Goal: Task Accomplishment & Management: Use online tool/utility

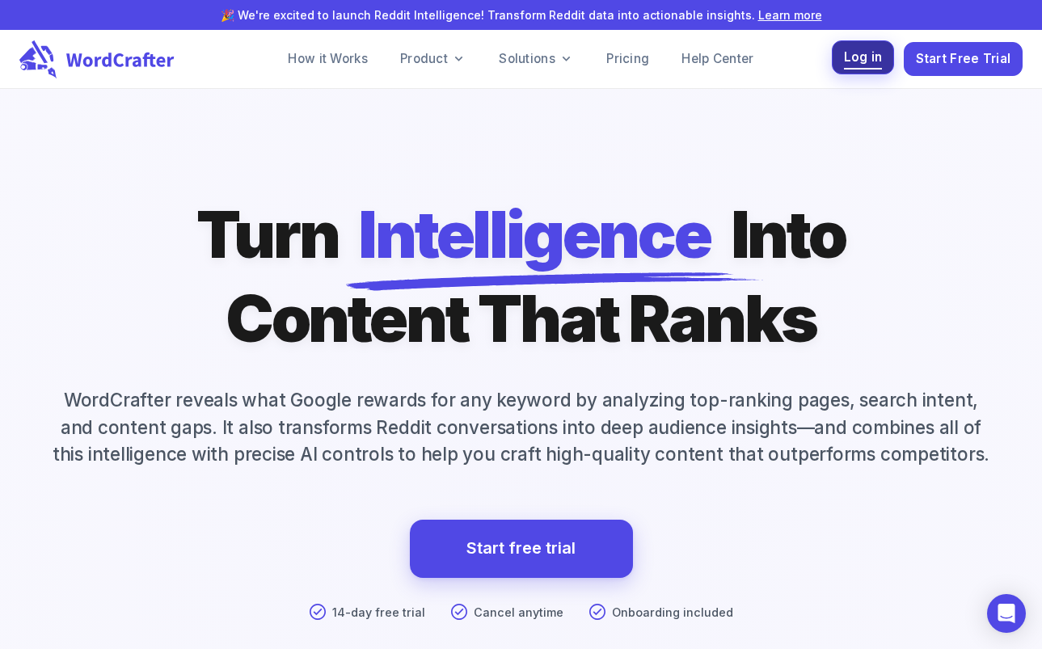
click at [874, 58] on span "Log in" at bounding box center [863, 58] width 39 height 22
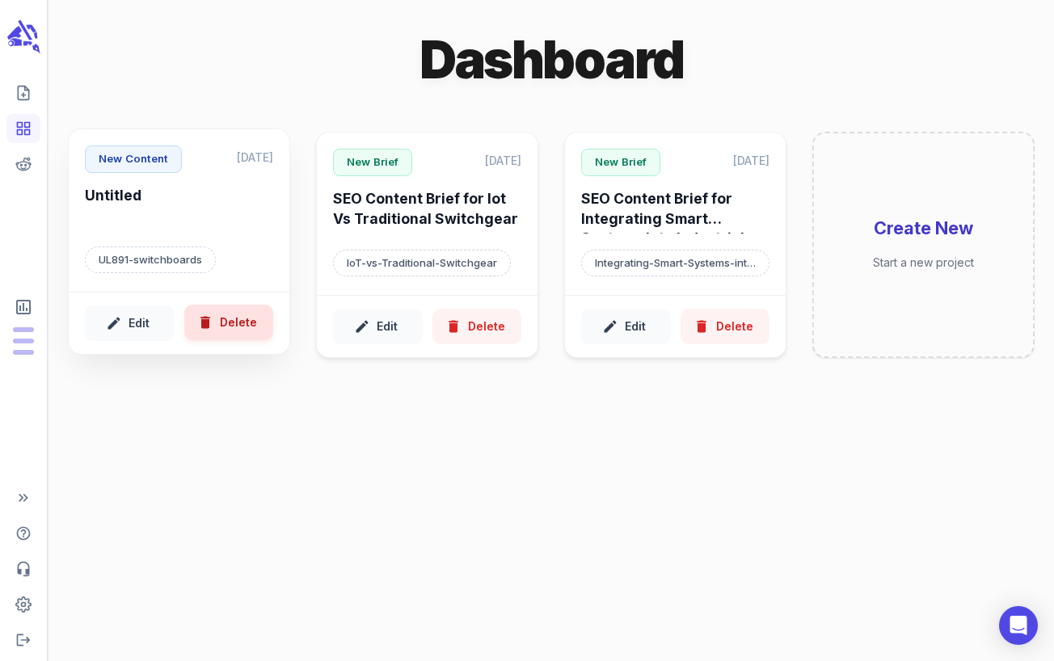
click at [232, 325] on button "Delete" at bounding box center [229, 323] width 90 height 36
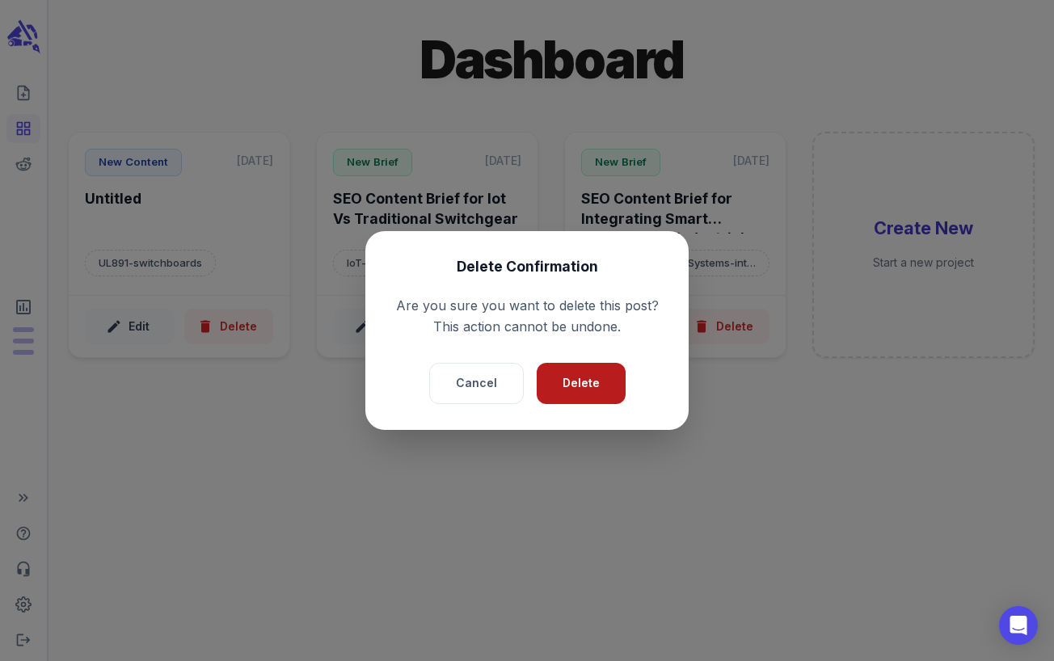
click at [590, 390] on button "Delete" at bounding box center [581, 383] width 89 height 41
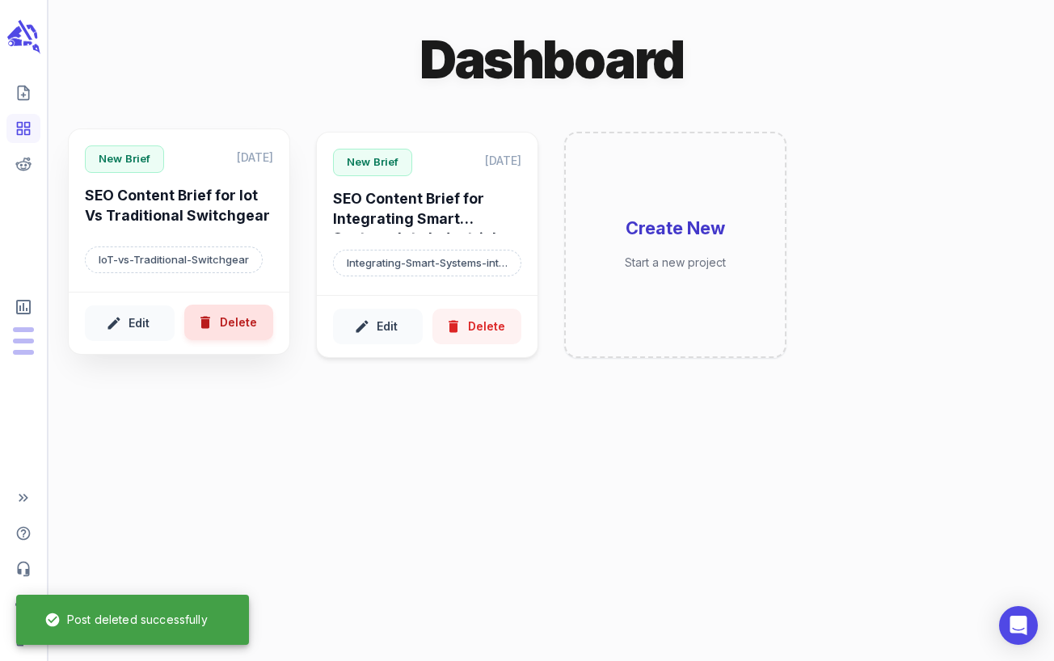
click at [251, 332] on button "Delete" at bounding box center [229, 323] width 90 height 36
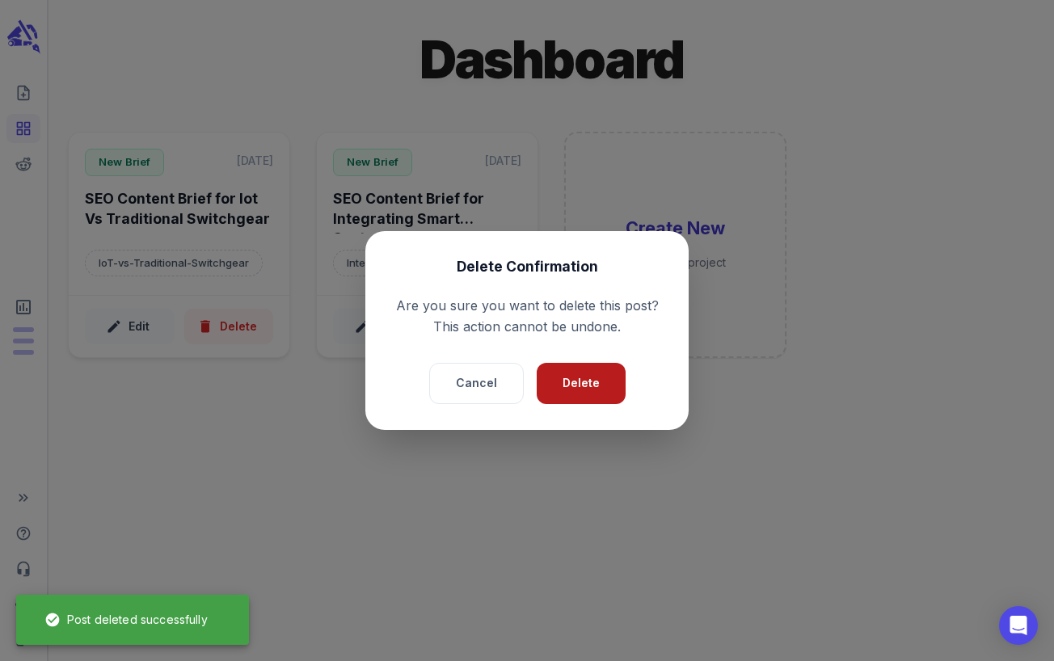
click at [582, 381] on button "Delete" at bounding box center [581, 383] width 89 height 41
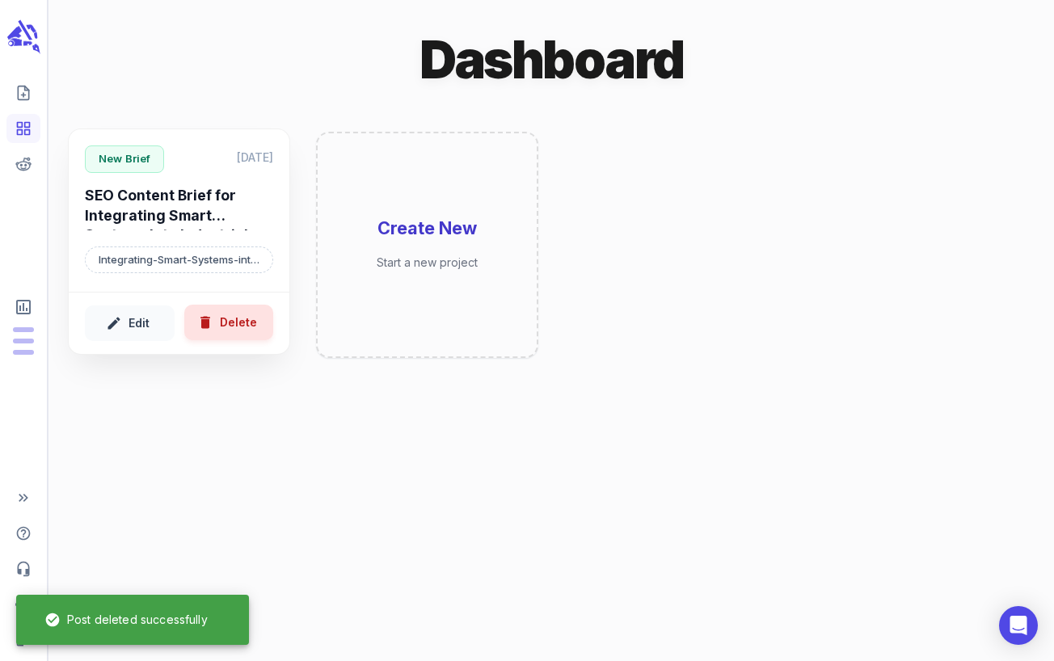
click at [241, 332] on button "Delete" at bounding box center [229, 323] width 90 height 36
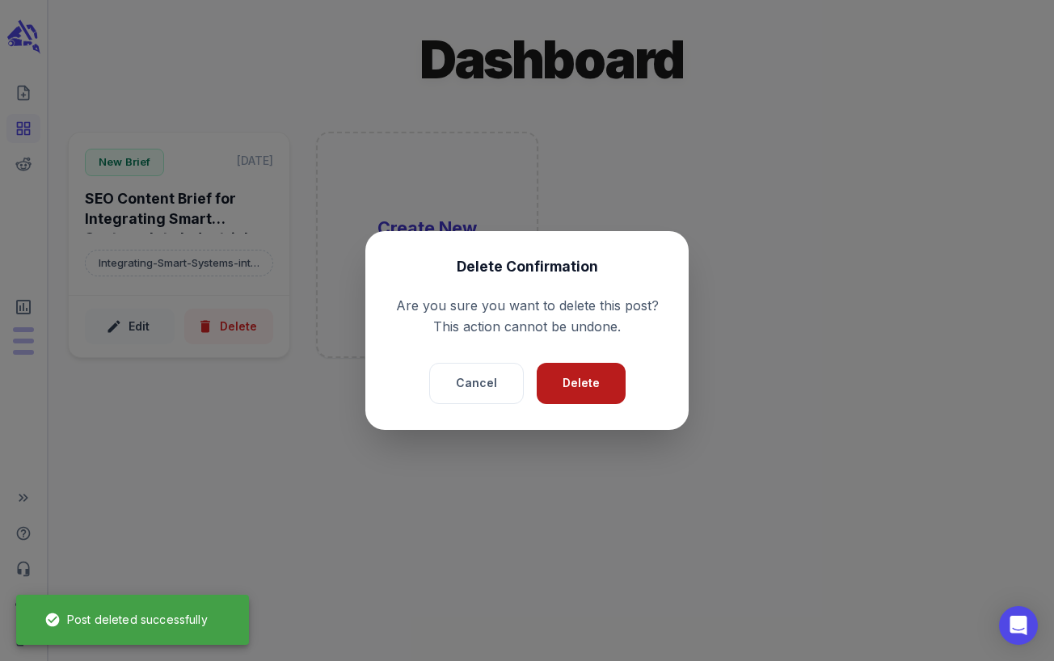
click at [583, 386] on button "Delete" at bounding box center [581, 383] width 89 height 41
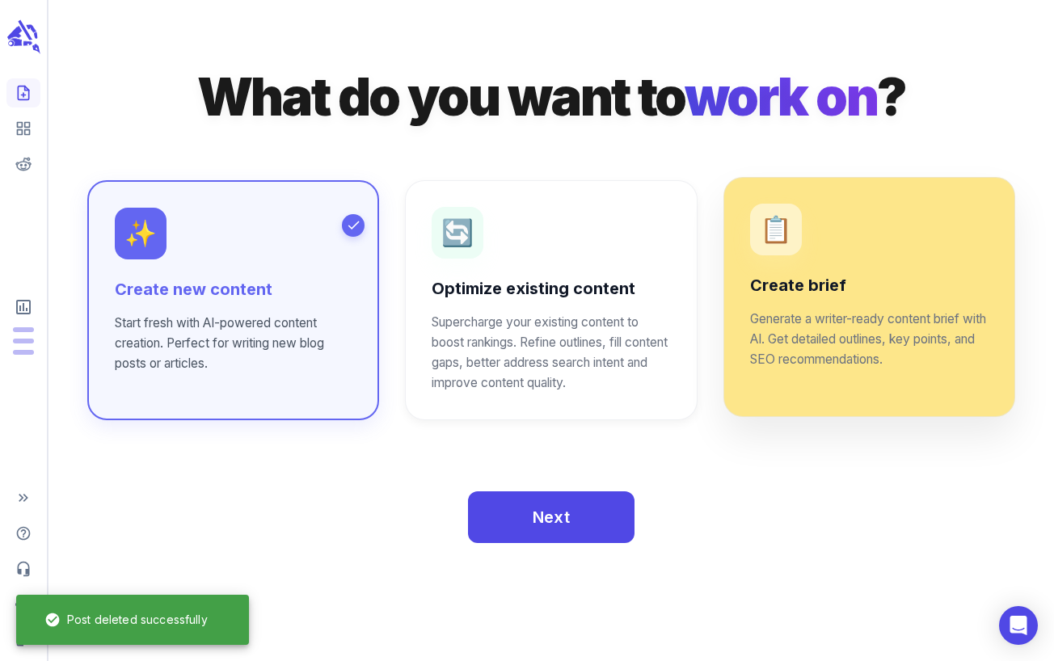
click at [811, 305] on div "Create brief Generate a writer-ready content brief with AI. Get detailed outlin…" at bounding box center [869, 322] width 238 height 95
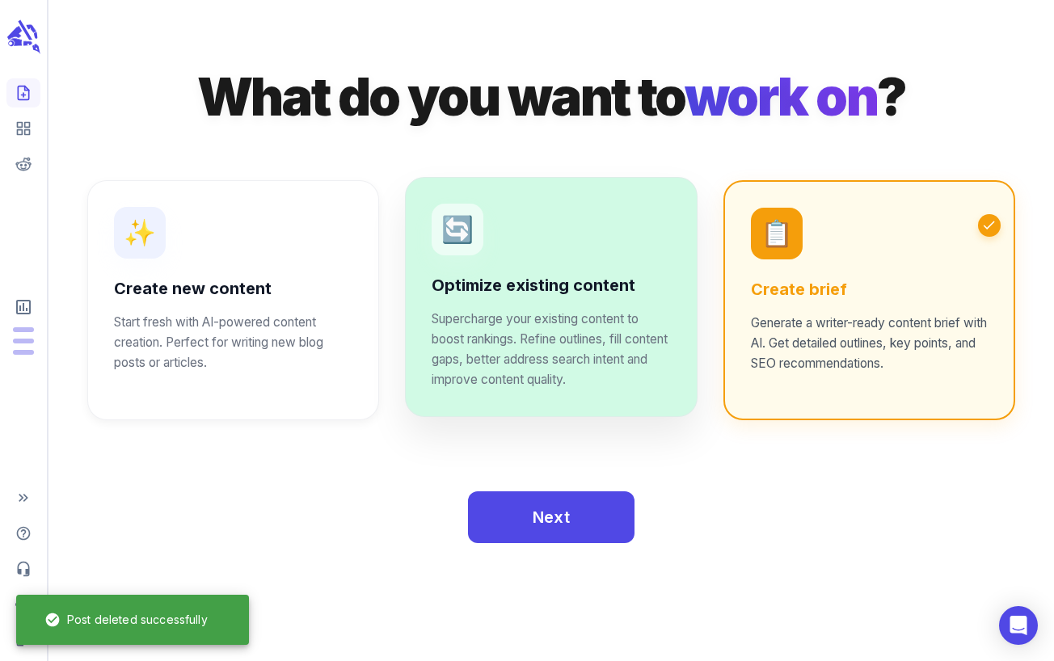
click at [575, 345] on p "Supercharge your existing content to boost rankings. Refine outlines, fill cont…" at bounding box center [551, 350] width 238 height 81
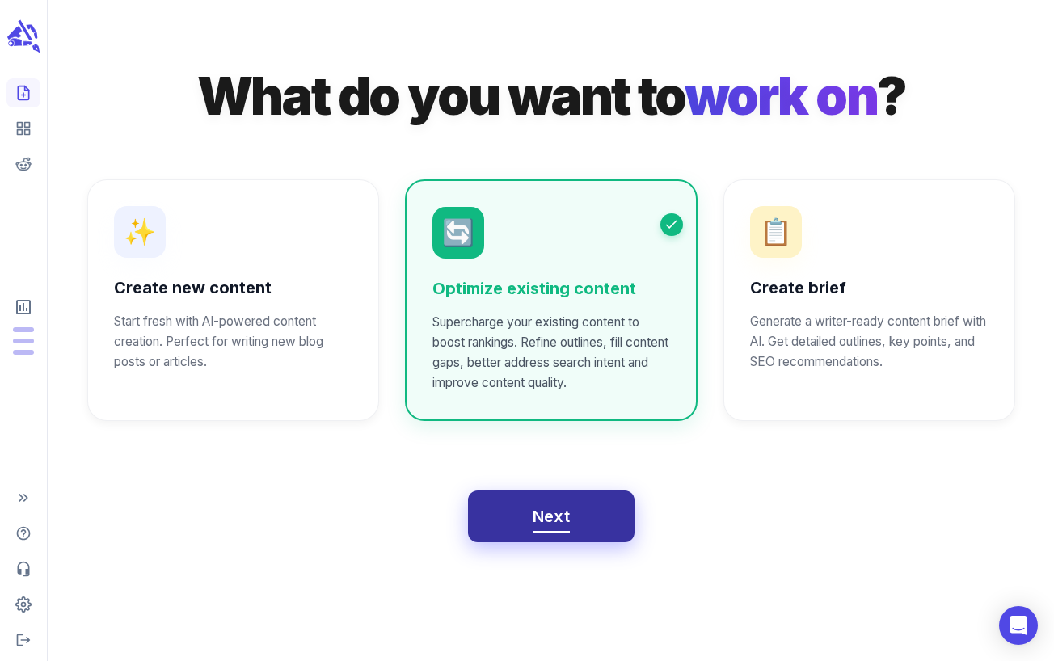
click at [567, 527] on span "Next" at bounding box center [552, 517] width 38 height 28
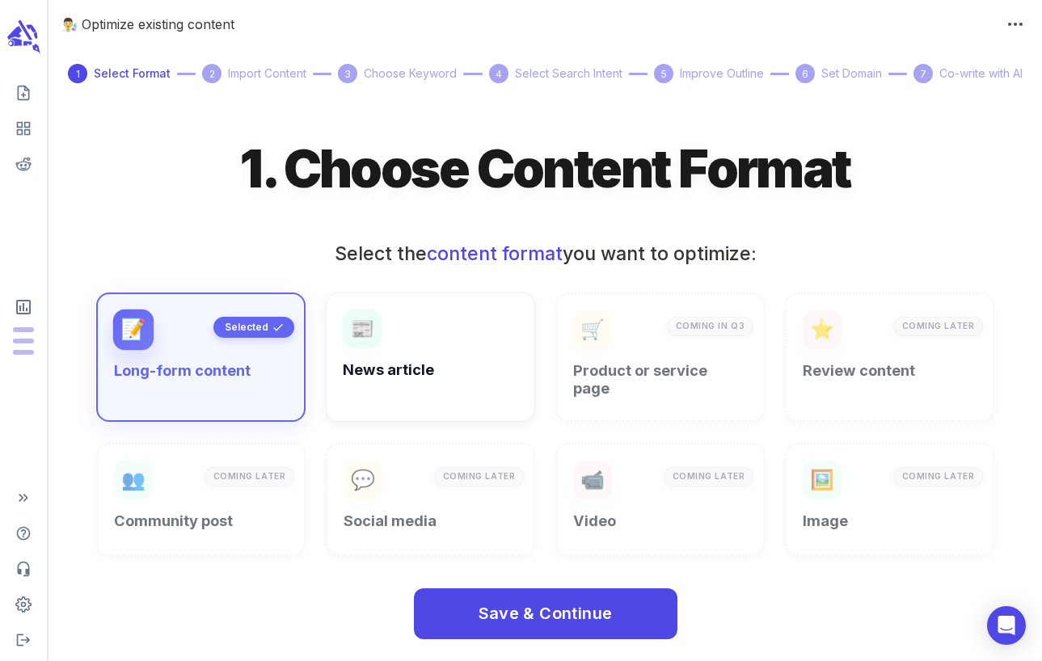
scroll to position [3, 0]
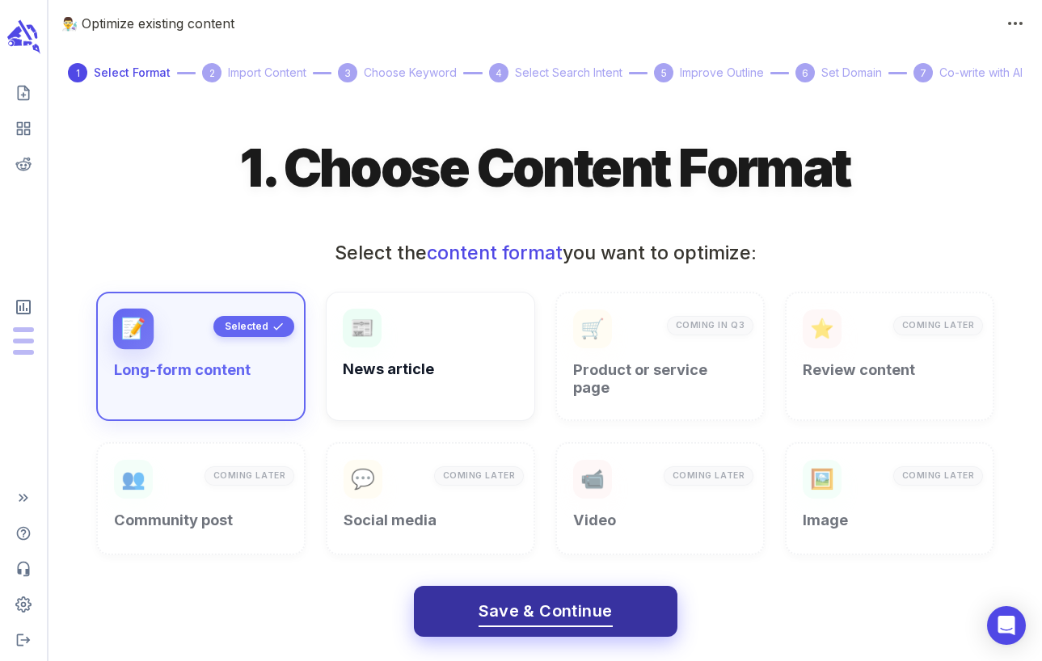
click at [517, 597] on span "Save & Continue" at bounding box center [545, 611] width 134 height 28
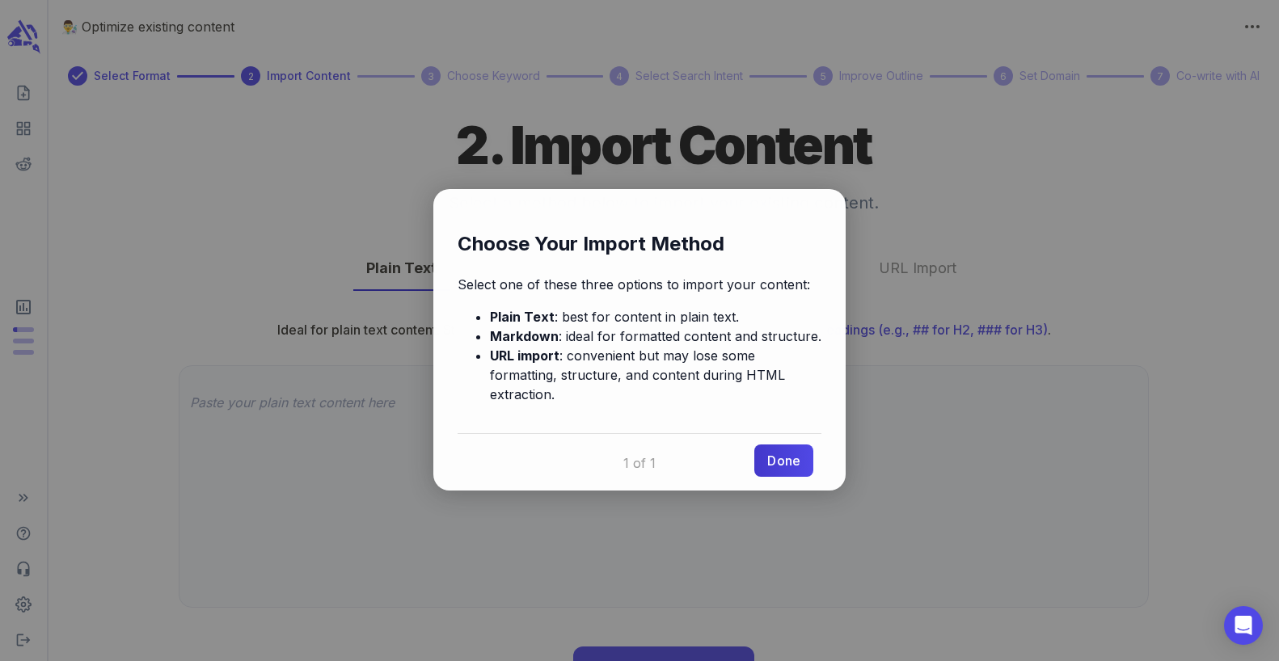
click at [782, 449] on link "Done" at bounding box center [783, 461] width 59 height 32
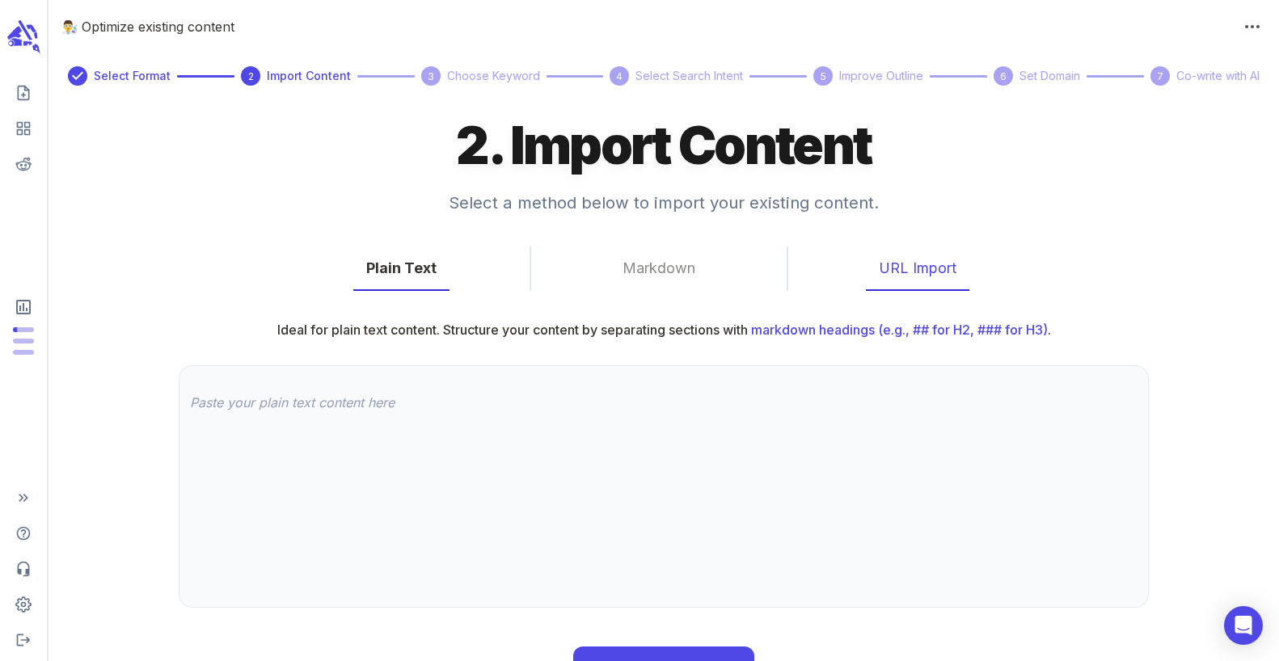
click at [925, 267] on button "URL Import" at bounding box center [917, 268] width 103 height 44
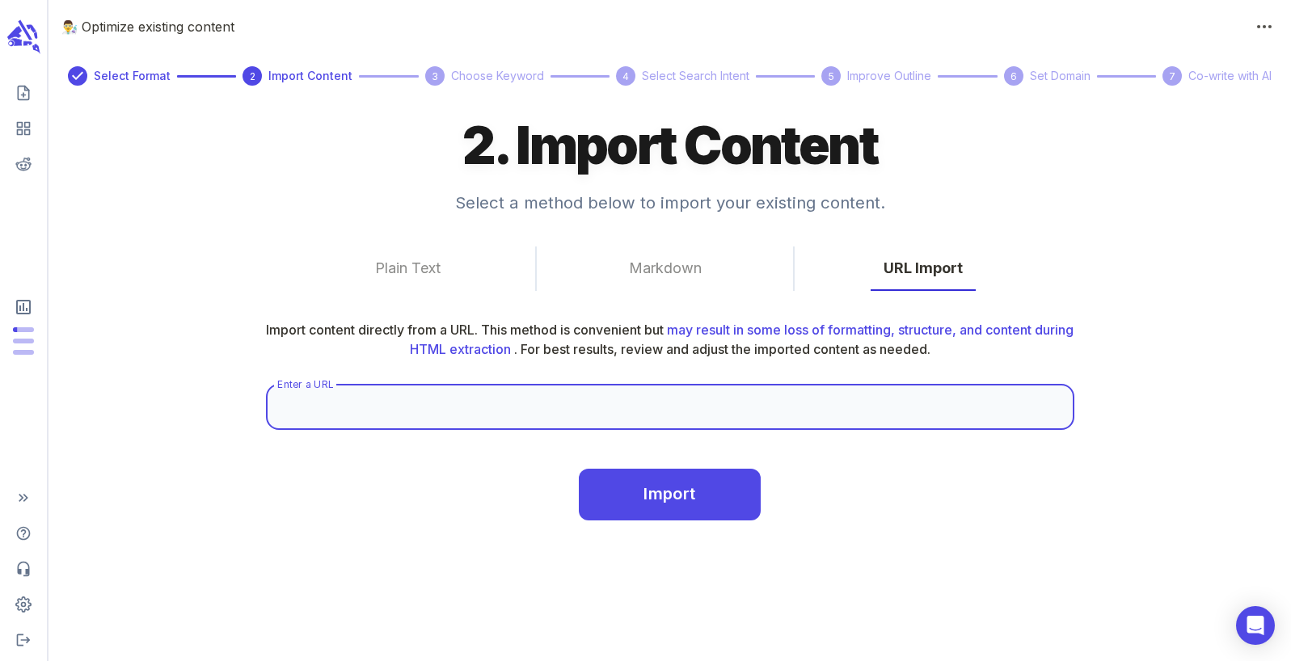
click at [389, 391] on input "Enter a URL" at bounding box center [670, 407] width 808 height 45
paste input "https://www.electronicpowerdesign.com/news/smart-switchboards-for-commercial-pr…"
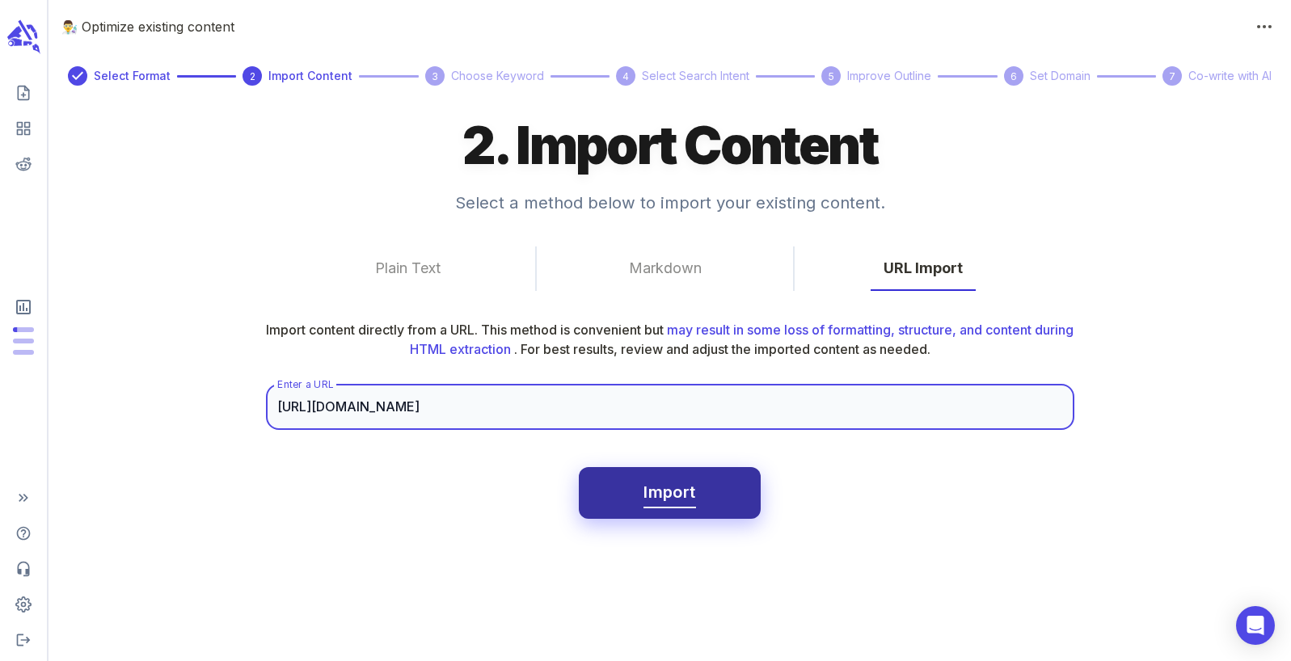
type input "https://www.electronicpowerdesign.com/news/smart-switchboards-for-commercial-pr…"
click at [682, 496] on span "Import" at bounding box center [669, 492] width 52 height 28
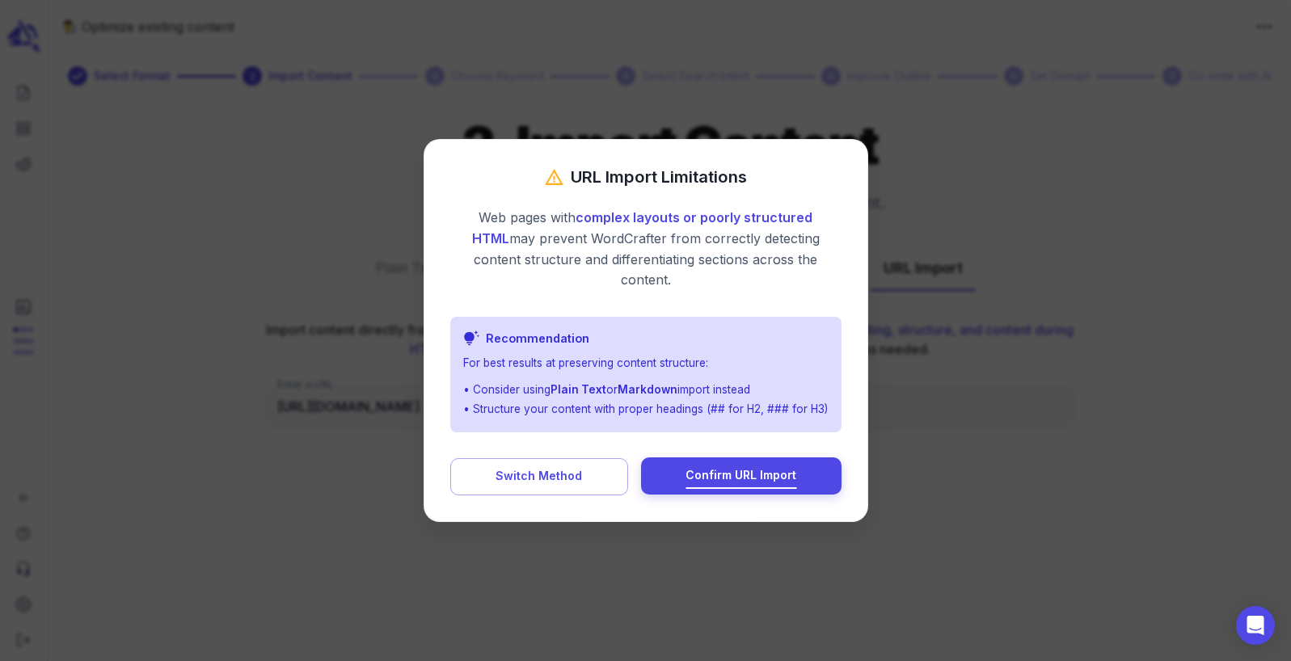
click at [736, 466] on span "Confirm URL Import" at bounding box center [740, 476] width 111 height 20
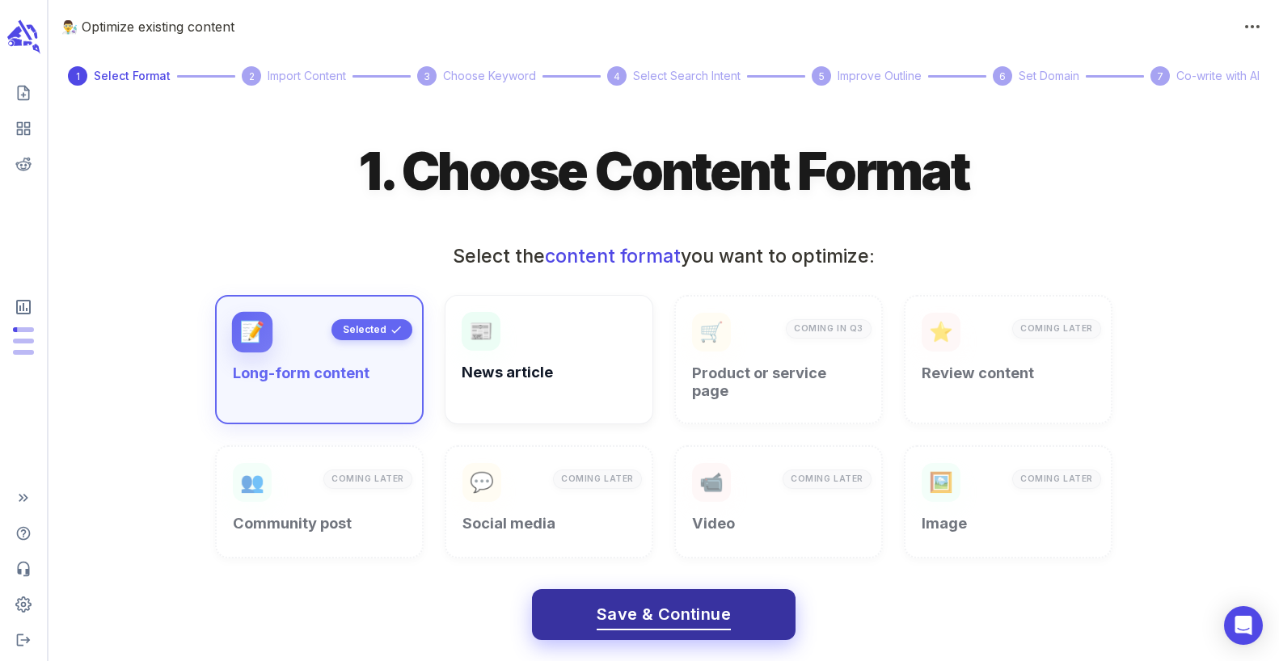
click at [677, 600] on span "Save & Continue" at bounding box center [663, 614] width 134 height 28
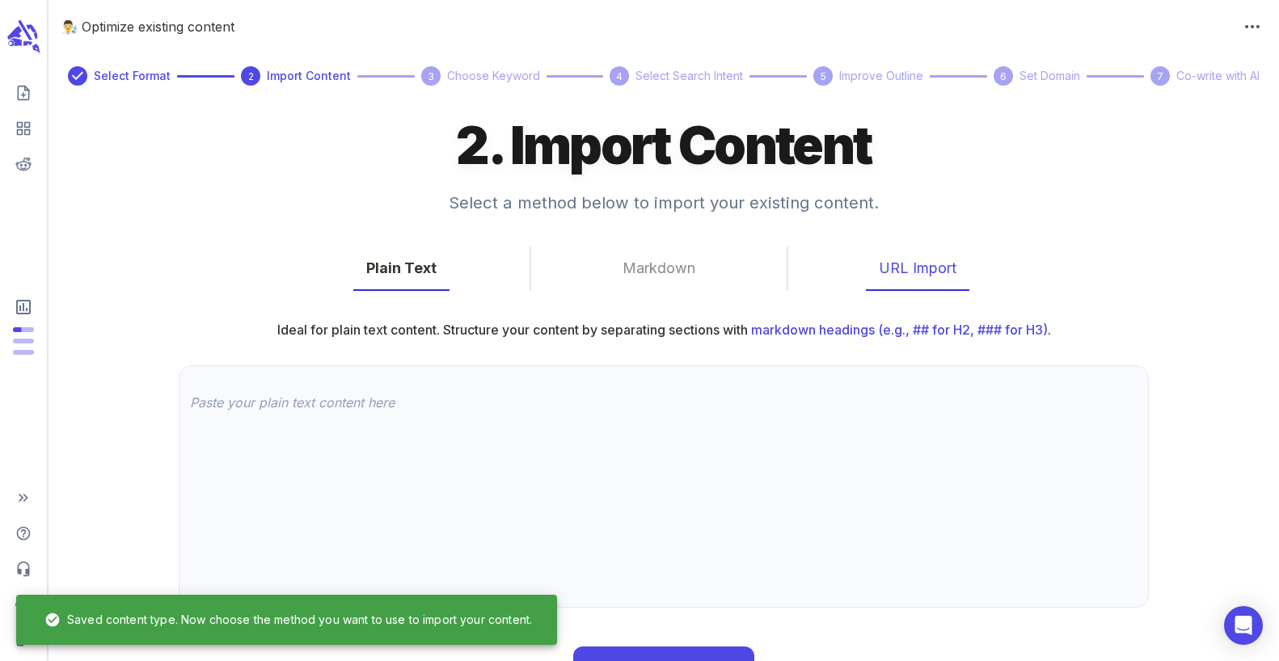
click at [944, 263] on button "URL Import" at bounding box center [917, 268] width 103 height 44
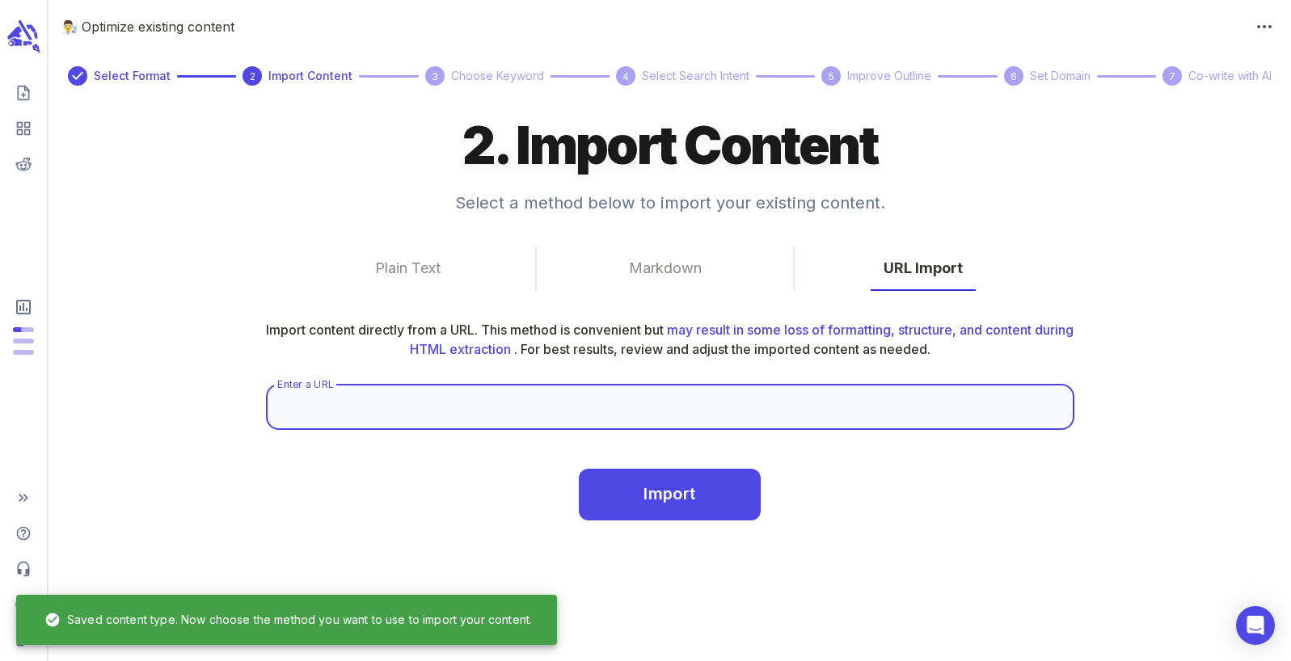
click at [477, 415] on input "Enter a URL" at bounding box center [670, 407] width 808 height 45
paste input "https://www.electronicpowerdesign.com/industries/data-centers/"
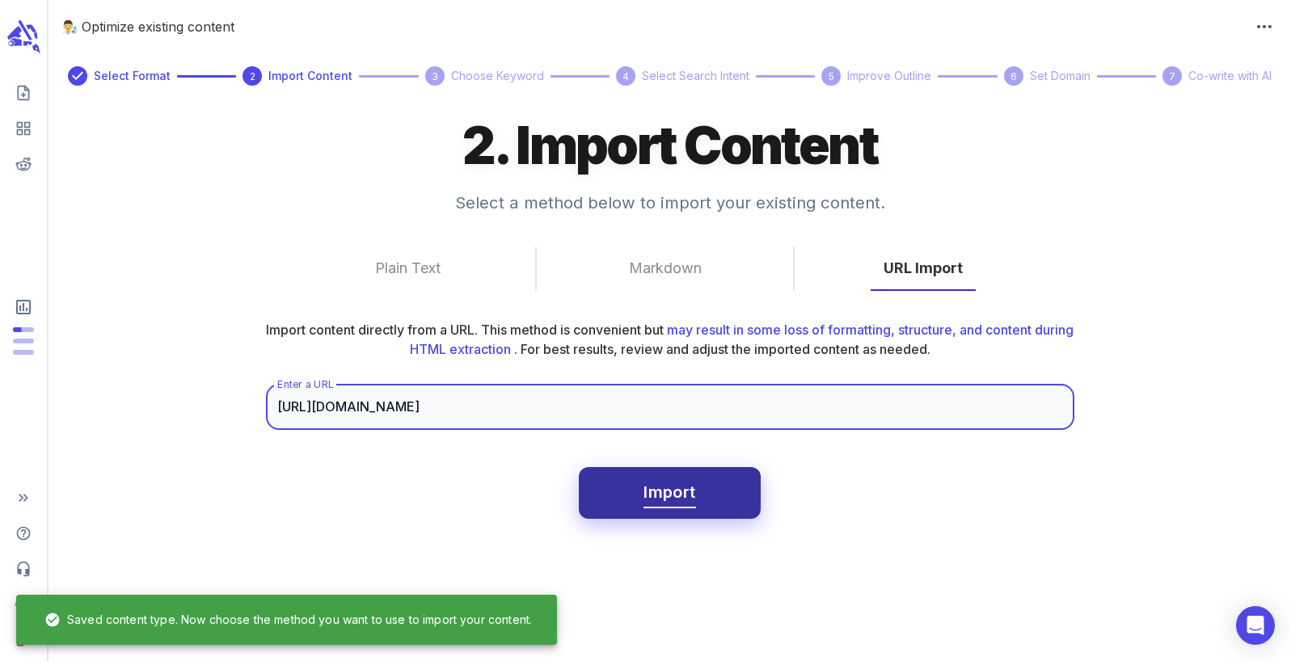
type input "https://www.electronicpowerdesign.com/industries/data-centers/"
click at [661, 486] on span "Import" at bounding box center [669, 492] width 52 height 28
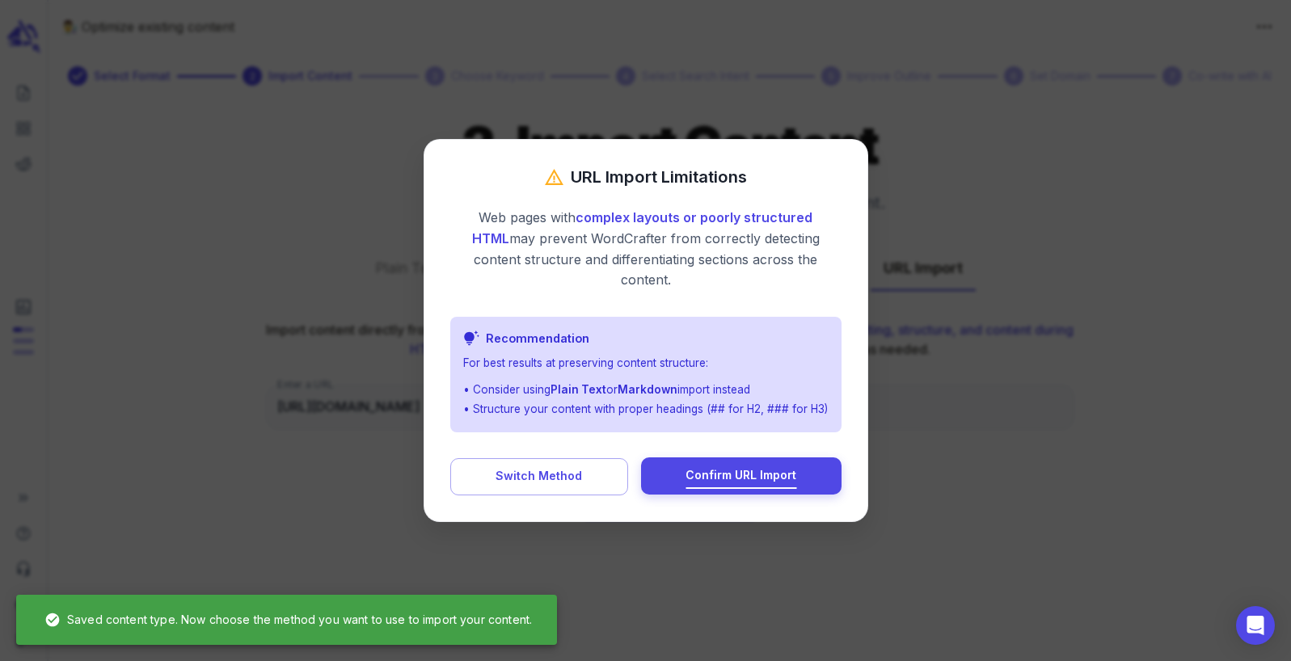
click at [720, 466] on span "Confirm URL Import" at bounding box center [740, 476] width 111 height 20
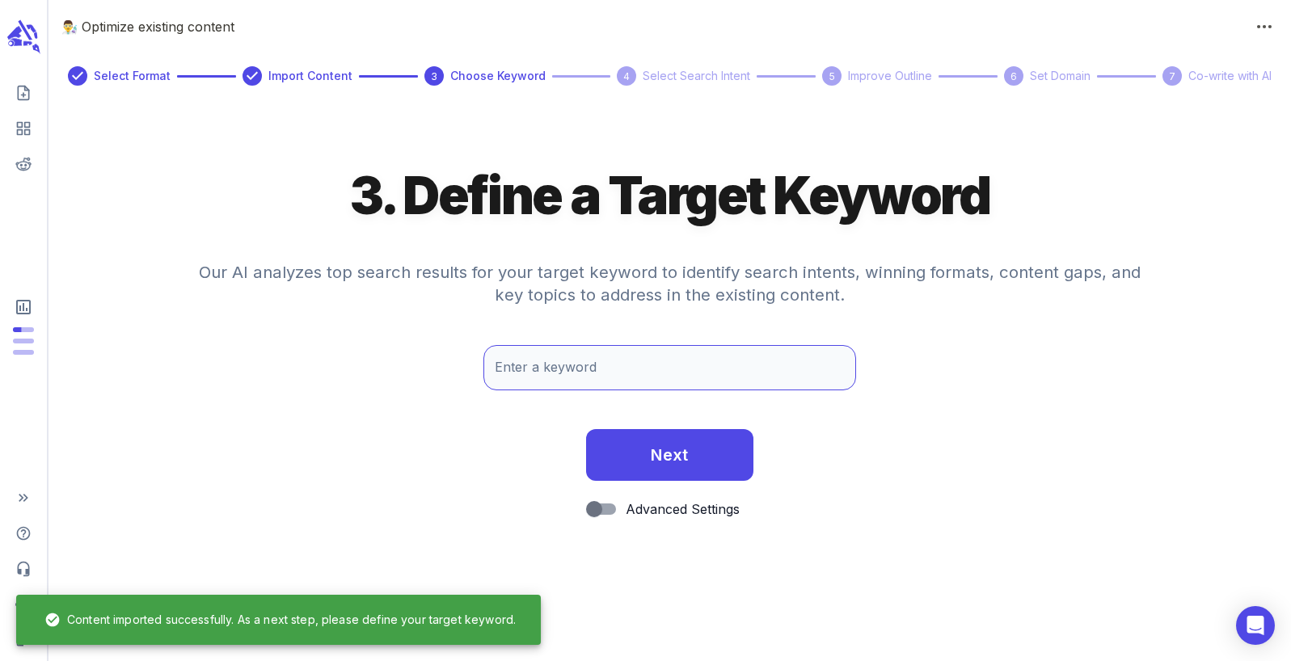
click at [681, 380] on input "Enter a keyword" at bounding box center [669, 367] width 373 height 45
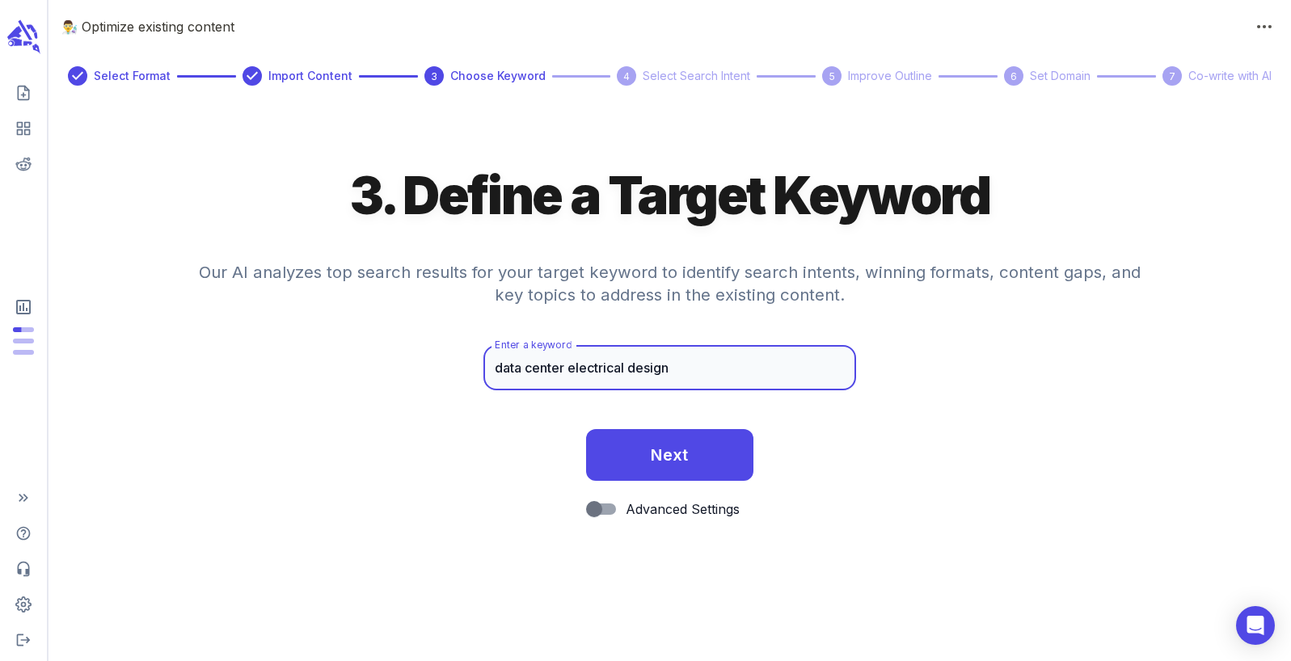
type input "data center electrical design"
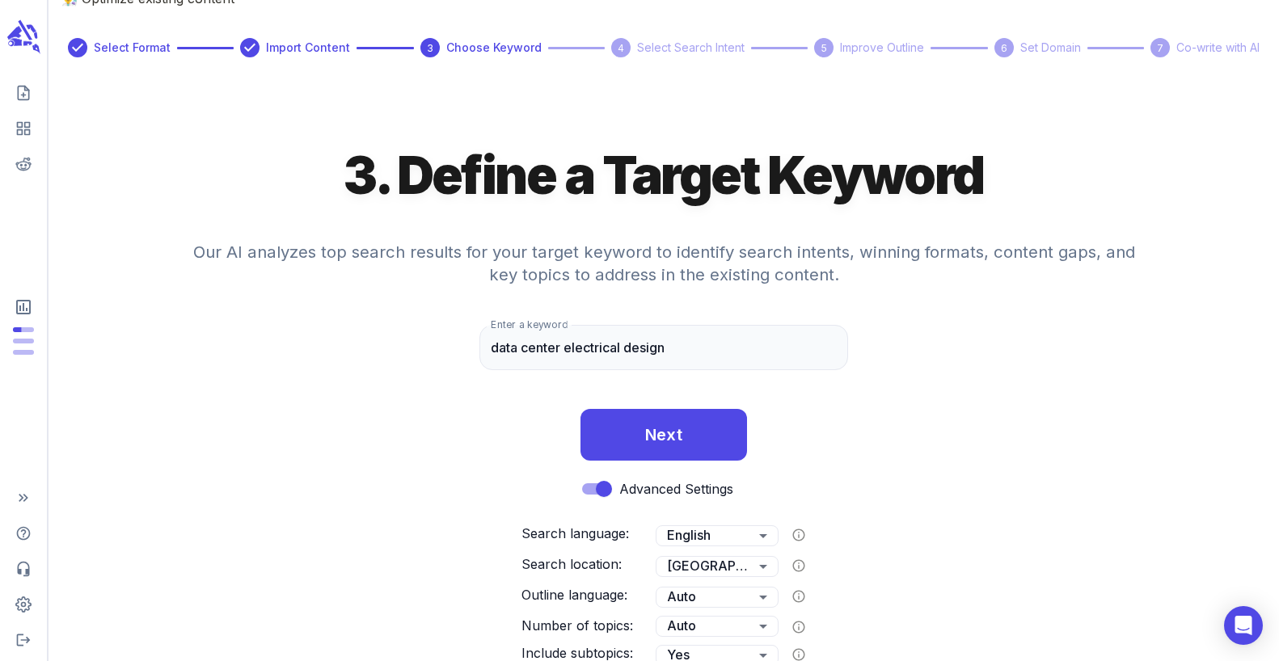
scroll to position [54, 0]
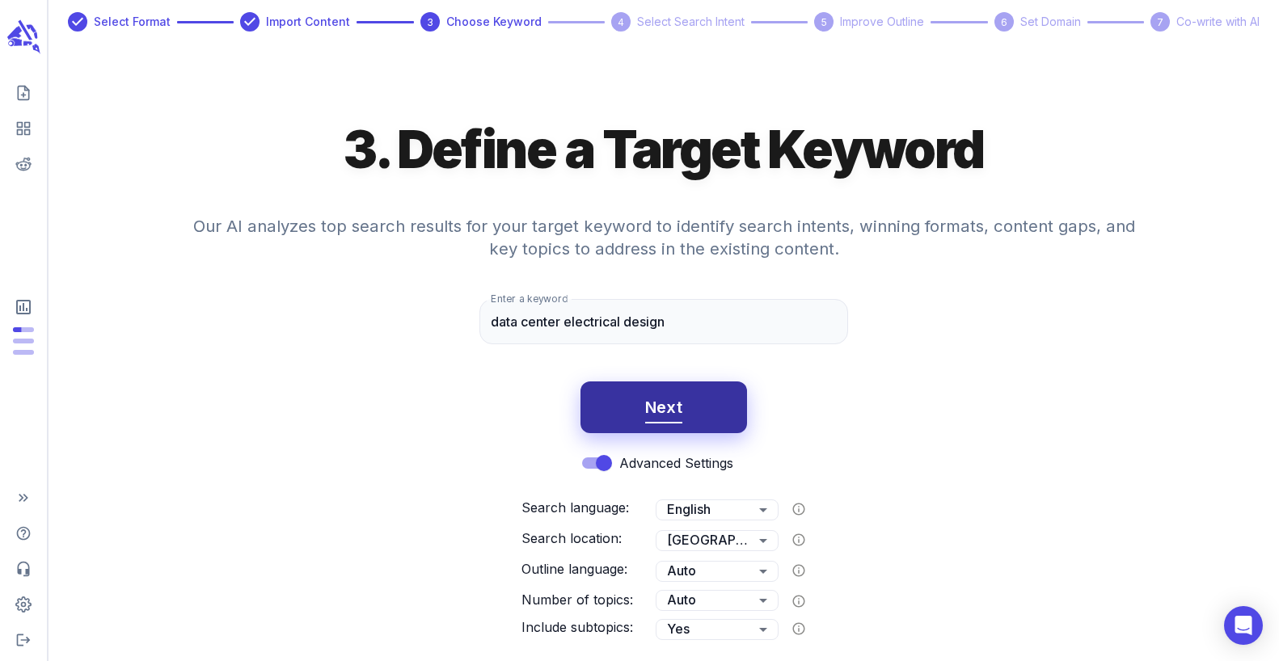
click at [687, 410] on button "Next" at bounding box center [663, 407] width 167 height 52
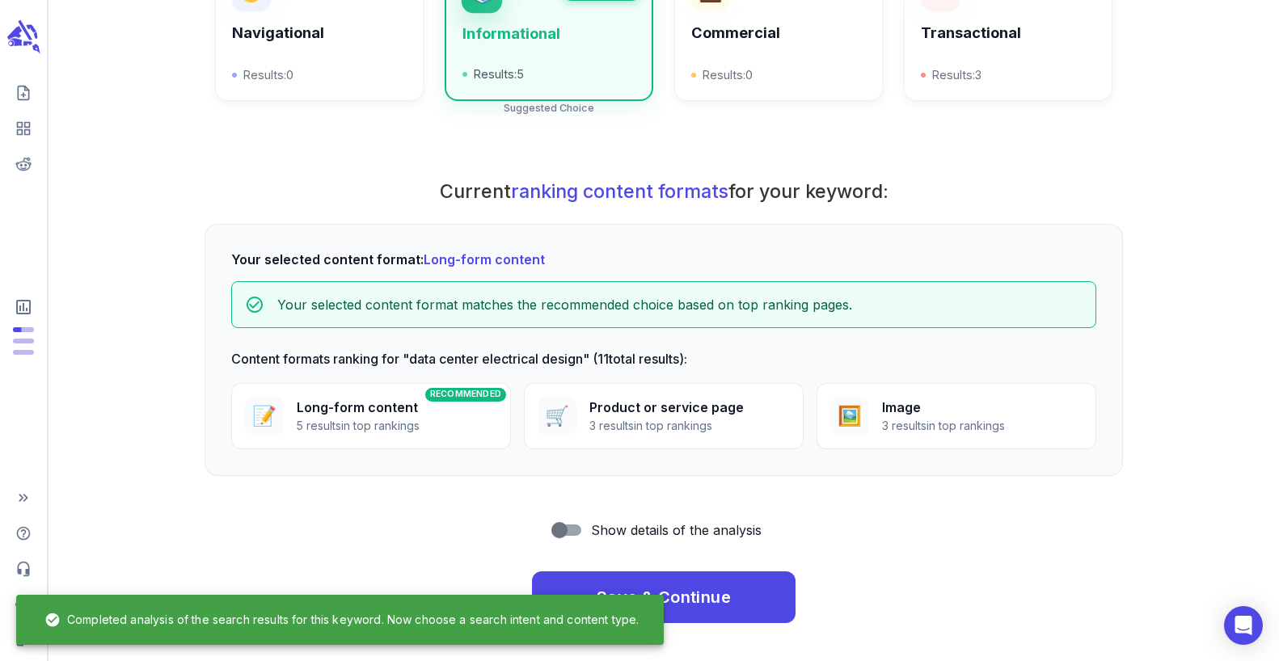
scroll to position [431, 0]
click at [466, 423] on div "RECOMMENDED 📝 Long-form content 5 results in top rankings" at bounding box center [371, 415] width 280 height 66
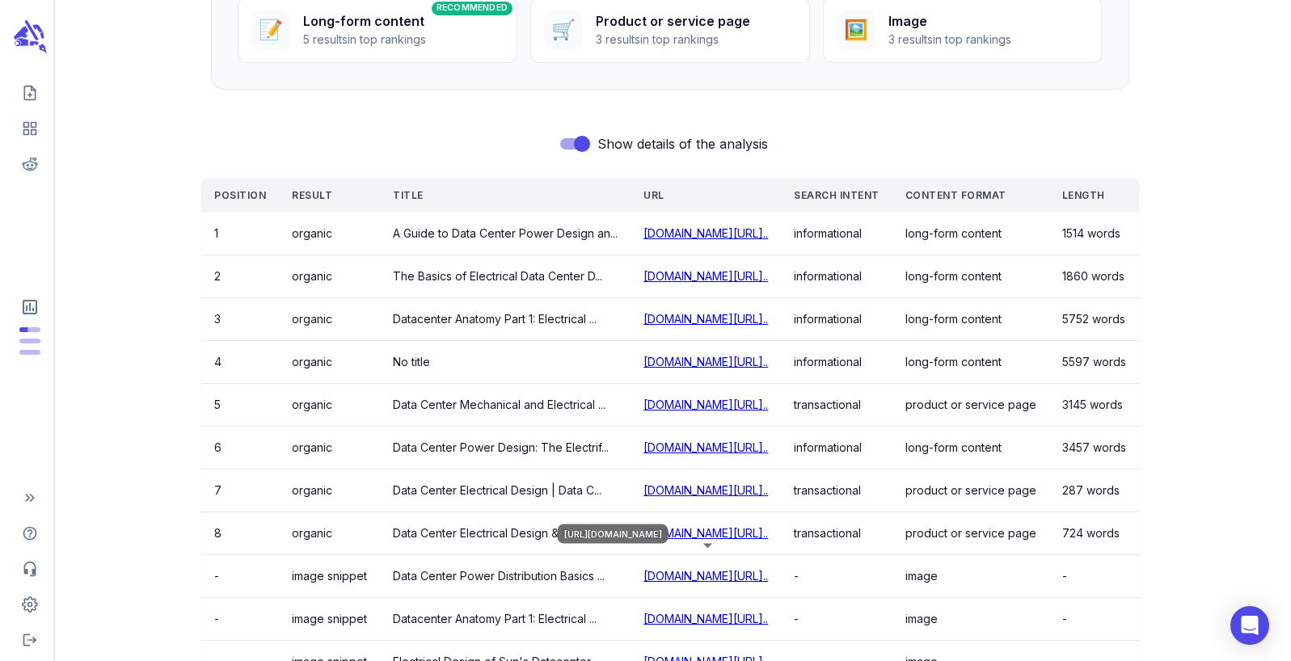
scroll to position [974, 0]
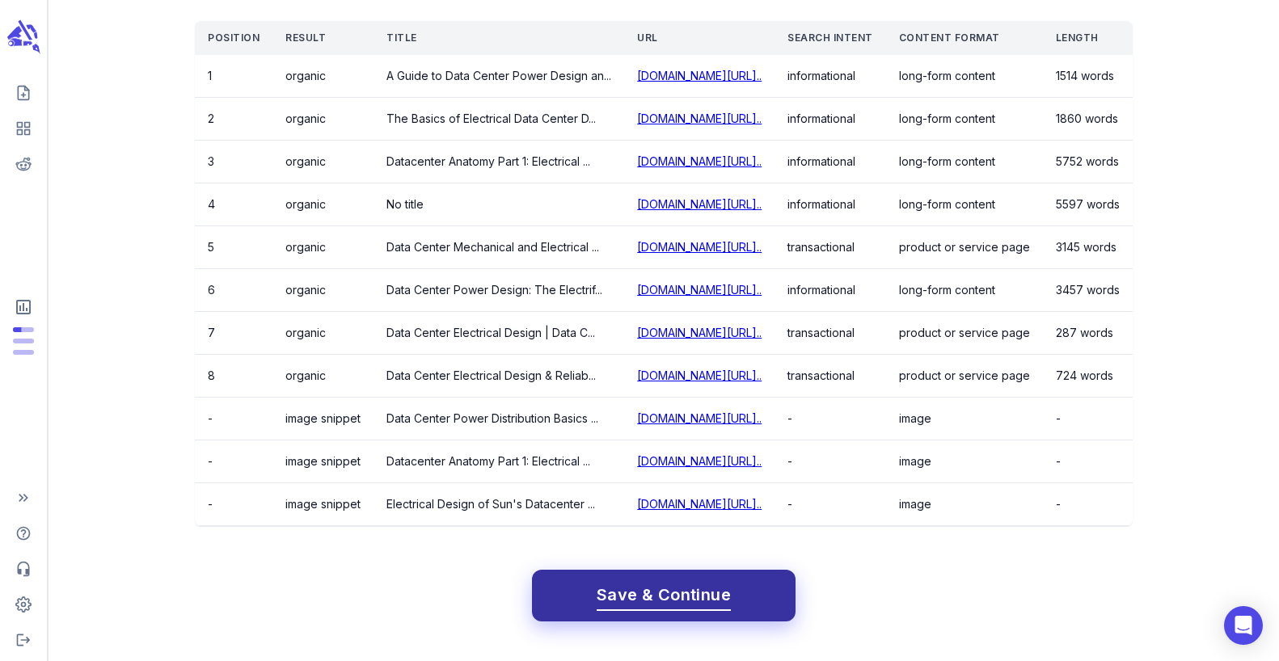
click at [683, 593] on span "Save & Continue" at bounding box center [663, 595] width 134 height 28
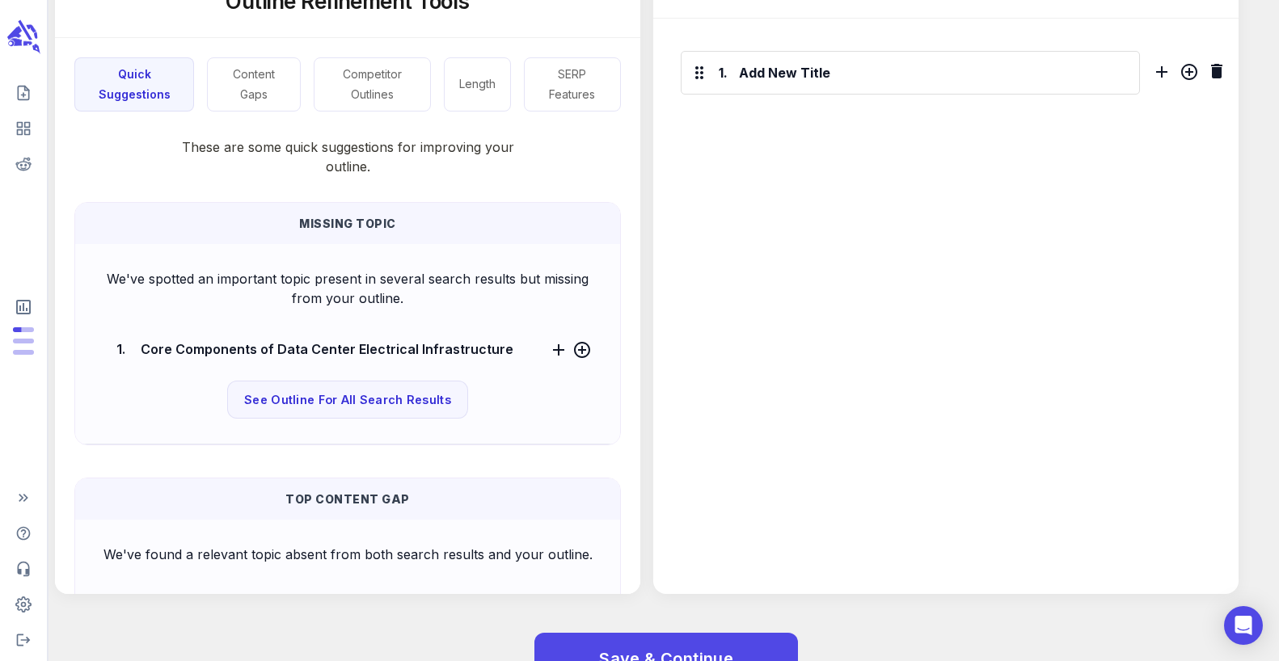
scroll to position [334, 0]
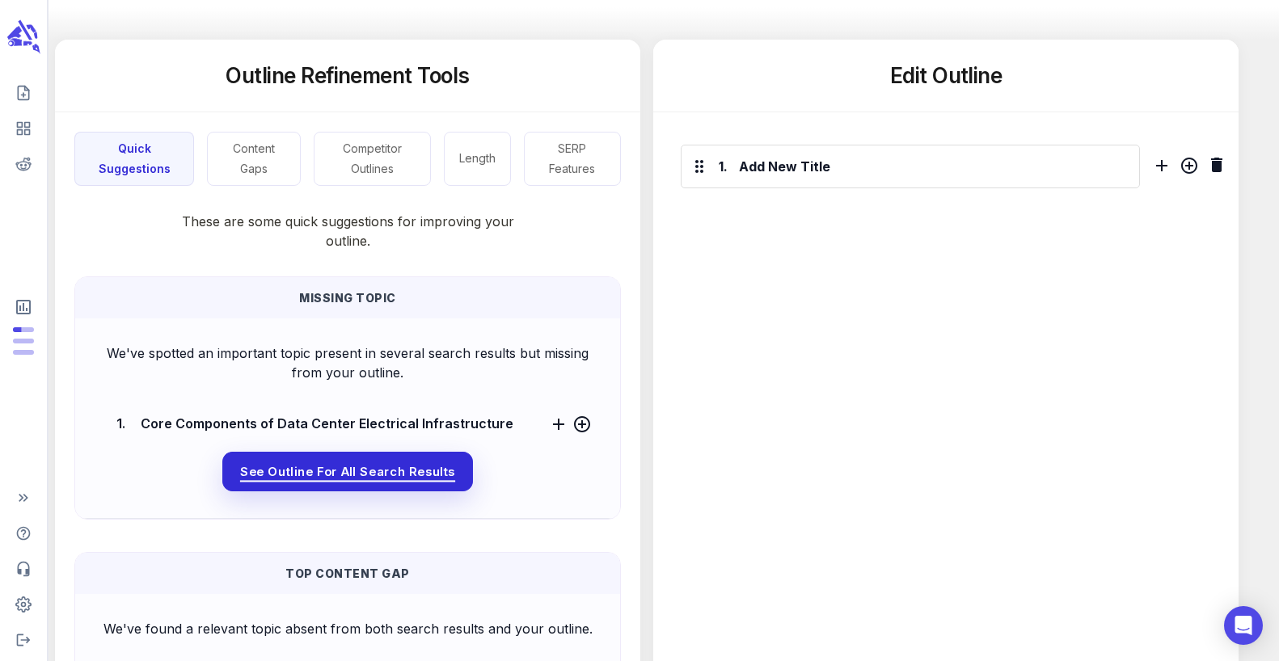
click at [360, 475] on span "See Outline For All Search Results" at bounding box center [347, 471] width 215 height 21
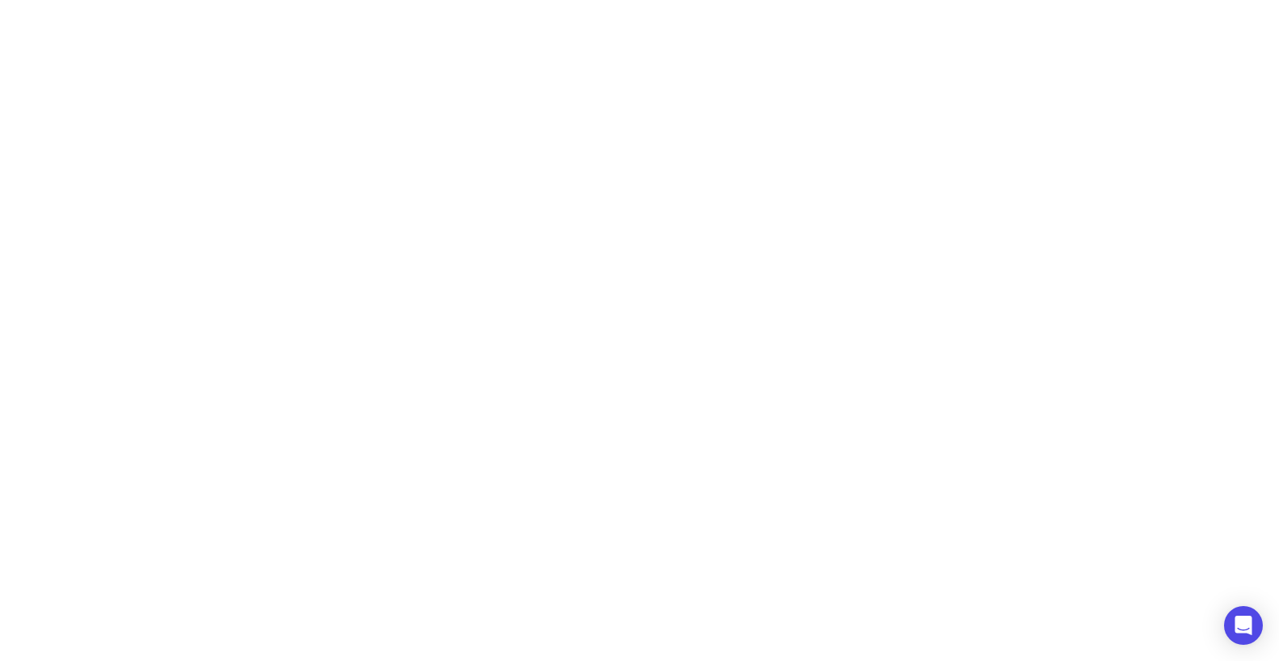
scroll to position [0, 0]
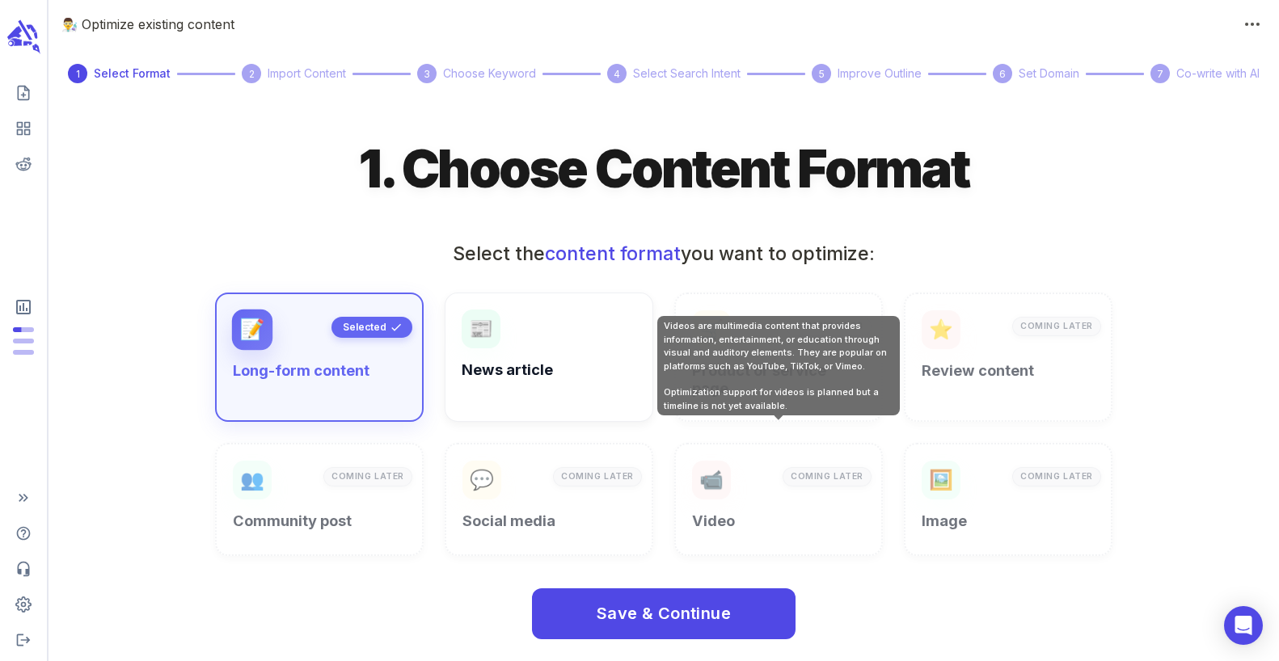
scroll to position [3, 0]
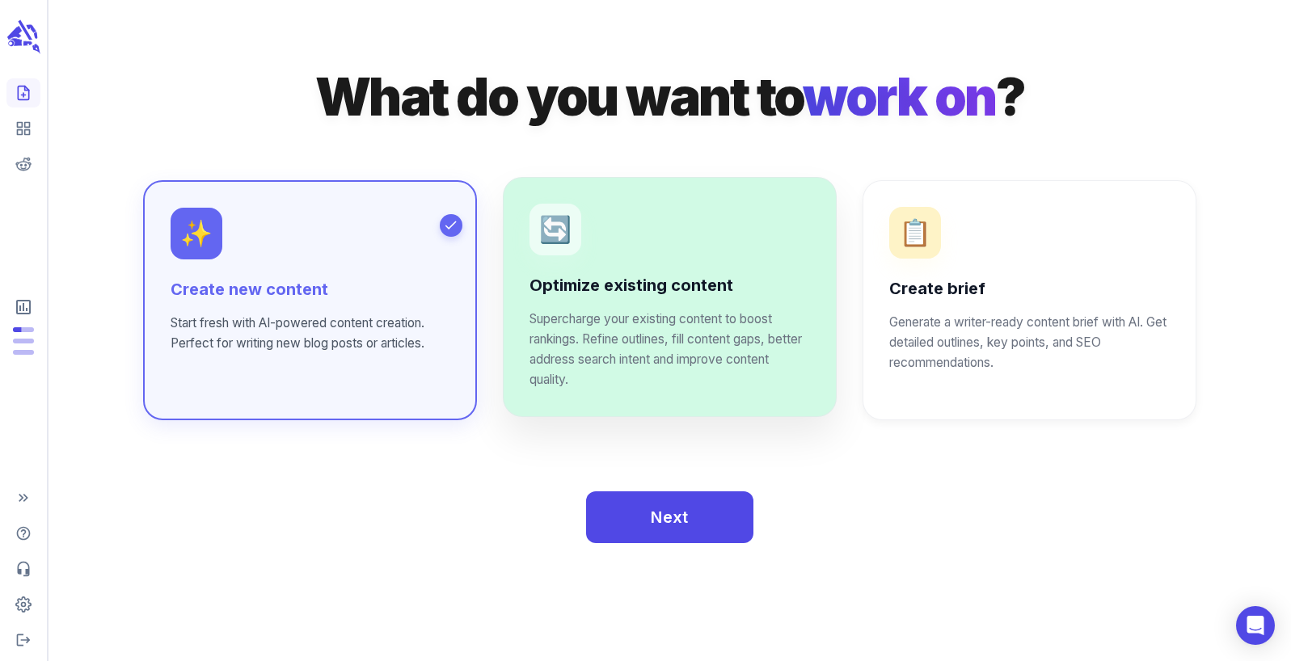
click at [687, 259] on div "🔄 Optimize existing content Supercharge your existing content to boost rankings…" at bounding box center [669, 297] width 280 height 187
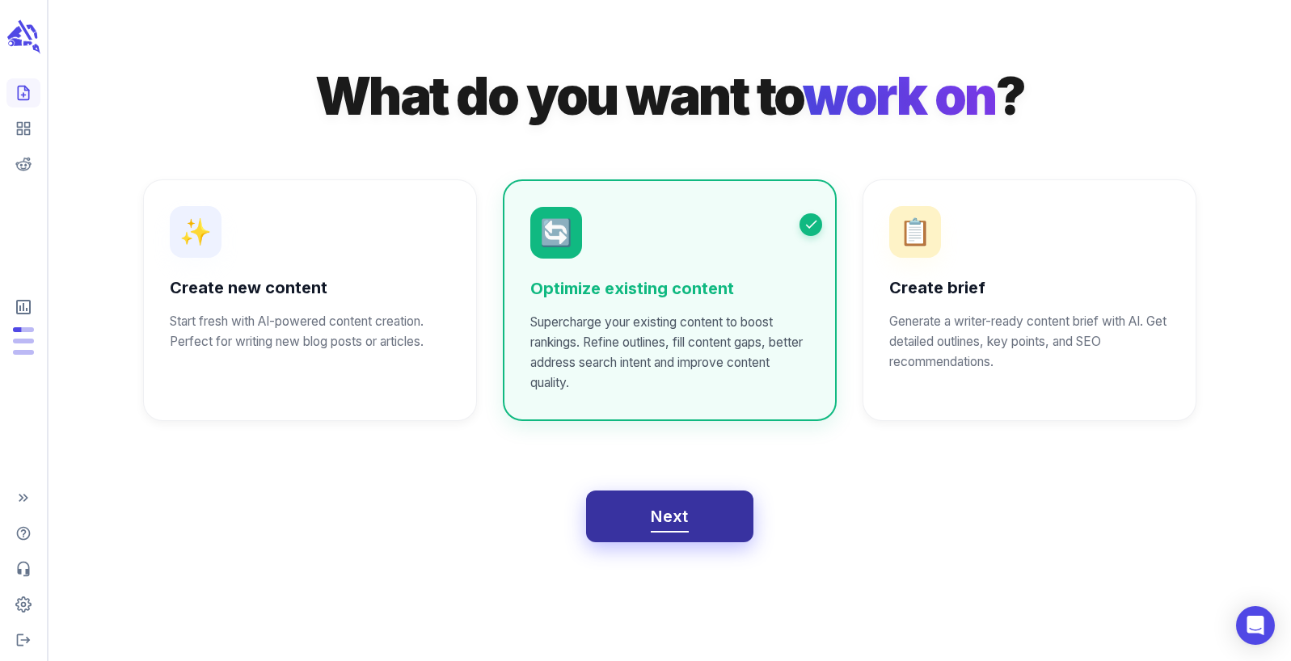
click at [691, 518] on button "Next" at bounding box center [669, 517] width 167 height 52
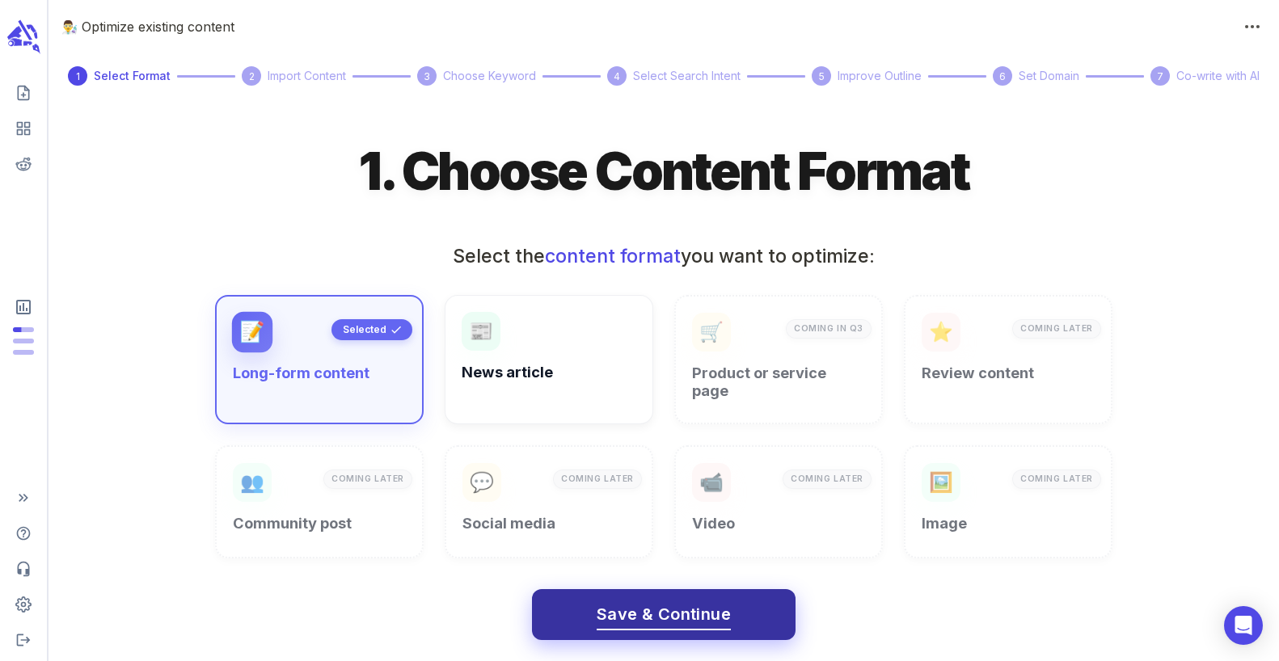
click at [686, 600] on span "Save & Continue" at bounding box center [663, 614] width 134 height 28
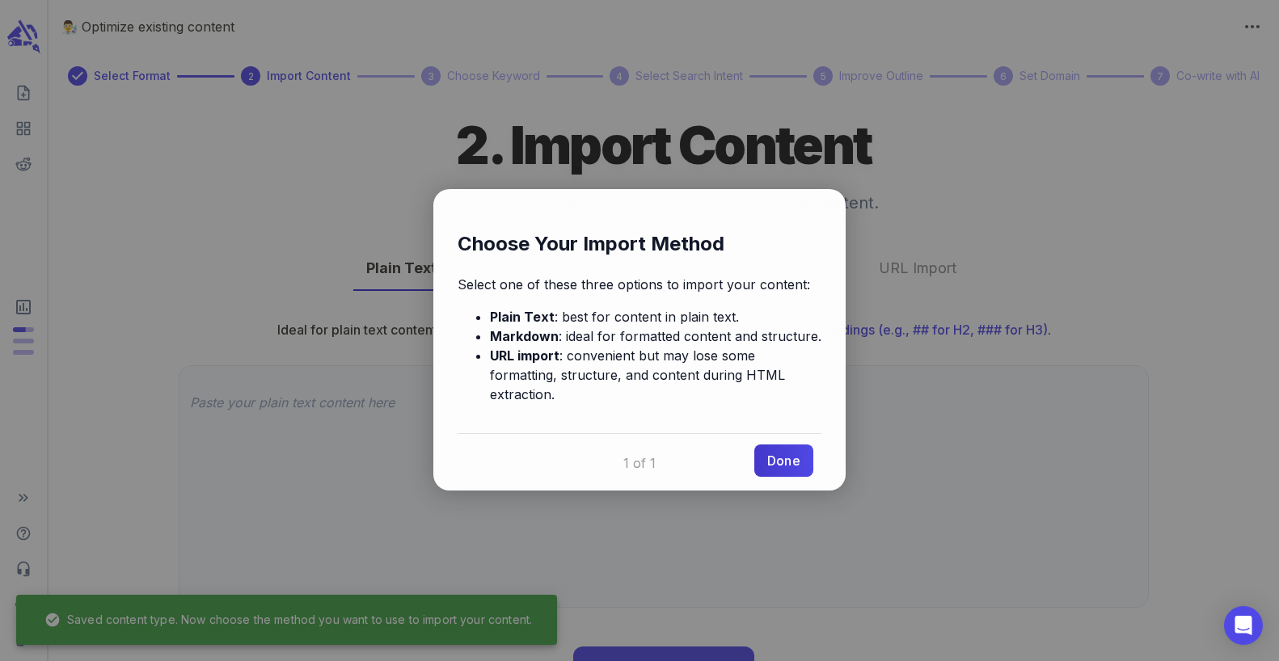
click at [782, 445] on link "Done" at bounding box center [783, 461] width 59 height 32
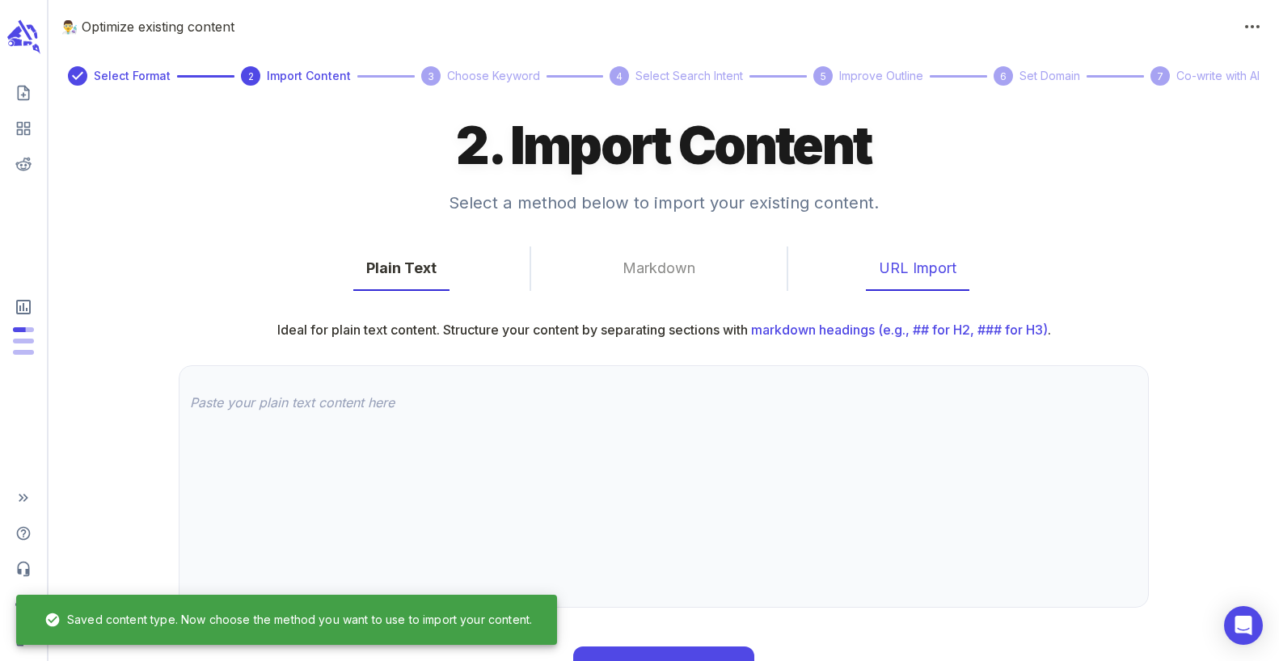
click at [895, 263] on button "URL Import" at bounding box center [917, 268] width 103 height 44
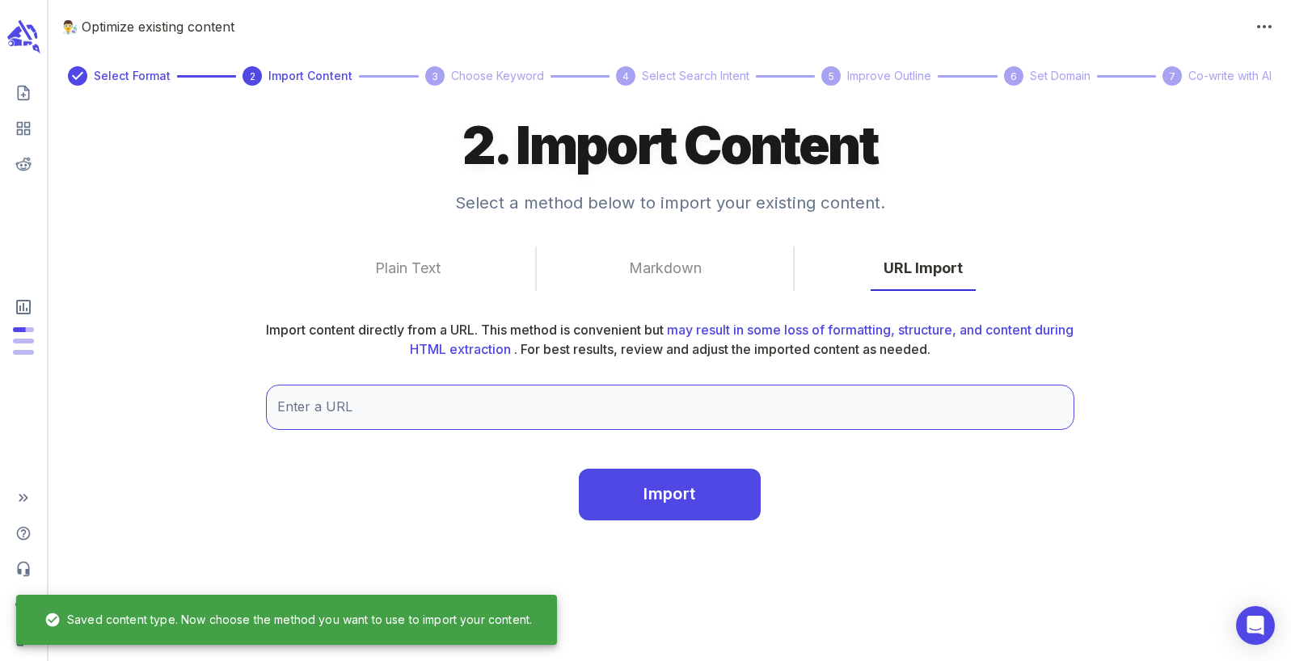
click at [693, 428] on input "Enter a URL" at bounding box center [670, 407] width 808 height 45
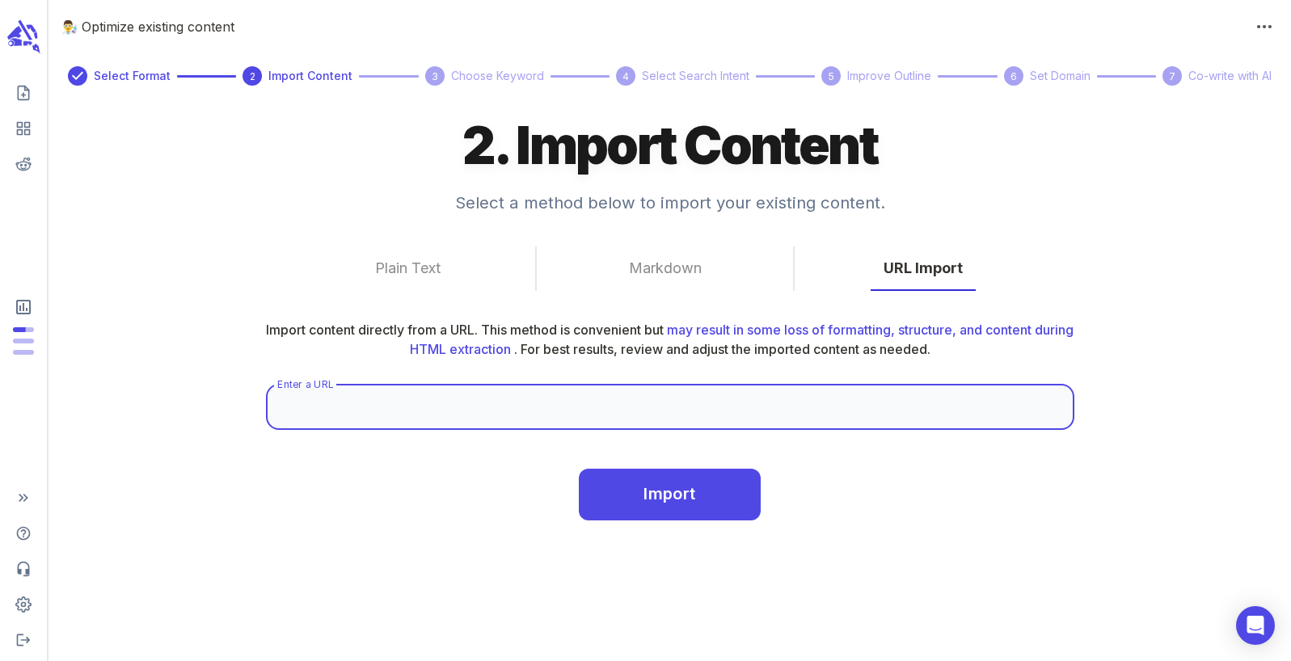
type input "https://www.electronicpowerdesign.com/industries/data-centers/"
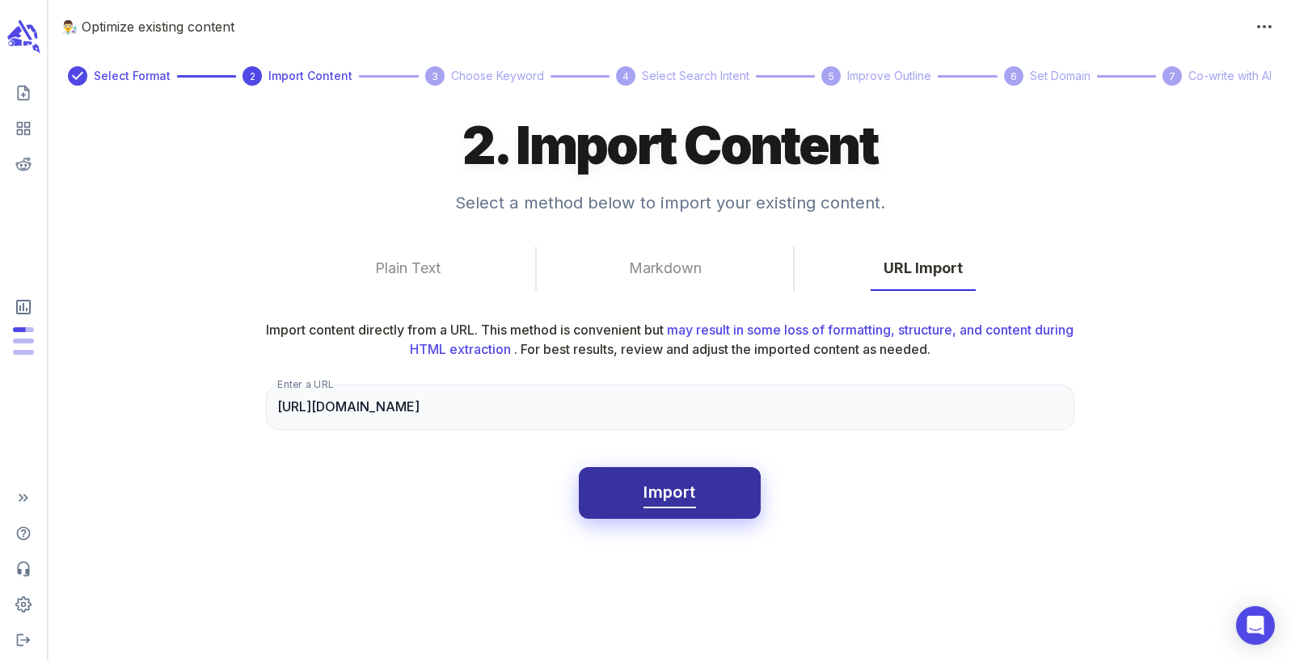
click at [672, 504] on span "Import" at bounding box center [669, 492] width 52 height 28
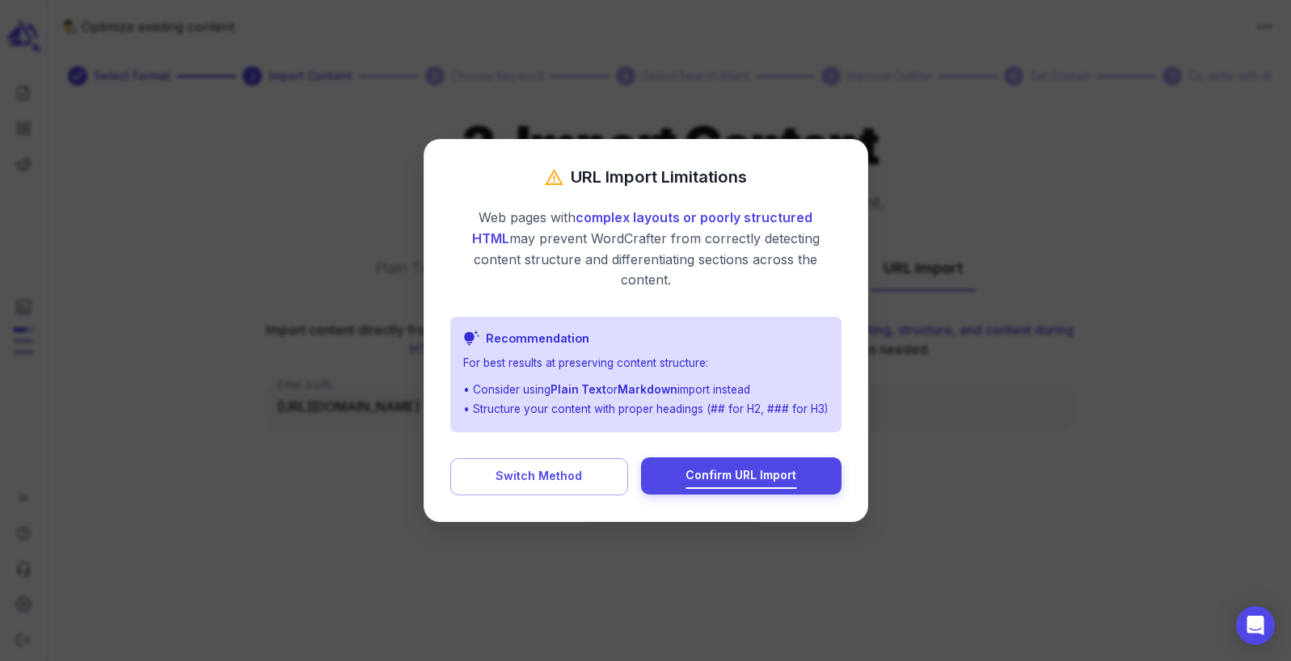
click at [743, 472] on span "Confirm URL Import" at bounding box center [740, 476] width 111 height 20
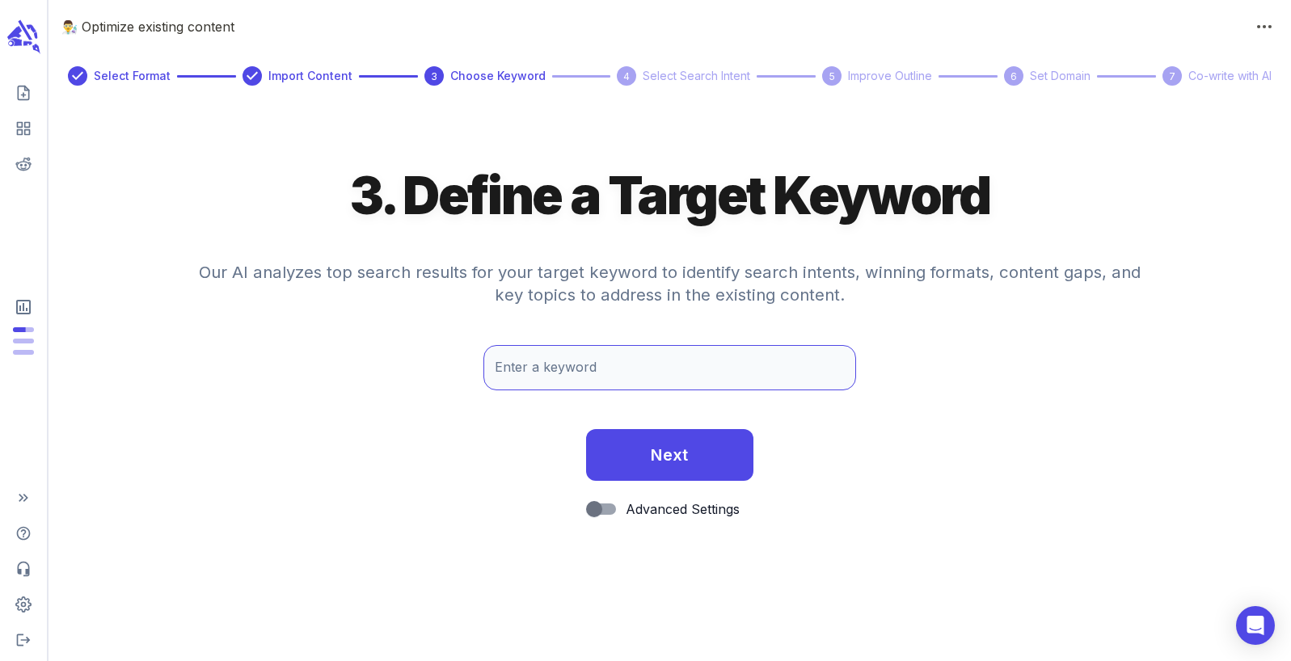
click at [610, 368] on input "Enter a keyword" at bounding box center [669, 367] width 373 height 45
click at [611, 368] on input "Enter a keyword" at bounding box center [669, 367] width 373 height 45
click at [1015, 400] on div "Enter a keyword Enter a keyword" at bounding box center [669, 380] width 1242 height 71
click at [753, 365] on input "Enter a keyword" at bounding box center [669, 367] width 373 height 45
click at [1053, 398] on div "Enter a keyword Enter a keyword This is a required field." at bounding box center [669, 380] width 1242 height 71
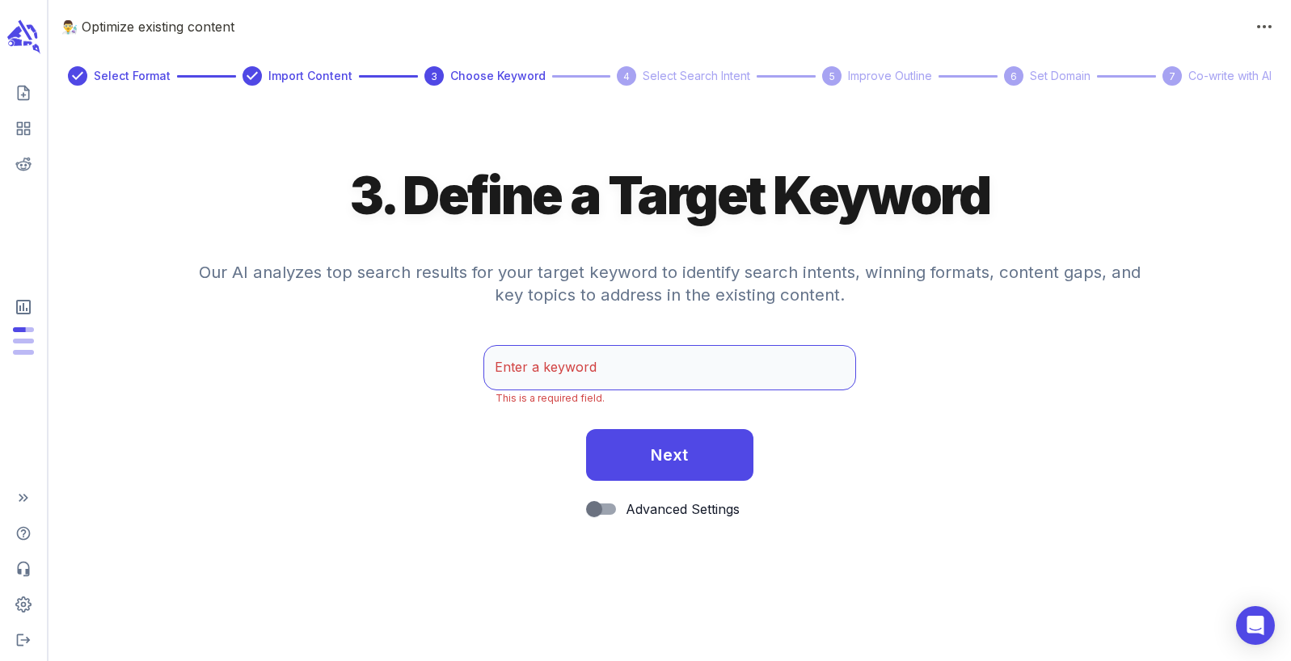
click at [538, 360] on input "Enter a keyword" at bounding box center [669, 367] width 373 height 45
type input "data center electrical design"
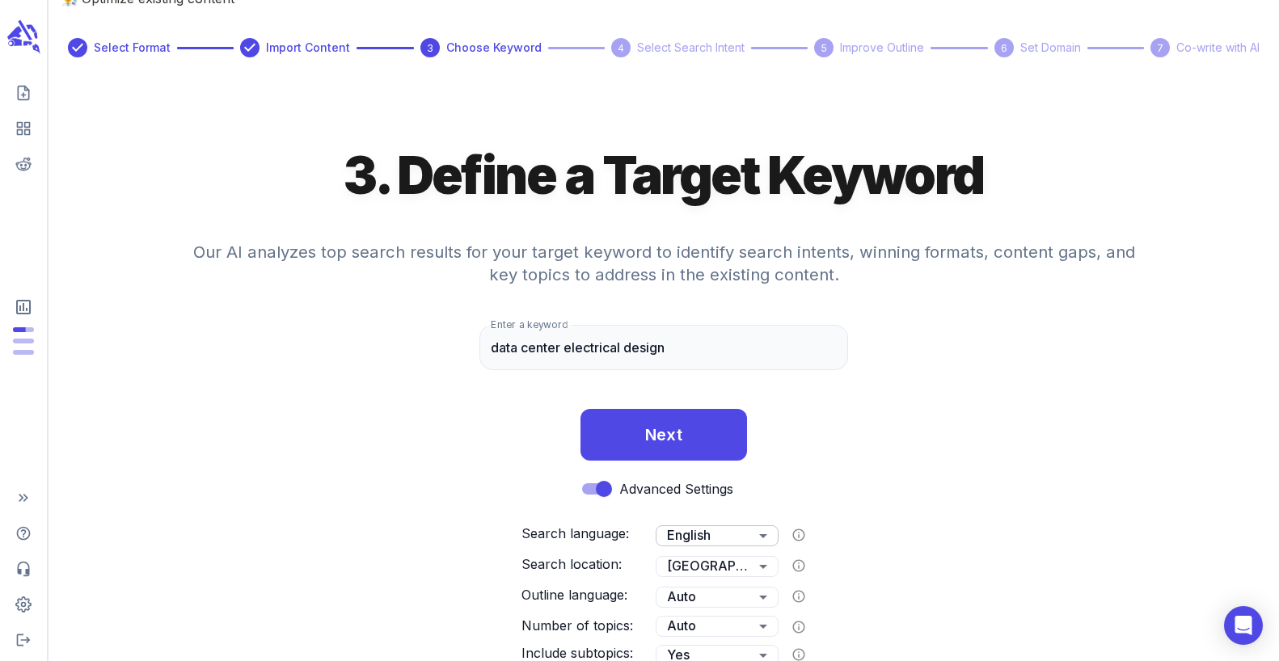
scroll to position [54, 0]
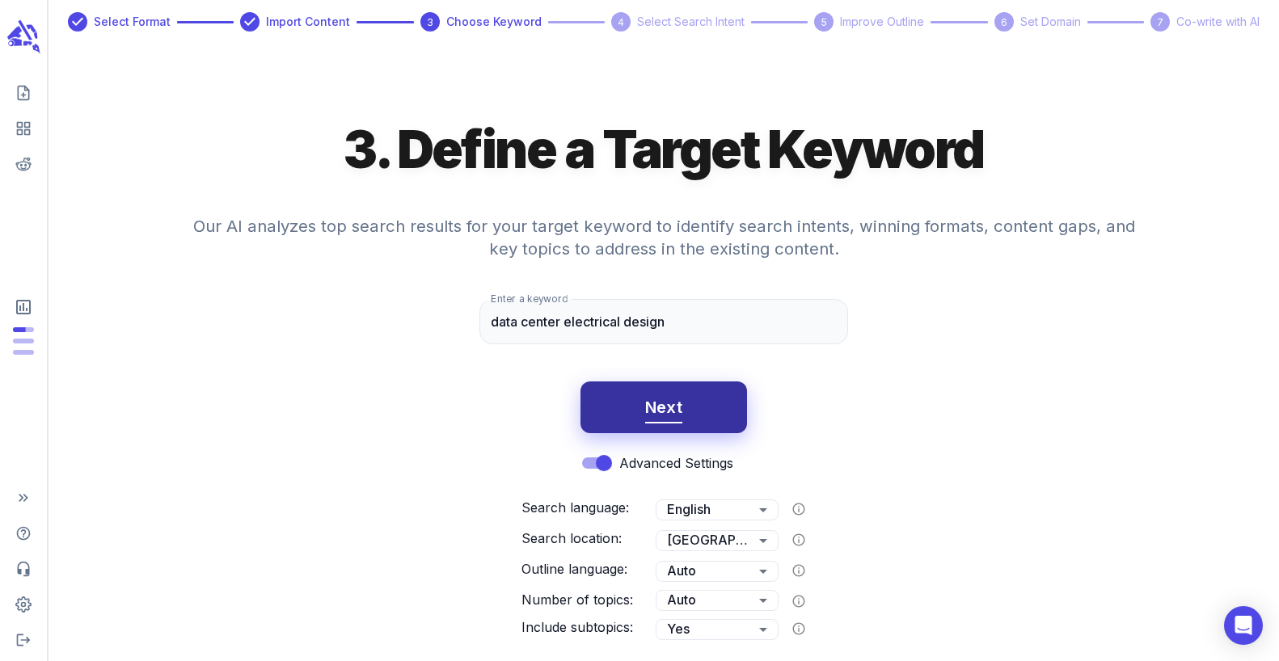
click at [645, 399] on span "Next" at bounding box center [664, 408] width 38 height 28
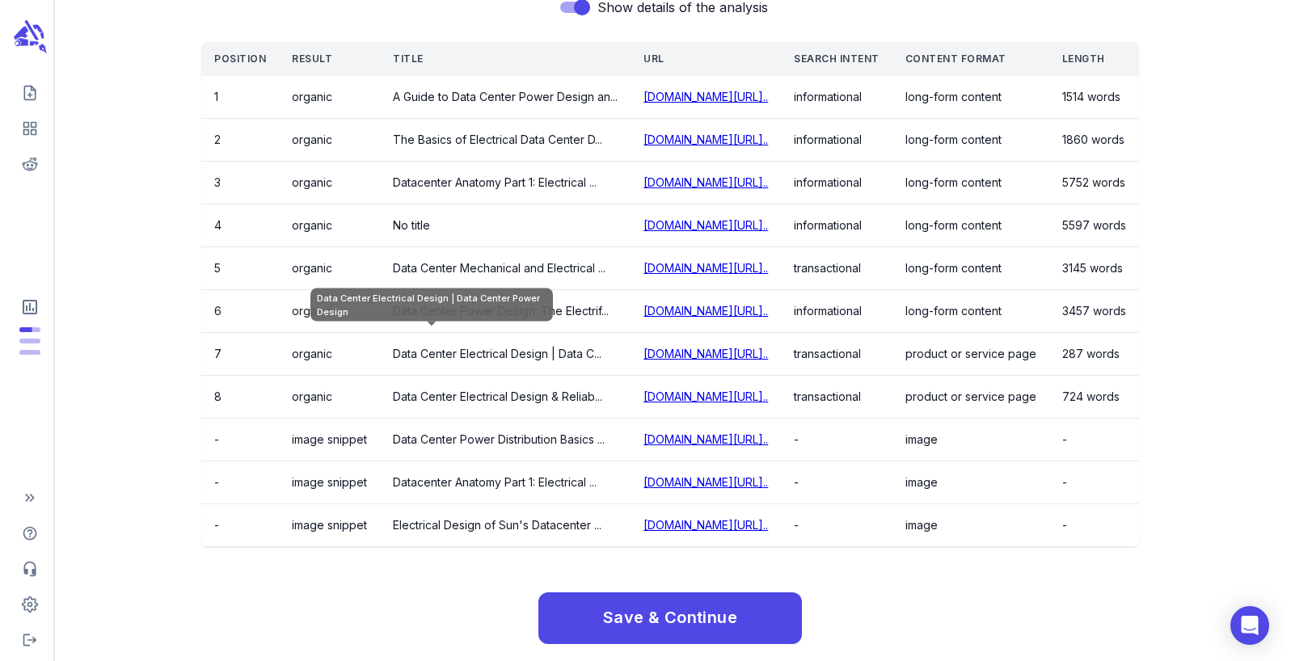
scroll to position [974, 0]
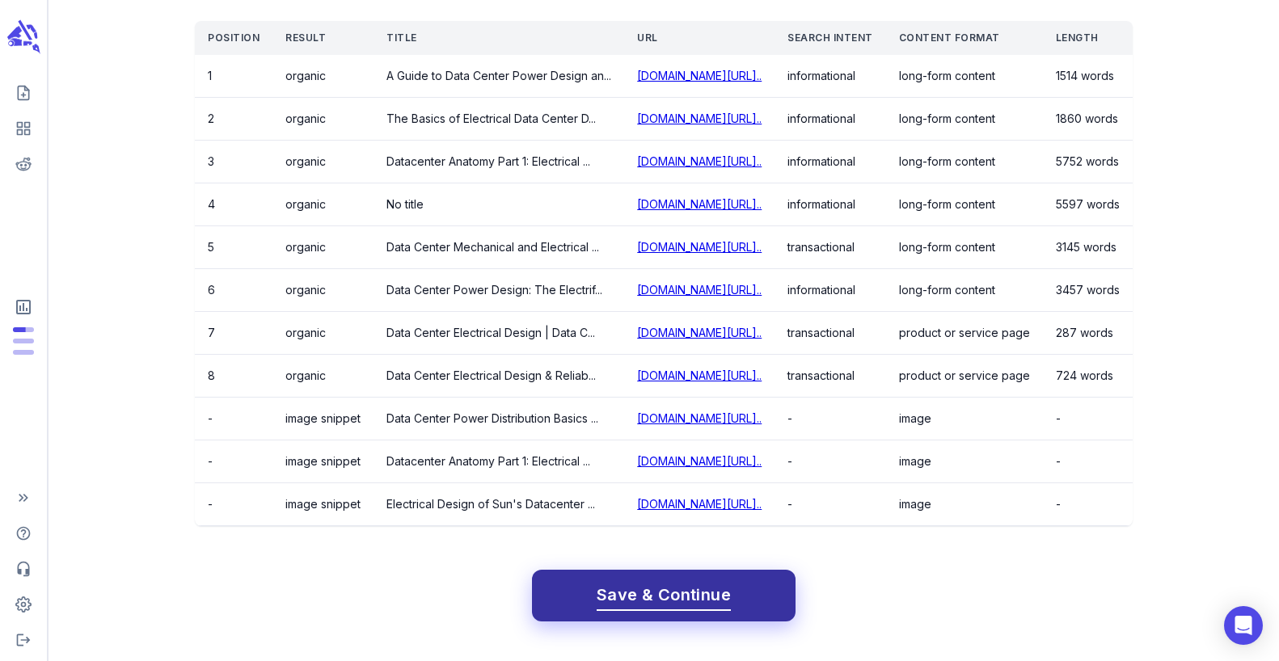
click at [658, 600] on span "Save & Continue" at bounding box center [663, 595] width 134 height 28
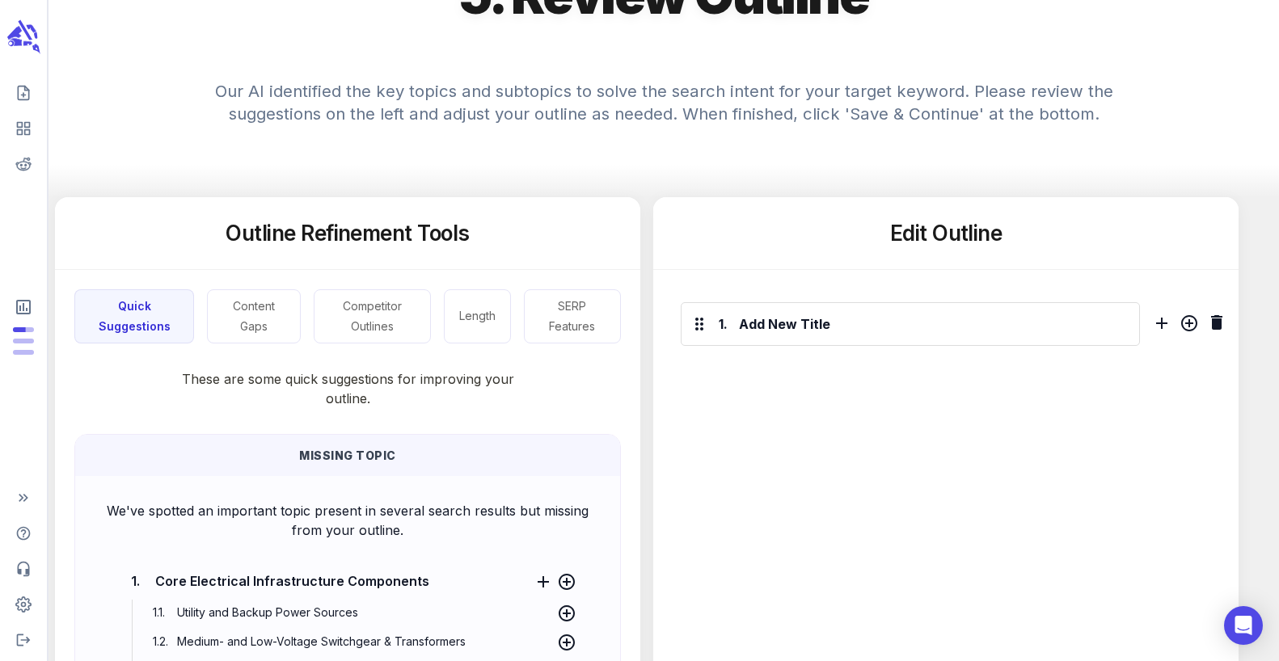
scroll to position [31, 0]
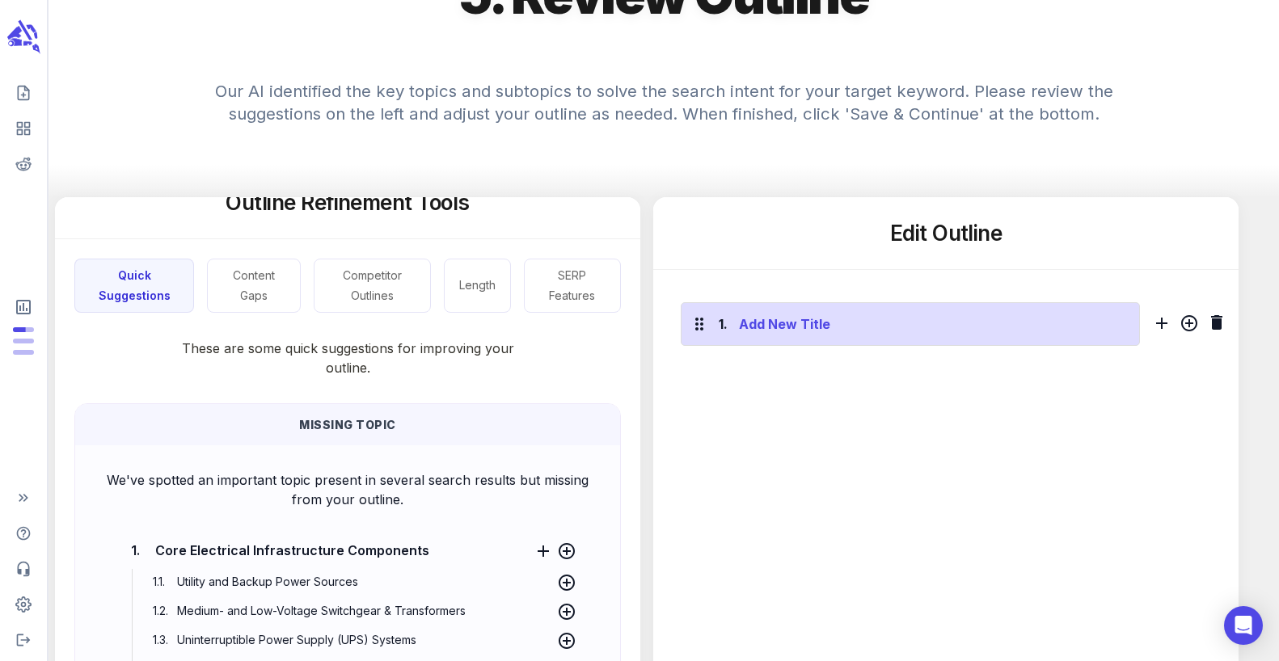
click at [801, 326] on div "Add New Title" at bounding box center [932, 324] width 395 height 26
drag, startPoint x: 843, startPoint y: 324, endPoint x: 735, endPoint y: 327, distance: 108.3
click at [735, 327] on div "Add New Title" at bounding box center [928, 324] width 403 height 26
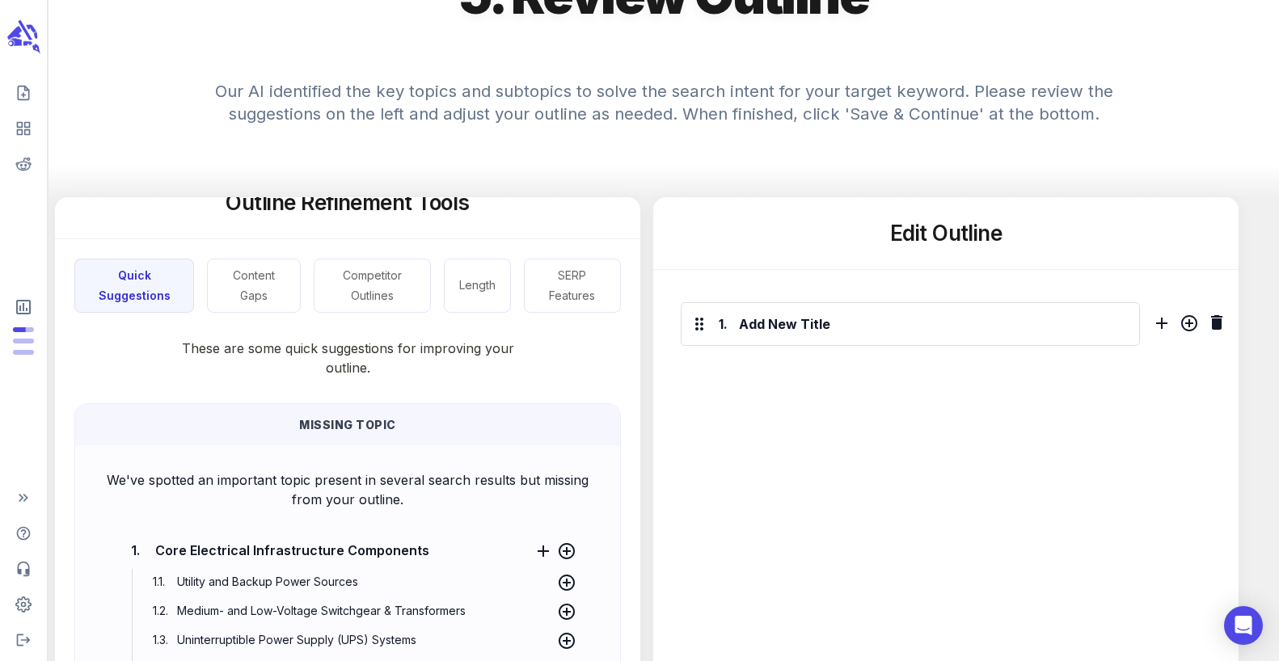
click at [845, 369] on div "1. Add New Title" at bounding box center [917, 320] width 491 height 100
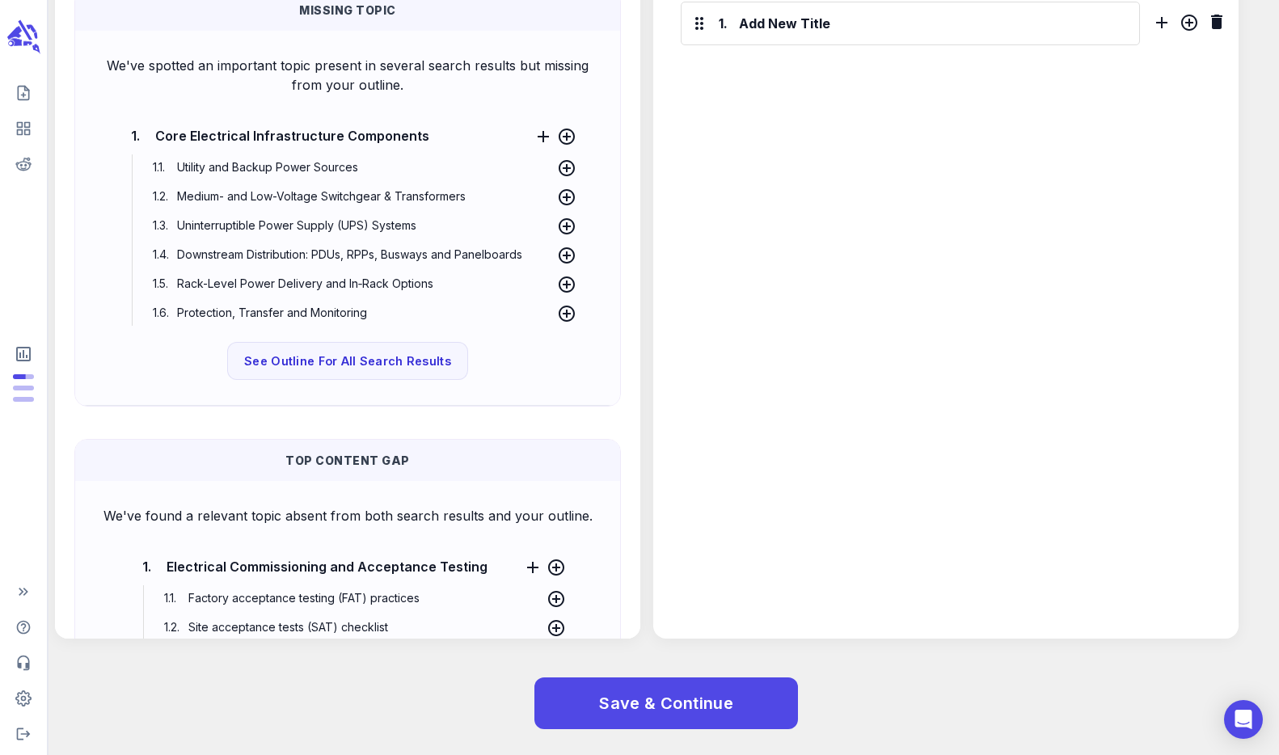
scroll to position [0, 0]
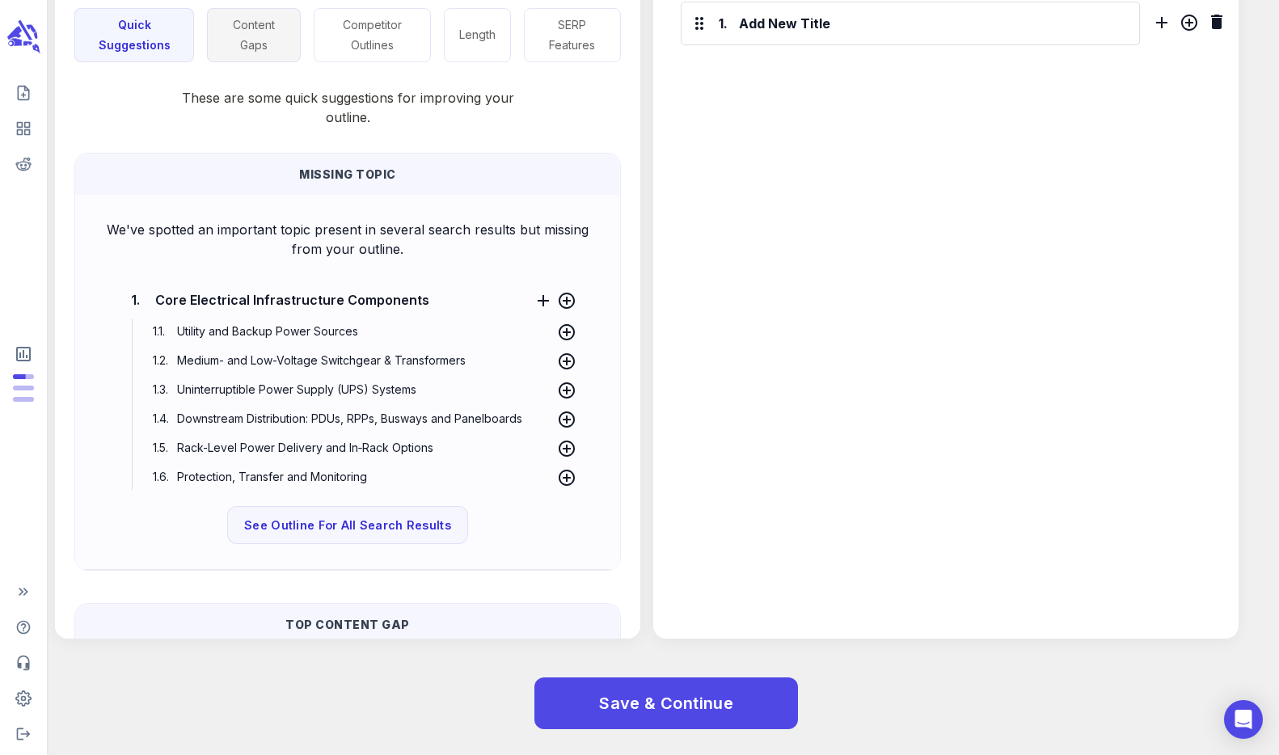
click at [259, 49] on button "Content Gaps" at bounding box center [254, 35] width 94 height 54
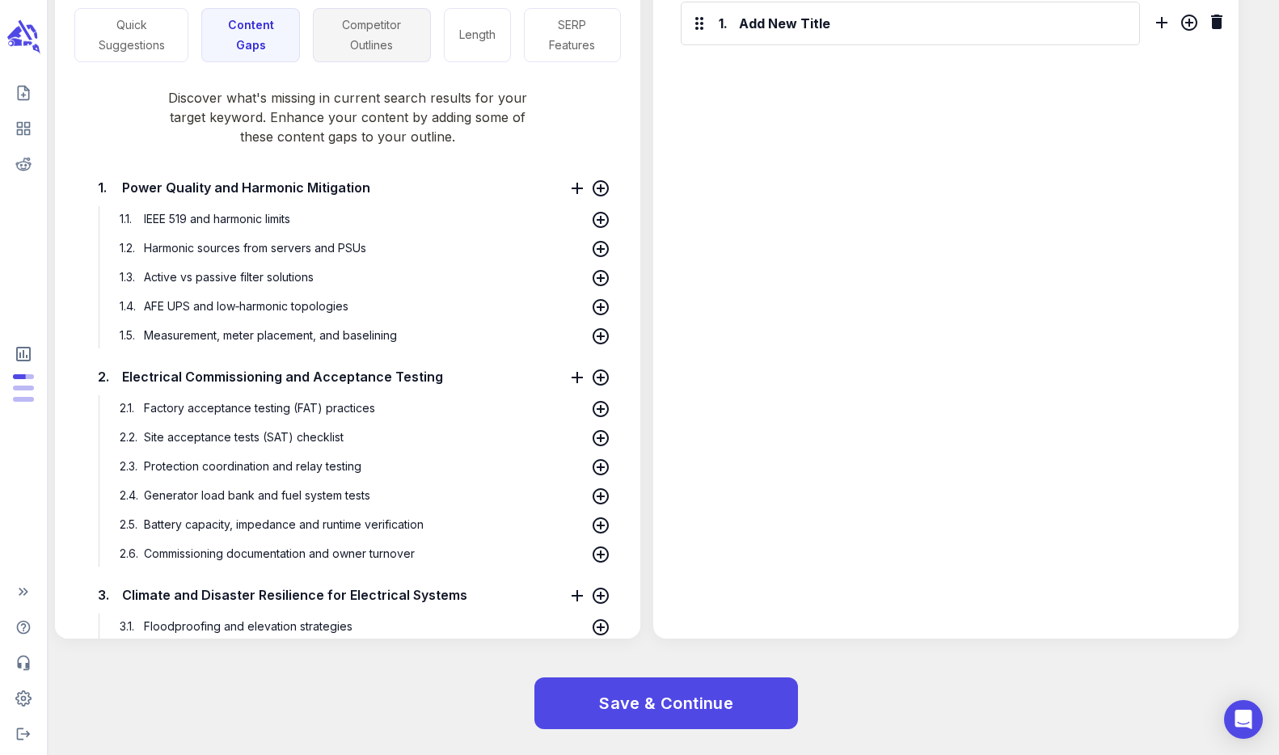
click at [367, 46] on button "Competitor Outlines" at bounding box center [371, 35] width 117 height 54
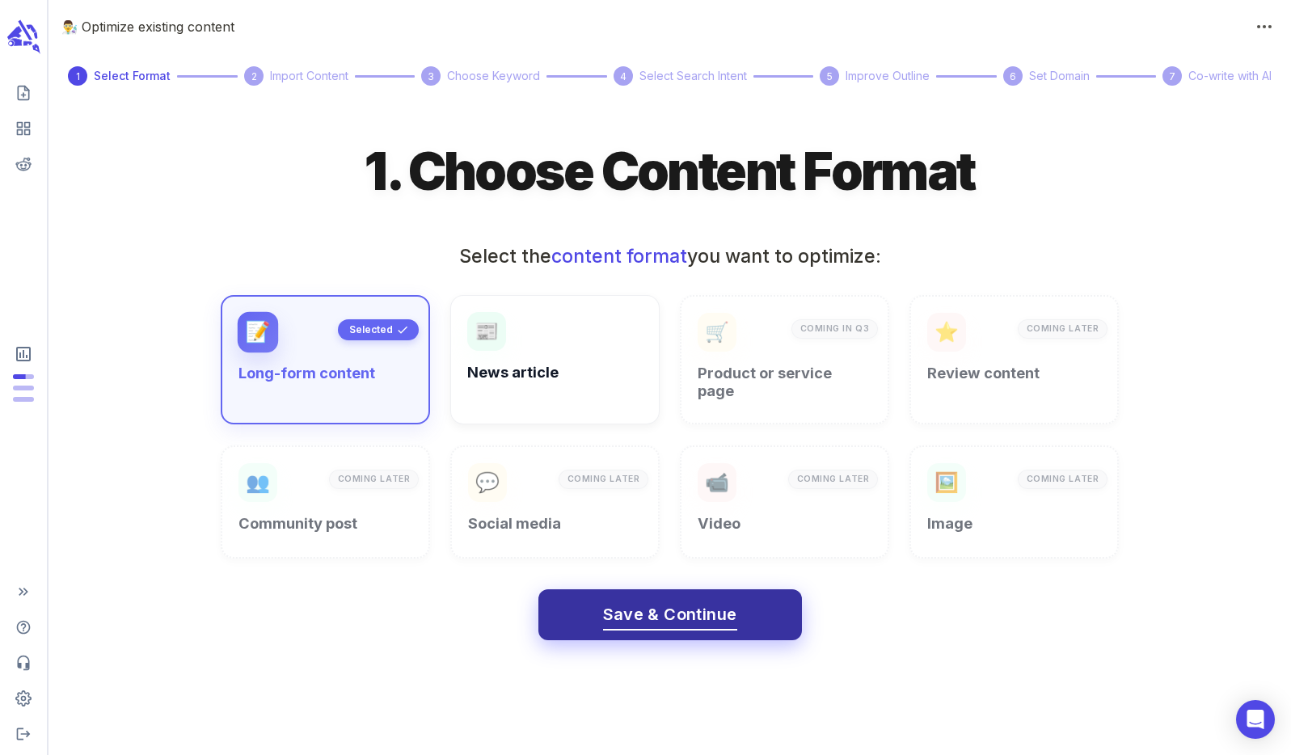
click at [662, 600] on span "Save & Continue" at bounding box center [670, 614] width 134 height 28
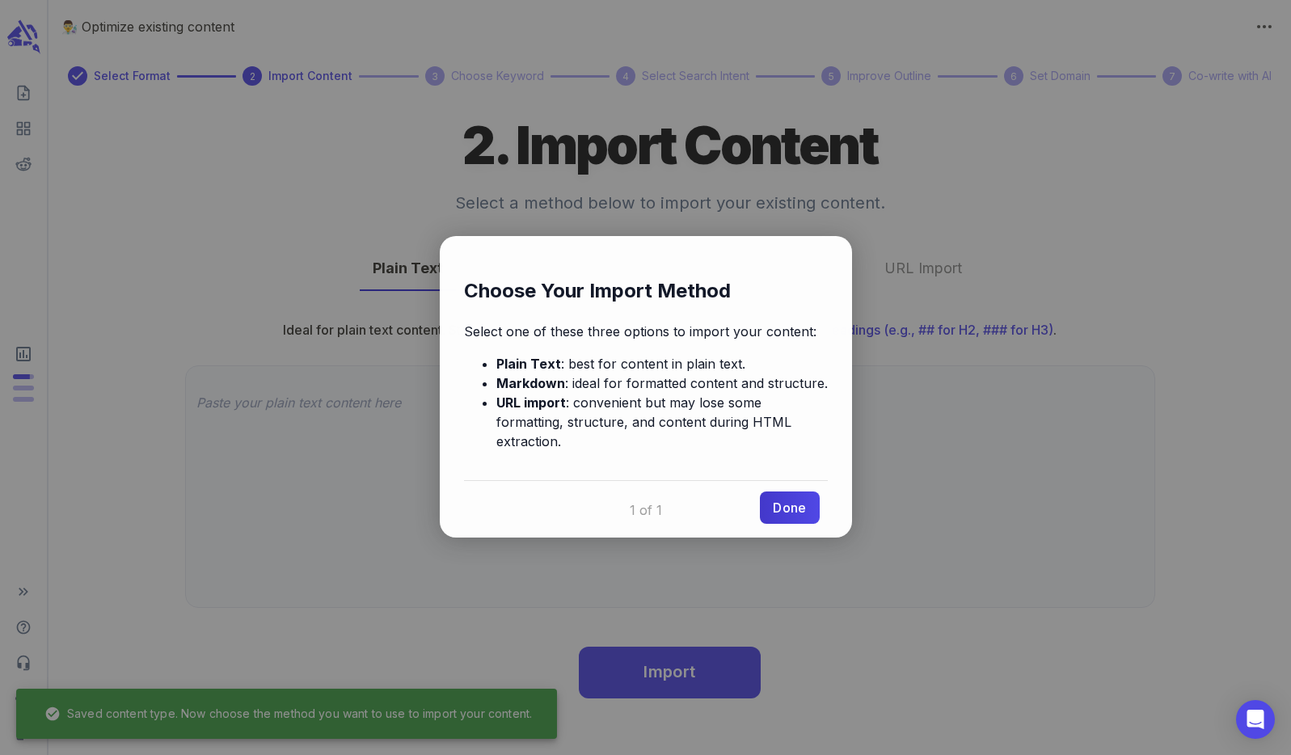
click at [794, 493] on link "Done" at bounding box center [789, 507] width 59 height 32
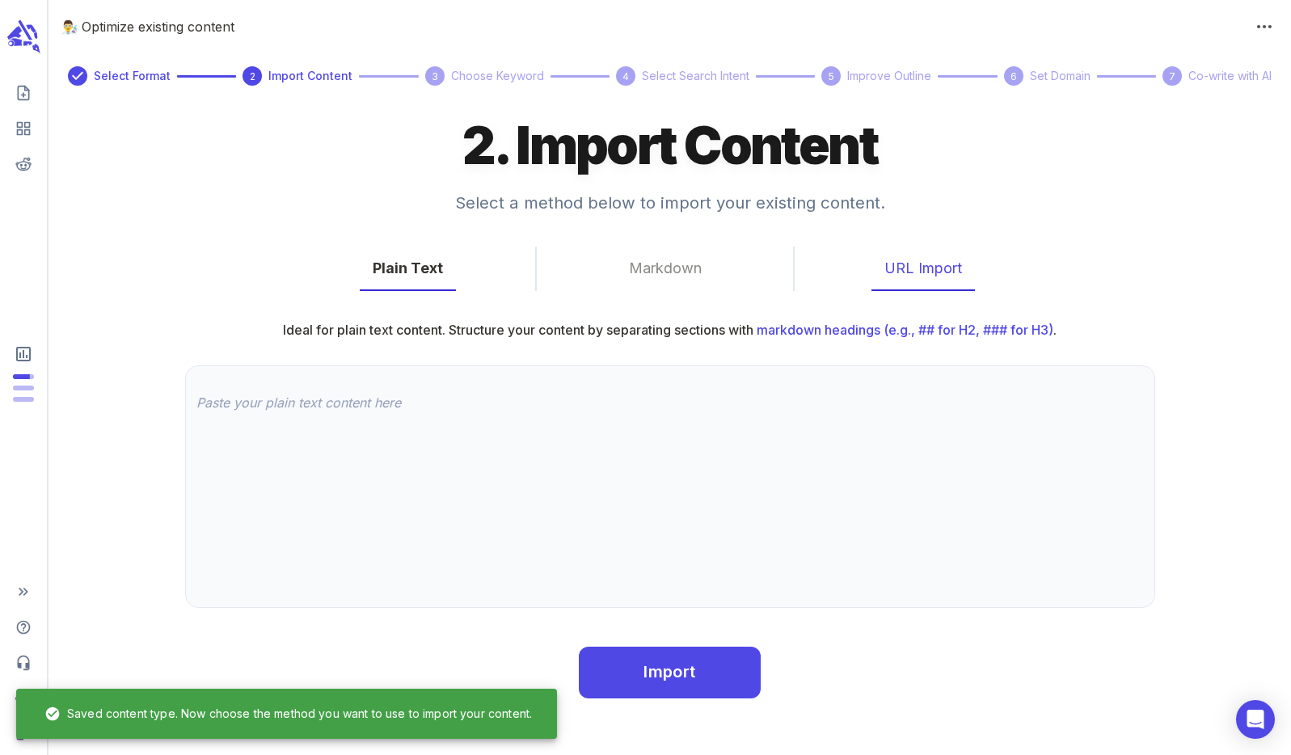
click at [895, 278] on button "URL Import" at bounding box center [922, 268] width 103 height 44
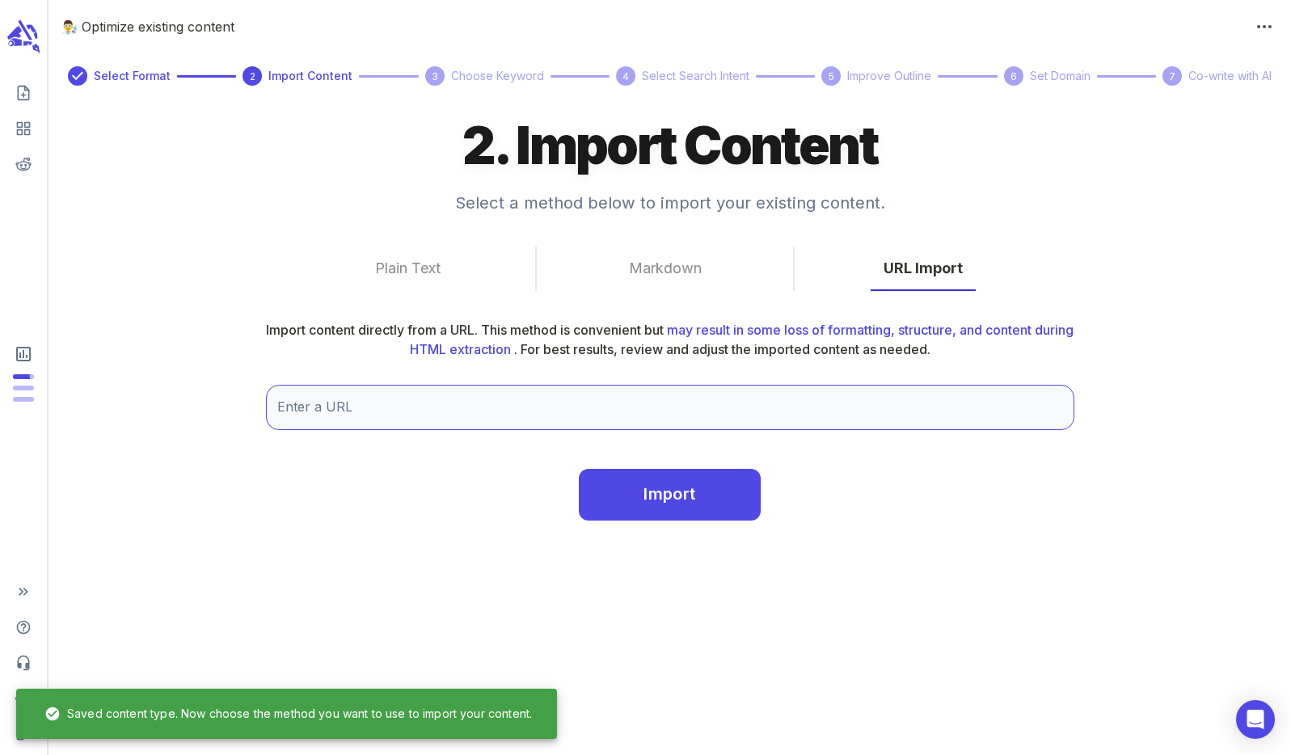
click at [498, 419] on input "Enter a URL" at bounding box center [670, 407] width 808 height 45
type input "https://www.electronicpowerdesign.com/industries/data-centers/"
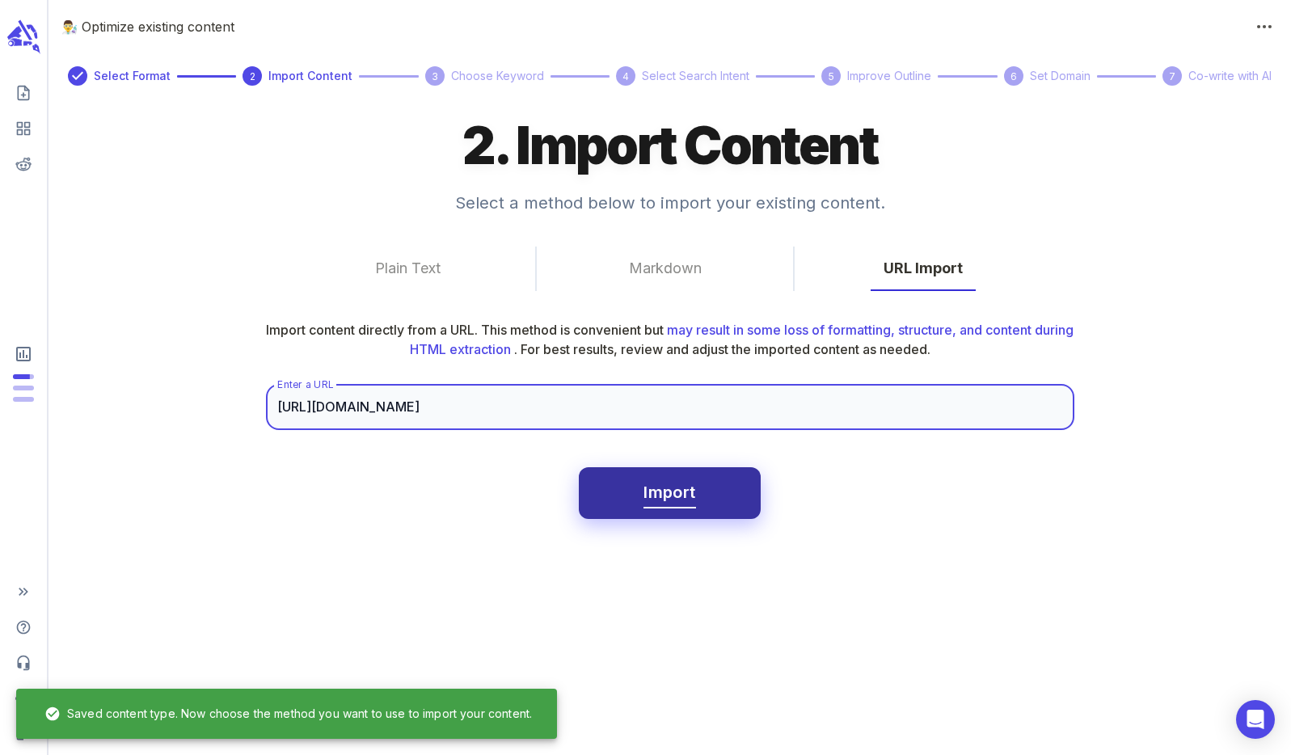
click at [642, 488] on button "Import" at bounding box center [669, 493] width 181 height 52
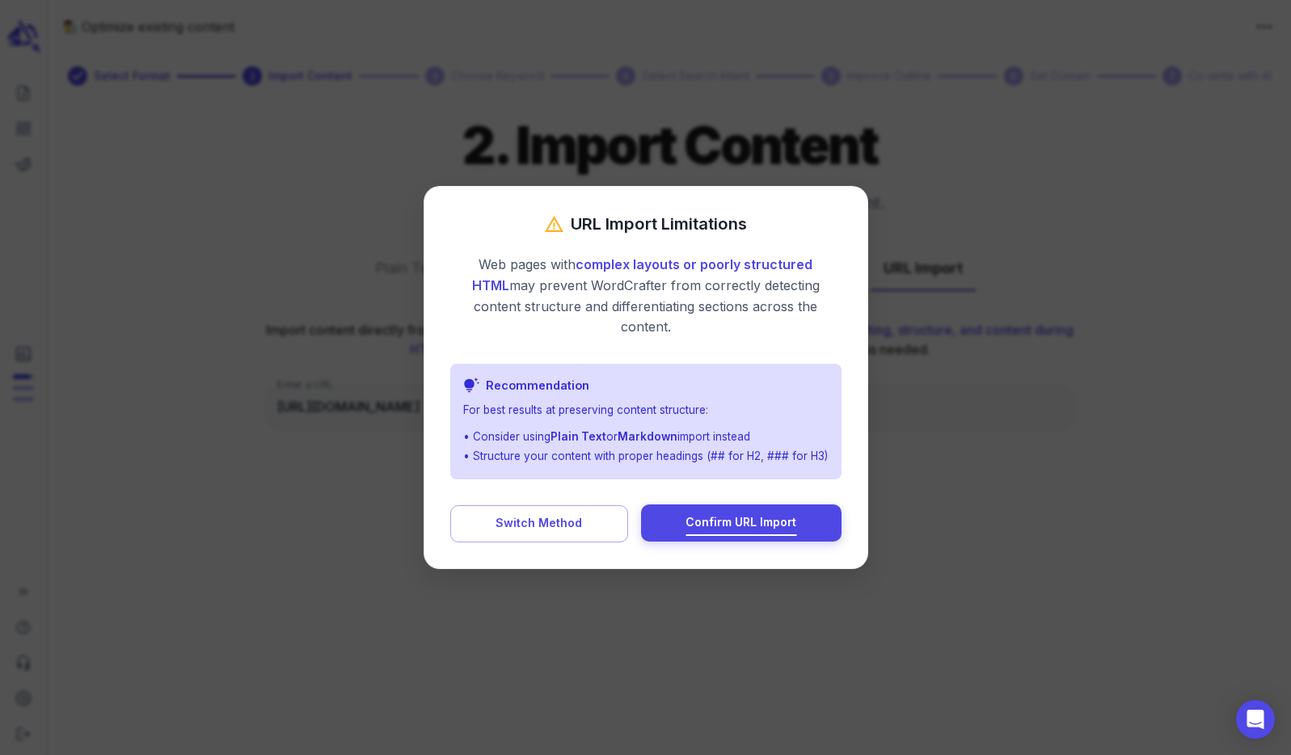
click at [758, 516] on span "Confirm URL Import" at bounding box center [740, 522] width 111 height 20
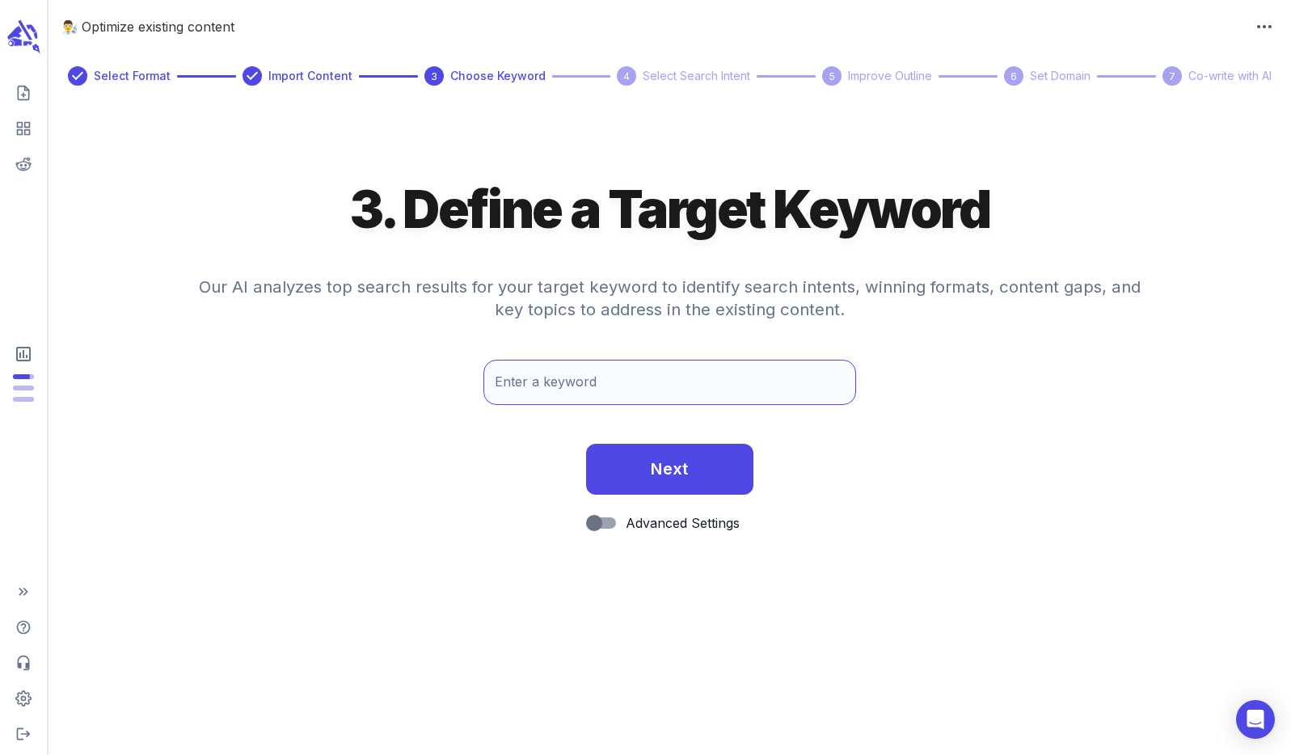
click at [588, 386] on input "Enter a keyword" at bounding box center [669, 382] width 373 height 45
paste input ""data center electrical design""
click at [505, 381] on input ""data center electrical design" at bounding box center [669, 382] width 373 height 45
type input "data center electrical design"
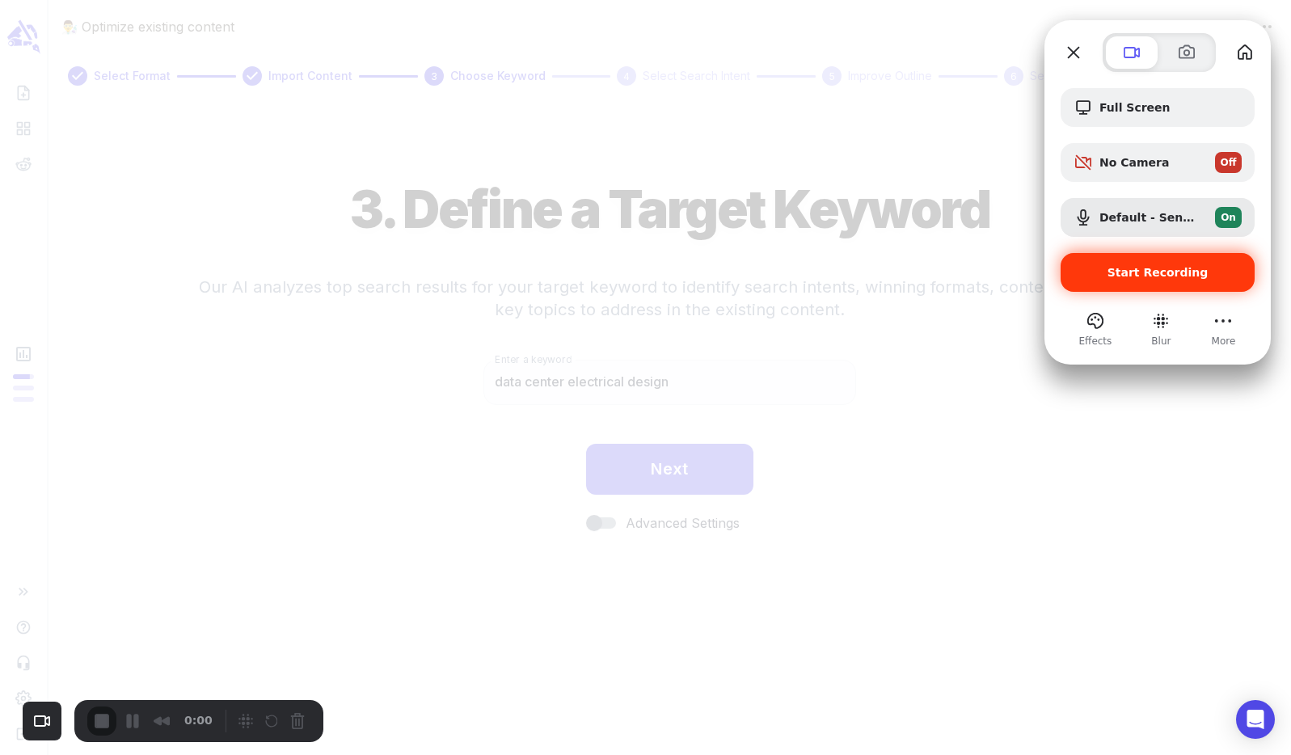
click at [1159, 273] on span "Start Recording" at bounding box center [1157, 272] width 101 height 13
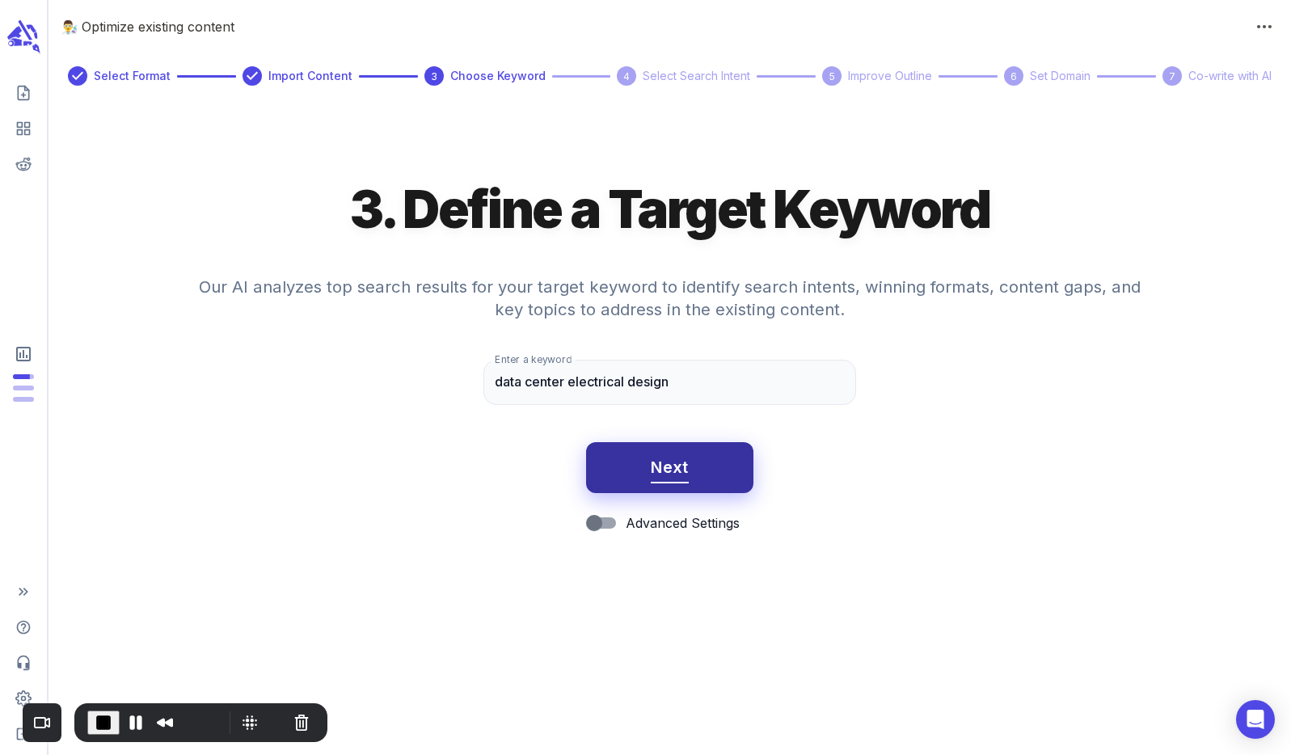
click at [693, 470] on button "Next" at bounding box center [669, 468] width 167 height 52
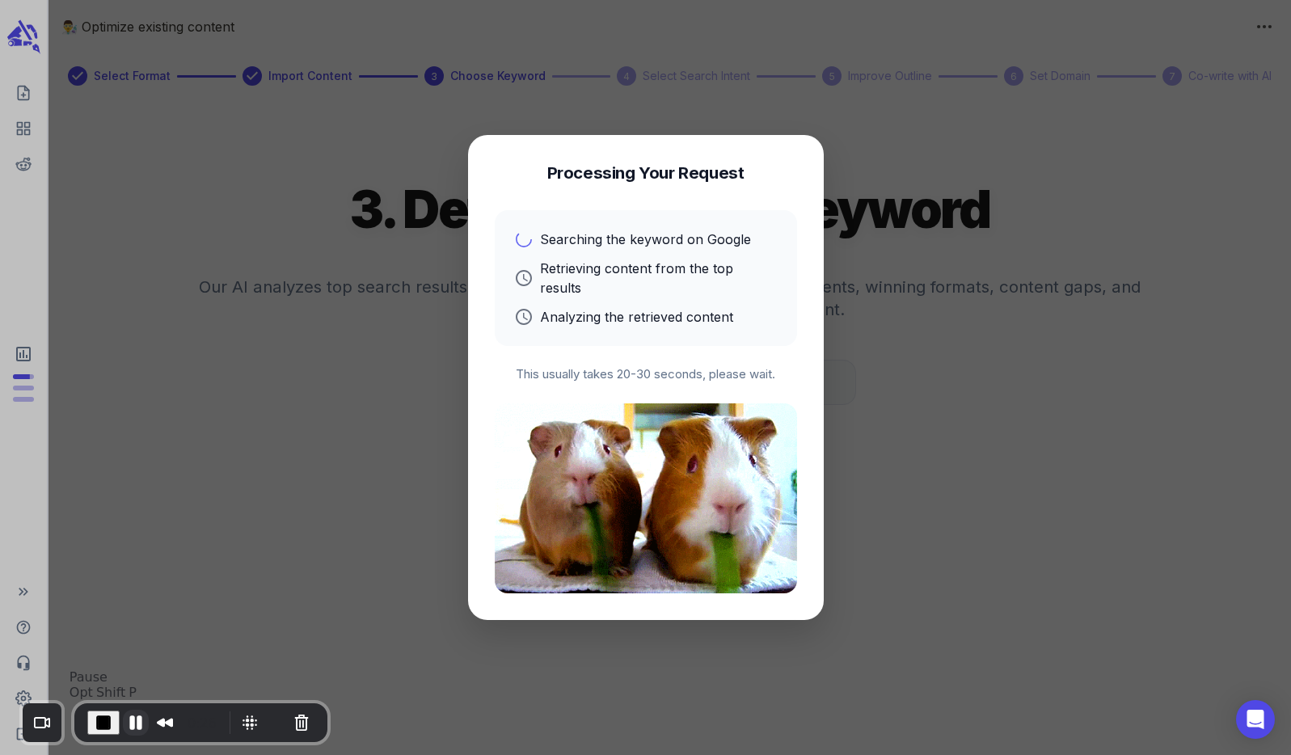
click at [129, 725] on button "Pause Recording" at bounding box center [136, 723] width 26 height 26
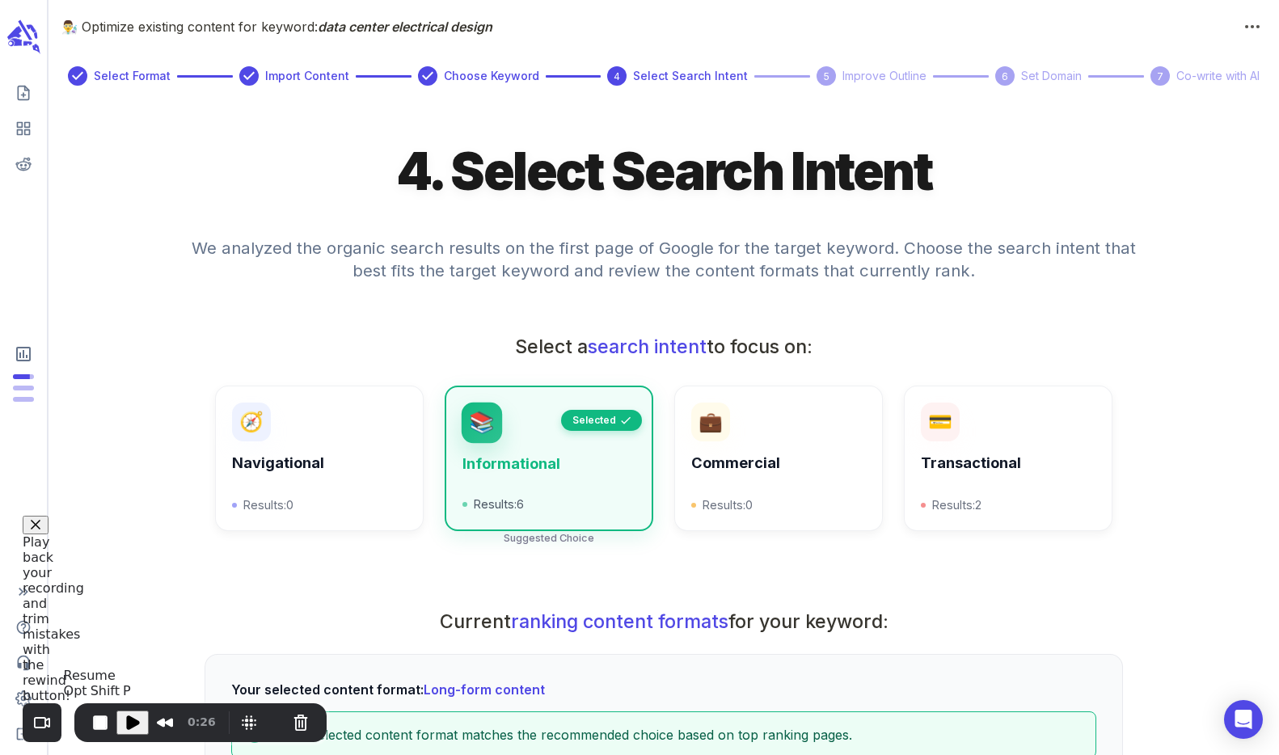
click at [133, 723] on span "Play Recording" at bounding box center [132, 722] width 19 height 19
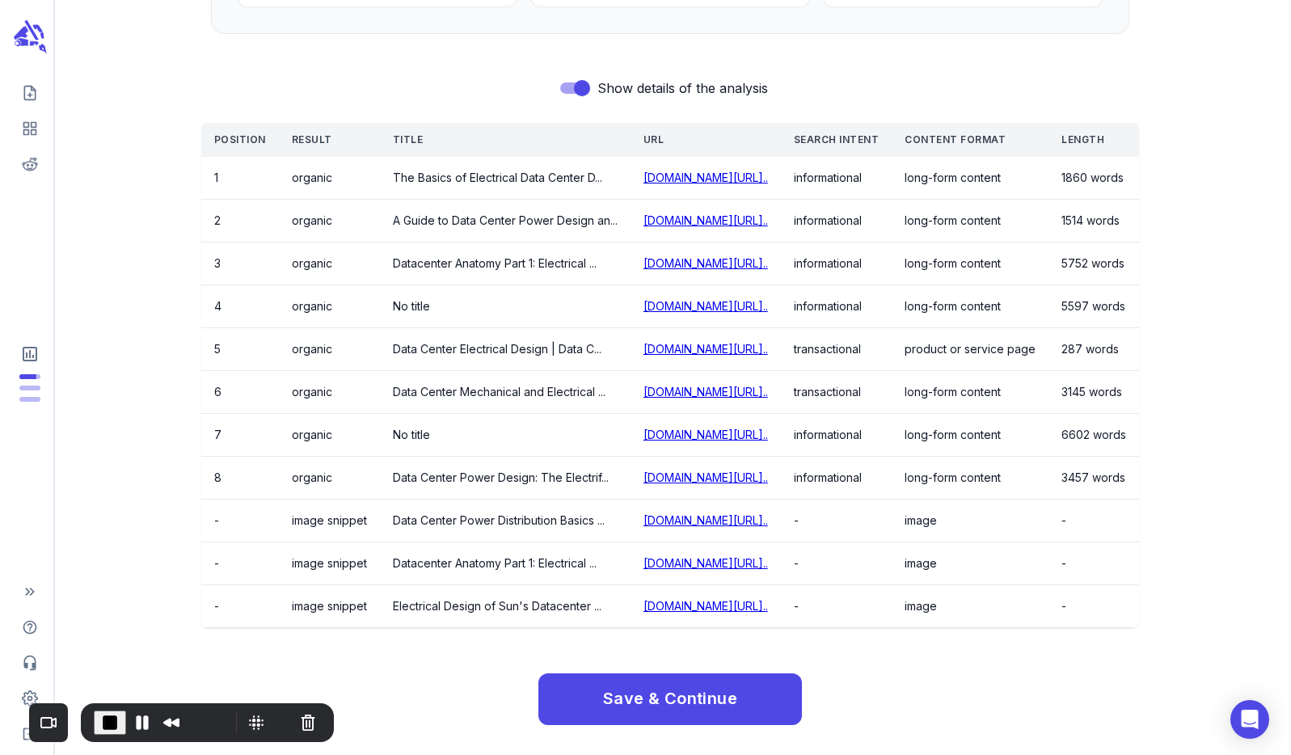
scroll to position [880, 0]
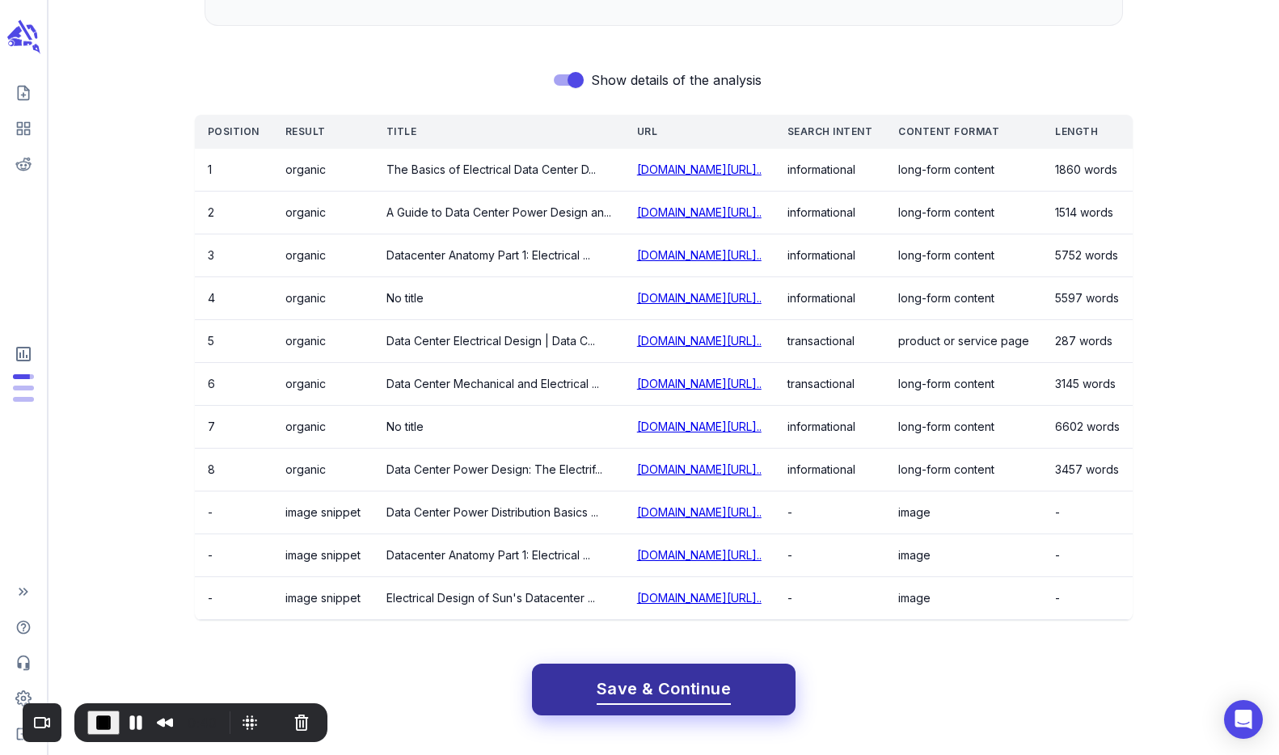
click at [639, 693] on span "Save & Continue" at bounding box center [663, 689] width 134 height 28
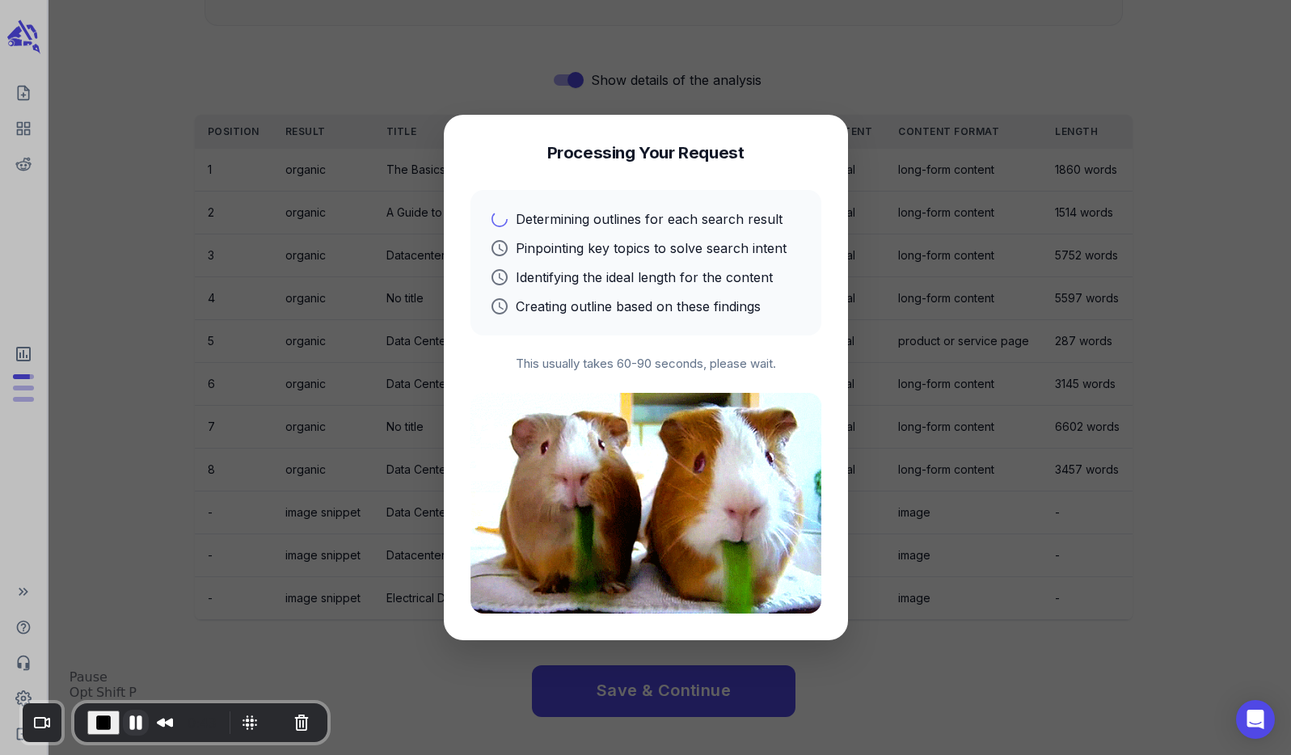
click at [134, 718] on button "Pause Recording" at bounding box center [136, 723] width 26 height 26
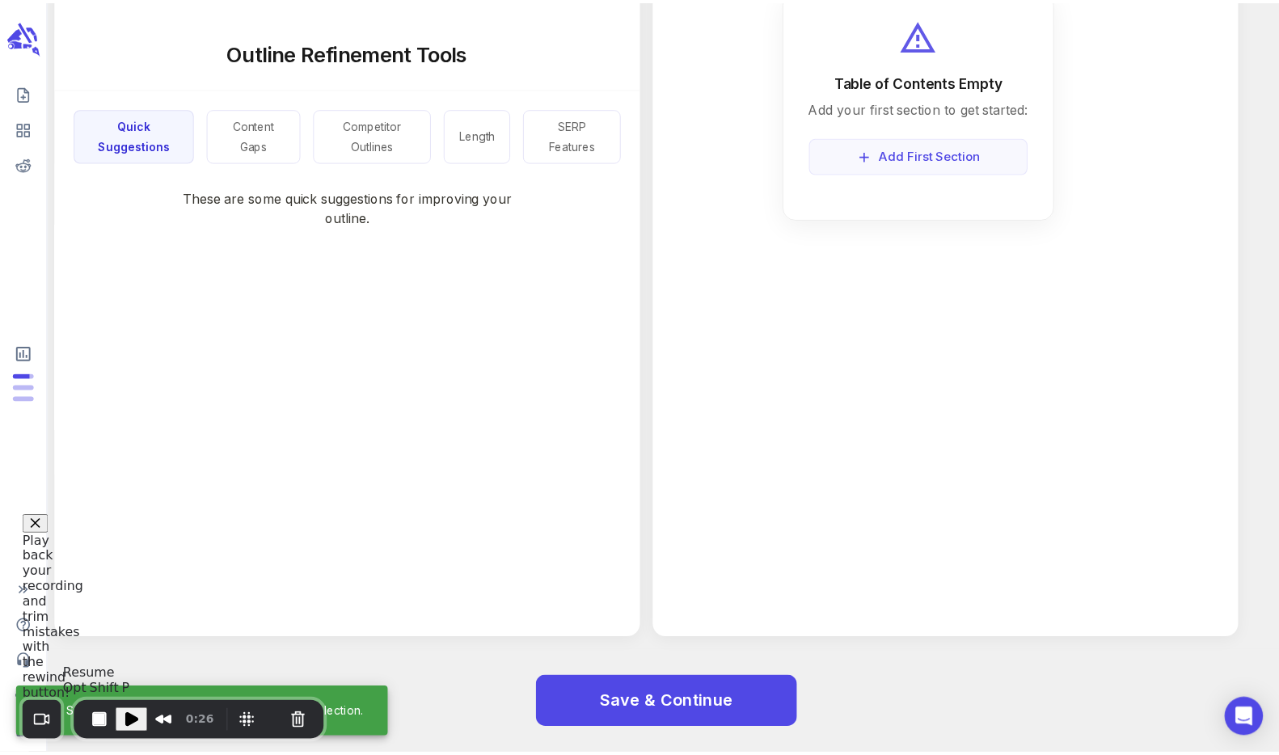
scroll to position [0, 0]
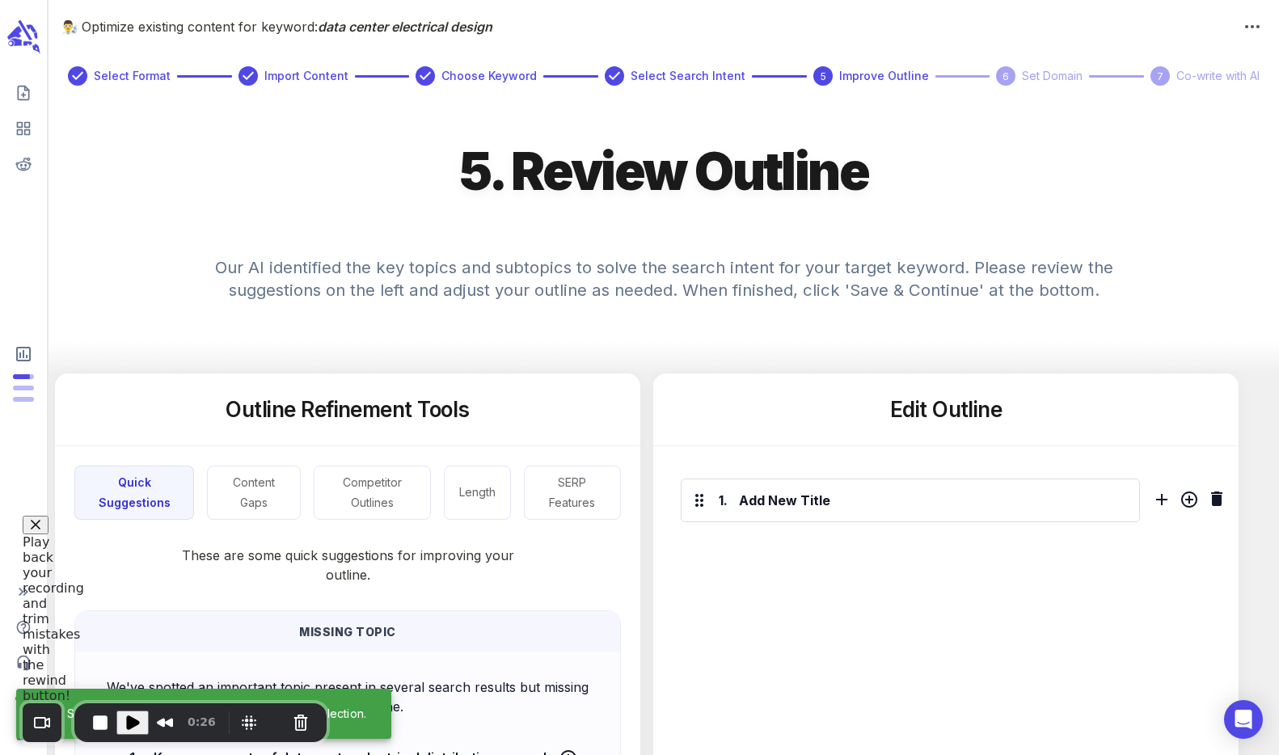
click at [133, 723] on span "Play Recording" at bounding box center [132, 722] width 19 height 19
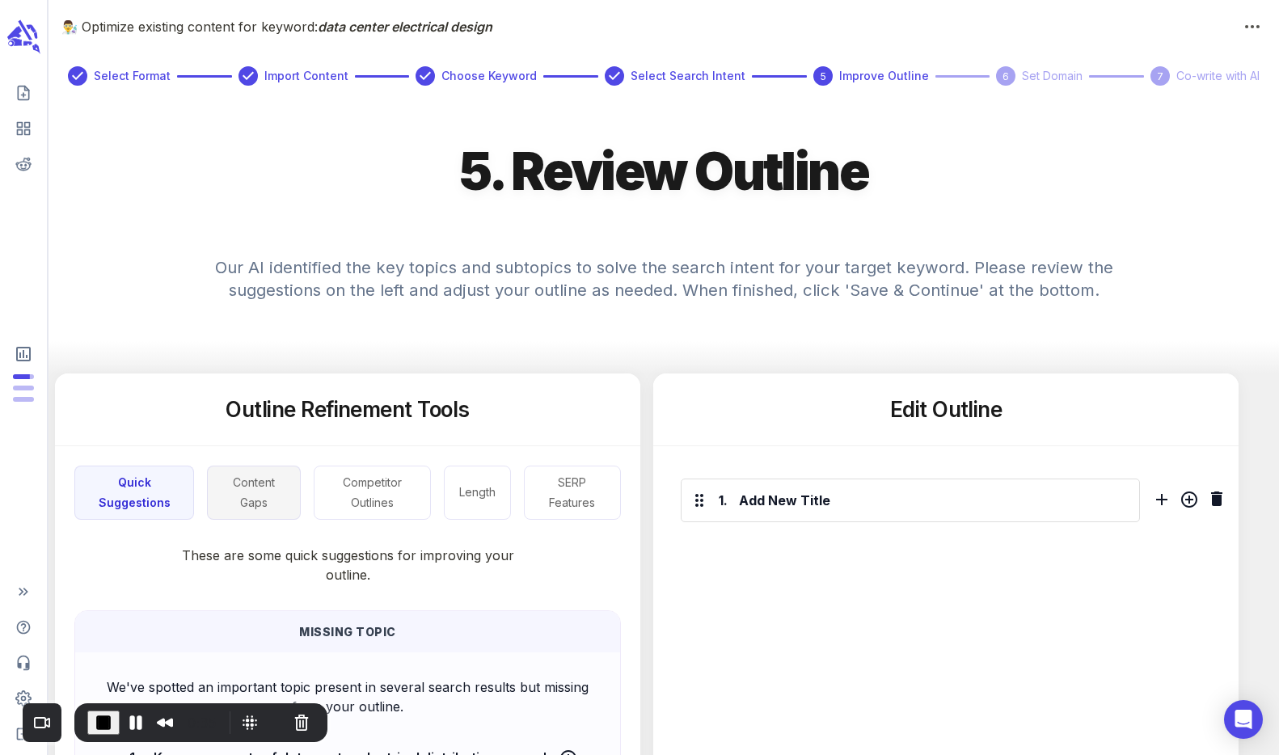
click at [238, 499] on button "Content Gaps" at bounding box center [254, 493] width 94 height 54
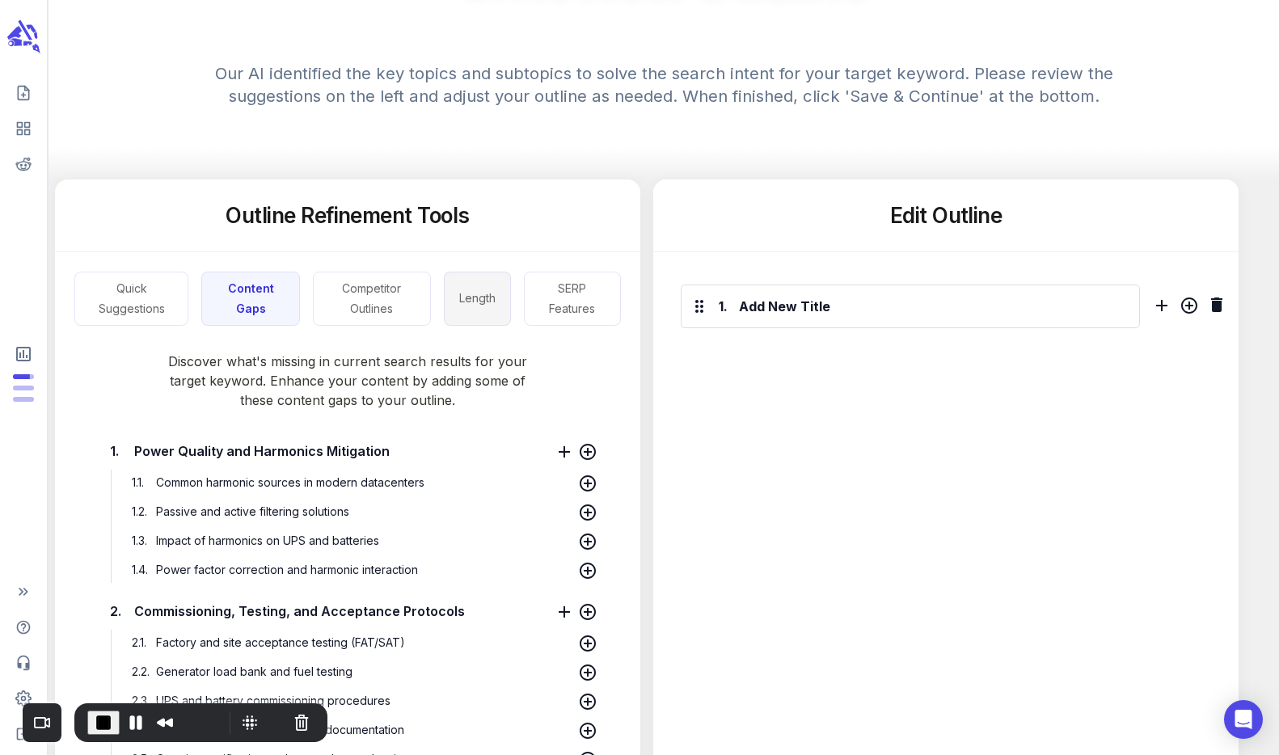
scroll to position [188, 0]
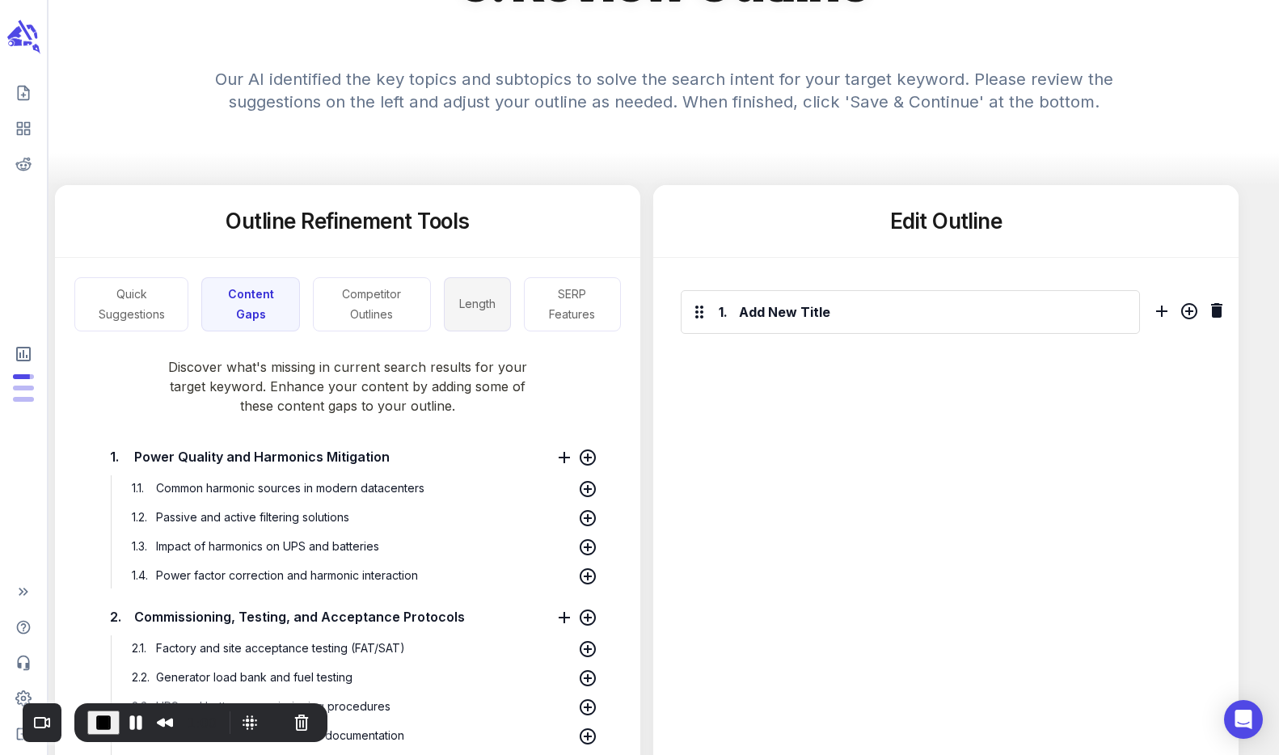
click at [468, 314] on button "Length" at bounding box center [477, 304] width 67 height 54
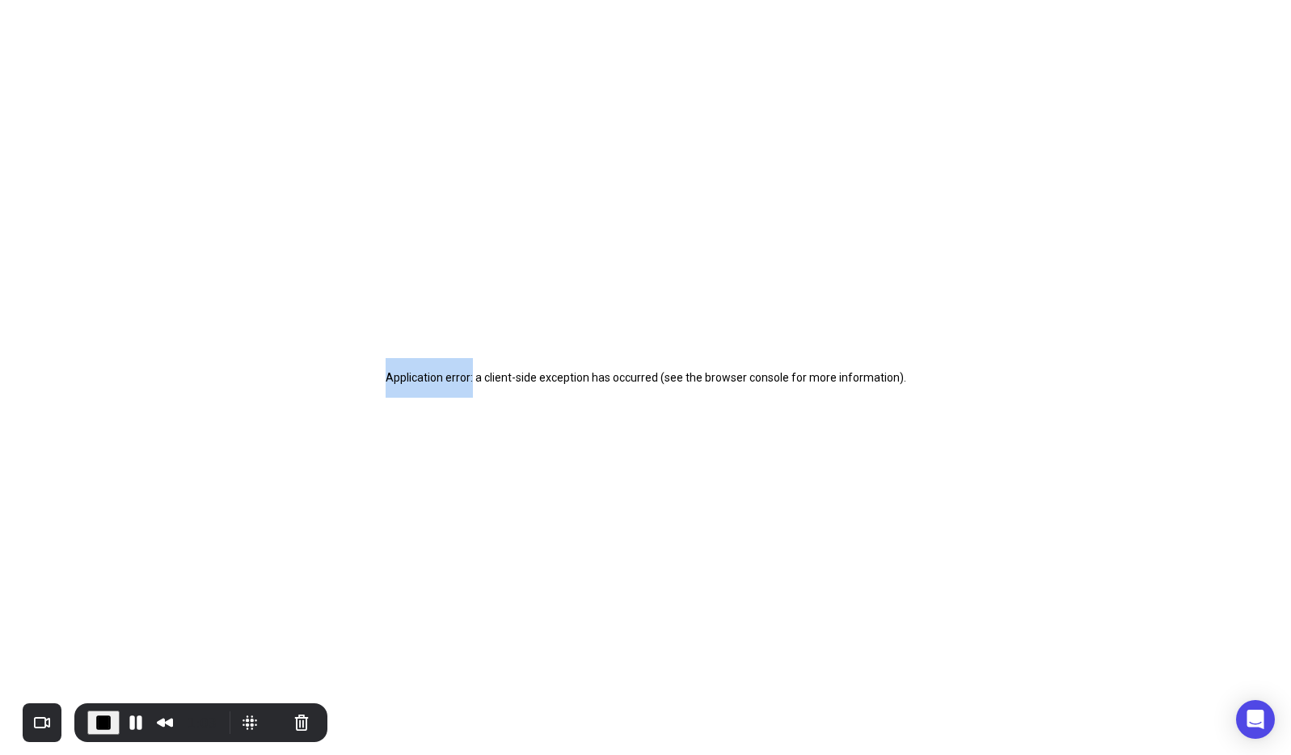
drag, startPoint x: 467, startPoint y: 378, endPoint x: 334, endPoint y: 379, distance: 133.4
click at [334, 379] on div "Application error: a client-side exception has occurred (see the browser consol…" at bounding box center [645, 377] width 1291 height 755
click at [337, 378] on div "Application error: a client-side exception has occurred (see the browser consol…" at bounding box center [645, 377] width 1291 height 755
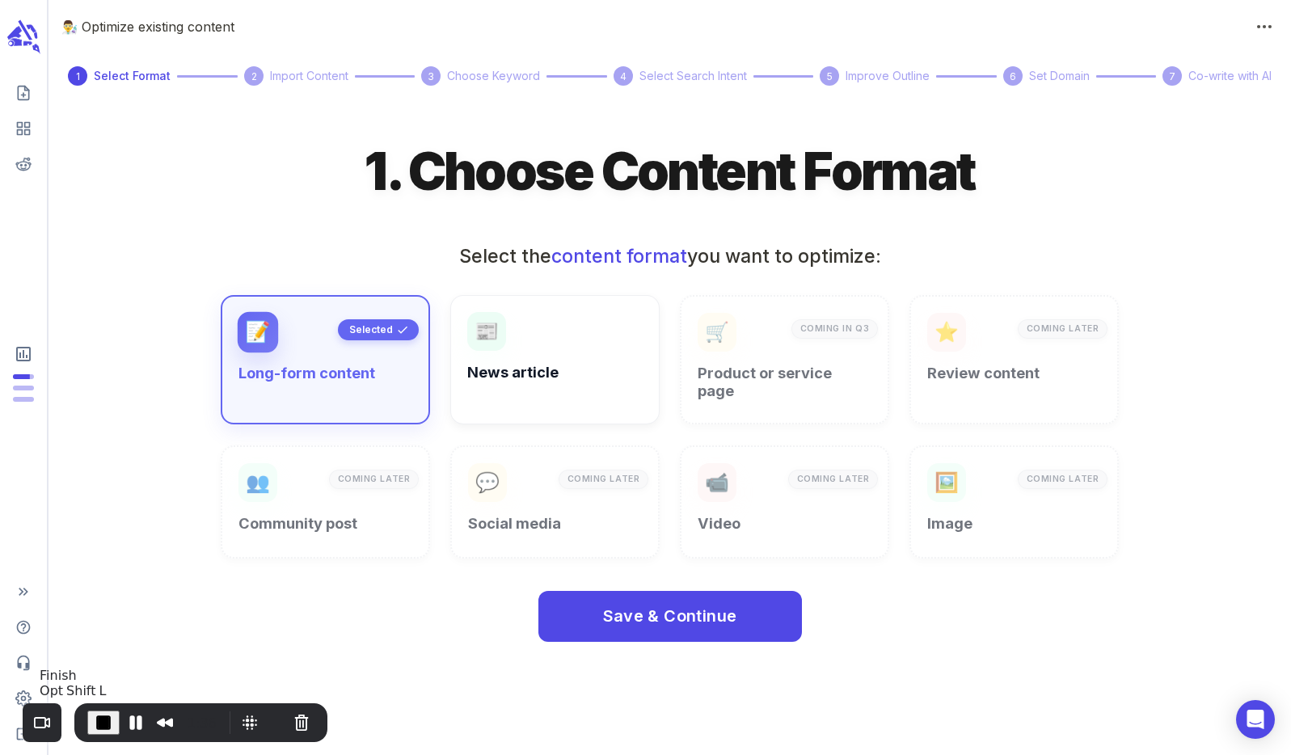
click at [94, 717] on span "End Recording" at bounding box center [103, 722] width 19 height 19
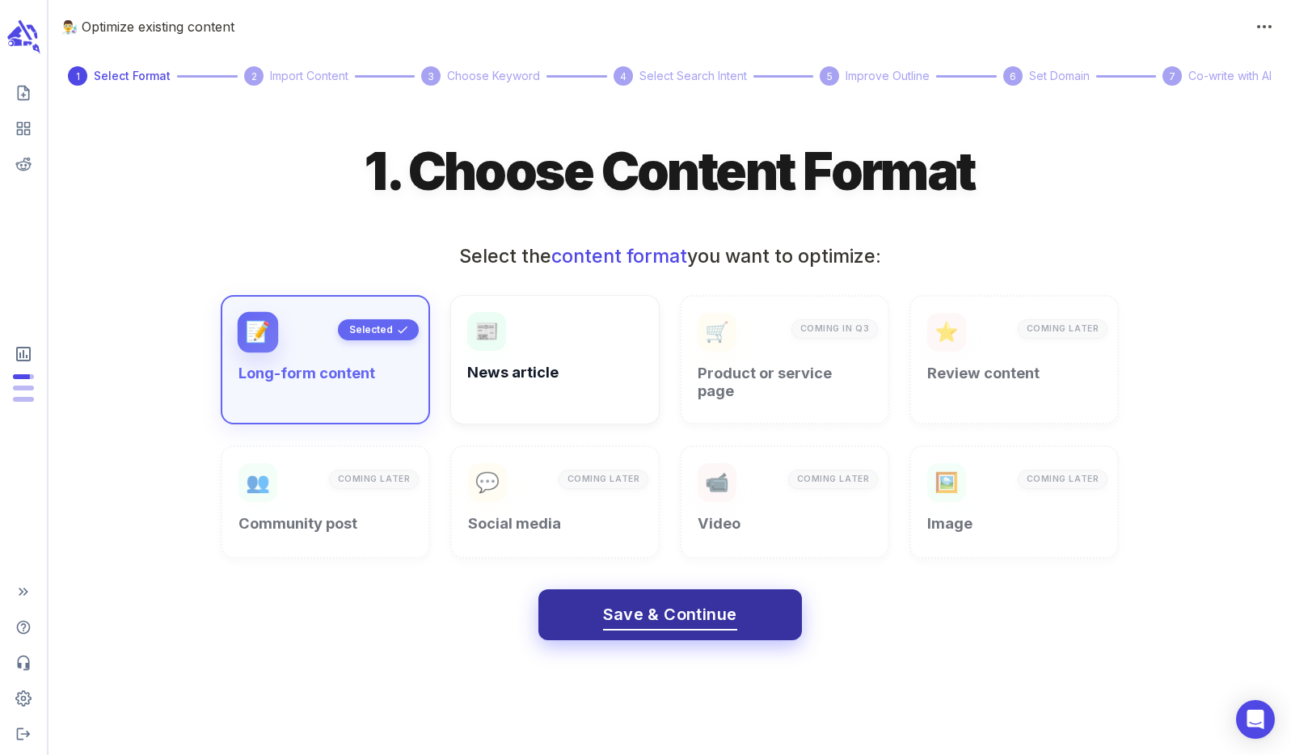
click at [687, 609] on span "Save & Continue" at bounding box center [670, 614] width 134 height 28
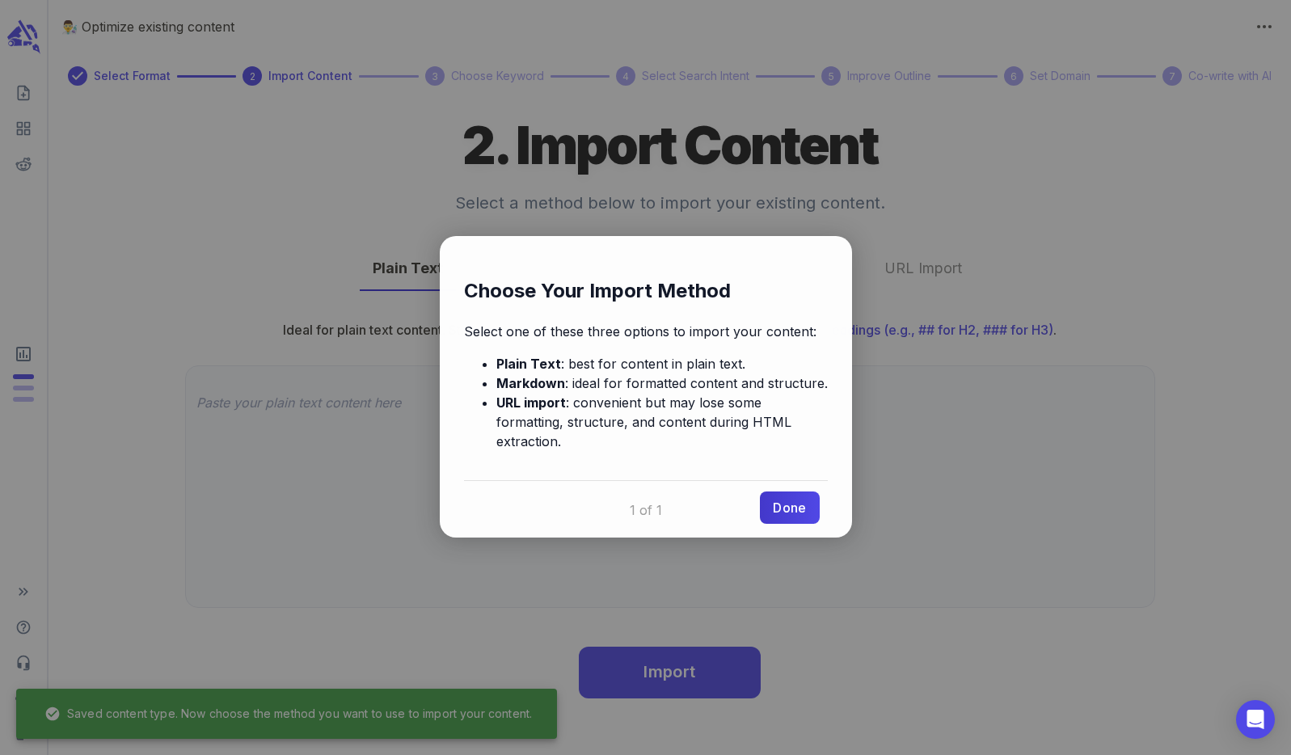
click at [802, 491] on link "Done" at bounding box center [789, 507] width 59 height 32
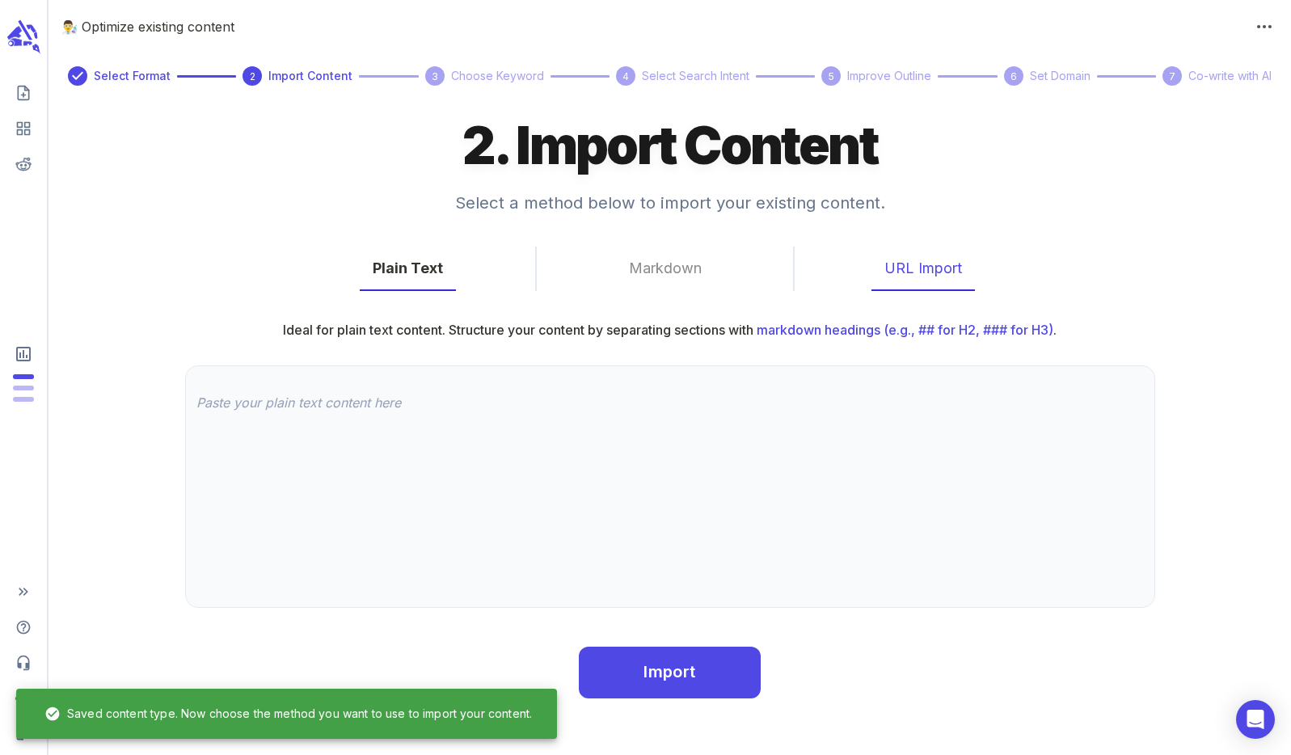
click at [918, 261] on button "URL Import" at bounding box center [922, 268] width 103 height 44
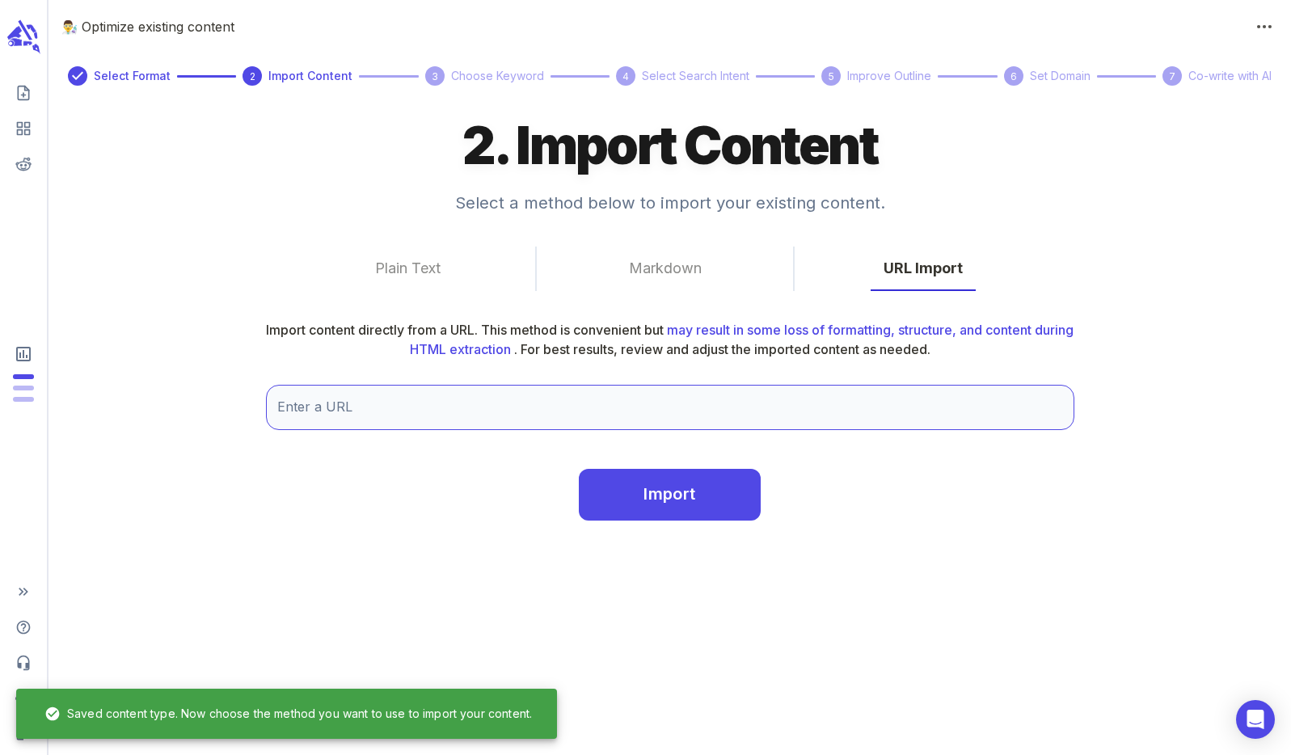
click at [516, 415] on input "Enter a URL" at bounding box center [670, 407] width 808 height 45
type input "https://www.electronicpowerdesign.com/industries/data-centers/"
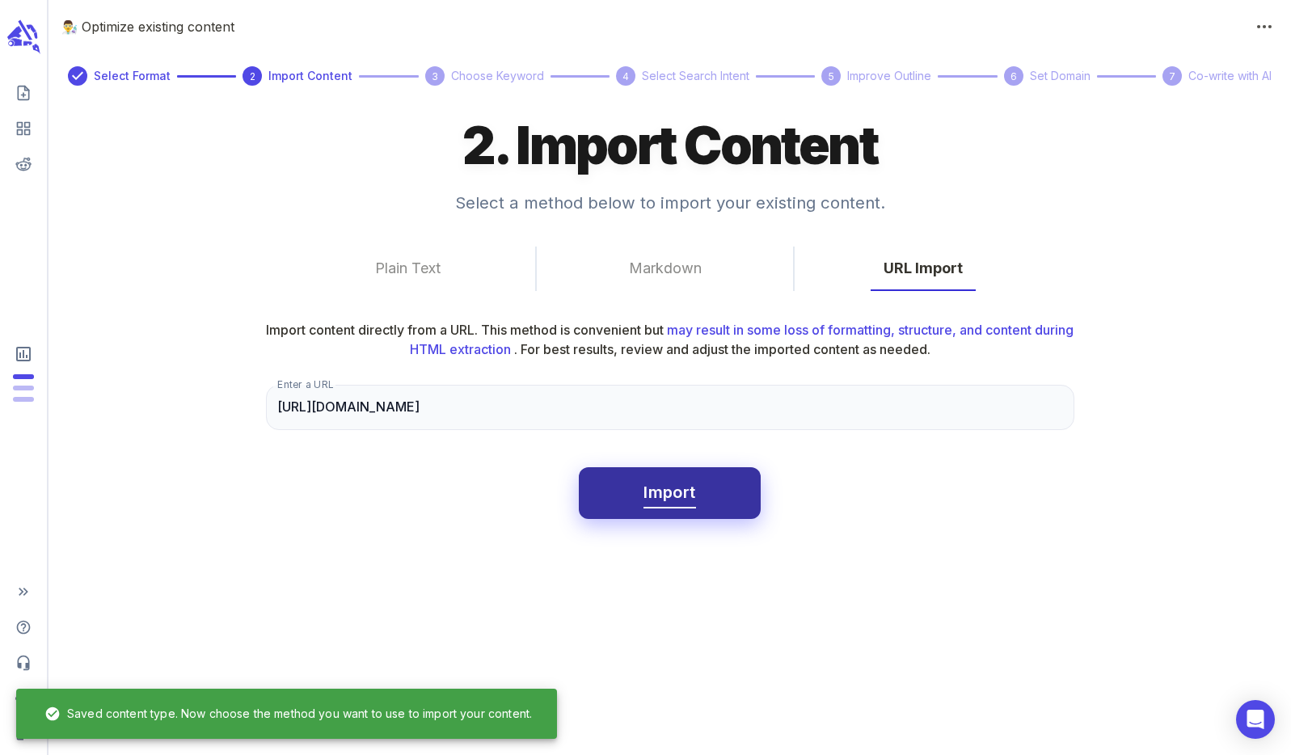
click at [702, 504] on button "Import" at bounding box center [669, 493] width 181 height 52
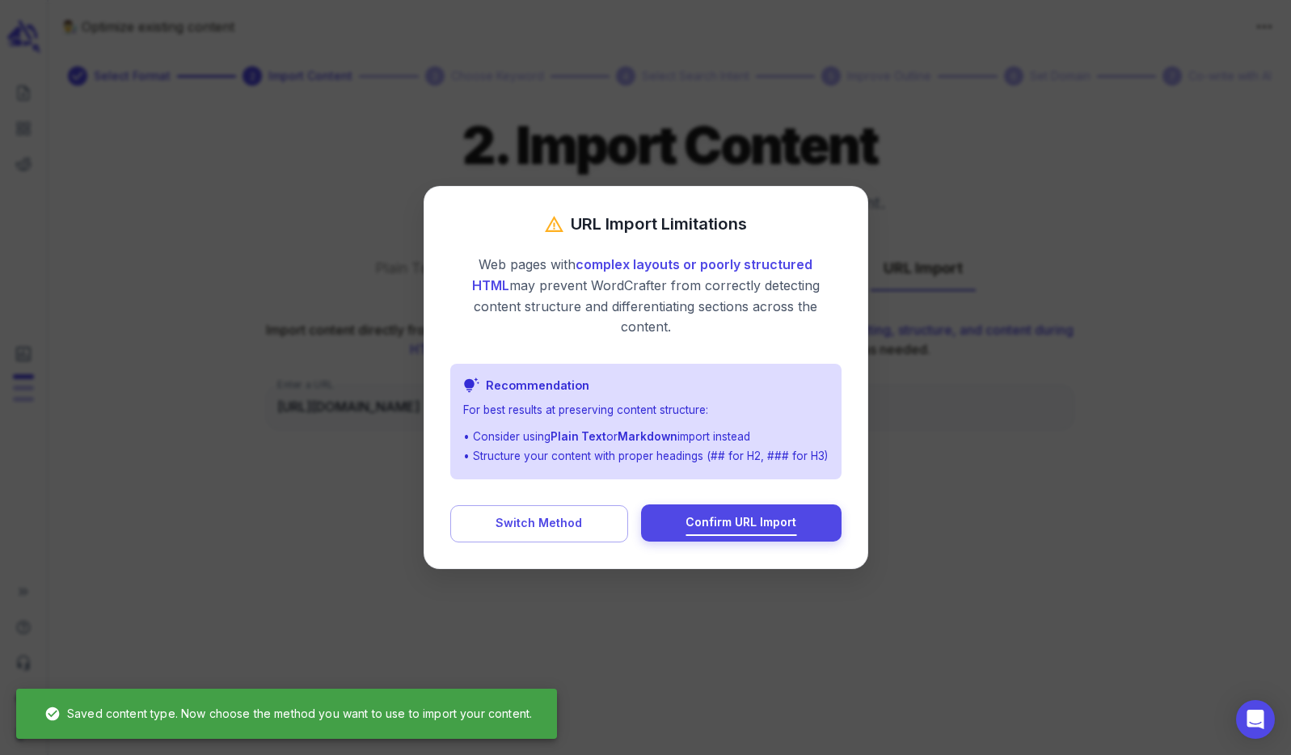
click at [812, 531] on div "Switch Method Confirm URL Import" at bounding box center [645, 523] width 391 height 37
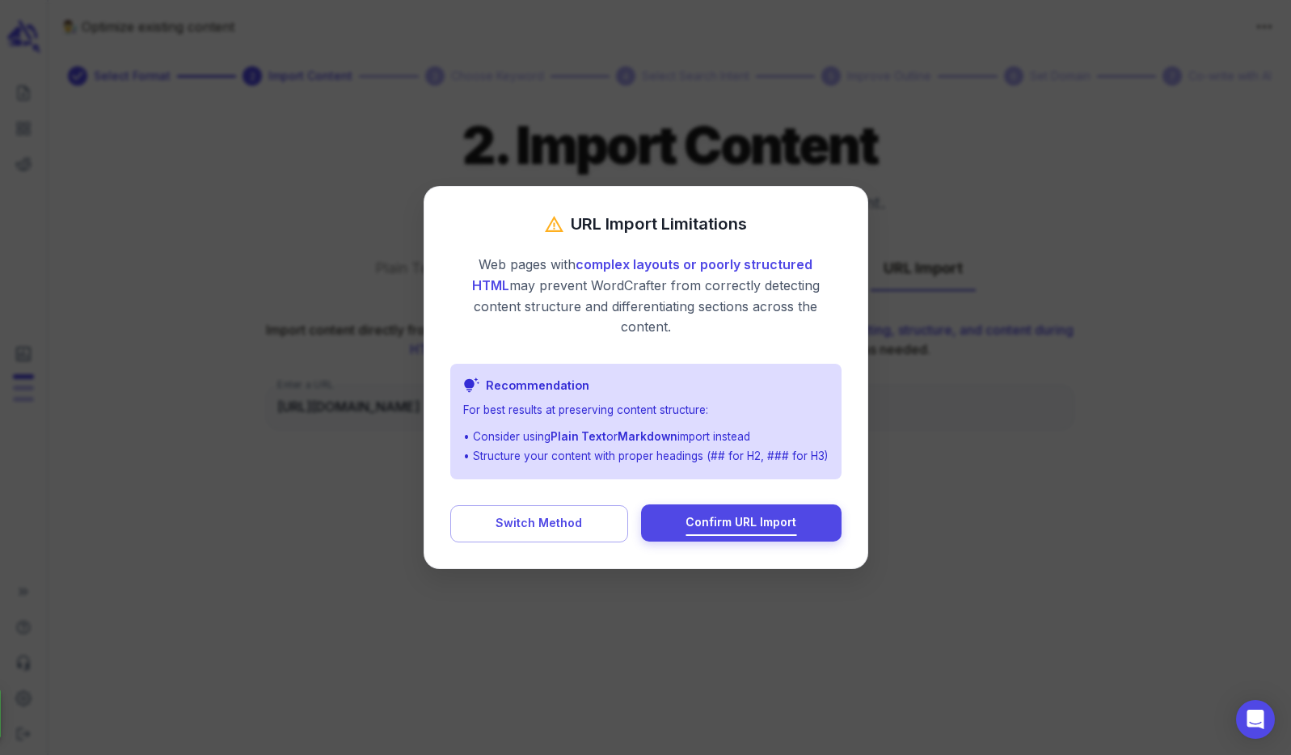
click at [745, 517] on span "Confirm URL Import" at bounding box center [740, 522] width 111 height 20
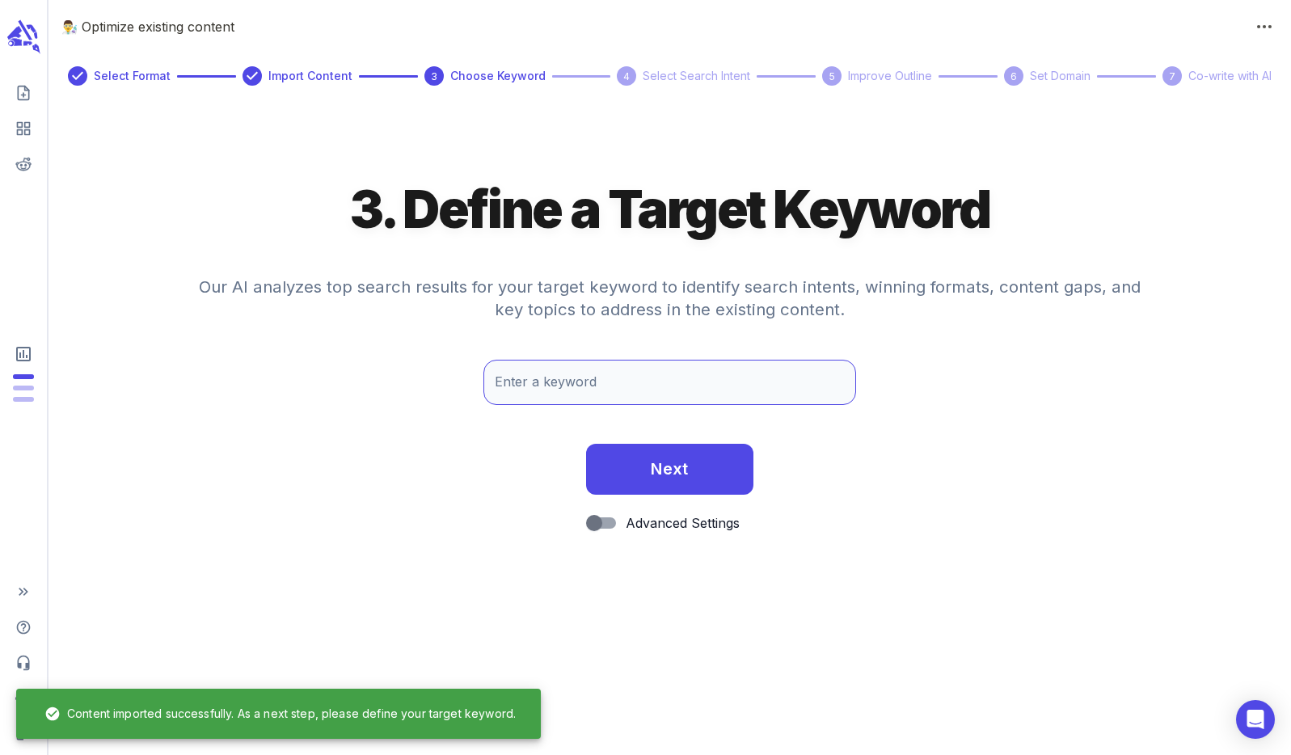
click at [739, 386] on input "Enter a keyword" at bounding box center [669, 382] width 373 height 45
type input "data center electrical design"
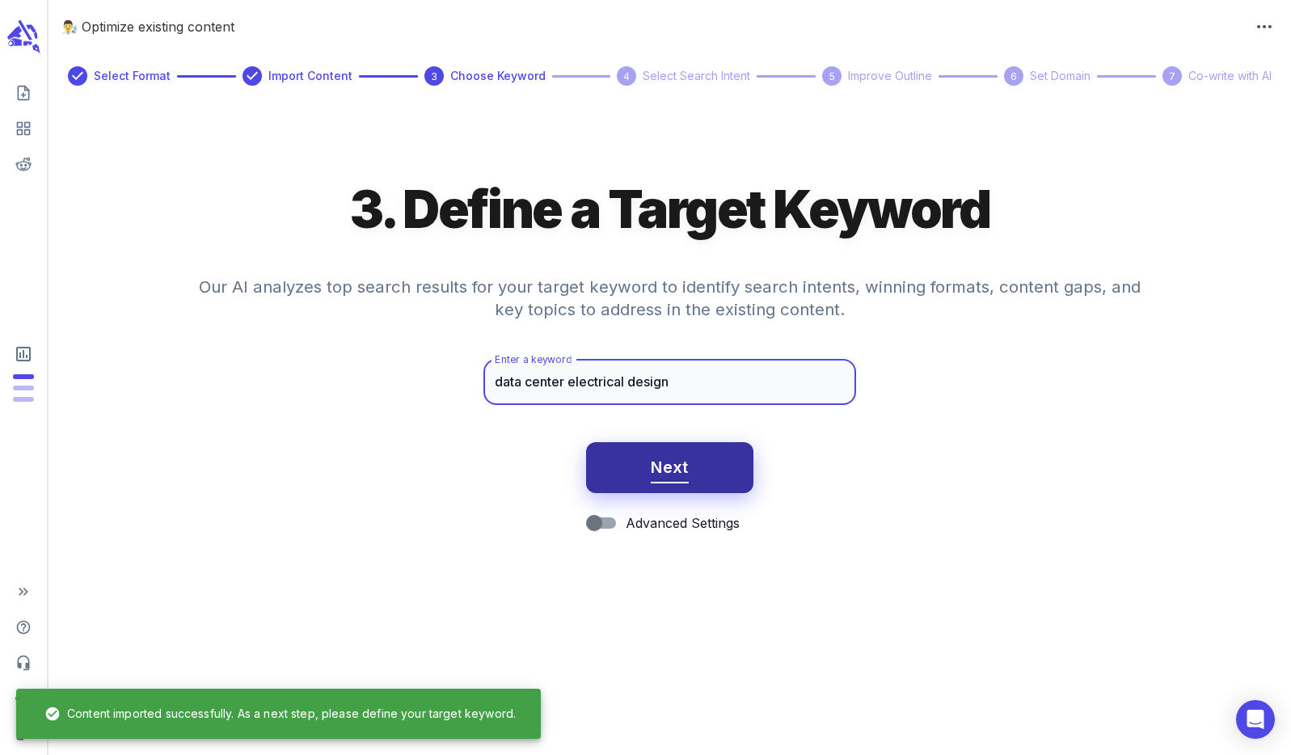
click at [676, 462] on span "Next" at bounding box center [670, 467] width 38 height 28
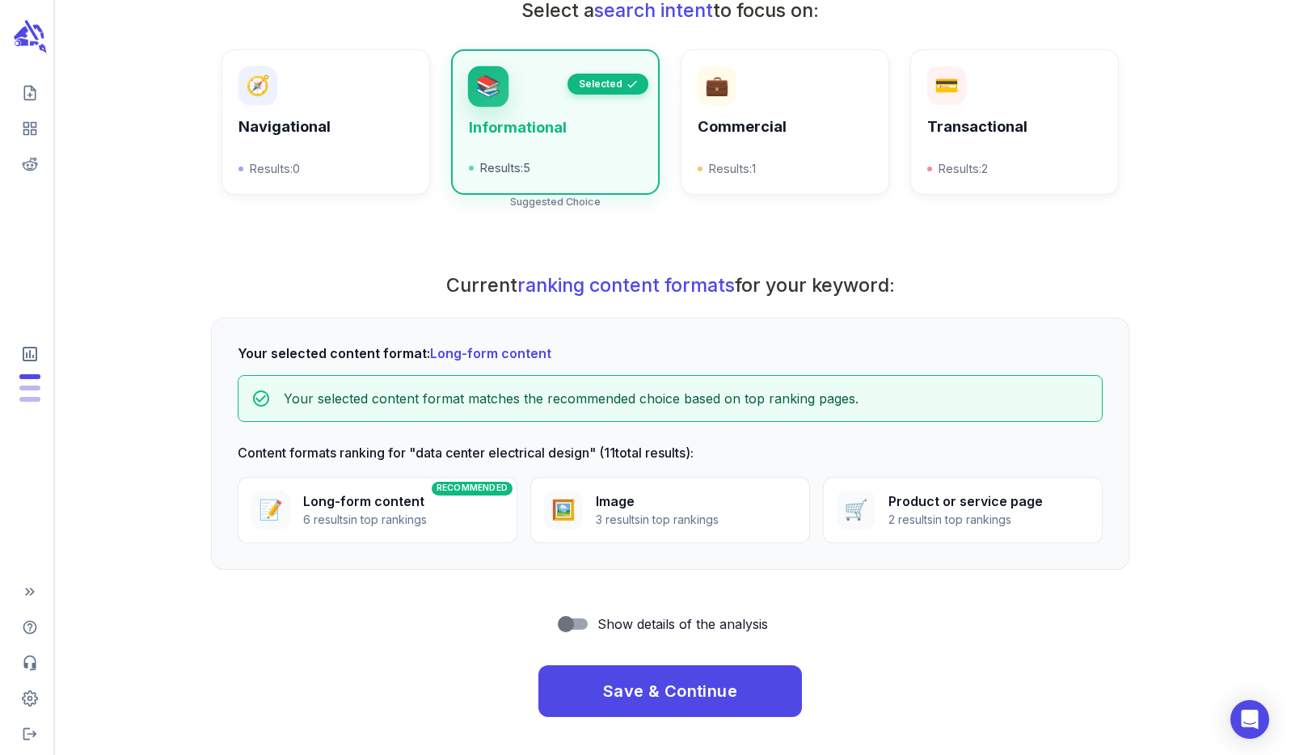
scroll to position [337, 0]
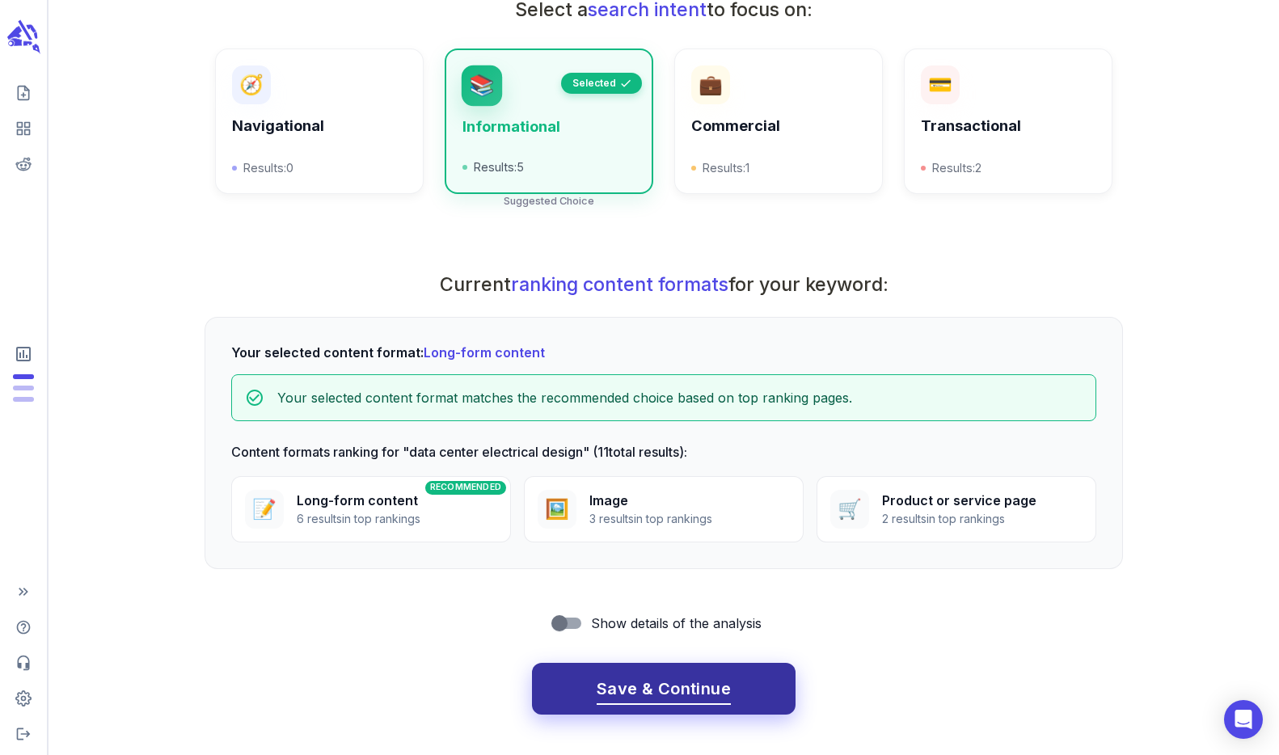
click at [680, 688] on span "Save & Continue" at bounding box center [663, 689] width 134 height 28
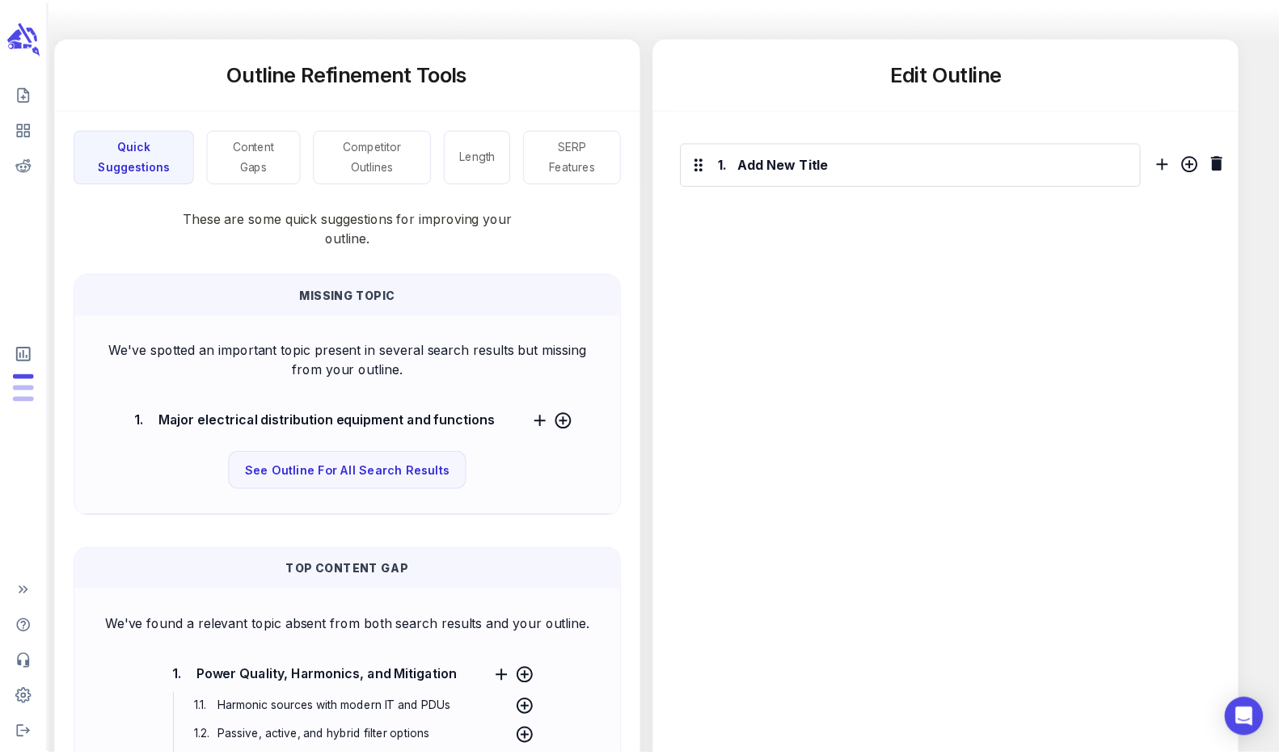
scroll to position [0, 0]
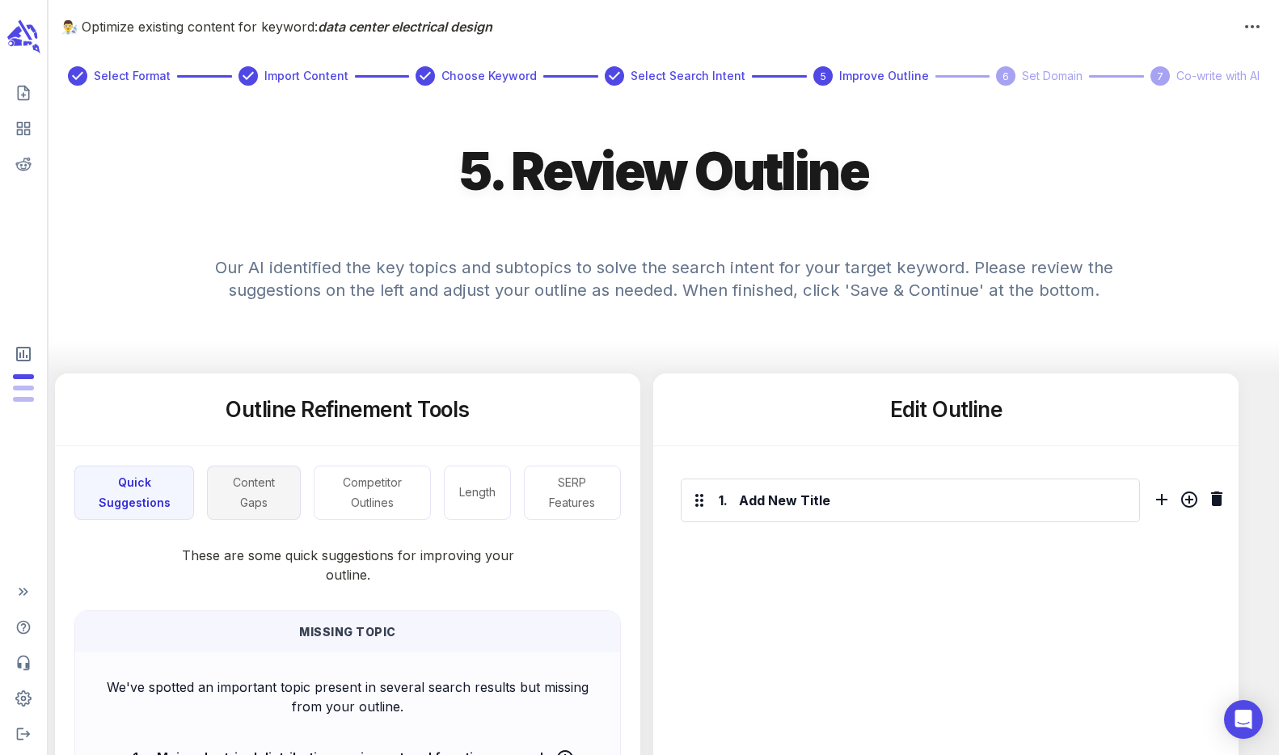
click at [256, 482] on button "Content Gaps" at bounding box center [254, 493] width 94 height 54
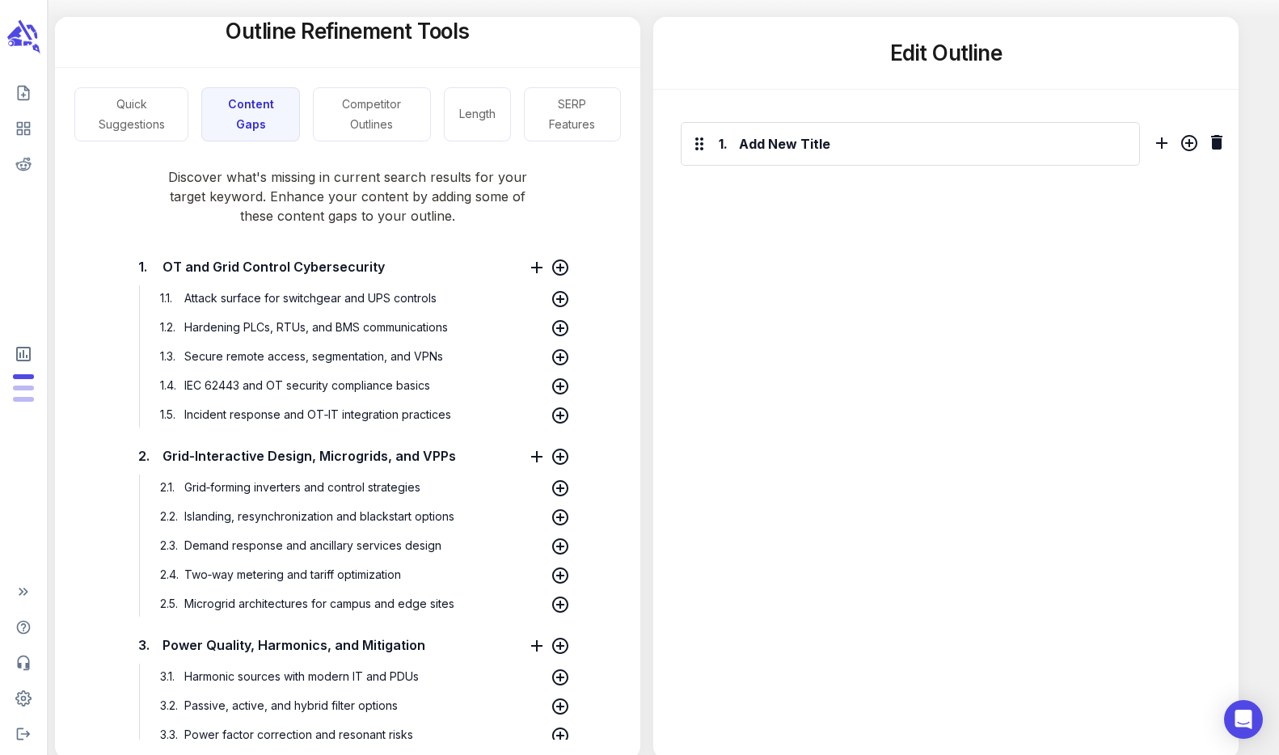
scroll to position [110, 0]
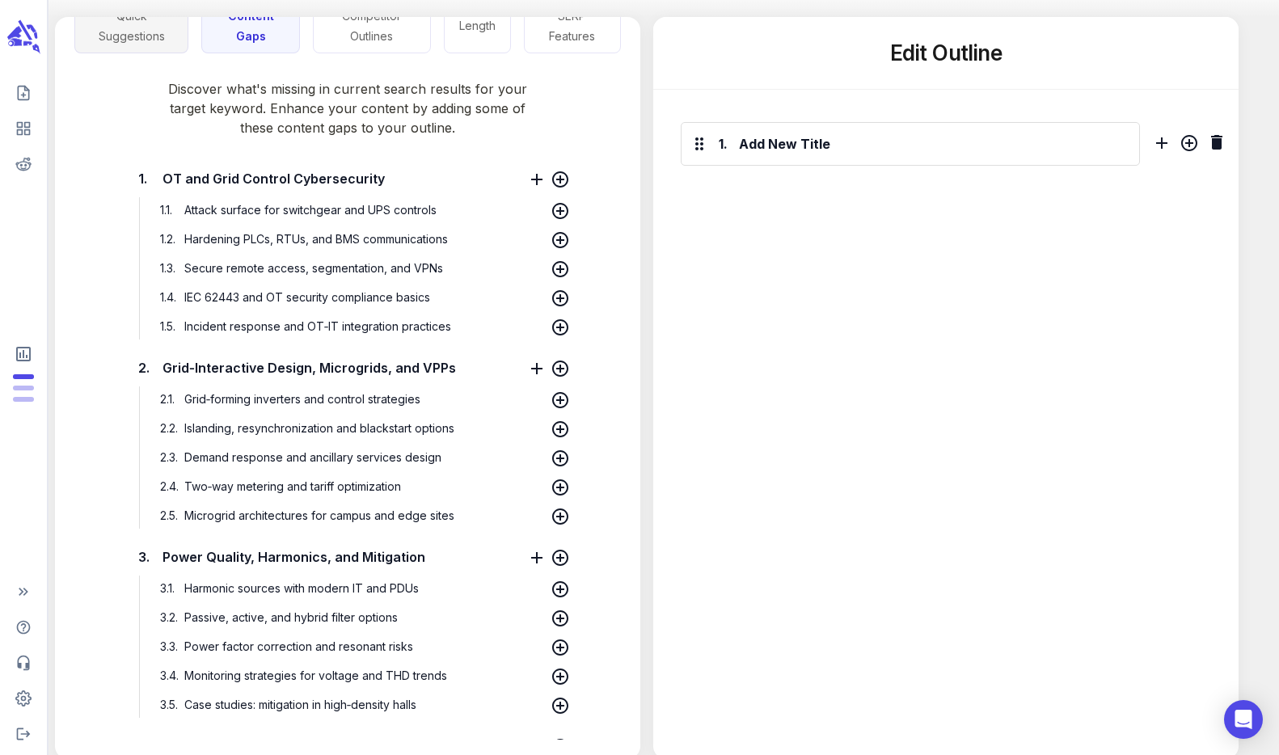
click at [143, 28] on button "Quick Suggestions" at bounding box center [131, 26] width 114 height 54
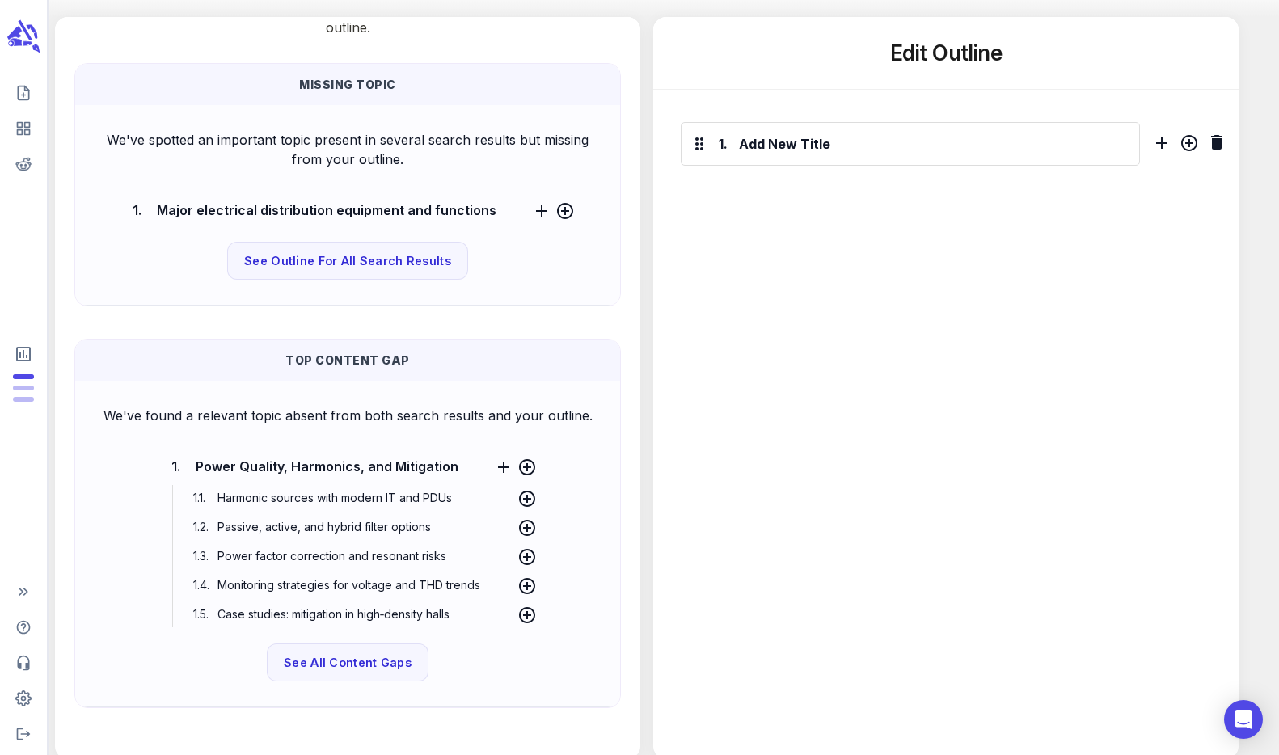
scroll to position [192, 0]
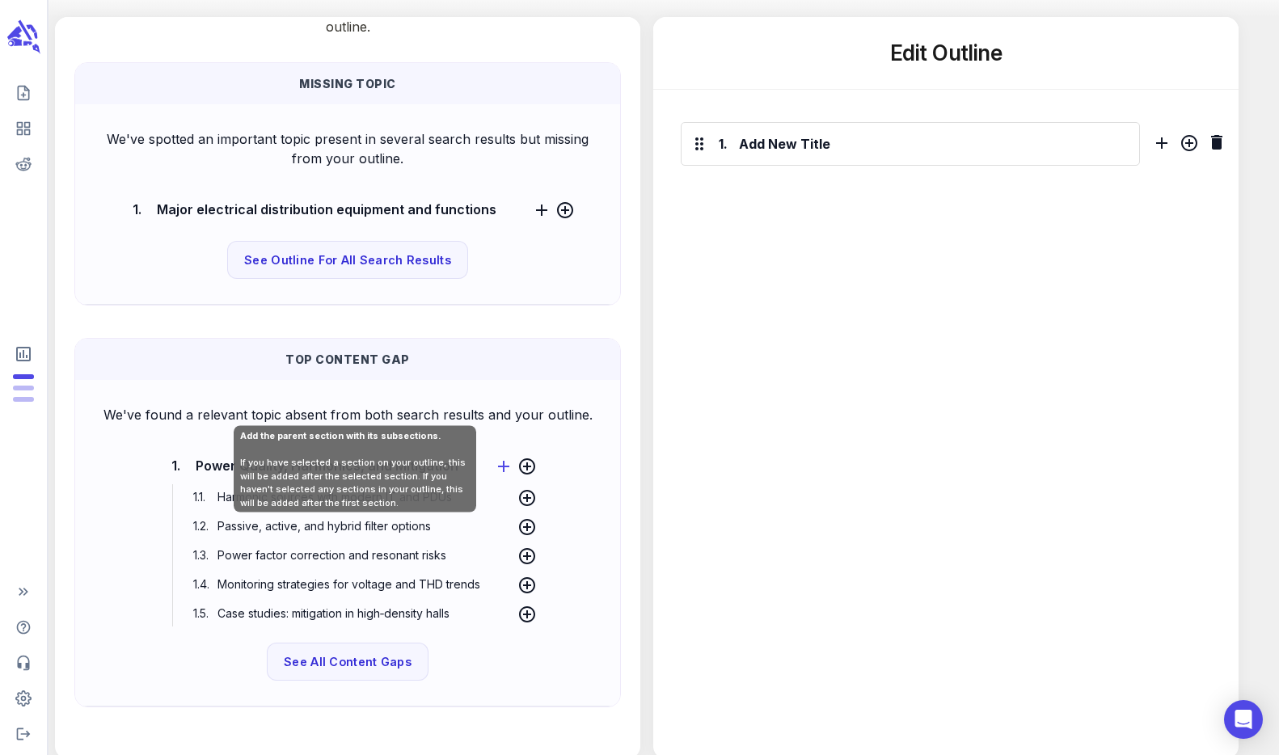
click at [500, 467] on icon at bounding box center [503, 466] width 19 height 19
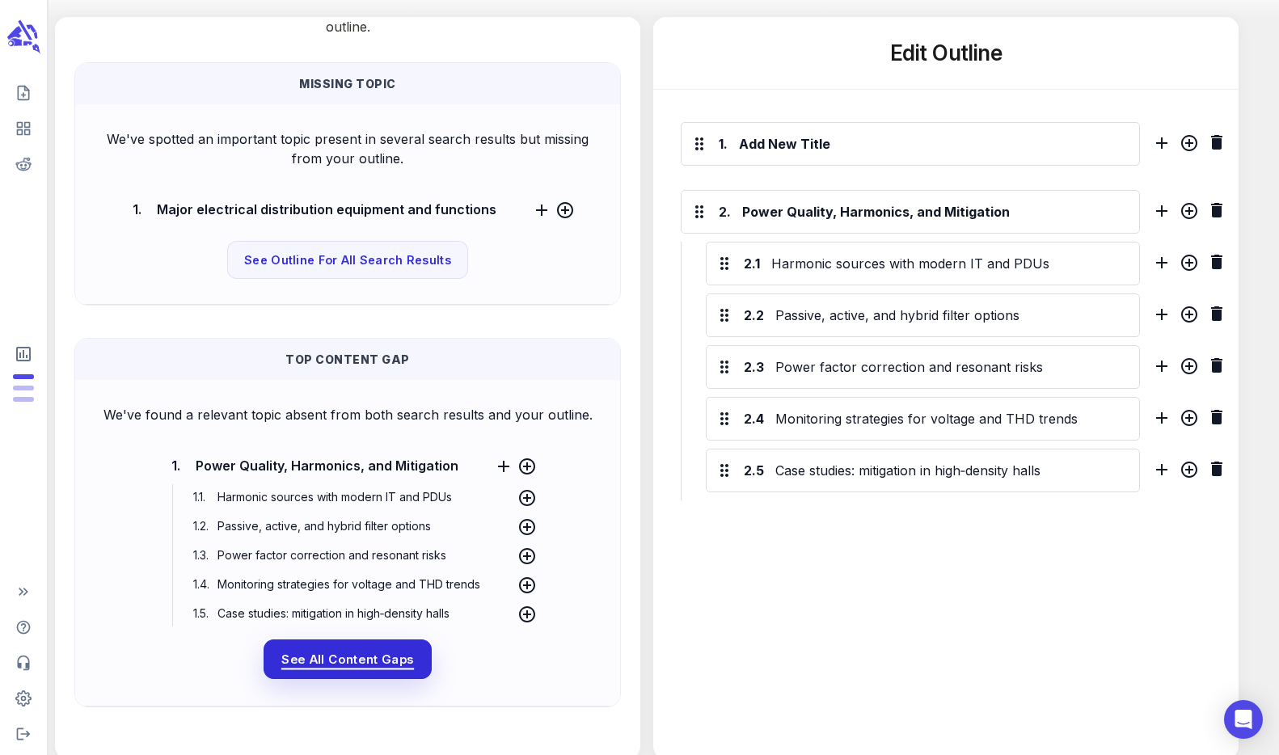
click at [345, 664] on span "See All Content Gaps" at bounding box center [347, 659] width 133 height 21
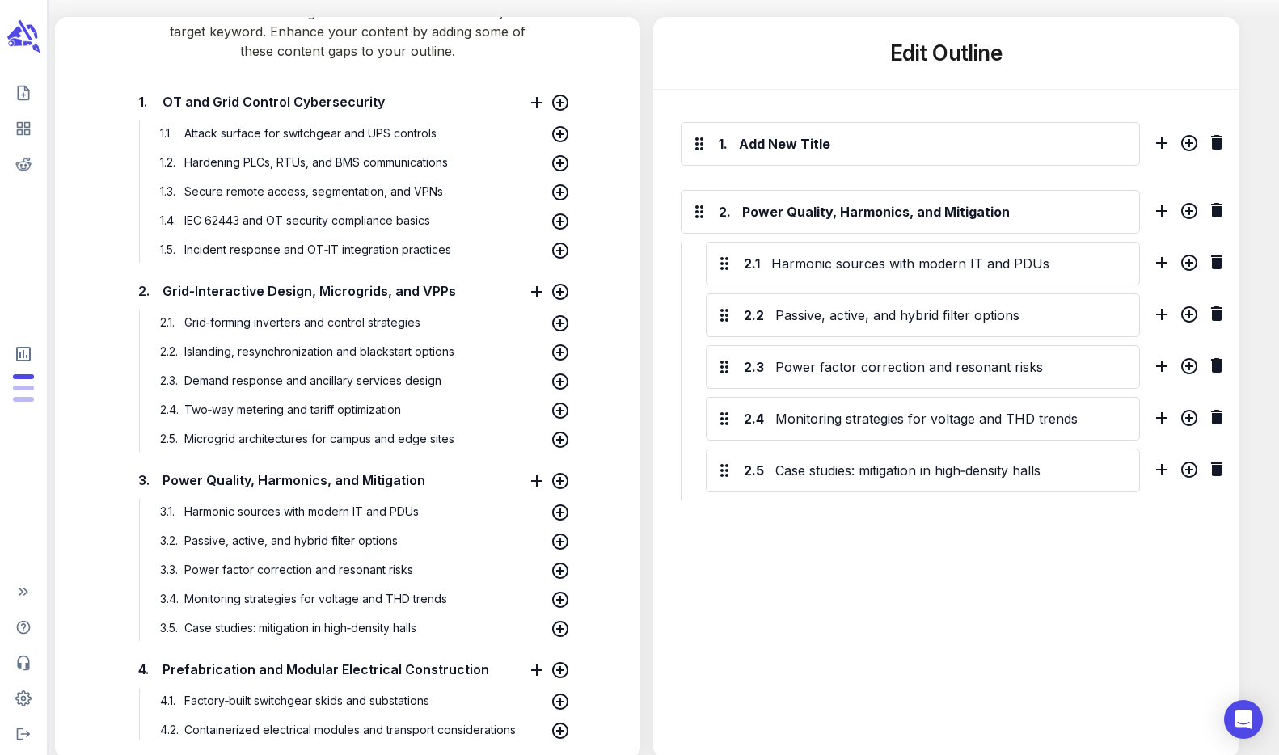
scroll to position [186, 0]
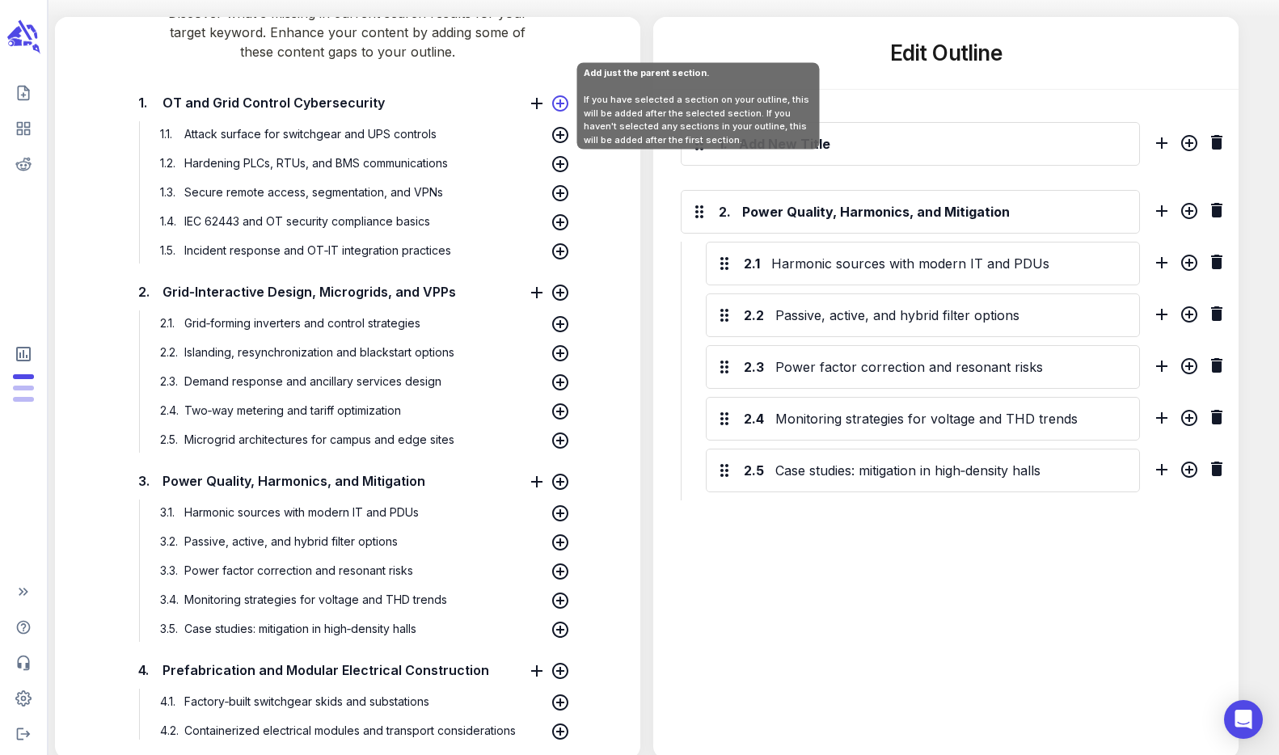
click at [555, 103] on icon at bounding box center [560, 103] width 16 height 16
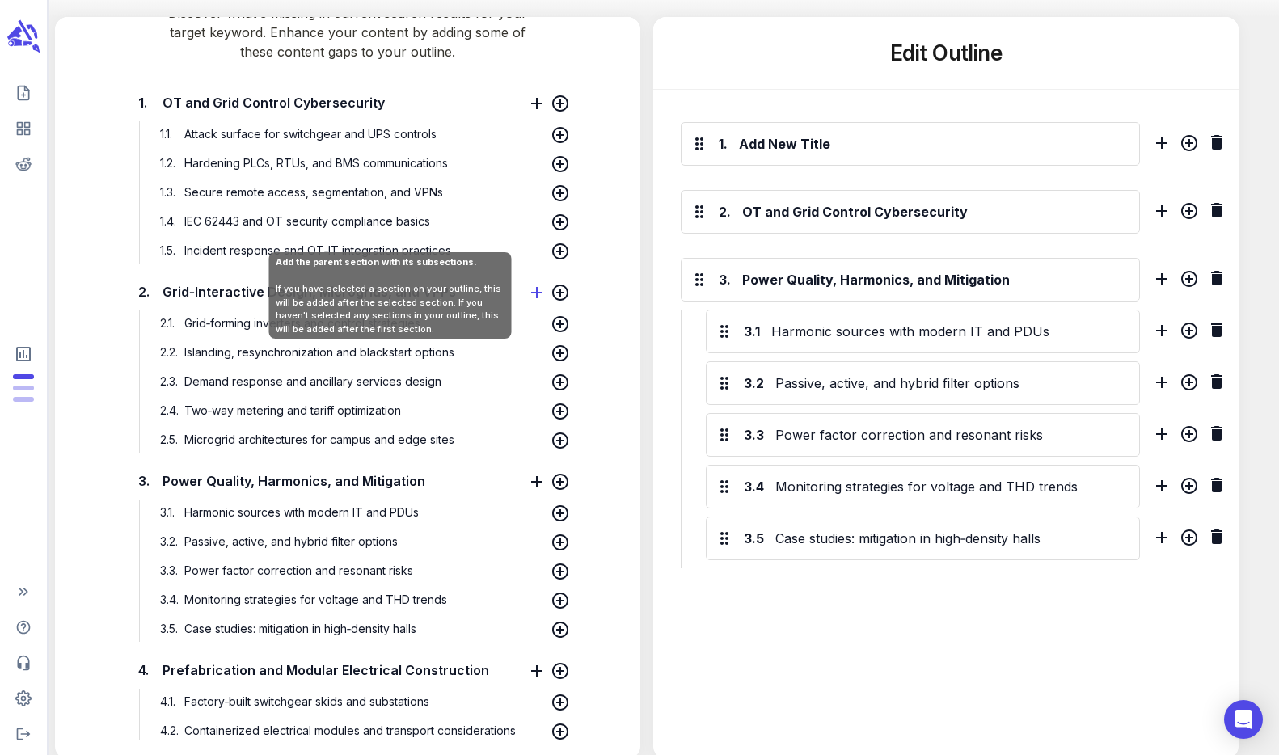
click at [535, 293] on icon at bounding box center [536, 292] width 19 height 19
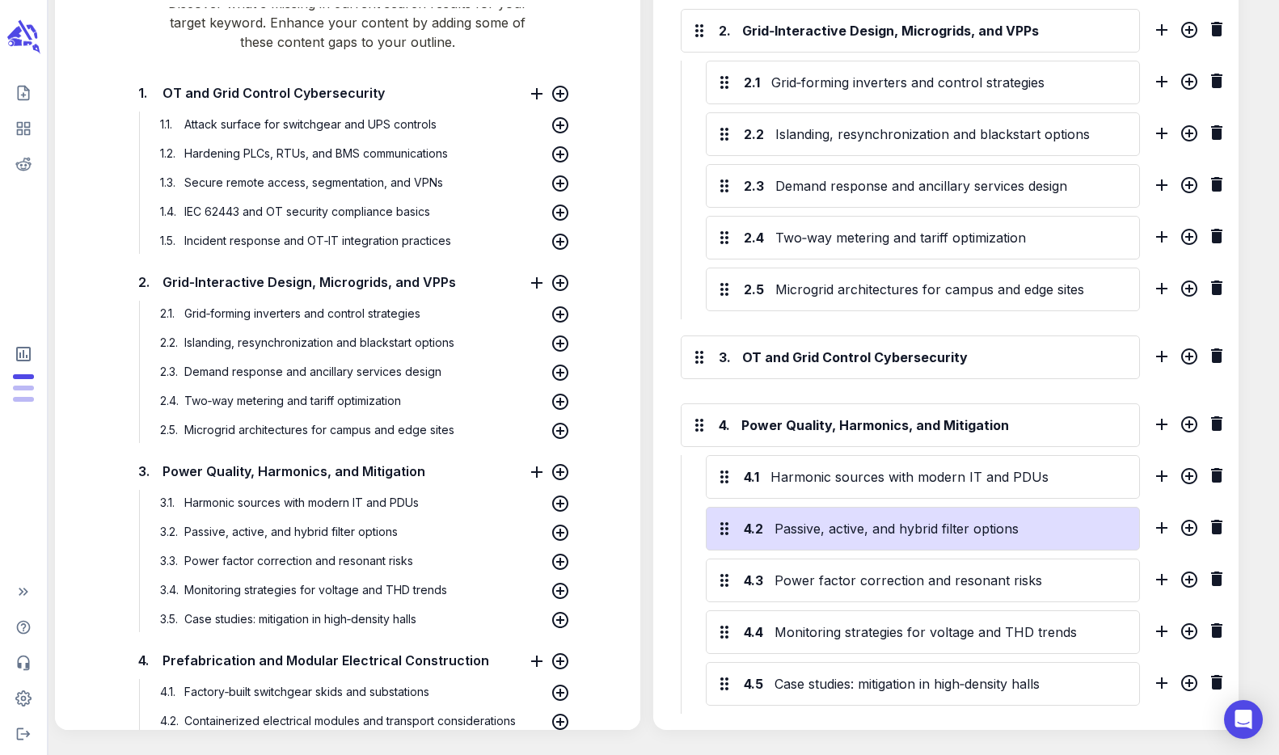
scroll to position [629, 0]
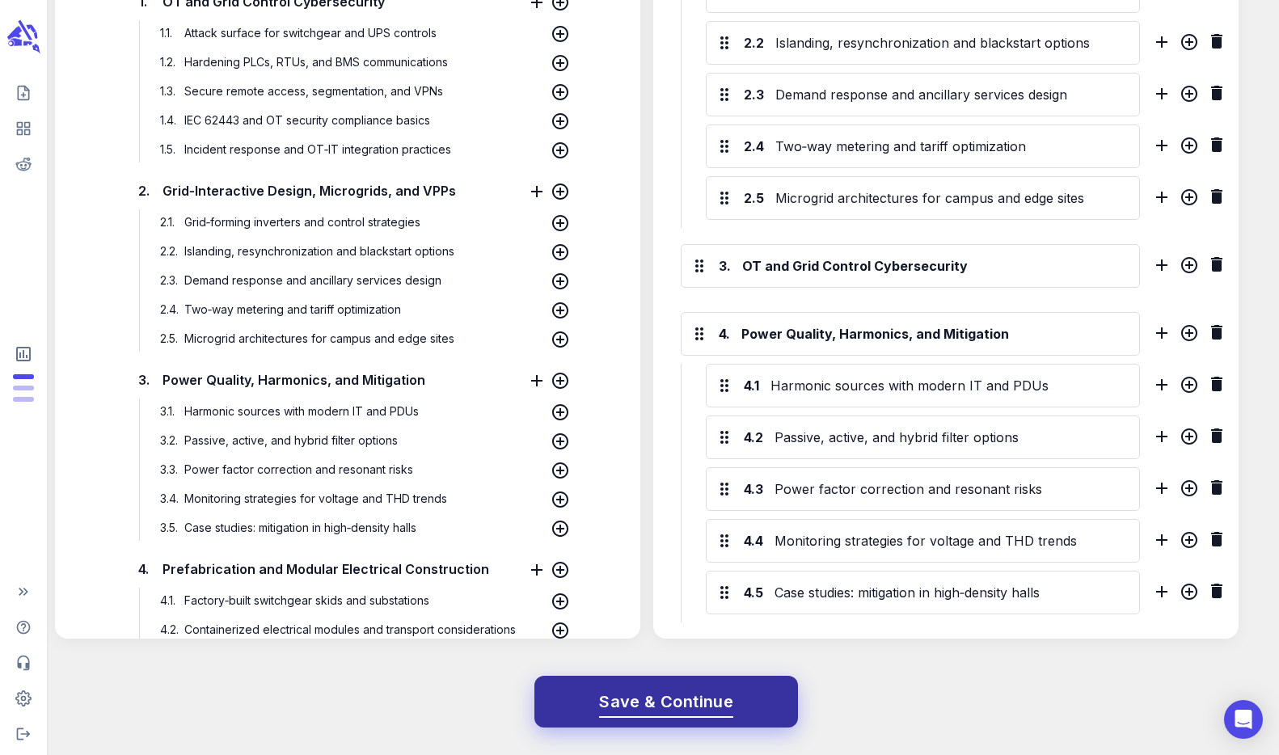
click at [695, 706] on span "Save & Continue" at bounding box center [666, 702] width 134 height 28
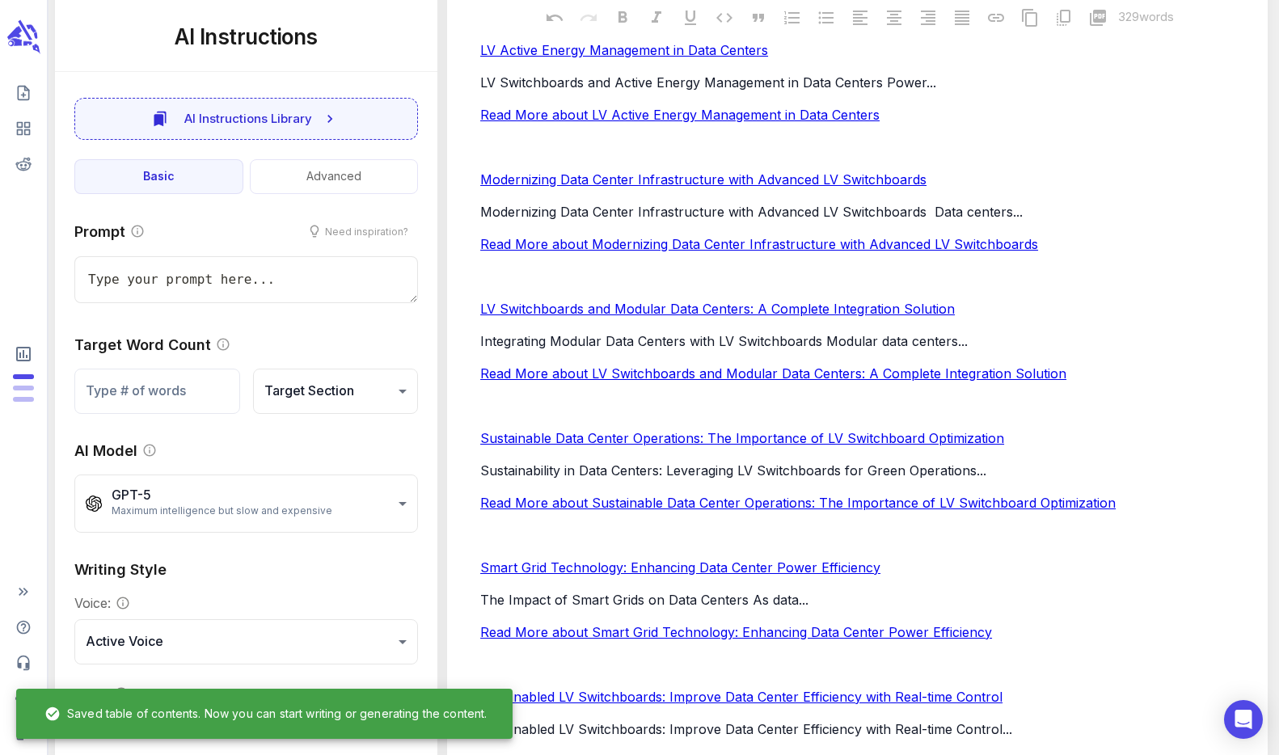
scroll to position [0, 0]
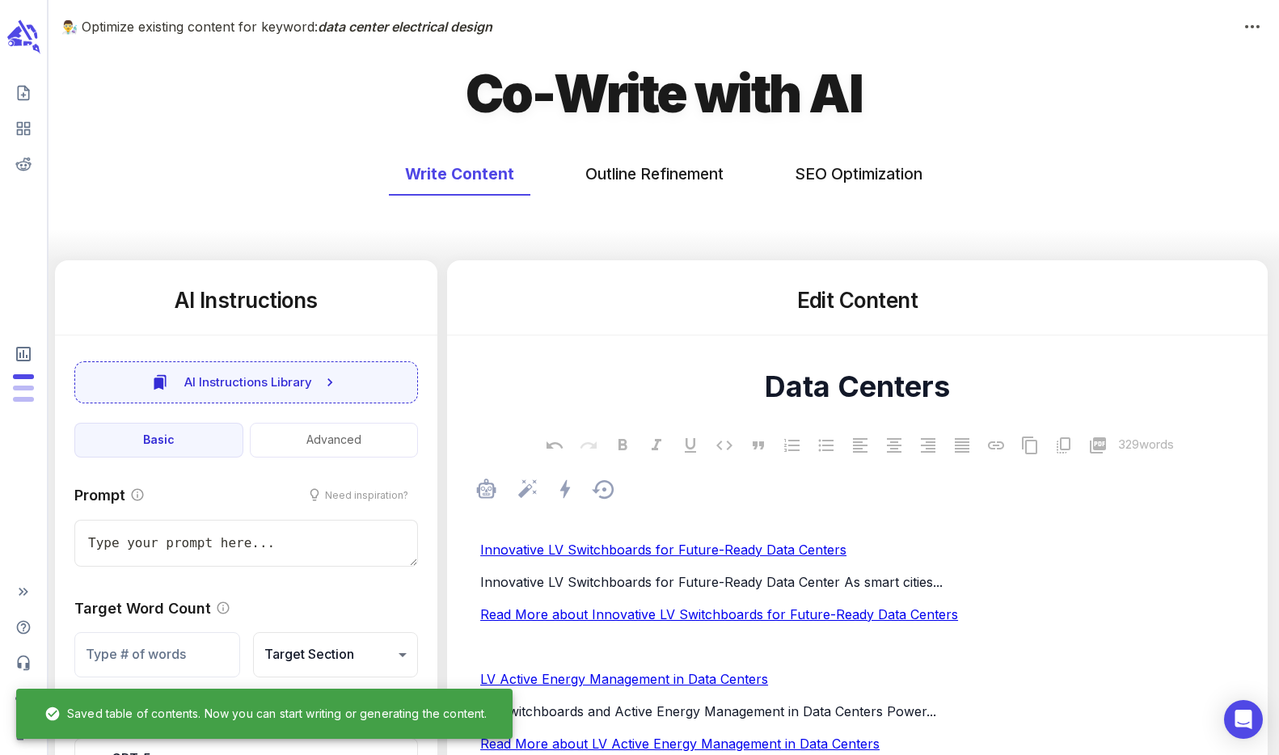
type textarea "x"
type input "236"
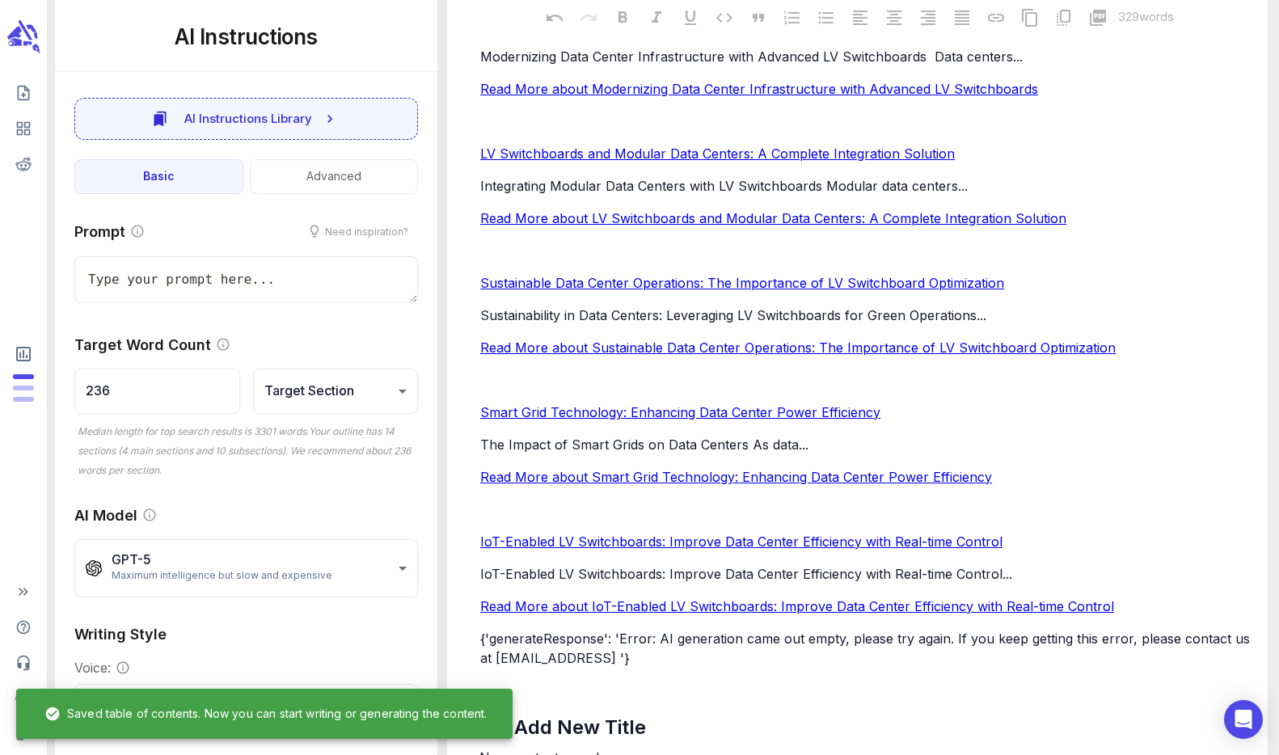
scroll to position [862, 0]
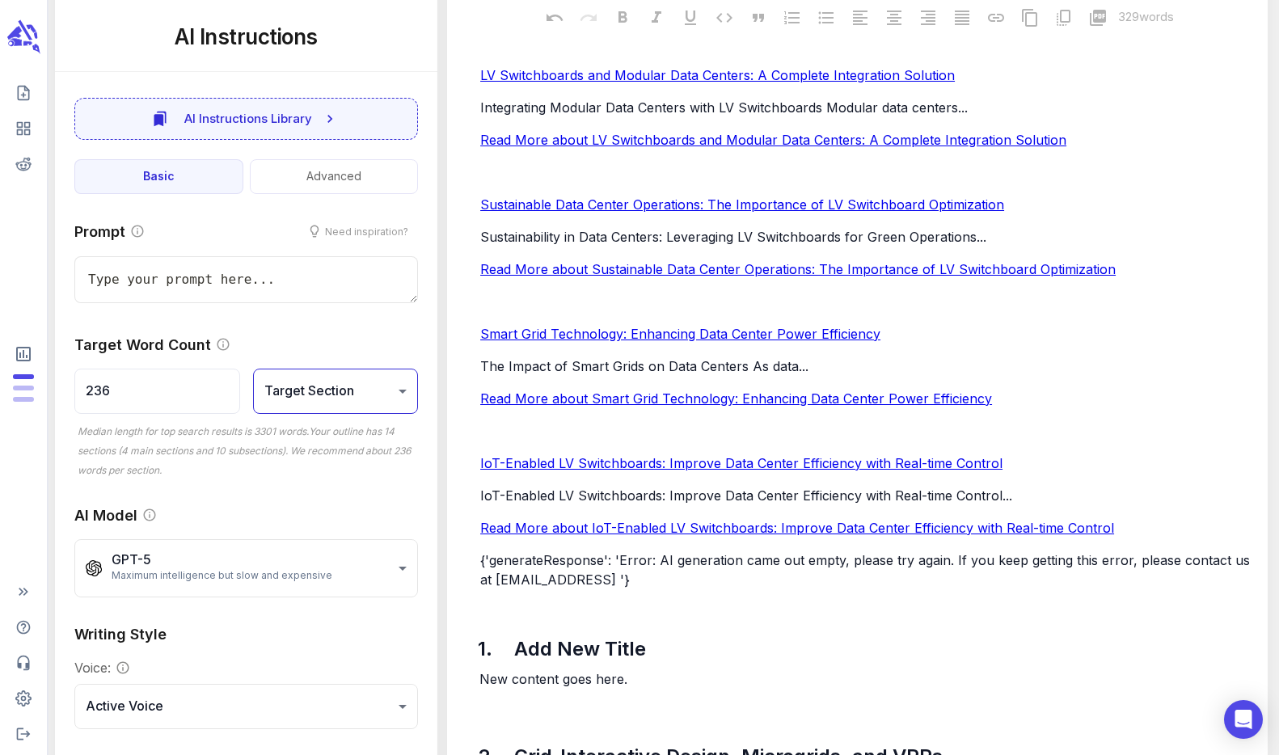
click at [335, 391] on body "👨‍🔬 Optimize existing content for keyword: data center electrical design Co-Wri…" at bounding box center [639, 576] width 1279 height 2877
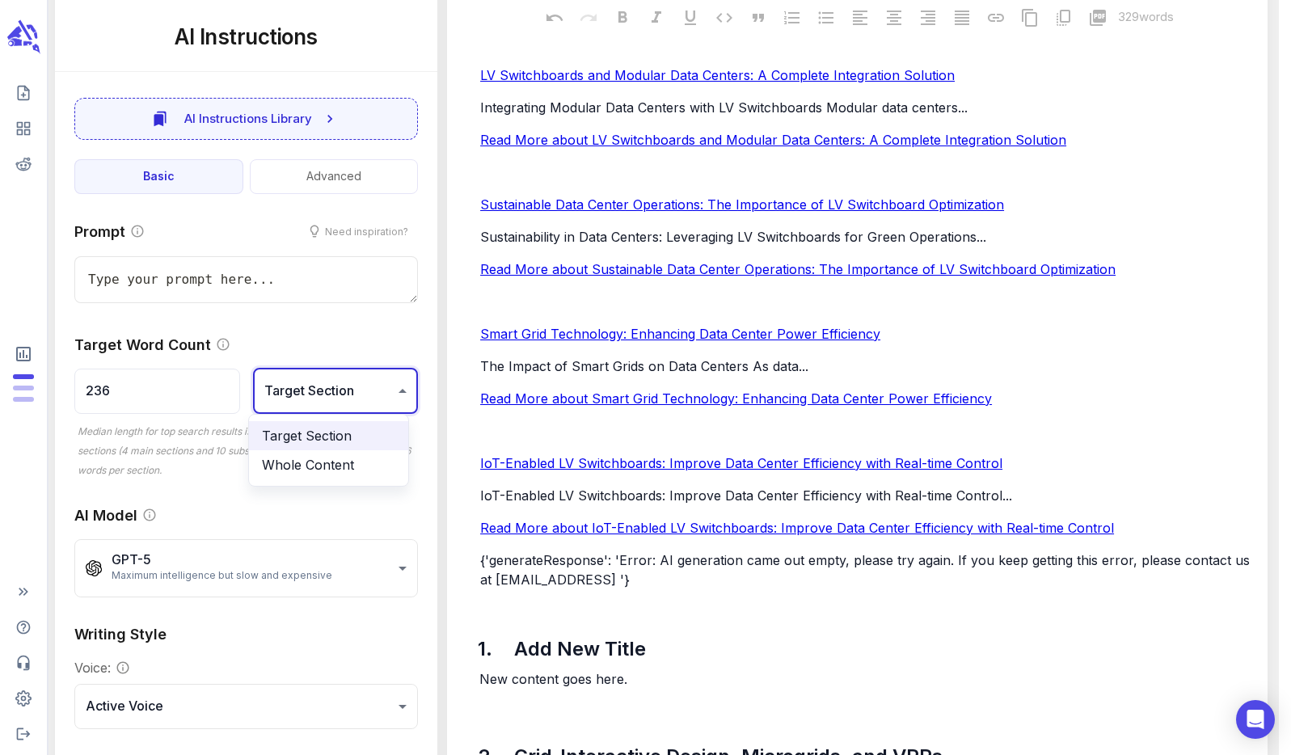
click at [326, 461] on li "Whole Content" at bounding box center [328, 464] width 159 height 29
type textarea "x"
type input "3301"
type input "**********"
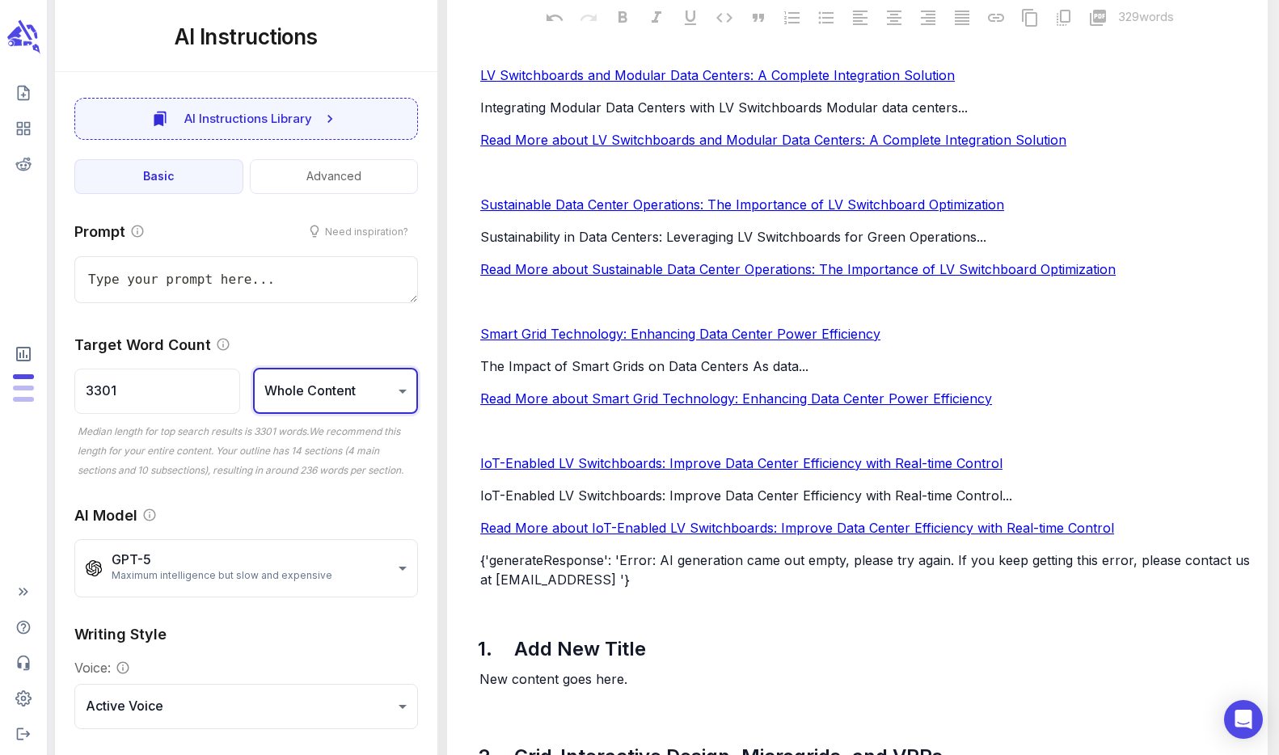
type textarea "x"
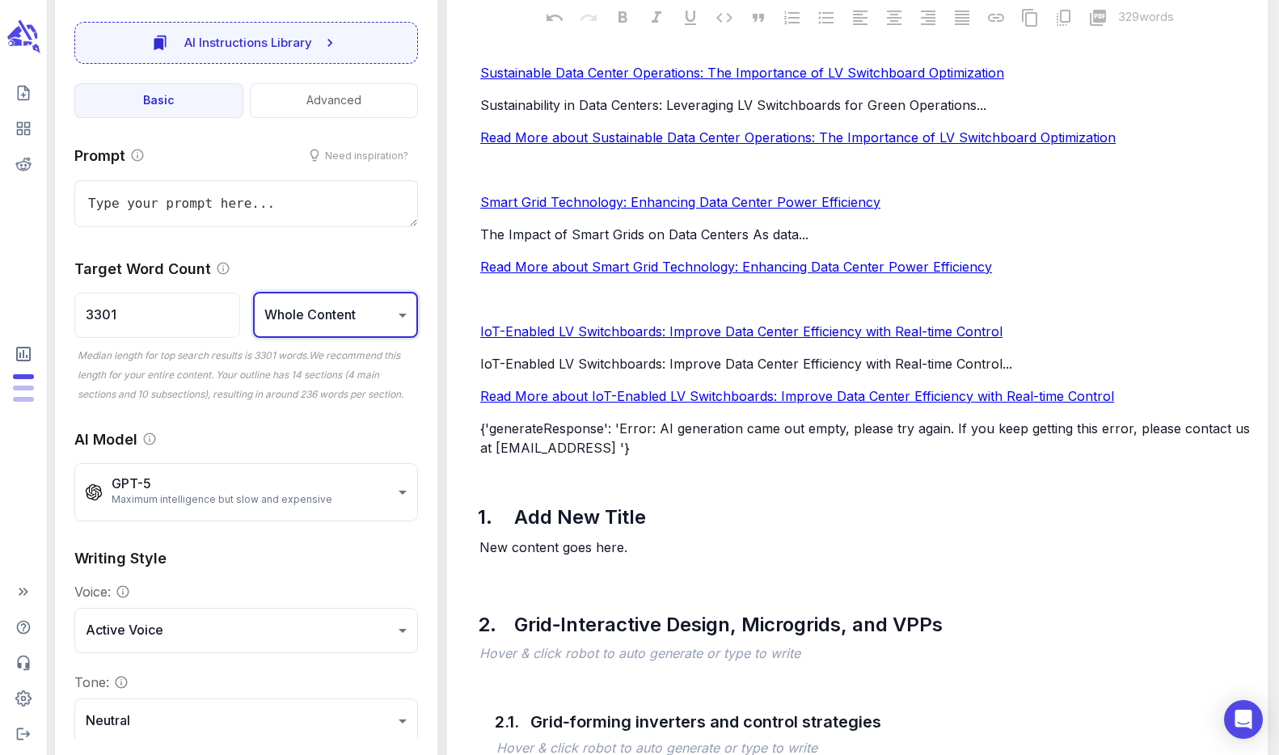
scroll to position [0, 0]
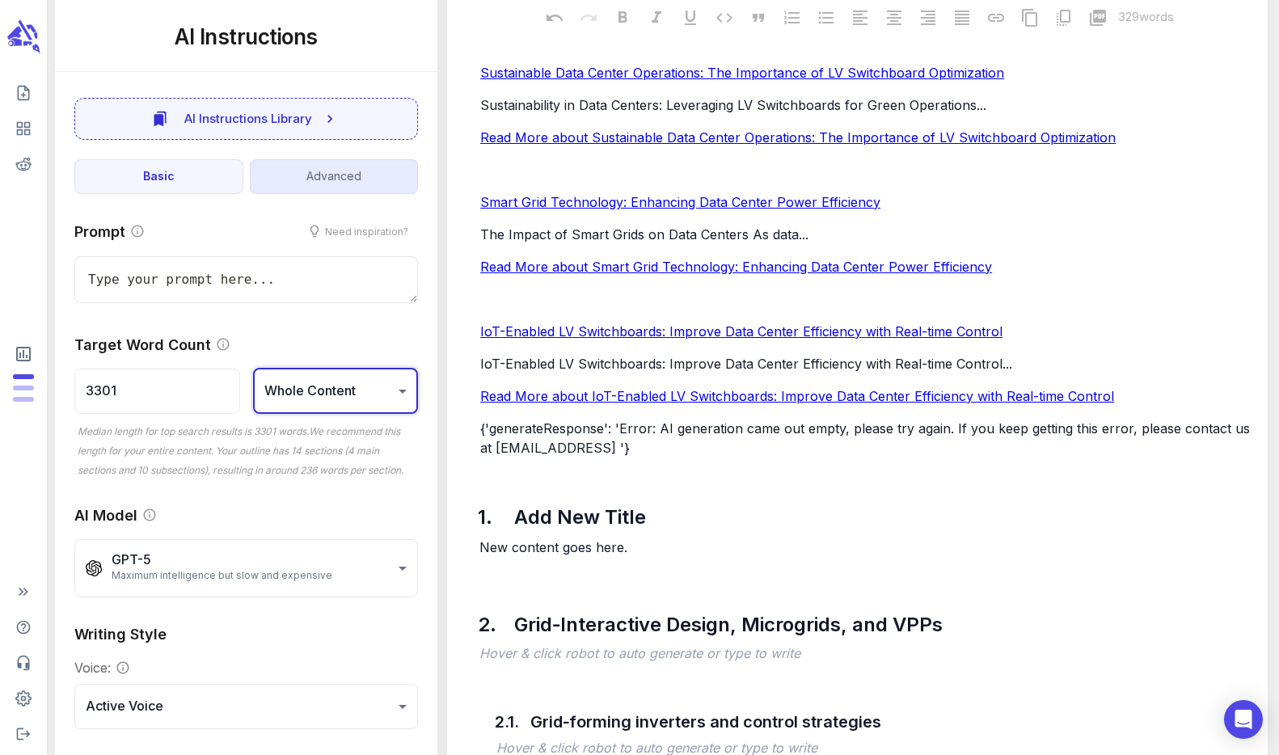
click at [340, 177] on button "Advanced" at bounding box center [334, 176] width 169 height 35
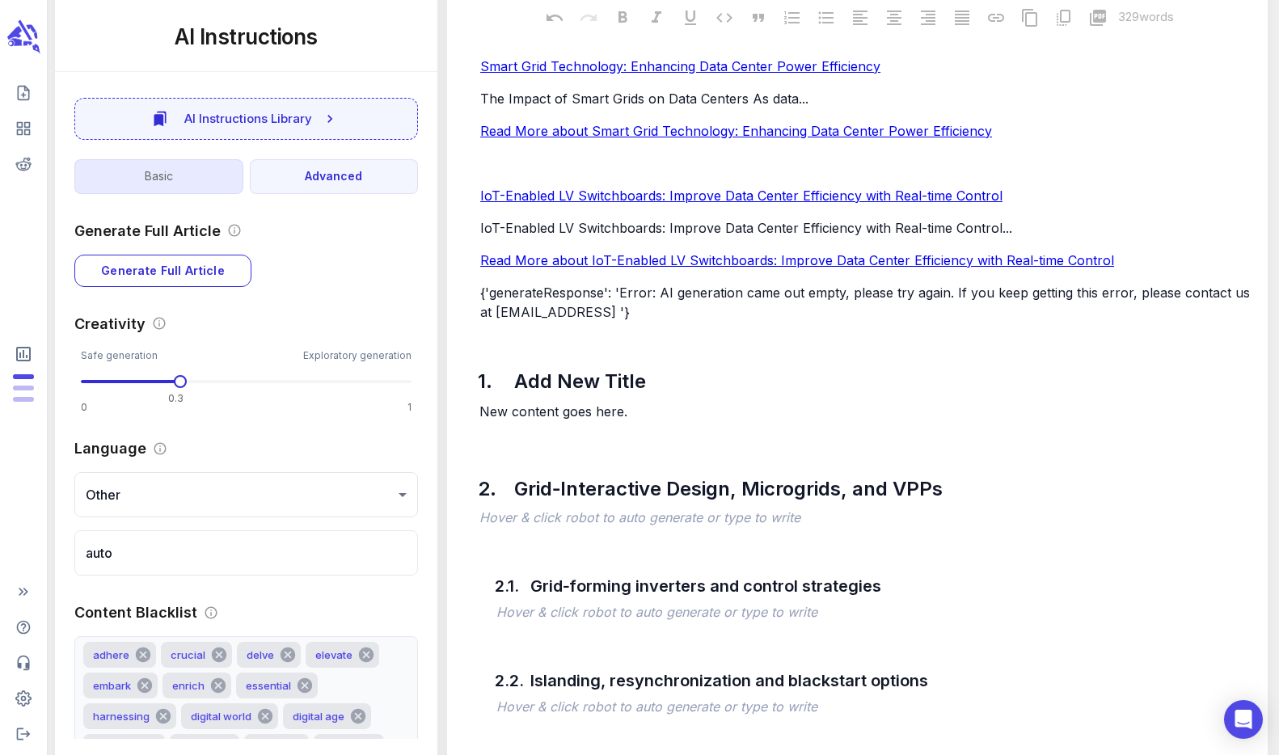
click at [179, 171] on button "Basic" at bounding box center [158, 176] width 169 height 35
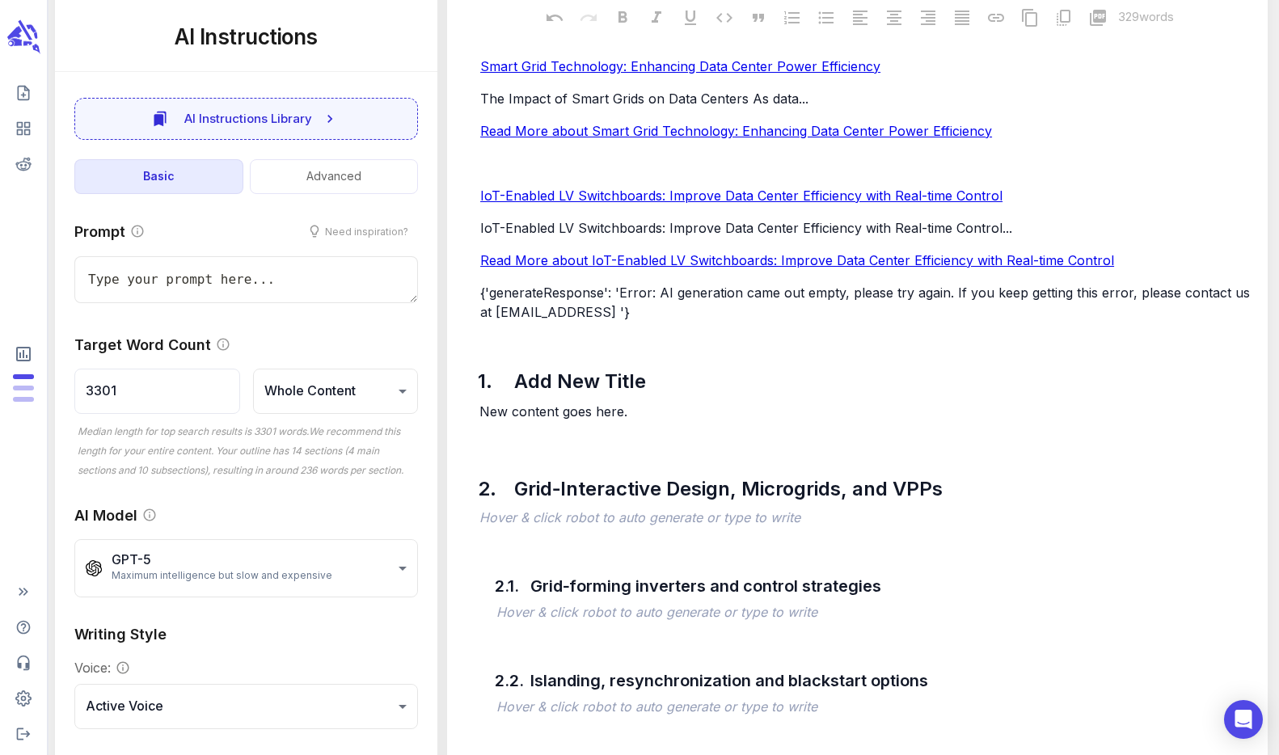
type textarea "x"
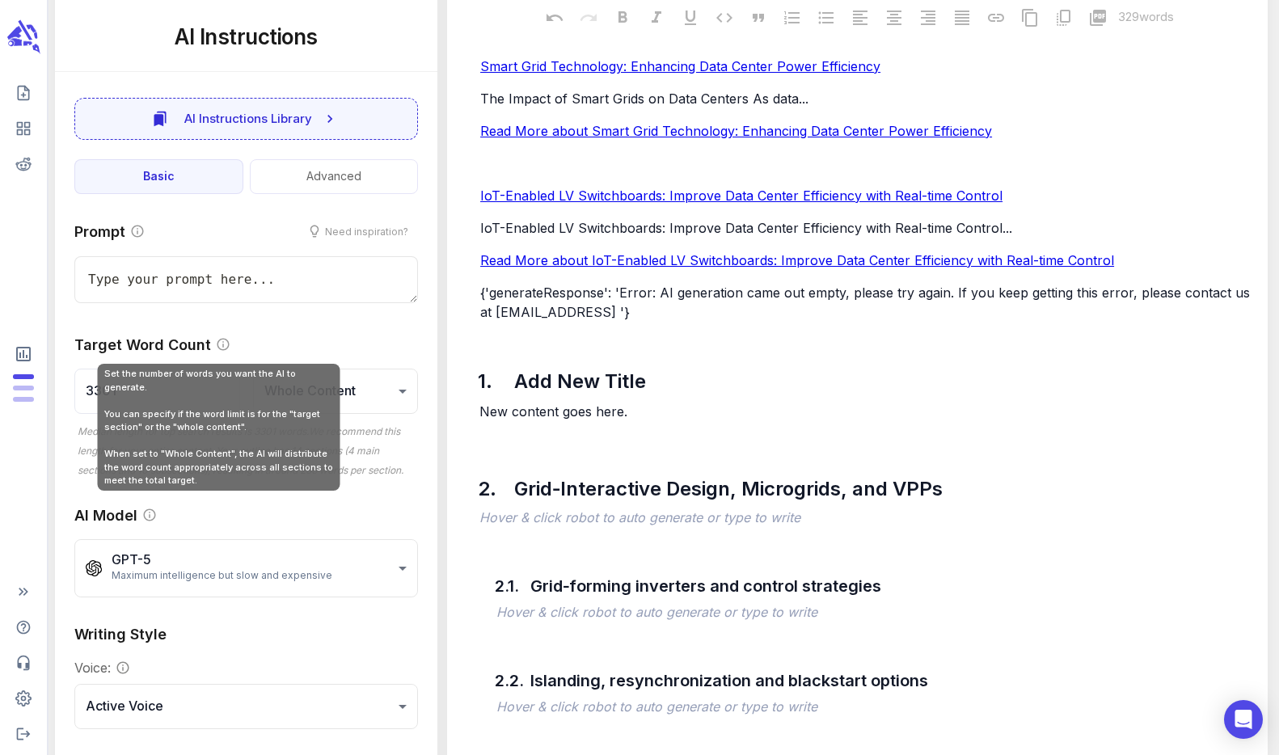
type textarea "P"
type textarea "x"
type textarea "Pr"
type textarea "x"
type textarea "Prv"
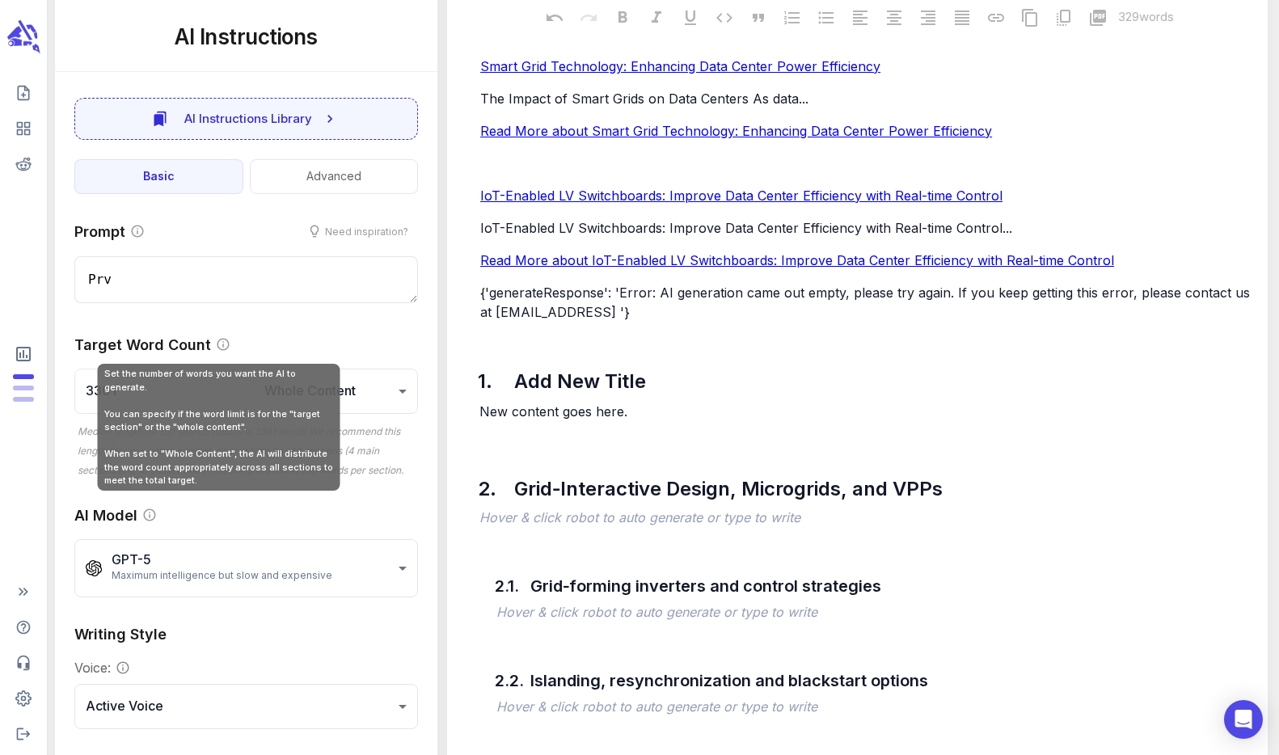
type textarea "x"
type textarea "Pr"
type textarea "x"
type textarea "Pro"
type textarea "x"
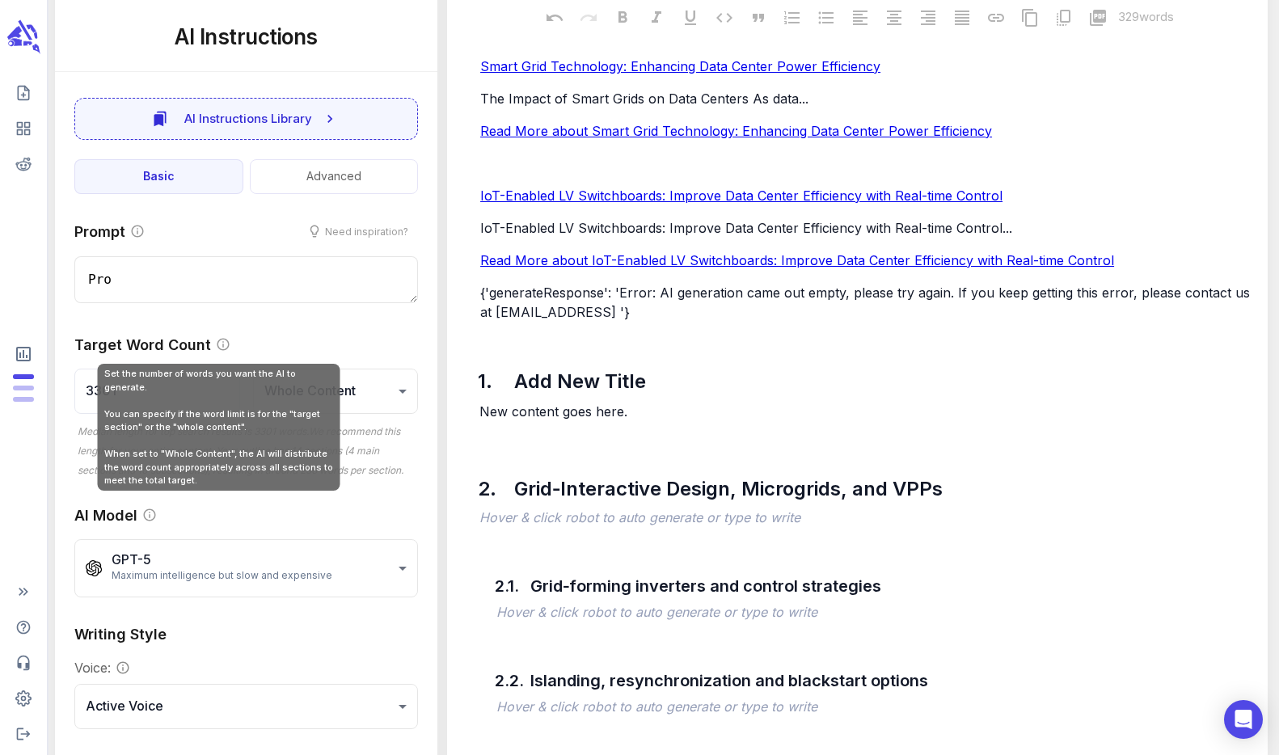
type textarea "Prov"
type textarea "x"
type textarea "Provi"
type textarea "x"
type textarea "Provid"
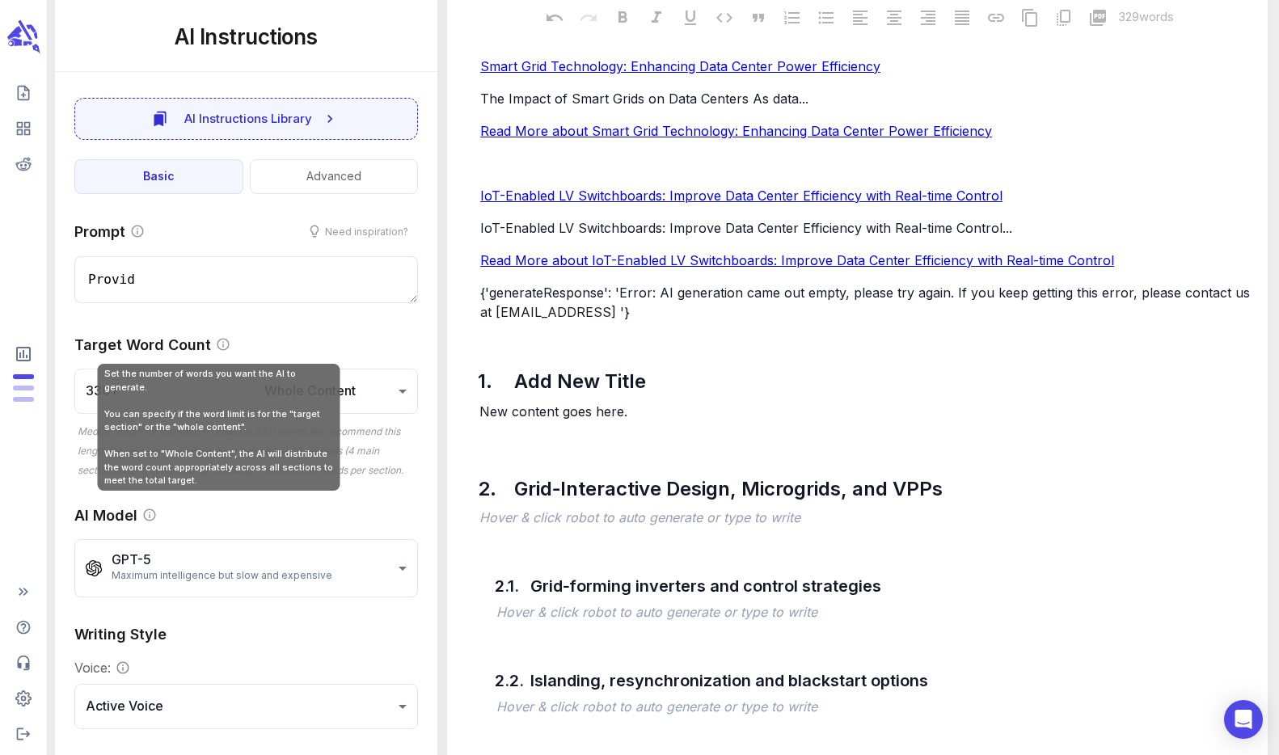
type textarea "x"
type textarea "Provide"
type textarea "x"
type textarea "Provide"
type textarea "x"
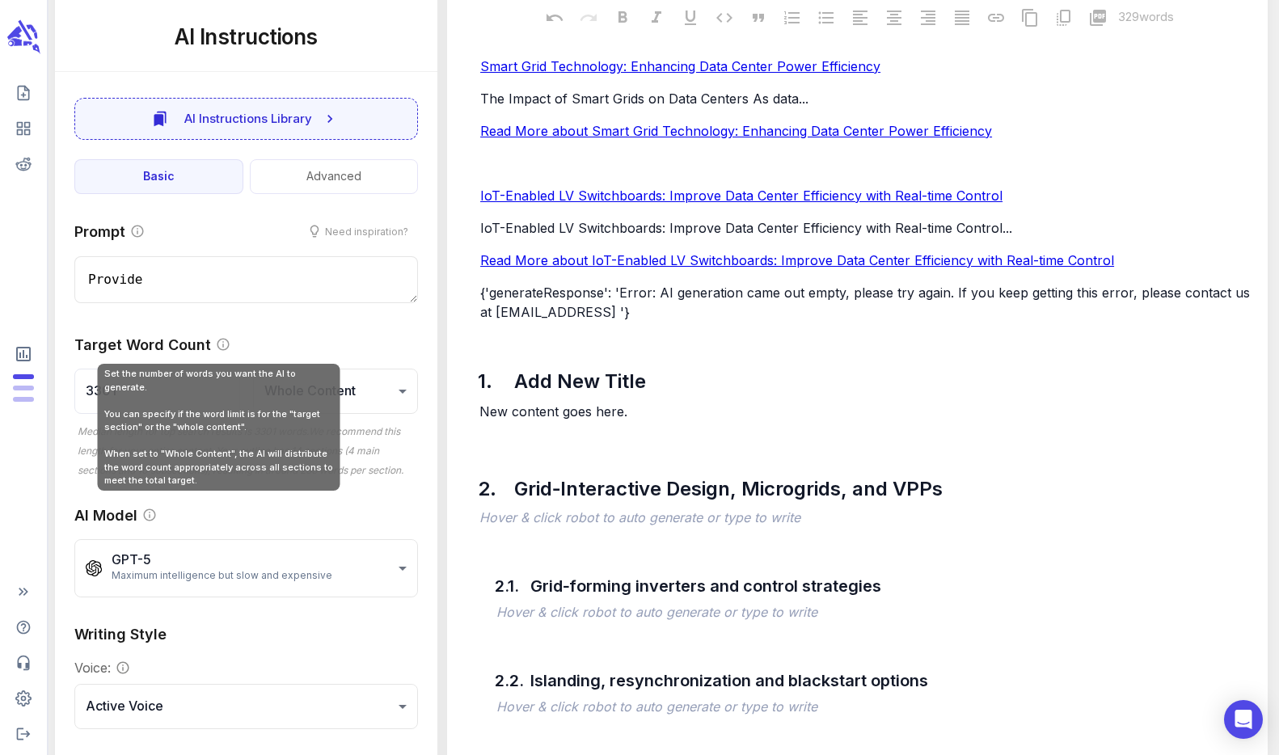
type textarea "Provide a"
type textarea "x"
type textarea "Provide an"
type textarea "x"
type textarea "Provide an"
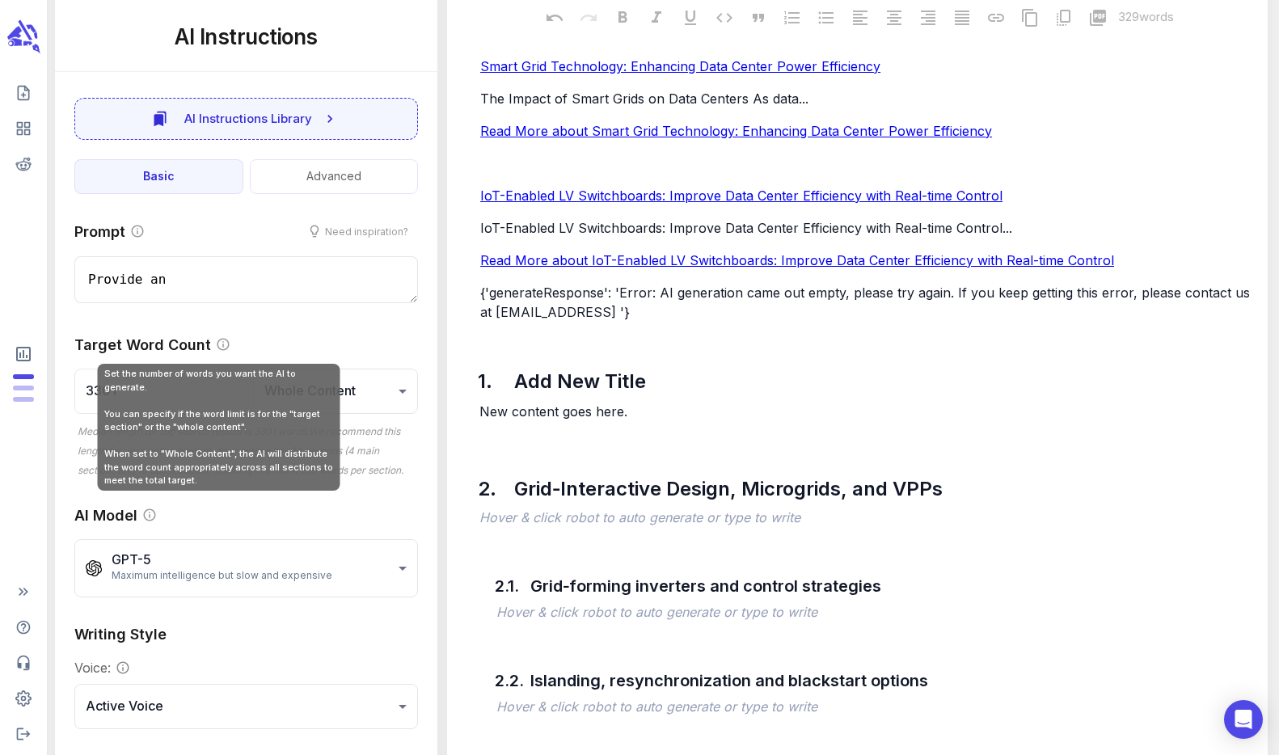
type textarea "x"
type textarea "Provide an u"
type textarea "x"
type textarea "Provide an up"
type textarea "x"
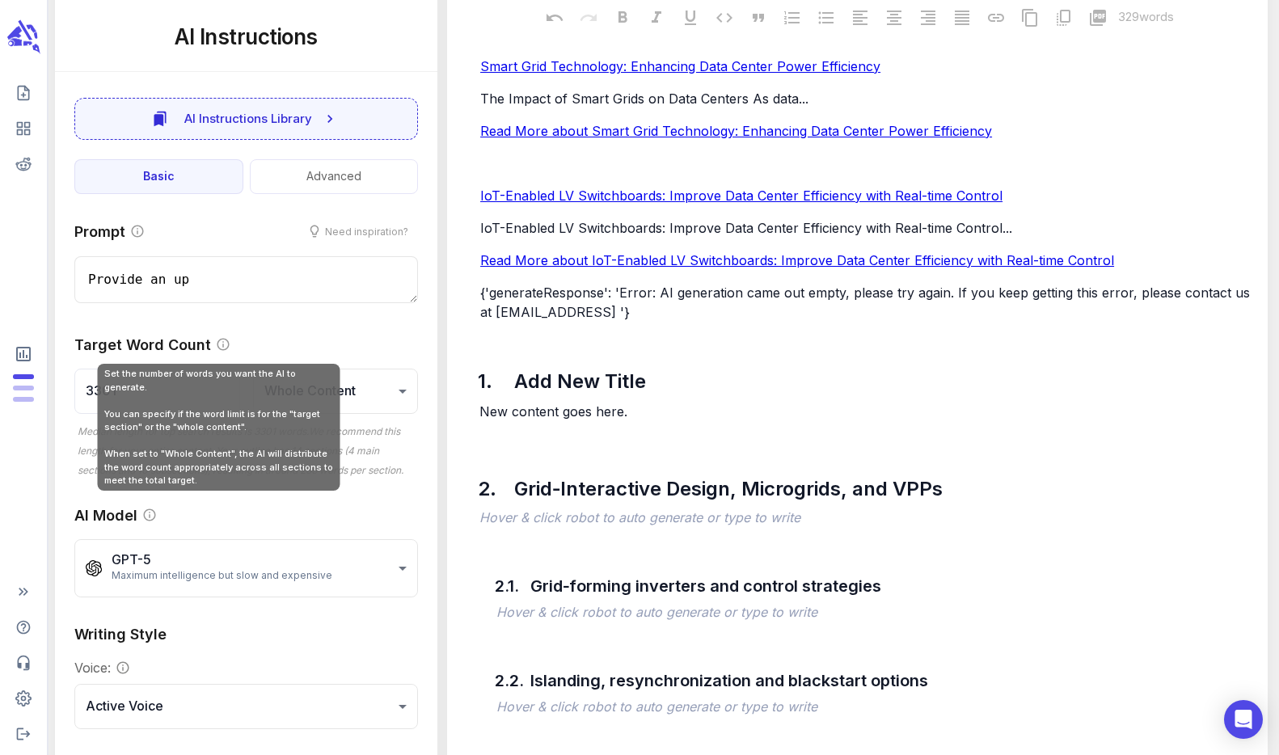
type textarea "Provide an upd"
type textarea "x"
type textarea "Provide an upda"
type textarea "x"
type textarea "Provide an updat"
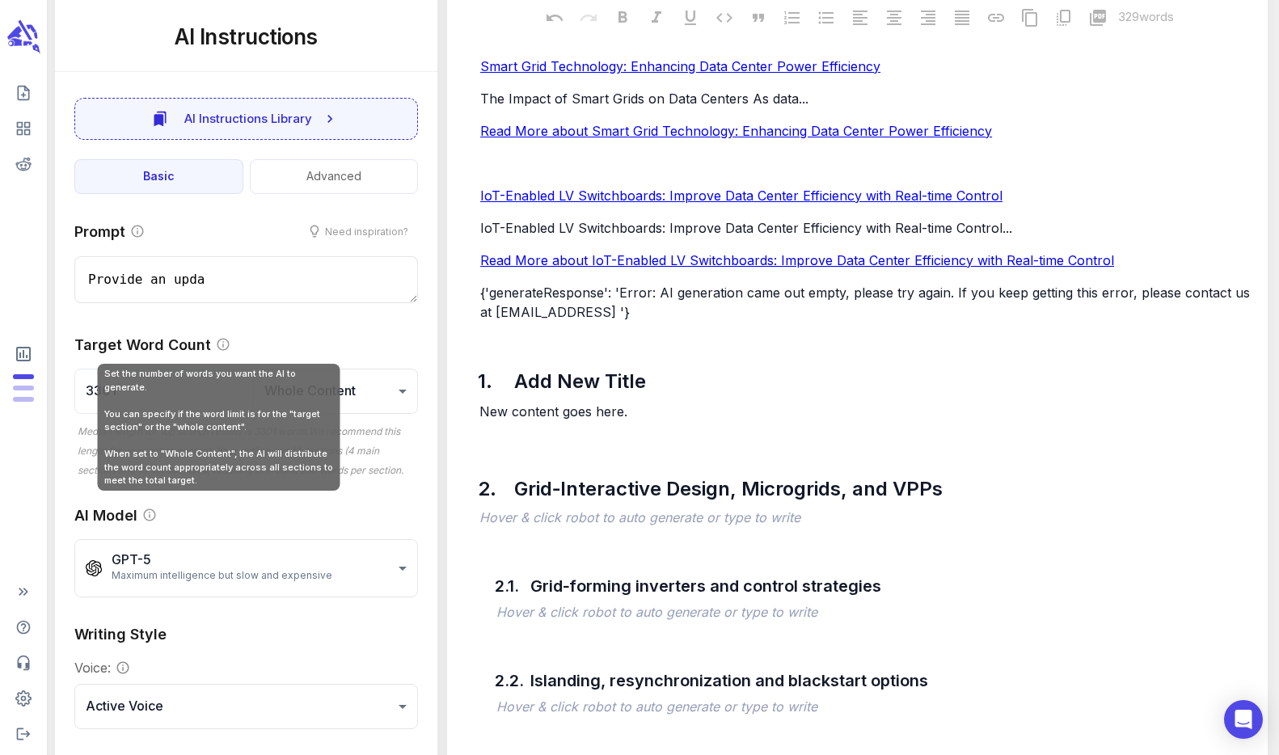
type textarea "x"
type textarea "Provide an update"
type textarea "x"
type textarea "Provide an updated"
type textarea "x"
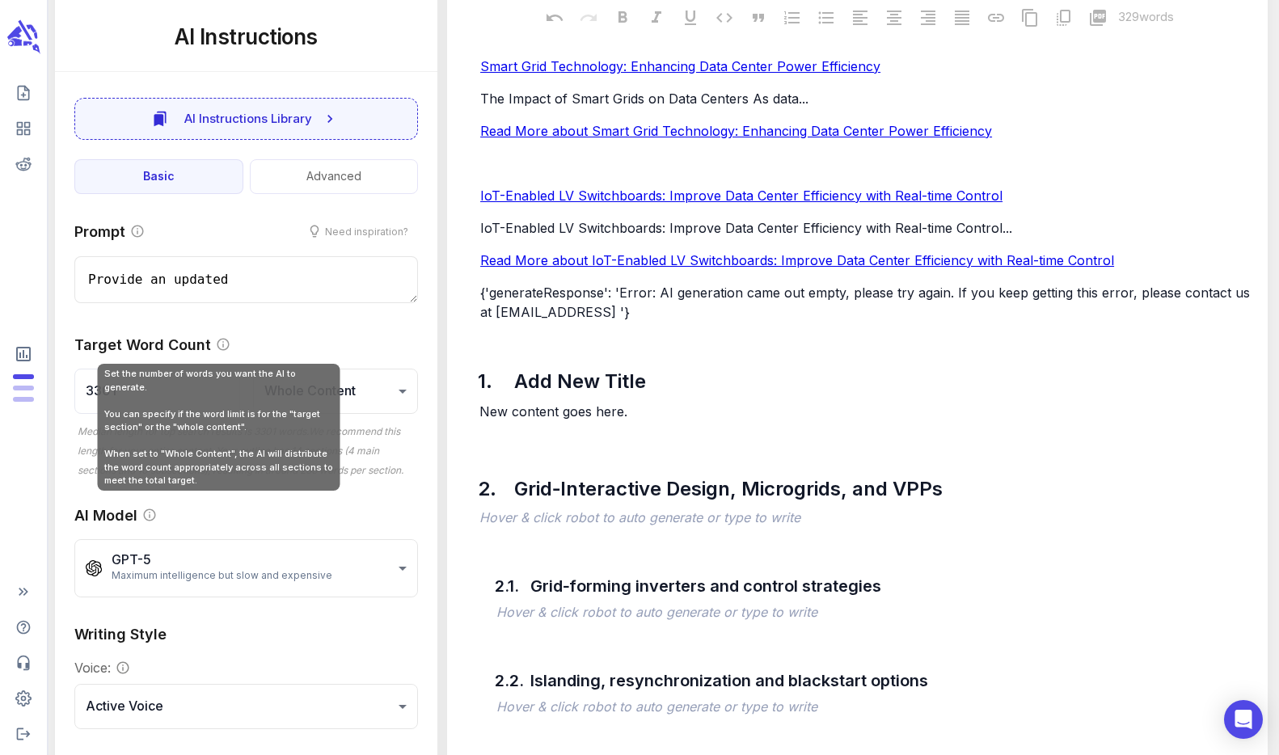
type textarea "Provide an updated"
type textarea "x"
type textarea "Provide an updated t"
type textarea "x"
type textarea "Provide an updated ti"
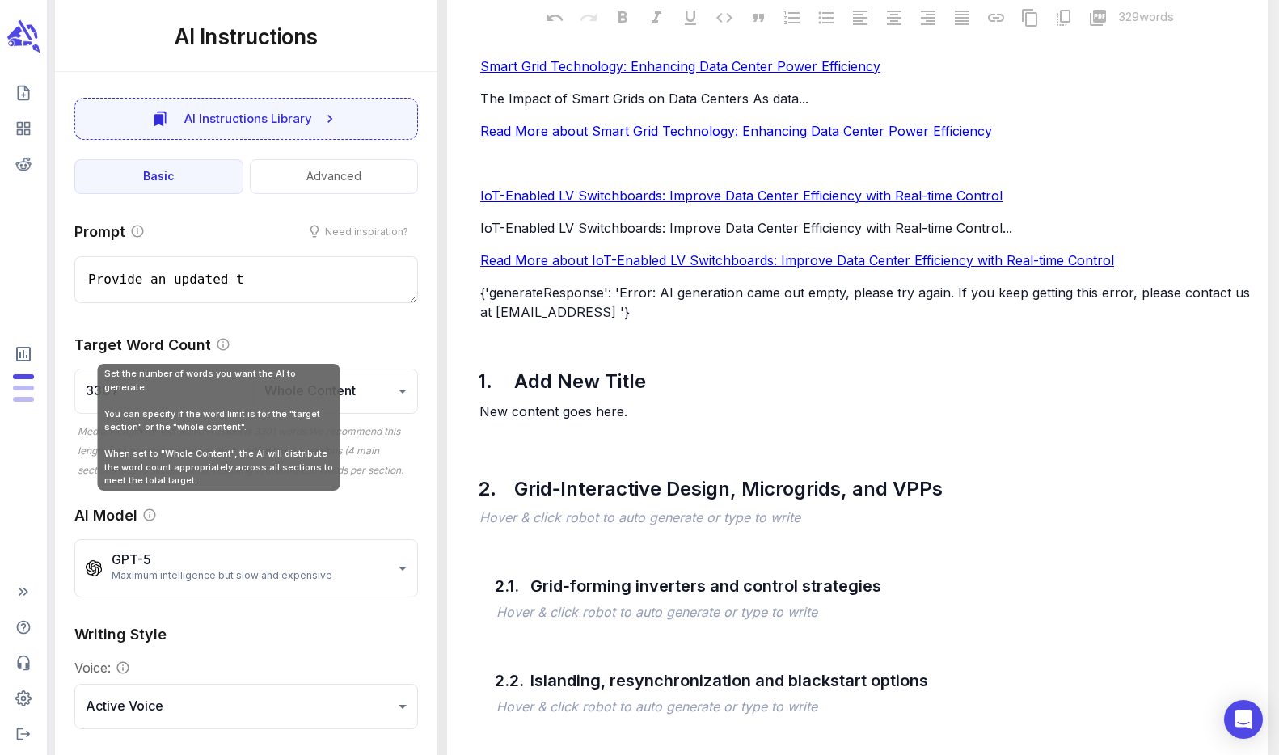
type textarea "x"
type textarea "Provide an updated tit"
type textarea "x"
type textarea "Provide an updated titl"
type textarea "x"
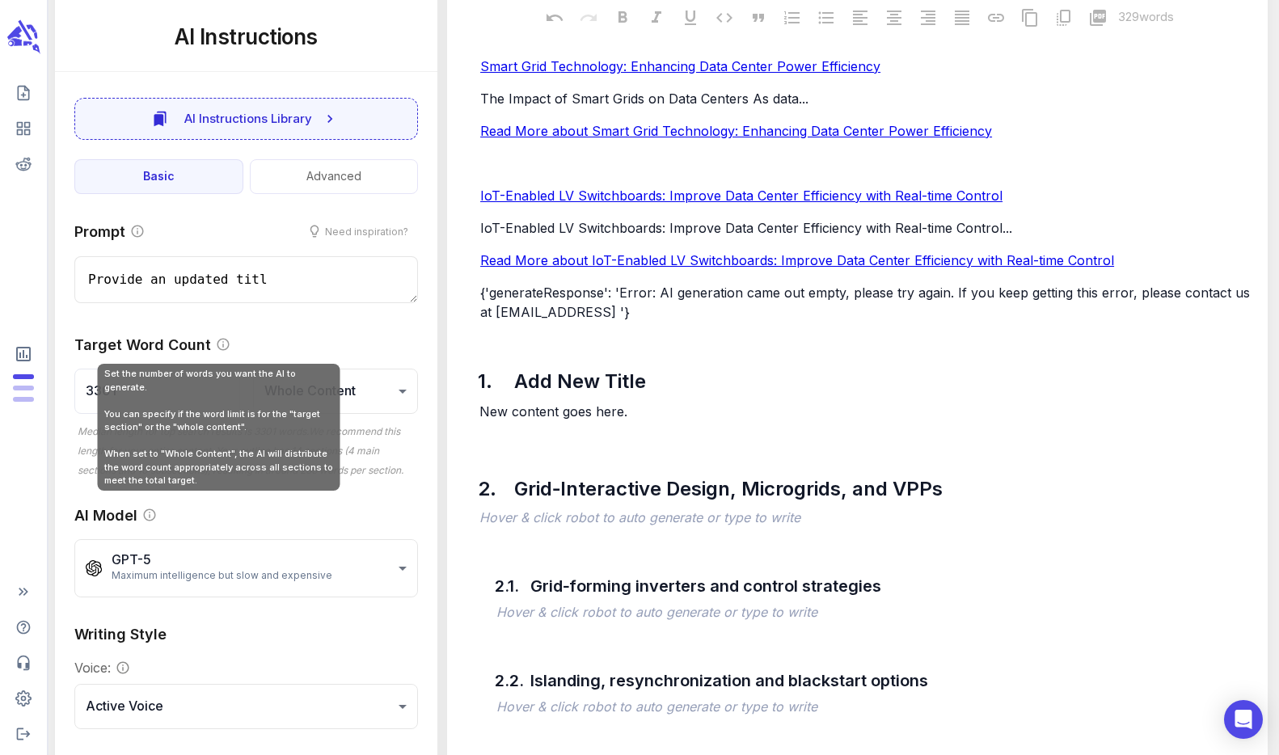
type textarea "Provide an updated title"
type textarea "x"
type textarea "Provide an updated title"
type textarea "x"
type textarea "Provide an updated title t"
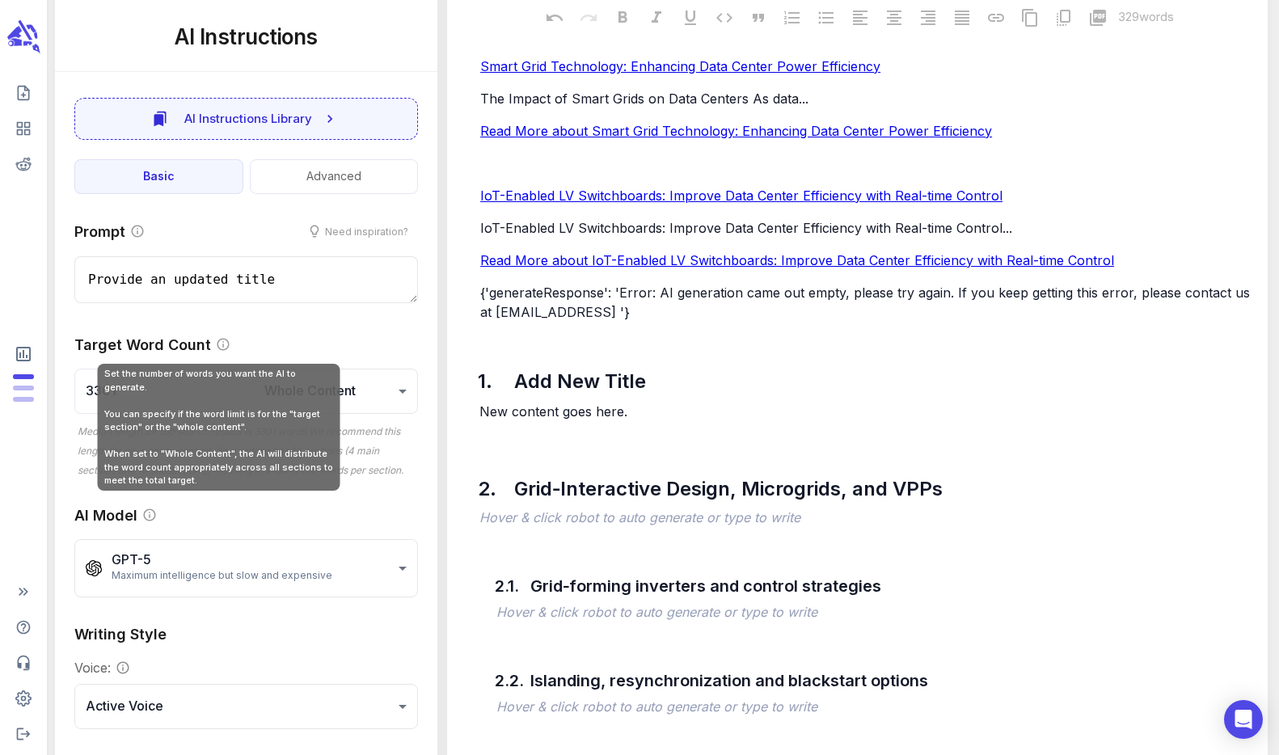
type textarea "x"
type textarea "Provide an updated title ta"
type textarea "x"
type textarea "Provide an updated title tag"
type textarea "x"
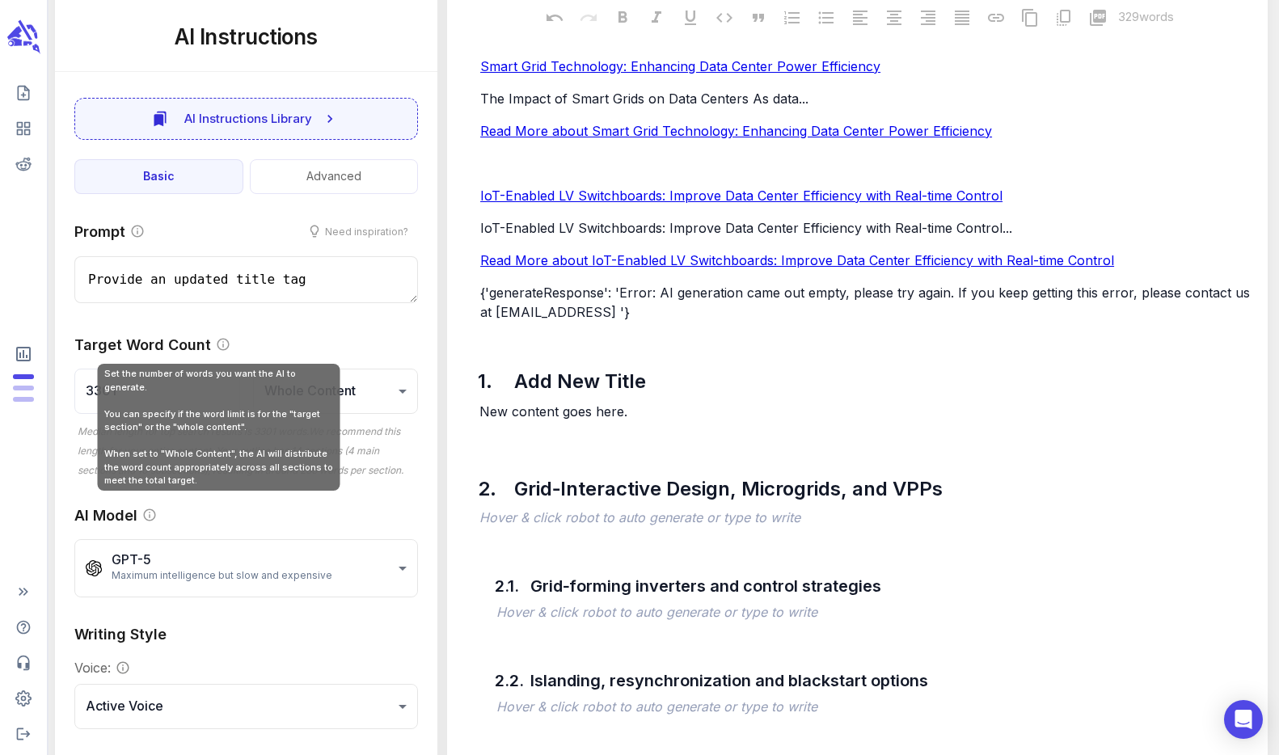
type textarea "Provide an updated title tag"
type textarea "x"
type textarea "Provide an updated title tag f"
type textarea "x"
type textarea "Provide an updated title tag fo"
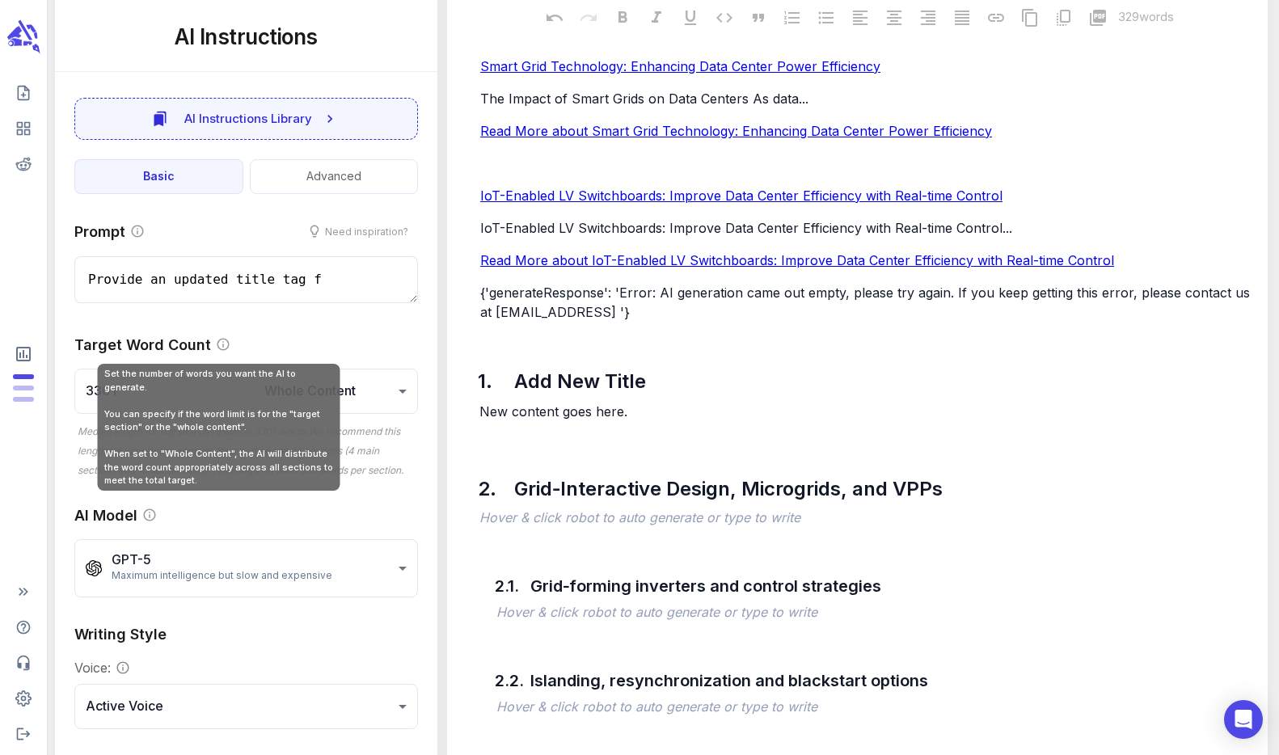
type textarea "x"
type textarea "Provide an updated title tag for"
type textarea "x"
type textarea "Provide an updated title tag for"
type textarea "x"
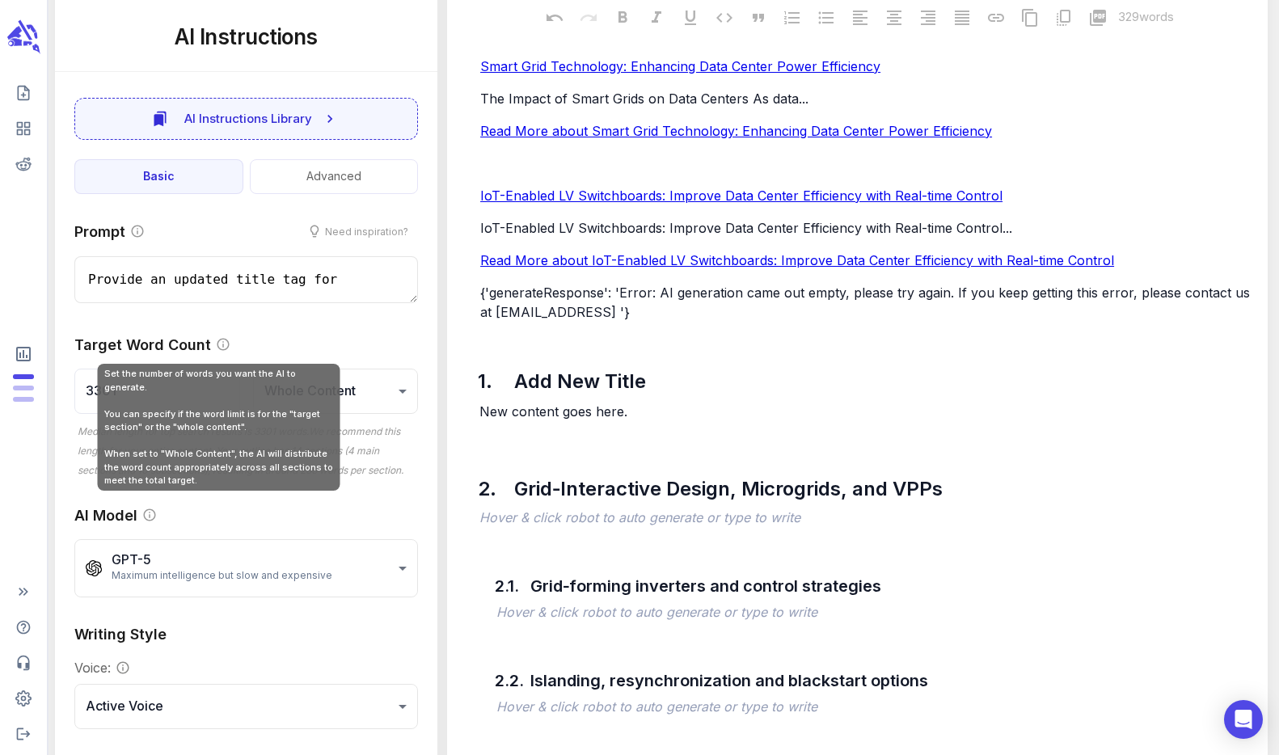
type textarea "Provide an updated title tag for t"
type textarea "x"
type textarea "Provide an updated title tag for th"
type textarea "x"
type textarea "Provide an updated title tag for thi"
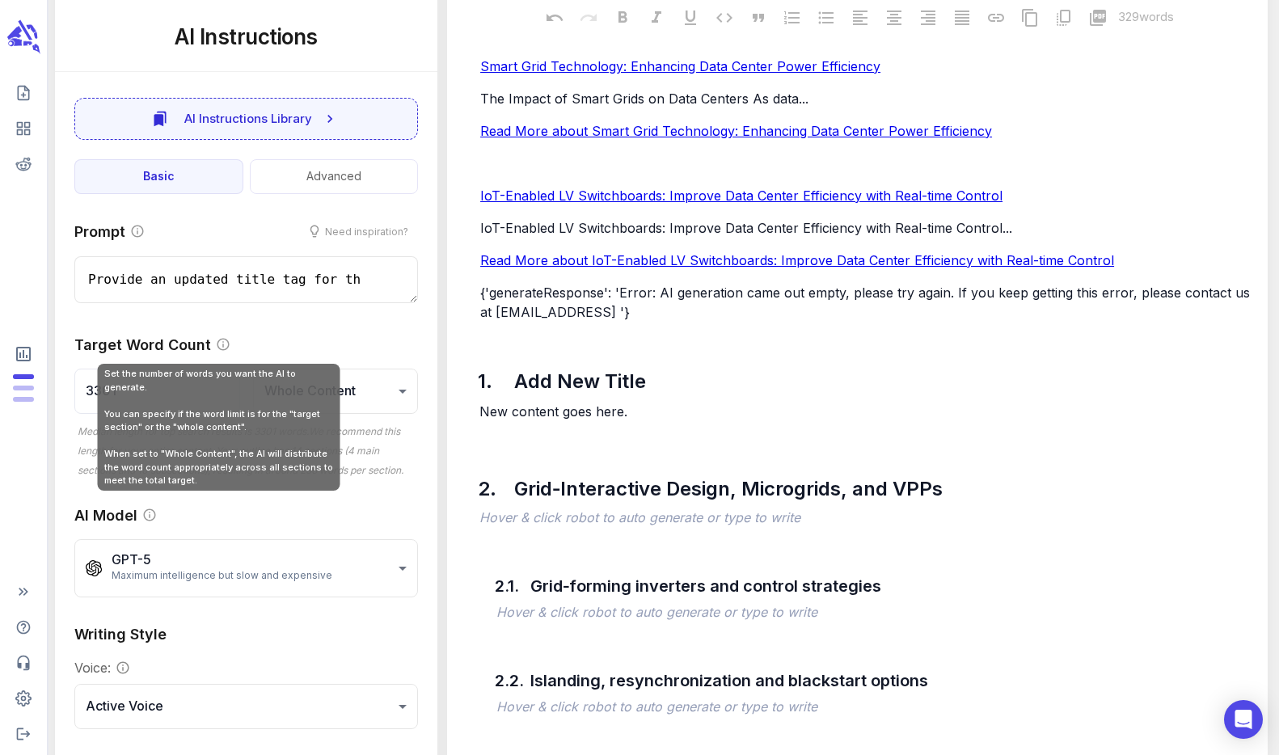
type textarea "x"
type textarea "Provide an updated title tag for this"
type textarea "x"
type textarea "Provide an updated title tag for this"
type textarea "x"
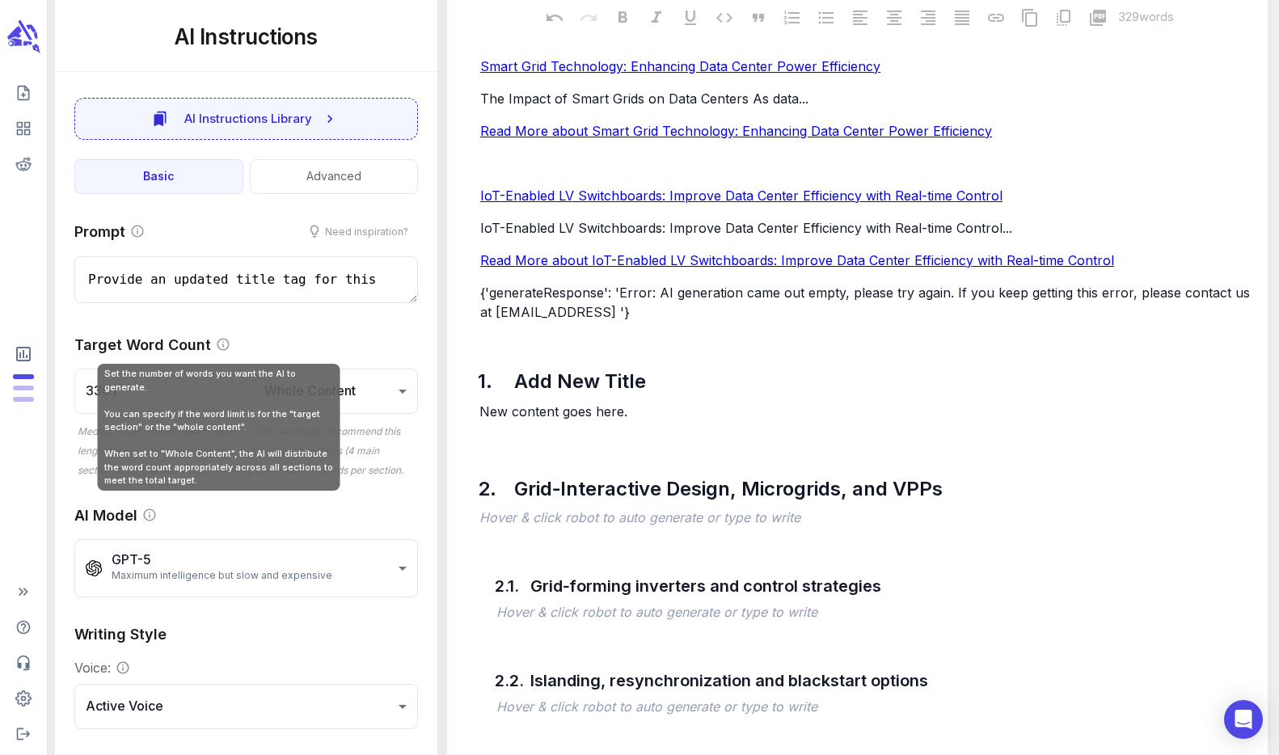
type textarea "Provide an updated title tag for this a"
type textarea "x"
type textarea "Provide an updated title tag for this ar"
type textarea "x"
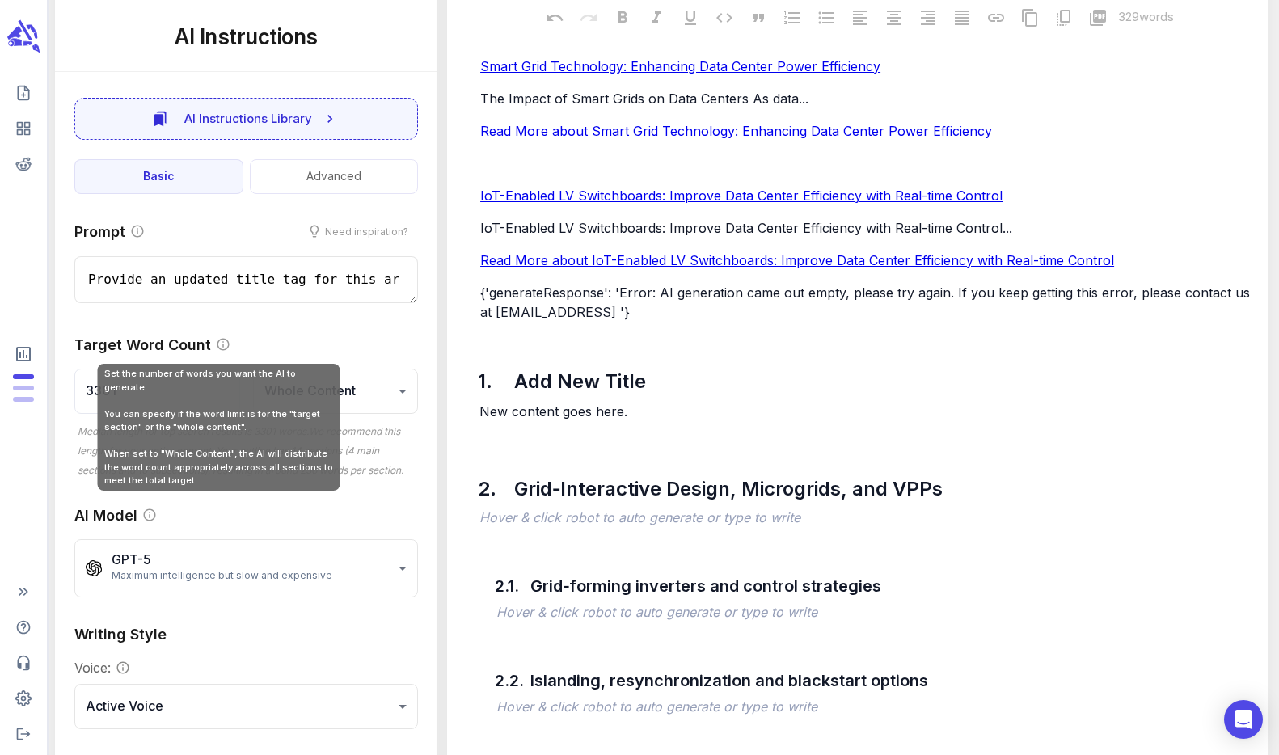
type textarea "Provide an updated title tag for this art"
type textarea "x"
type textarea "Provide an updated title tag for this arti"
type textarea "x"
type textarea "Provide an updated title tag for this artic"
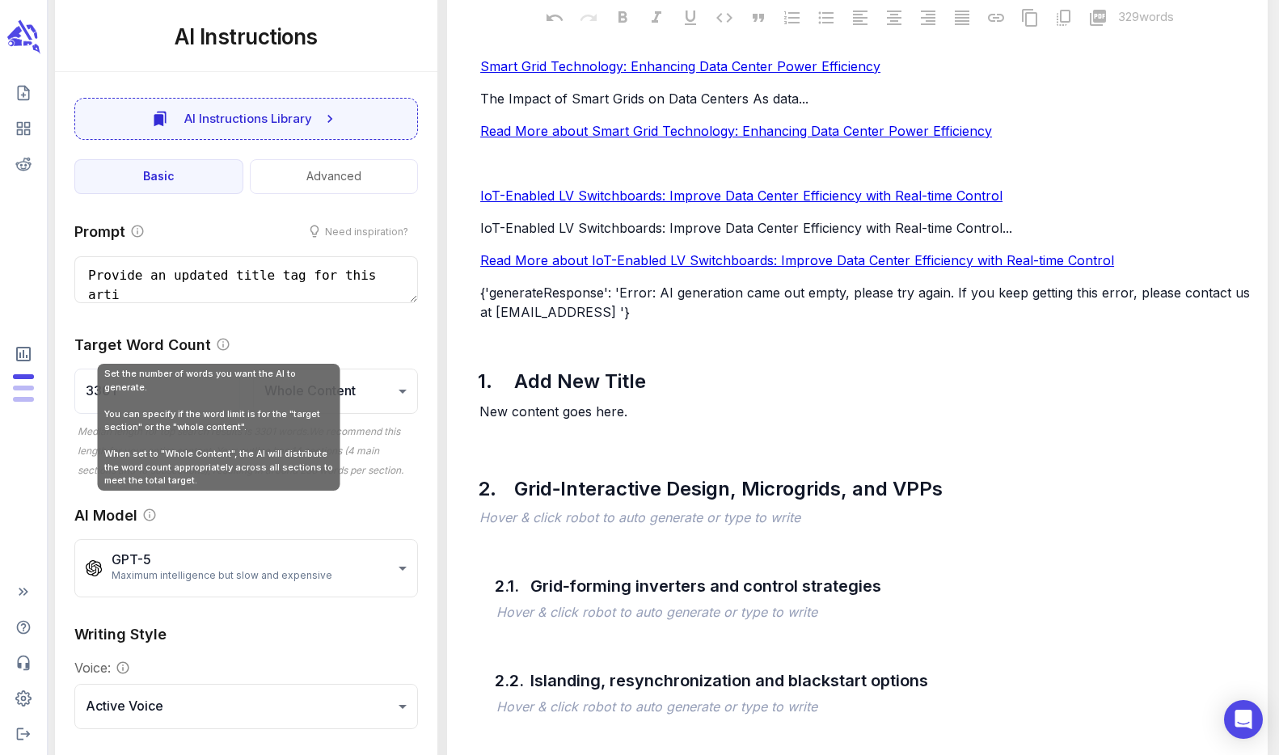
type textarea "x"
type textarea "Provide an updated title tag for this articl"
type textarea "x"
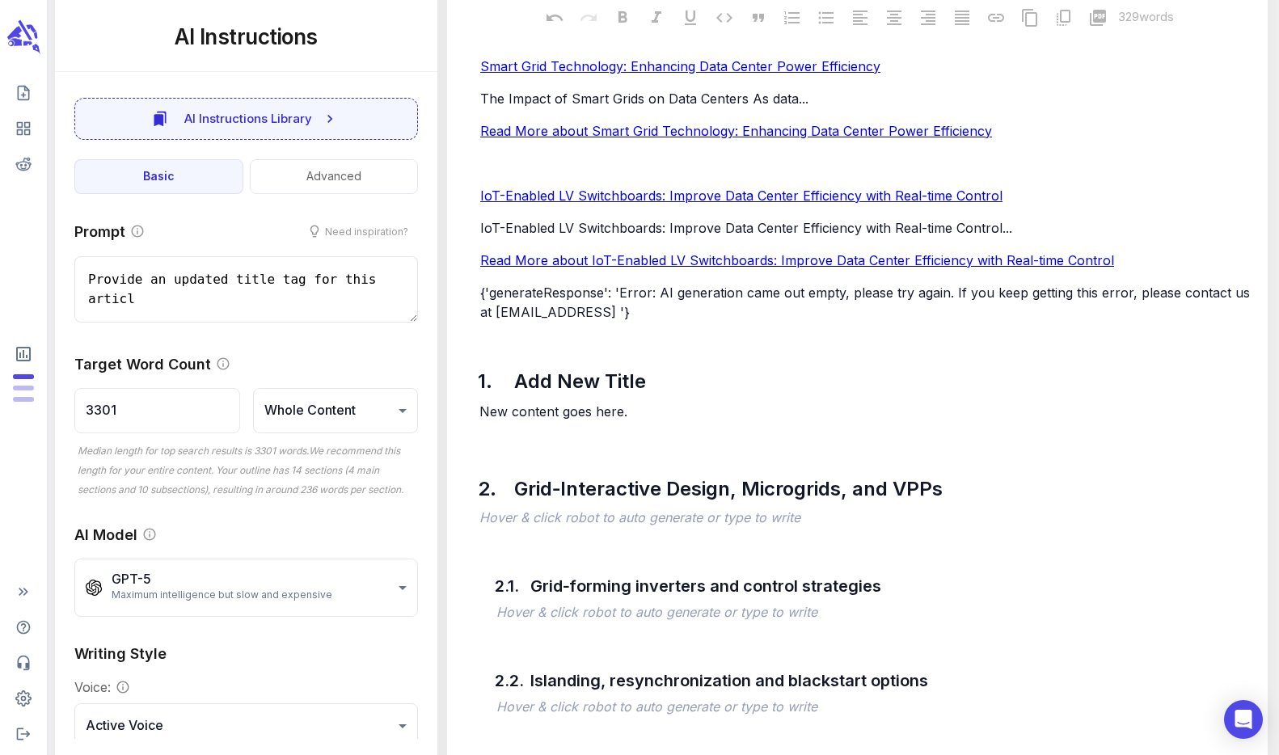
type textarea "Provide an updated title tag for this article"
type textarea "x"
type textarea "Provide an updated title tag for this article"
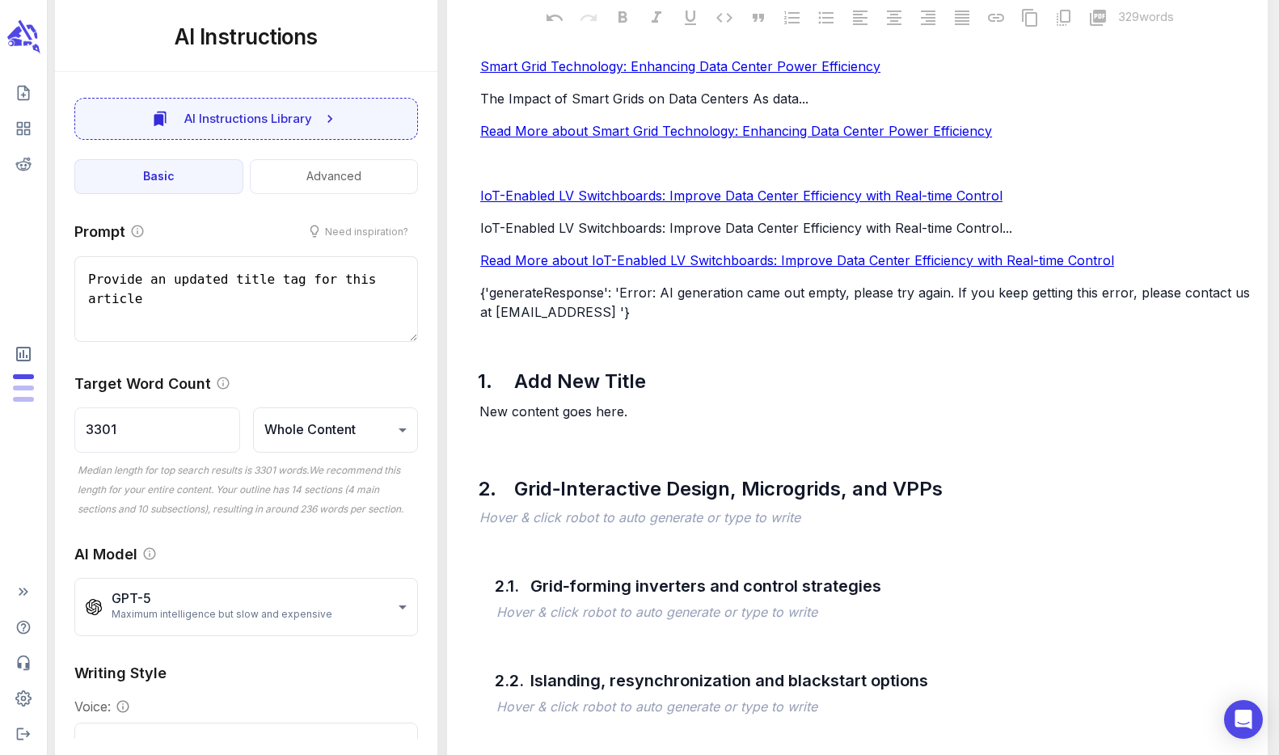
type textarea "x"
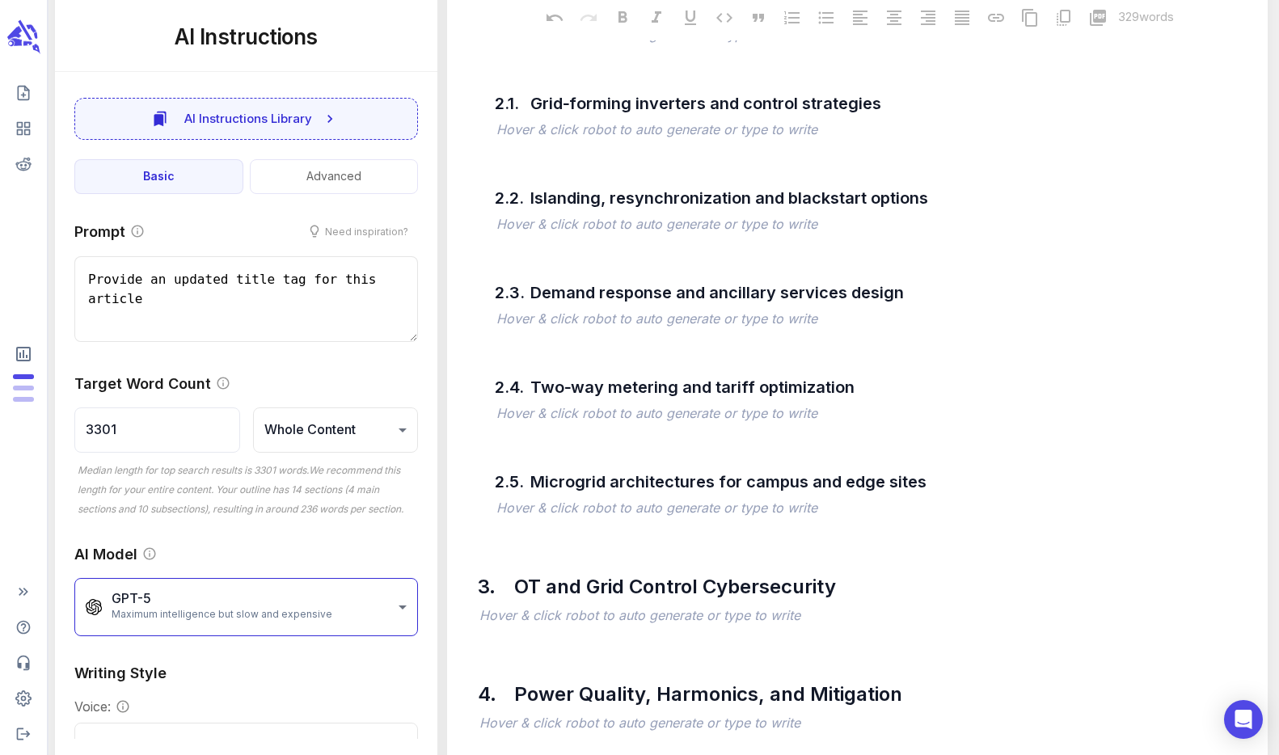
type textarea "Provide an updated title tag for this article"
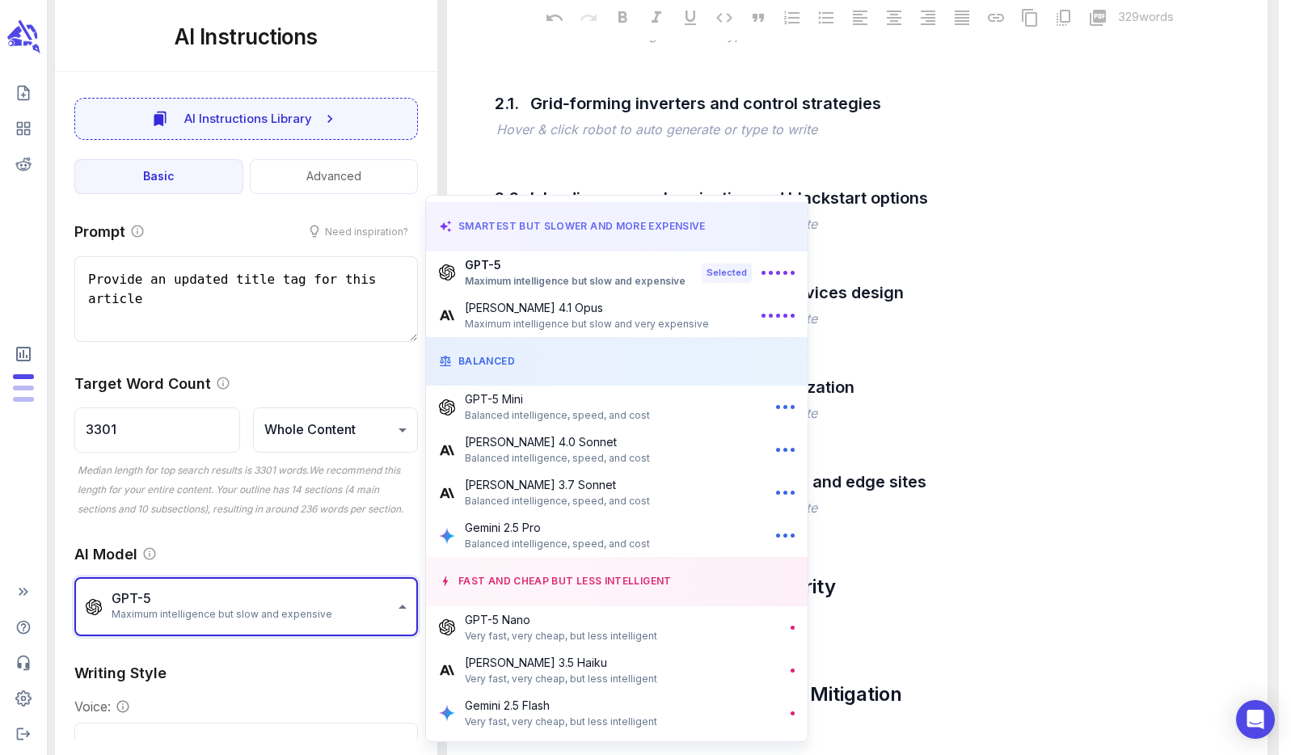
click at [571, 405] on p "GPT-5 Mini" at bounding box center [557, 398] width 185 height 17
type textarea "x"
type input "**********"
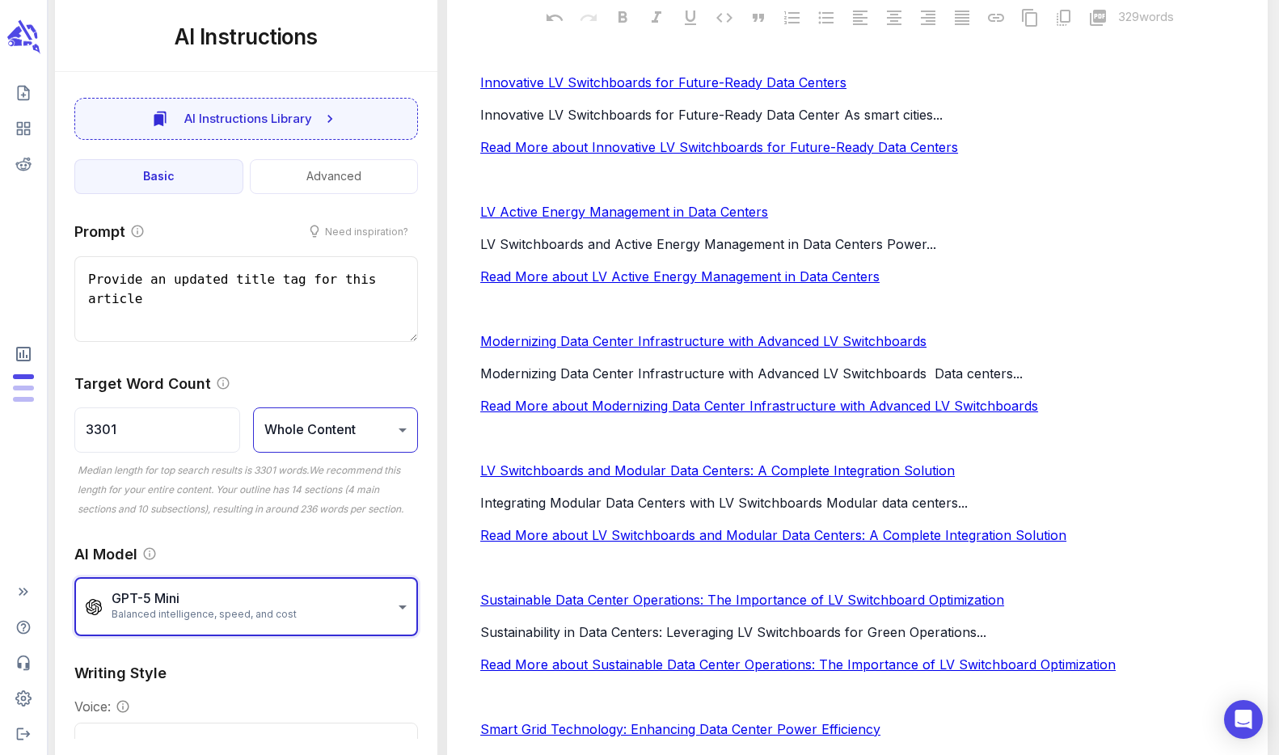
scroll to position [459, 0]
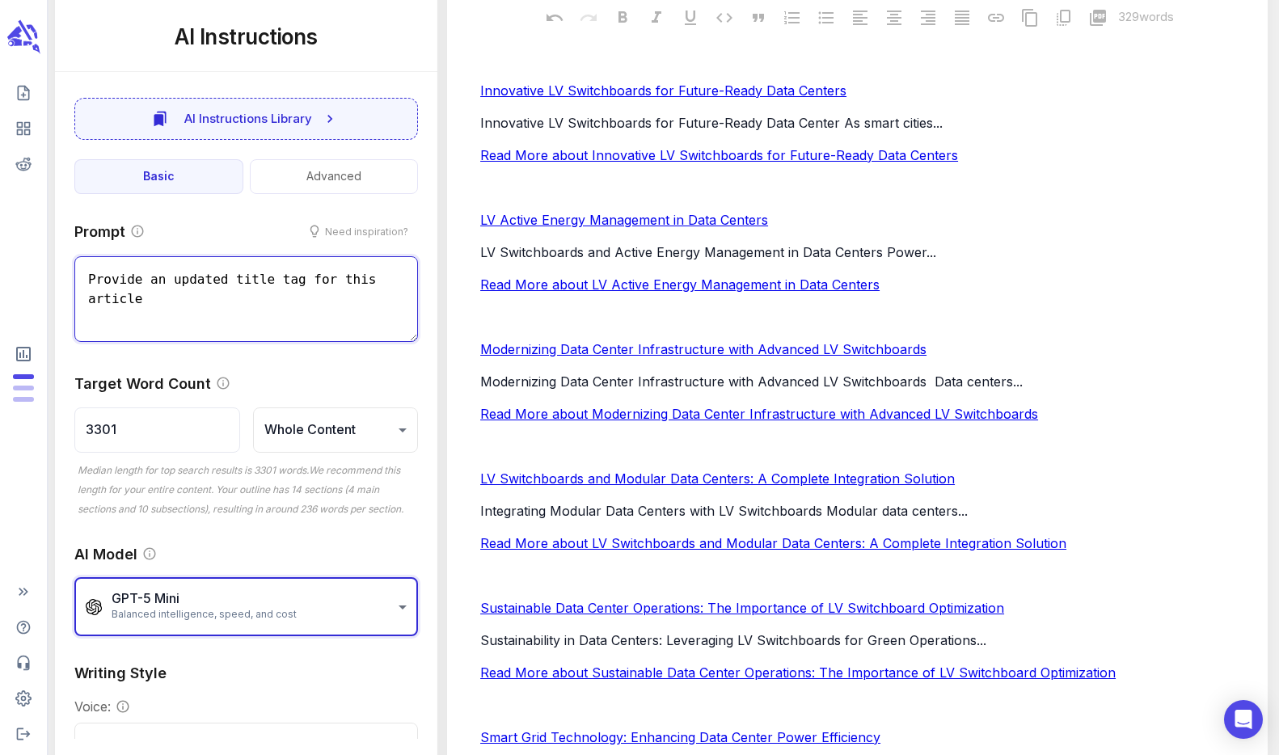
click at [281, 314] on textarea "Provide an updated title tag for this article" at bounding box center [245, 299] width 343 height 86
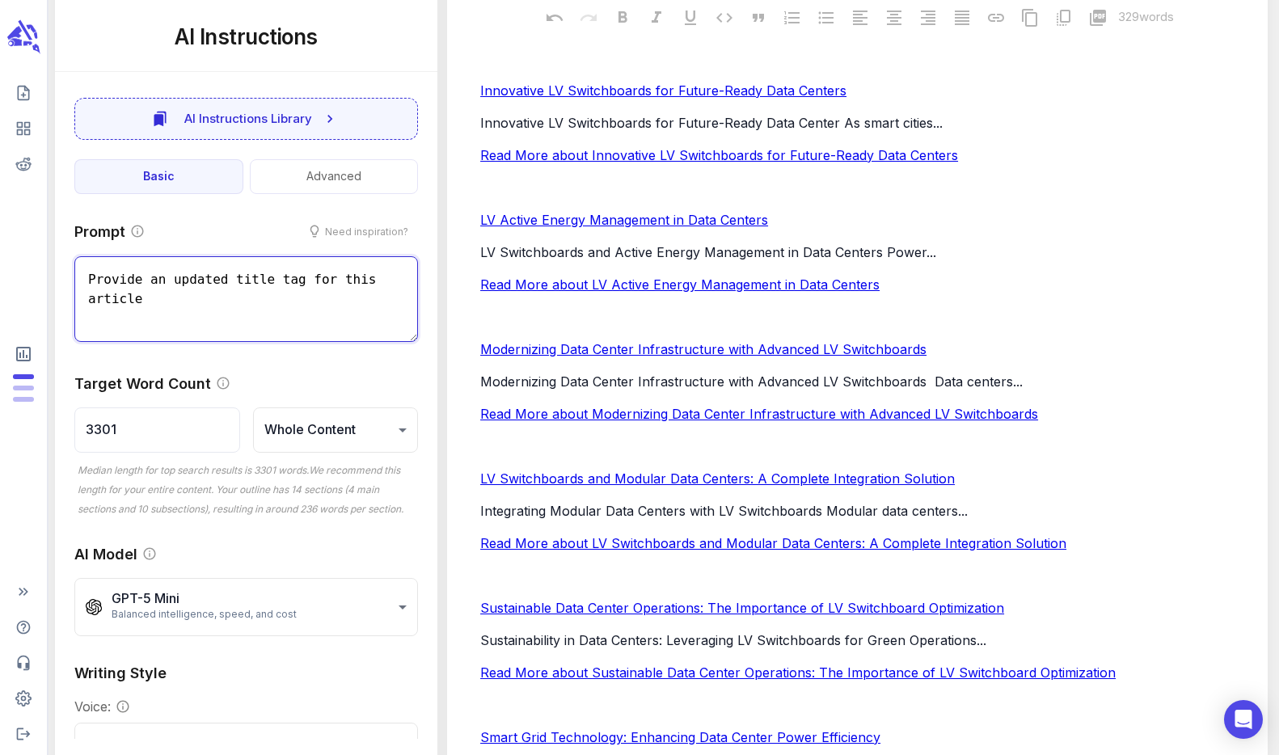
scroll to position [318, 0]
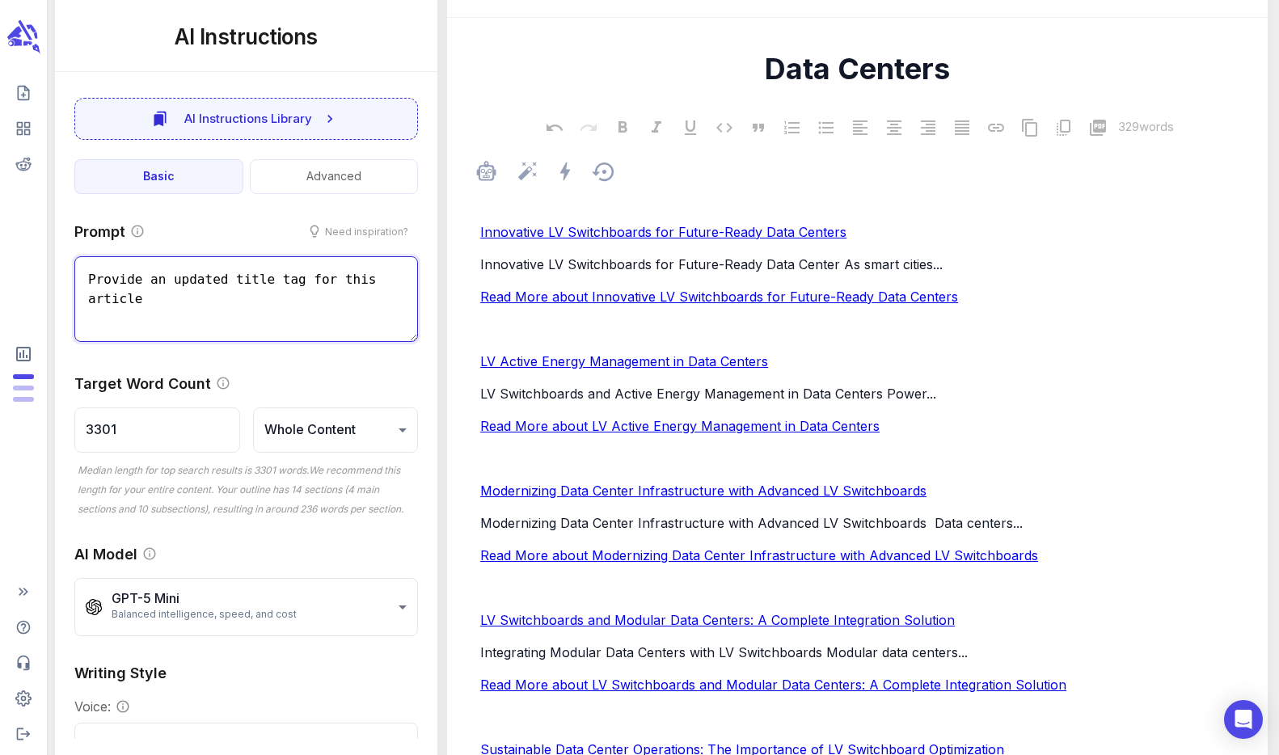
type textarea "x"
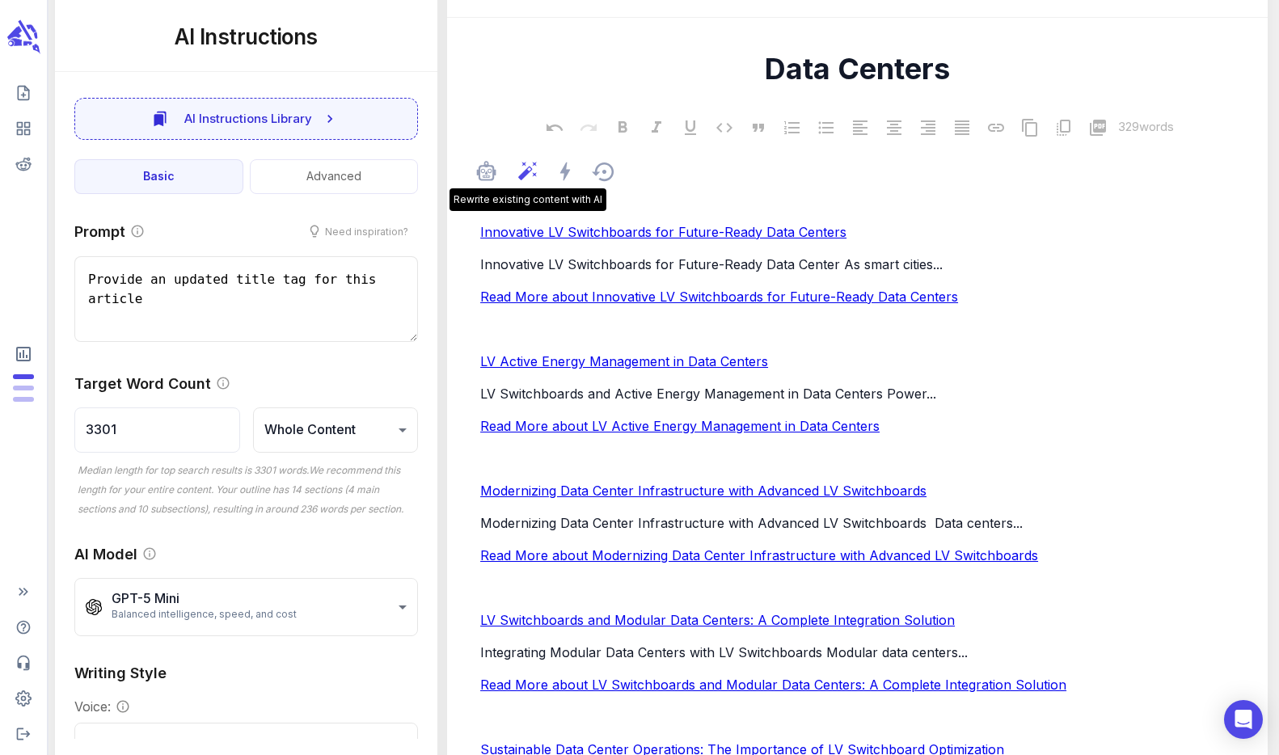
click at [525, 171] on icon at bounding box center [527, 171] width 19 height 19
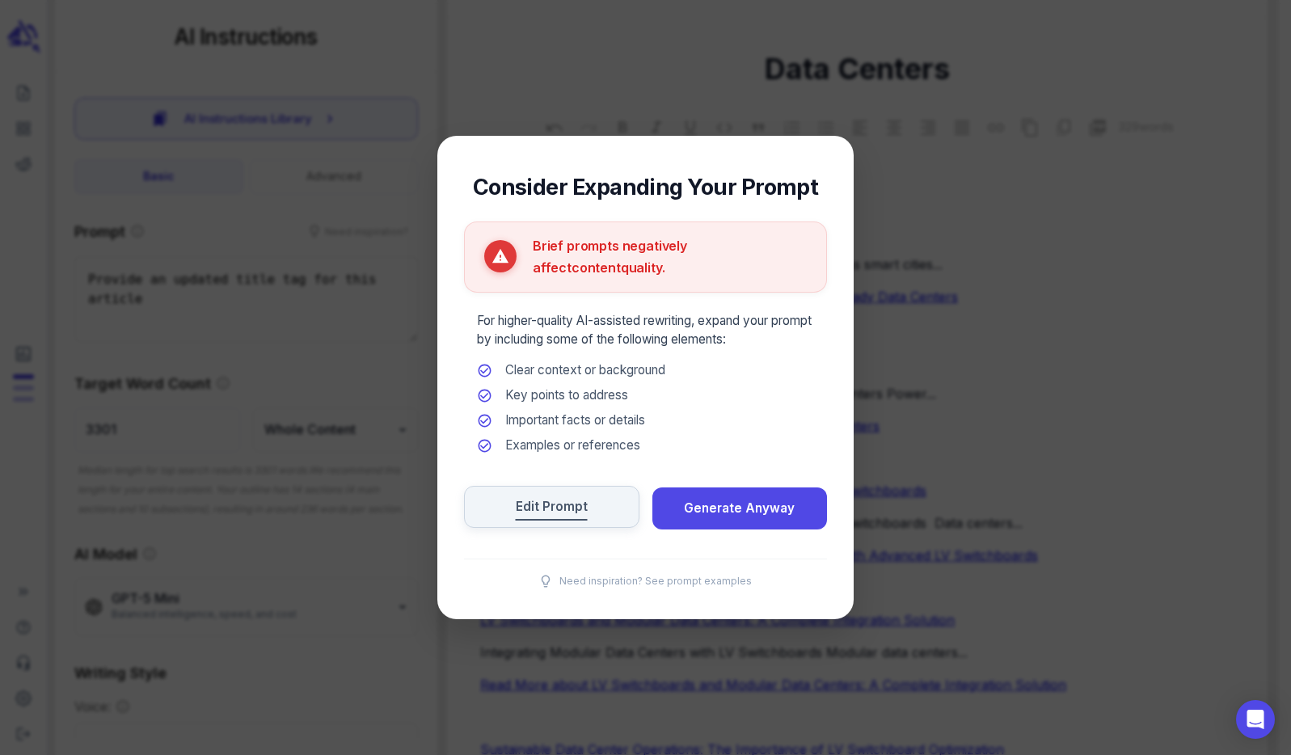
click at [549, 496] on span "Edit Prompt" at bounding box center [552, 507] width 72 height 22
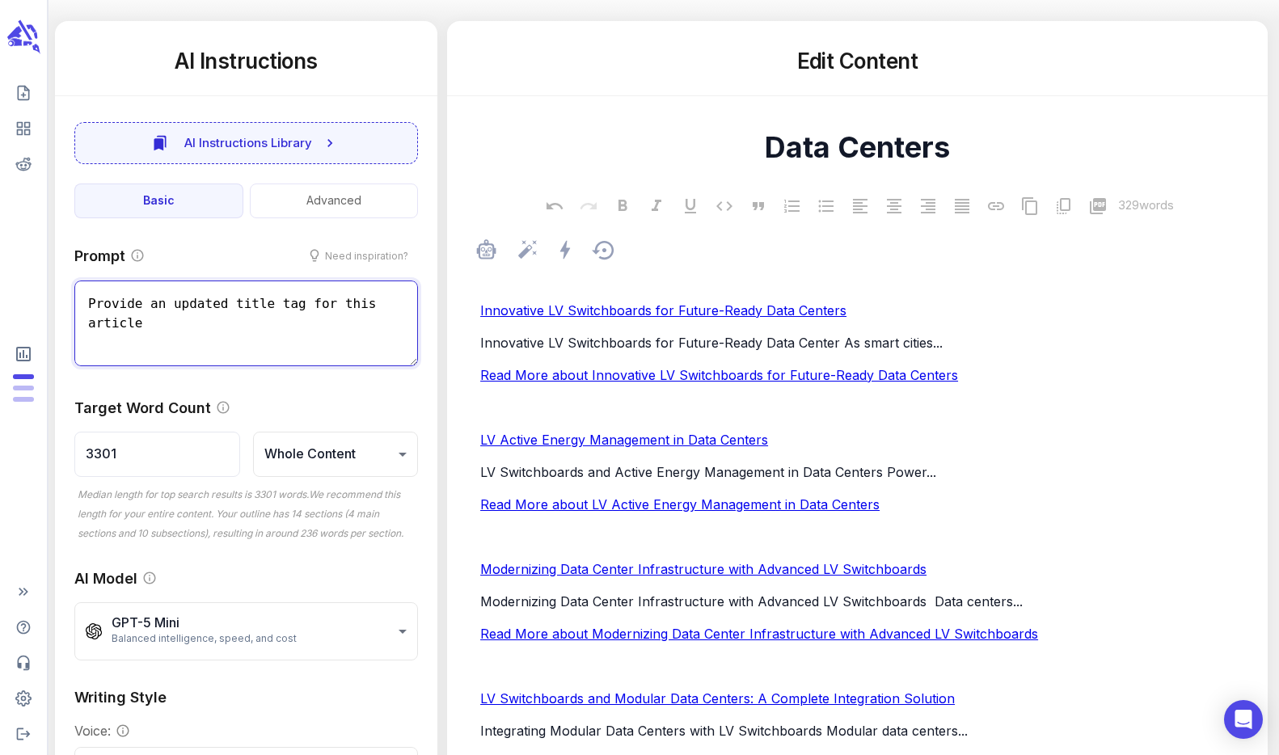
scroll to position [238, 0]
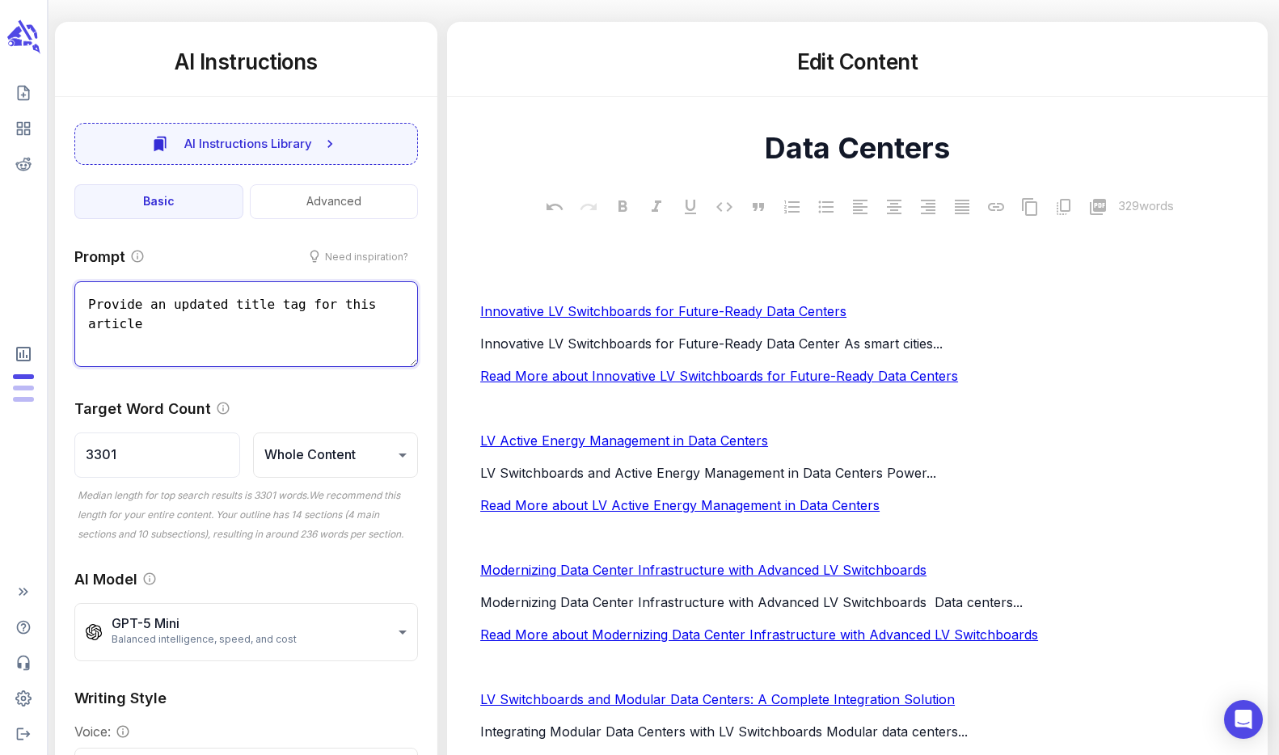
drag, startPoint x: 152, startPoint y: 322, endPoint x: 75, endPoint y: 298, distance: 80.3
click at [75, 298] on textarea "Provide an updated title tag for this article" at bounding box center [245, 324] width 343 height 86
drag, startPoint x: 152, startPoint y: 330, endPoint x: 43, endPoint y: 293, distance: 115.3
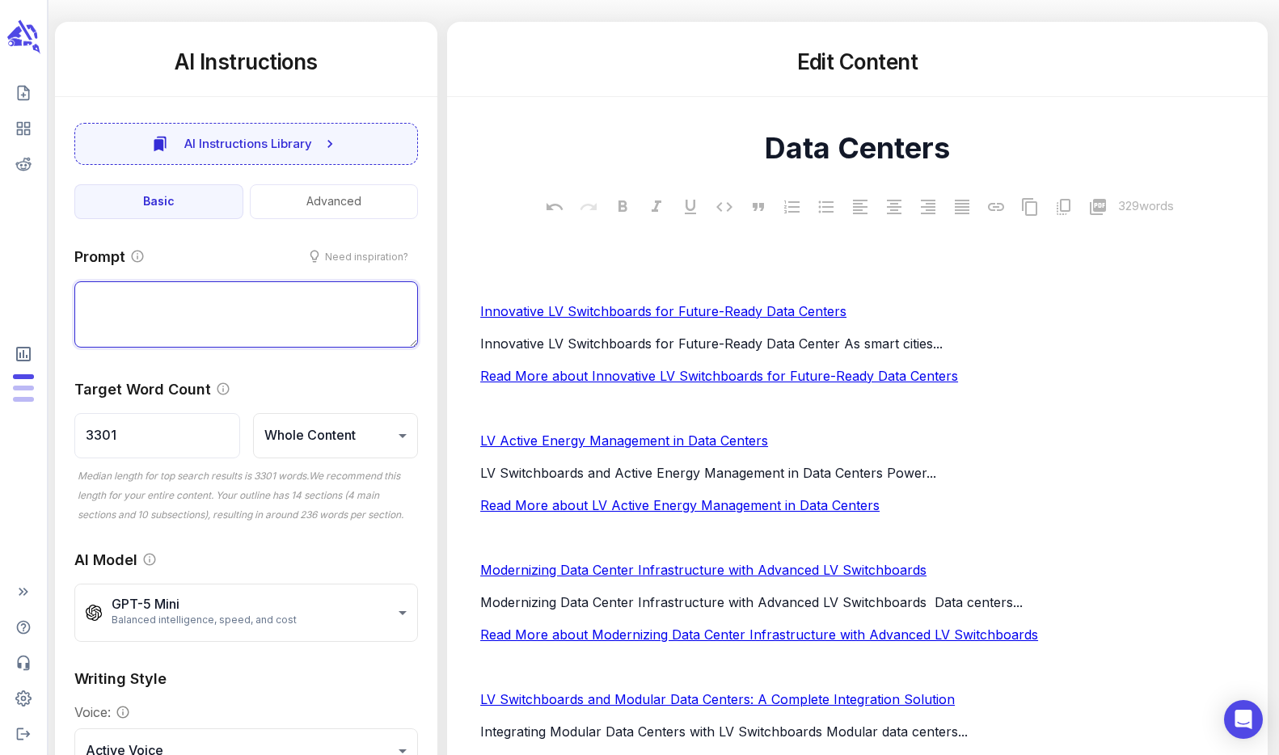
type textarea "x"
type textarea "O"
type textarea "x"
type textarea "Or"
type textarea "x"
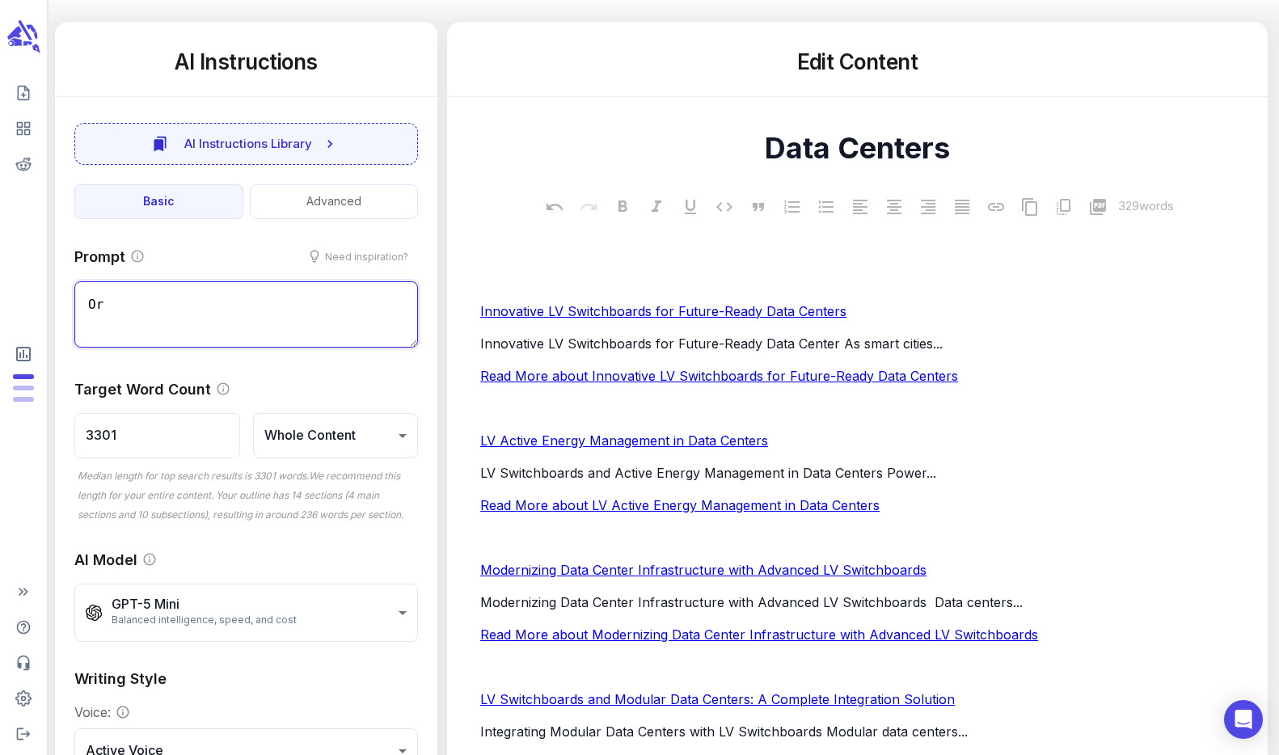
type textarea "Org"
type textarea "x"
type textarea "Orga"
type textarea "x"
type textarea "Organ"
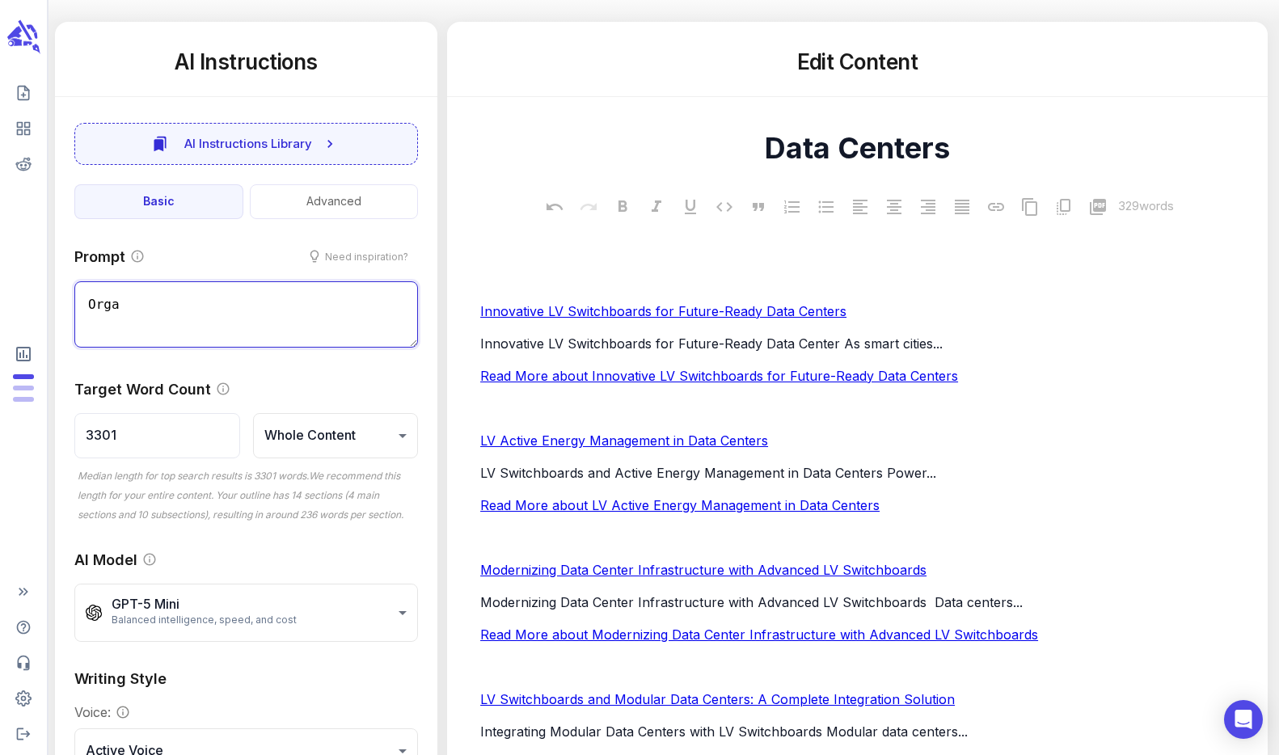
type textarea "x"
type textarea "Organi"
type textarea "x"
type textarea "Organiz"
type textarea "x"
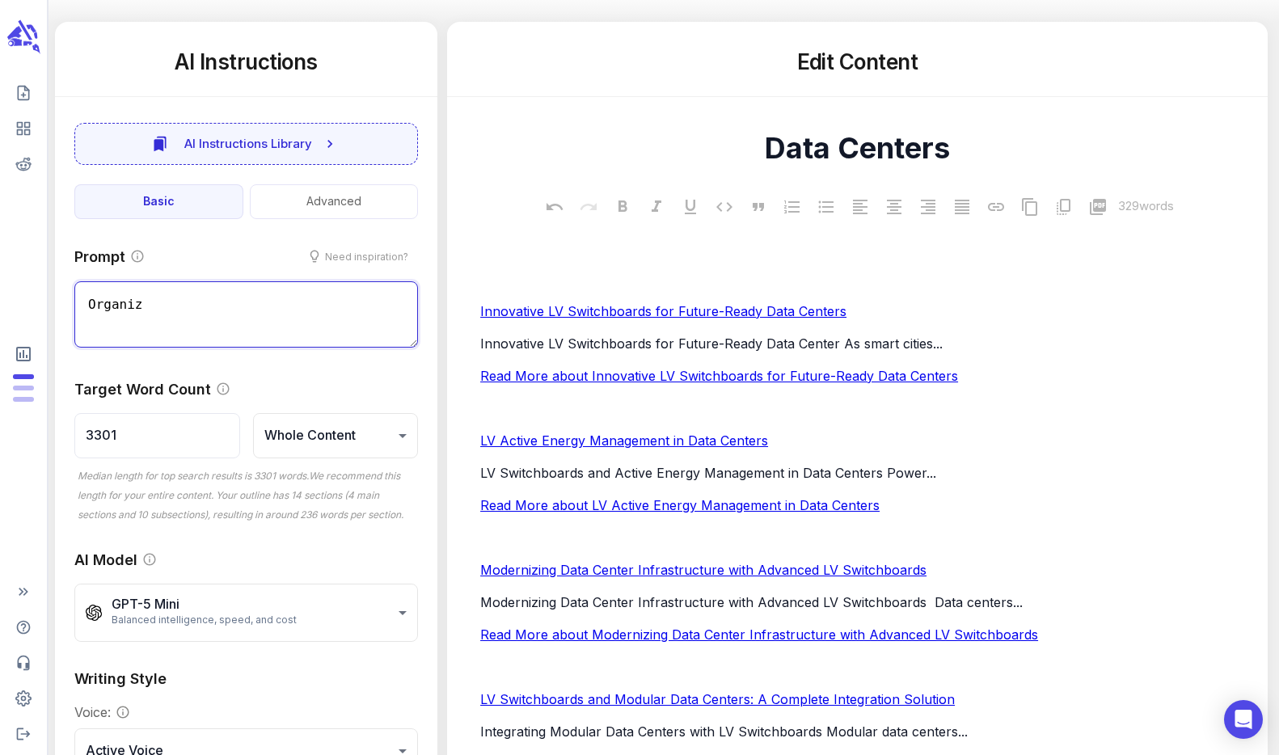
type textarea "Organize"
type textarea "x"
type textarea "Organize"
type textarea "x"
type textarea "Organize t"
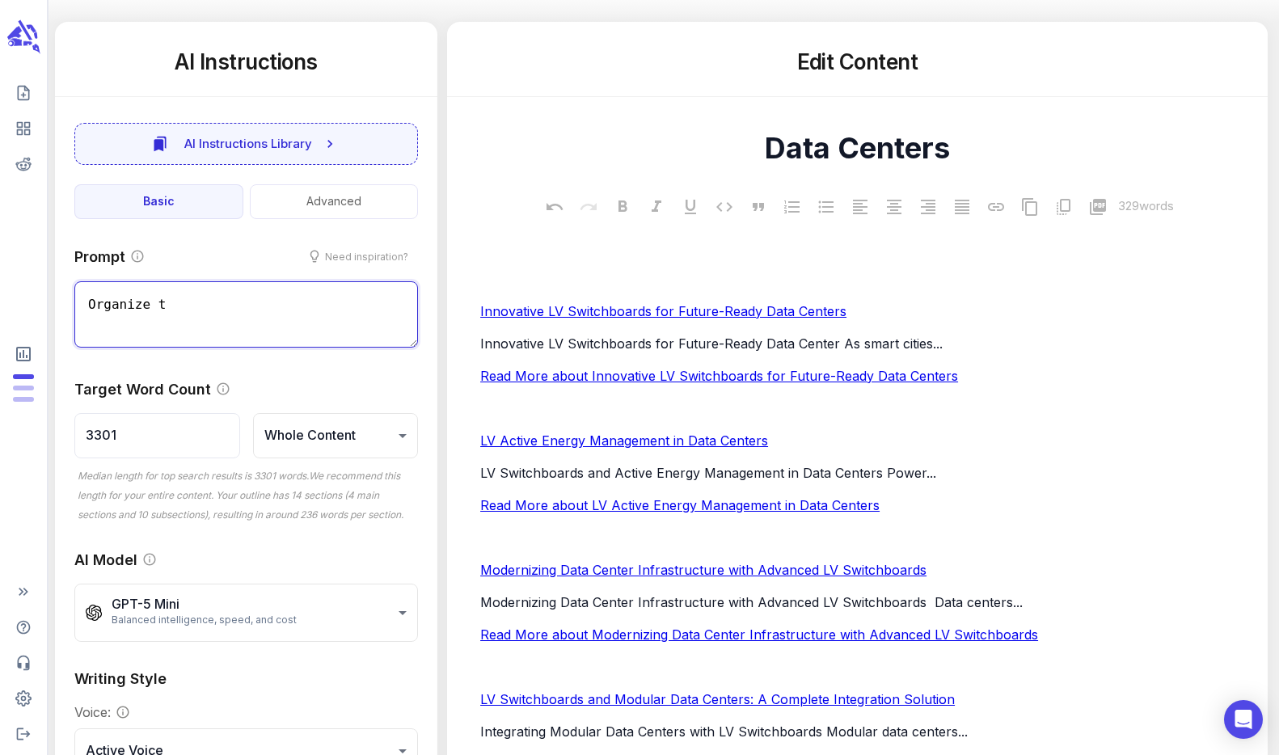
type textarea "x"
type textarea "Organize th"
type textarea "x"
type textarea "Organize thi"
type textarea "x"
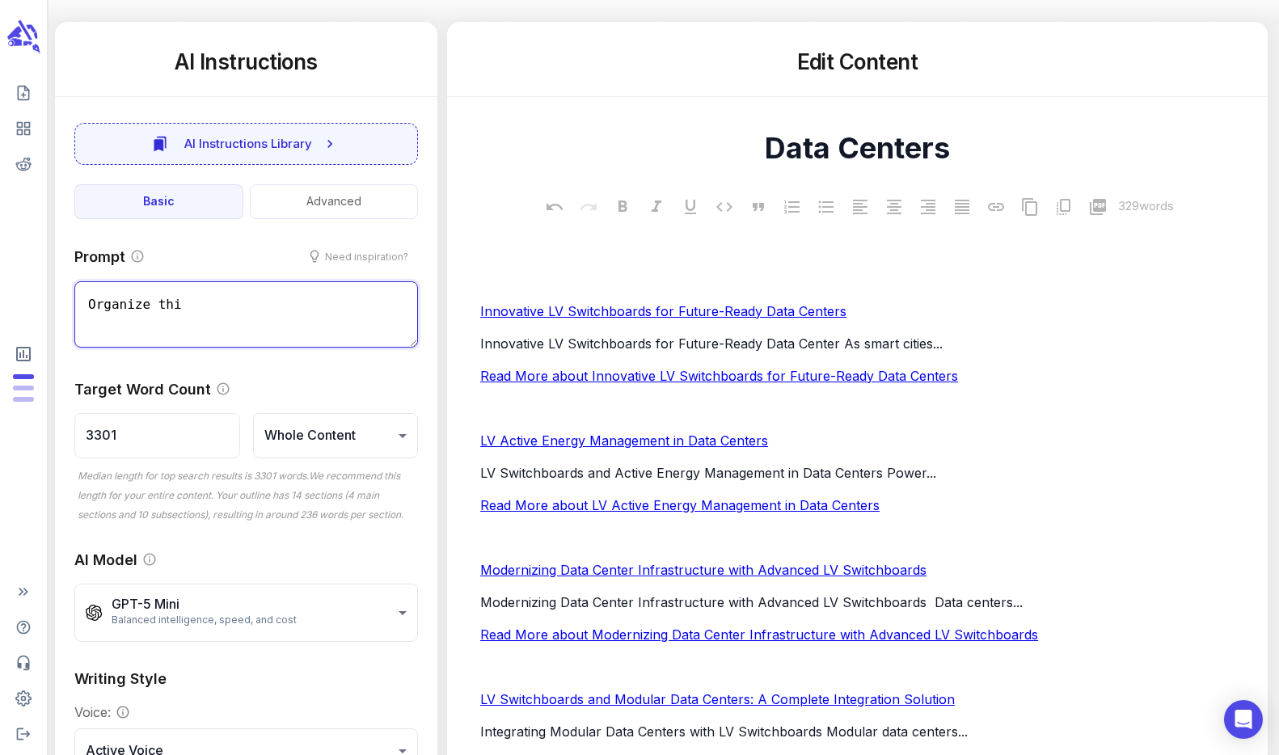
type textarea "Organize this"
type textarea "x"
type textarea "Organize this"
type textarea "x"
type textarea "Organize this i"
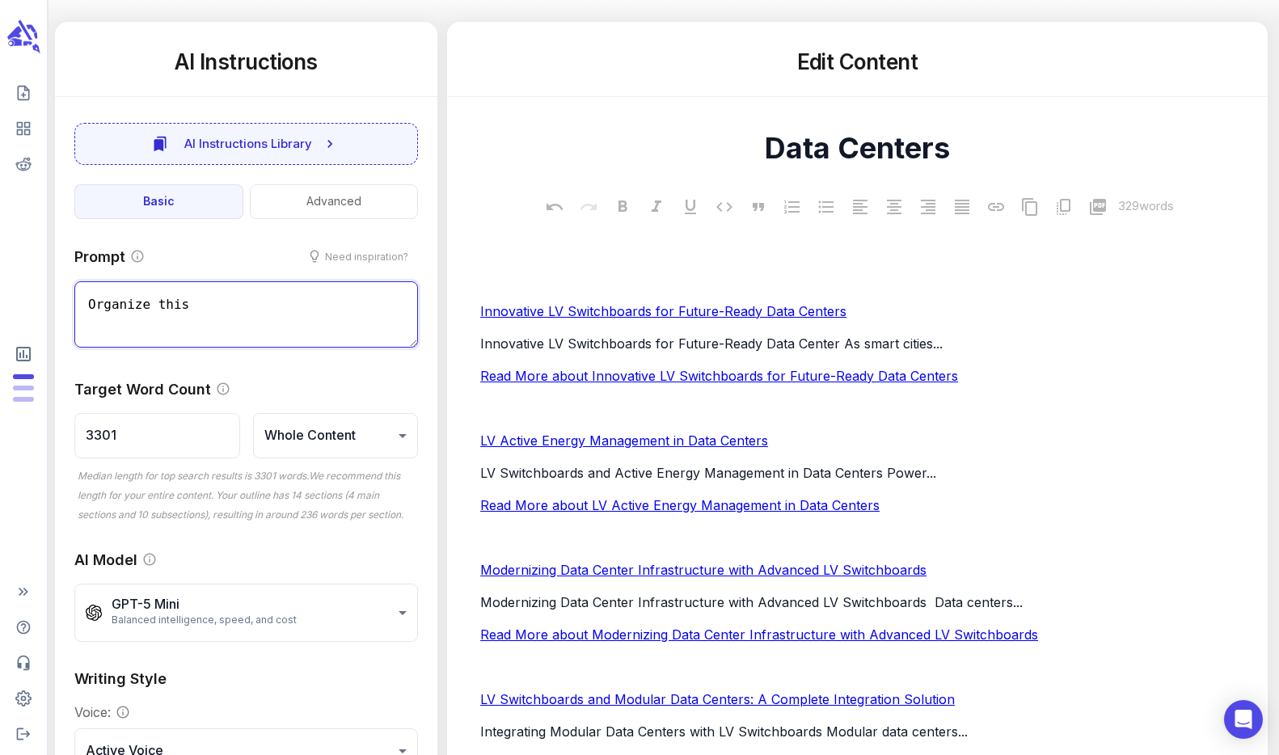
type textarea "x"
type textarea "Organize this in"
type textarea "x"
type textarea "Organize this inf"
type textarea "x"
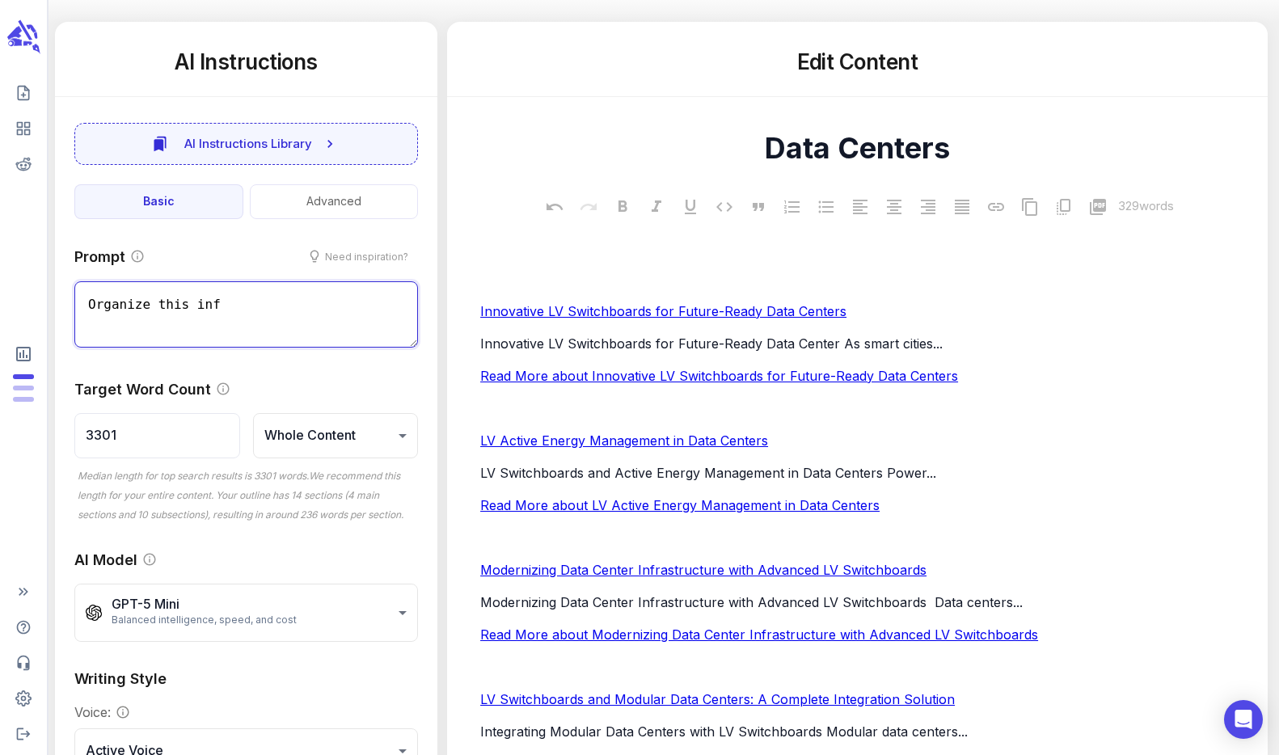
type textarea "Organize this info"
type textarea "x"
type textarea "Organize this infor"
type textarea "x"
type textarea "Organize this inform"
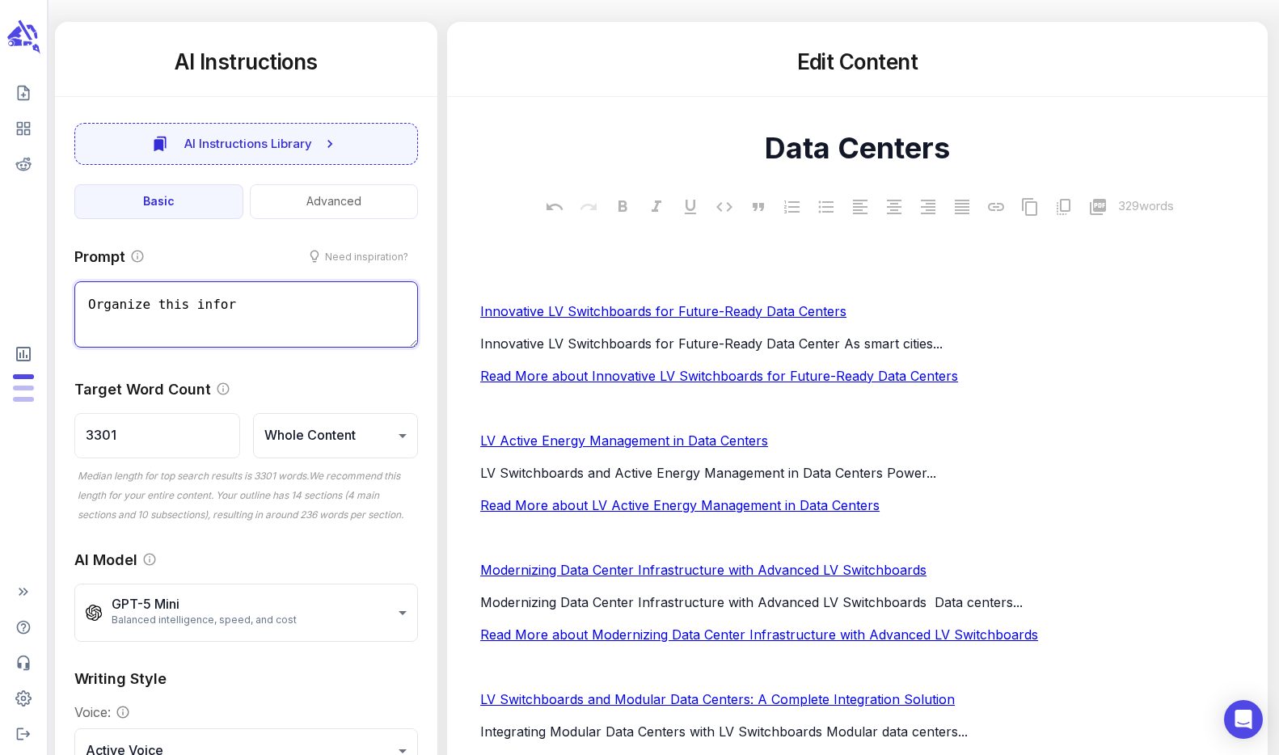
type textarea "x"
type textarea "Organize this informa"
type textarea "x"
type textarea "Organize this informat"
type textarea "x"
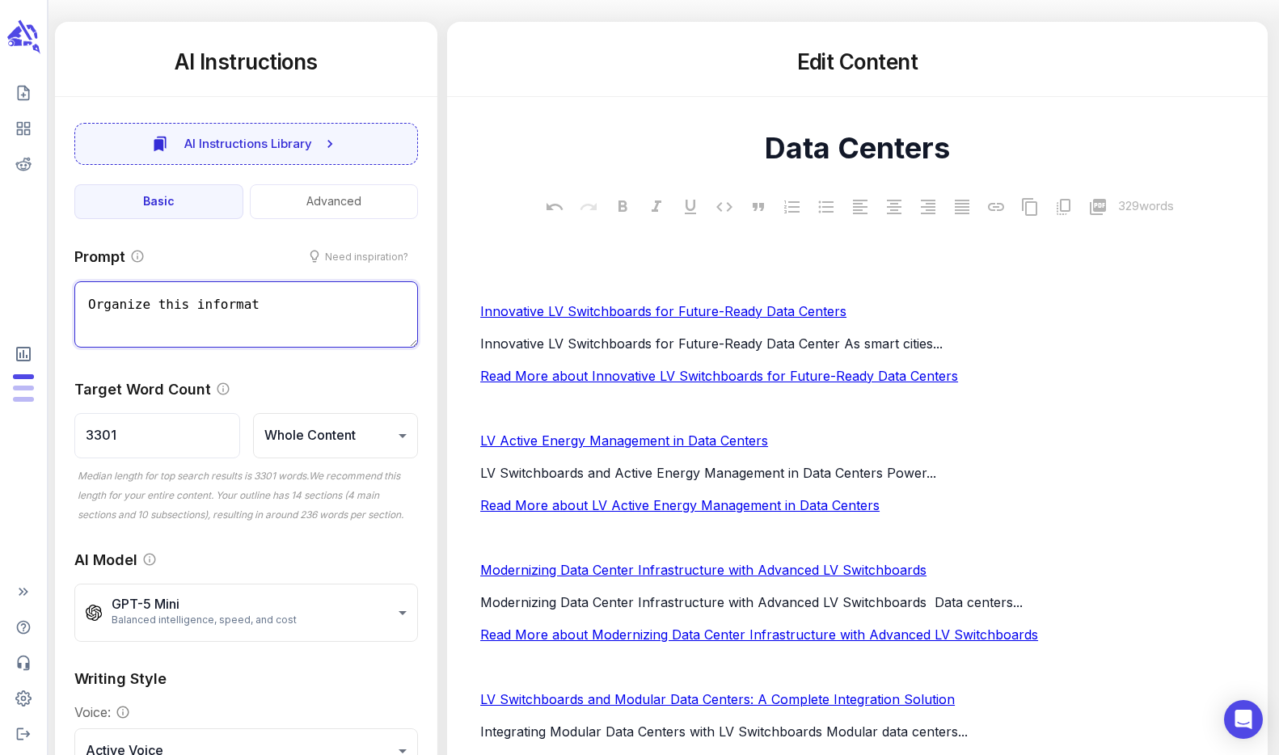
type textarea "Organize this informati"
type textarea "x"
type textarea "Organize this informatio"
type textarea "x"
type textarea "Organize this information"
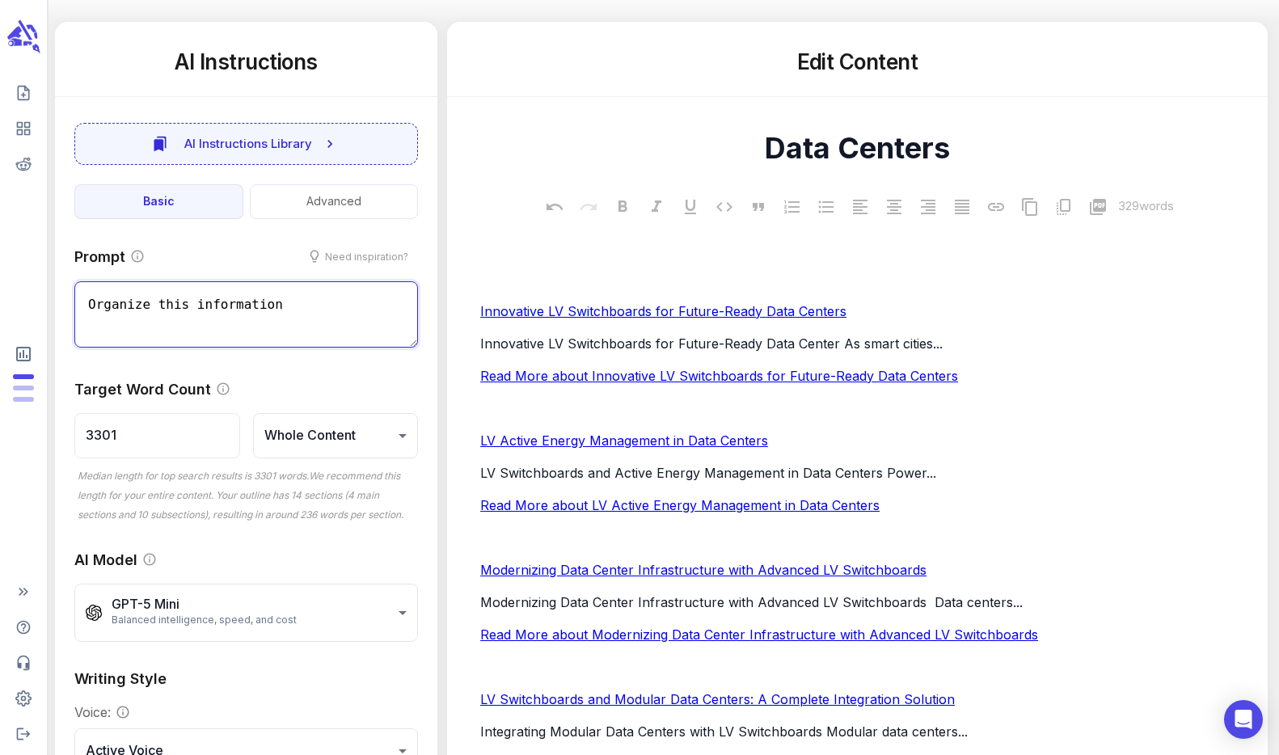
type textarea "x"
type textarea "Organize this information"
type textarea "x"
type textarea "Organize this information i"
type textarea "x"
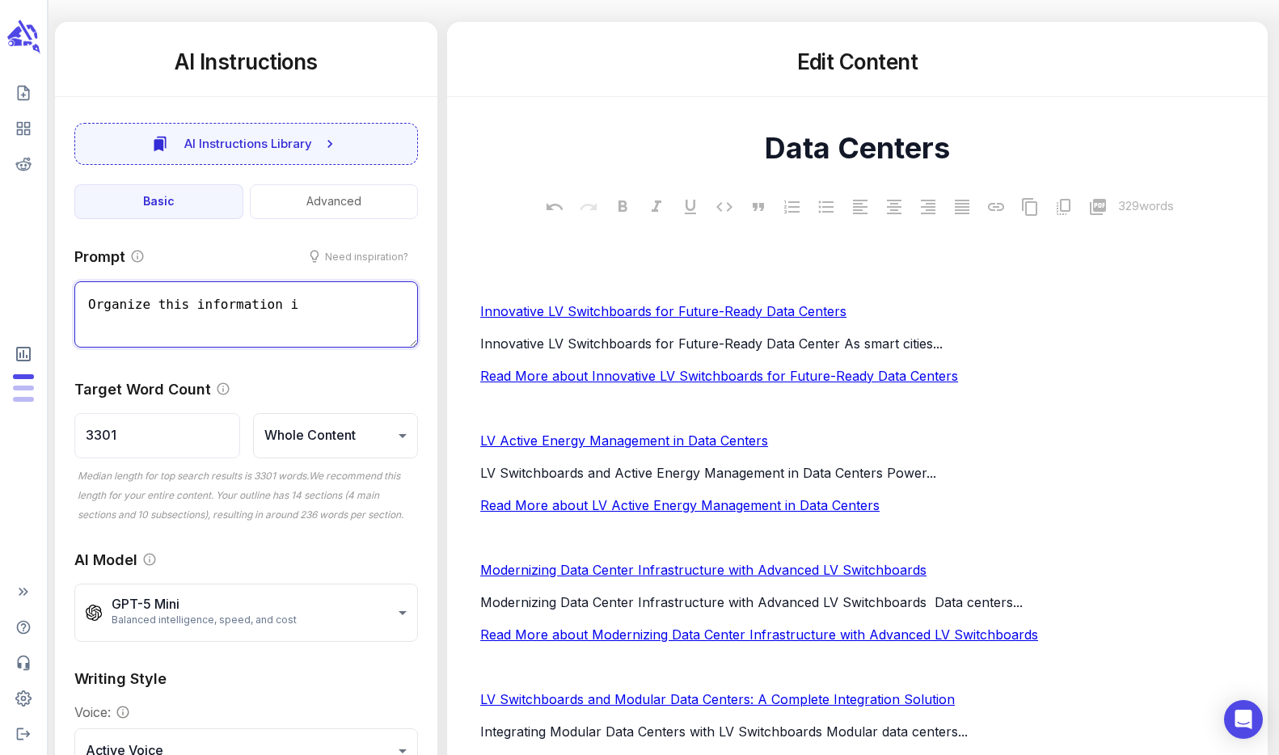
type textarea "Organize this information in"
type textarea "x"
type textarea "Organize this information int"
type textarea "x"
type textarea "Organize this information into"
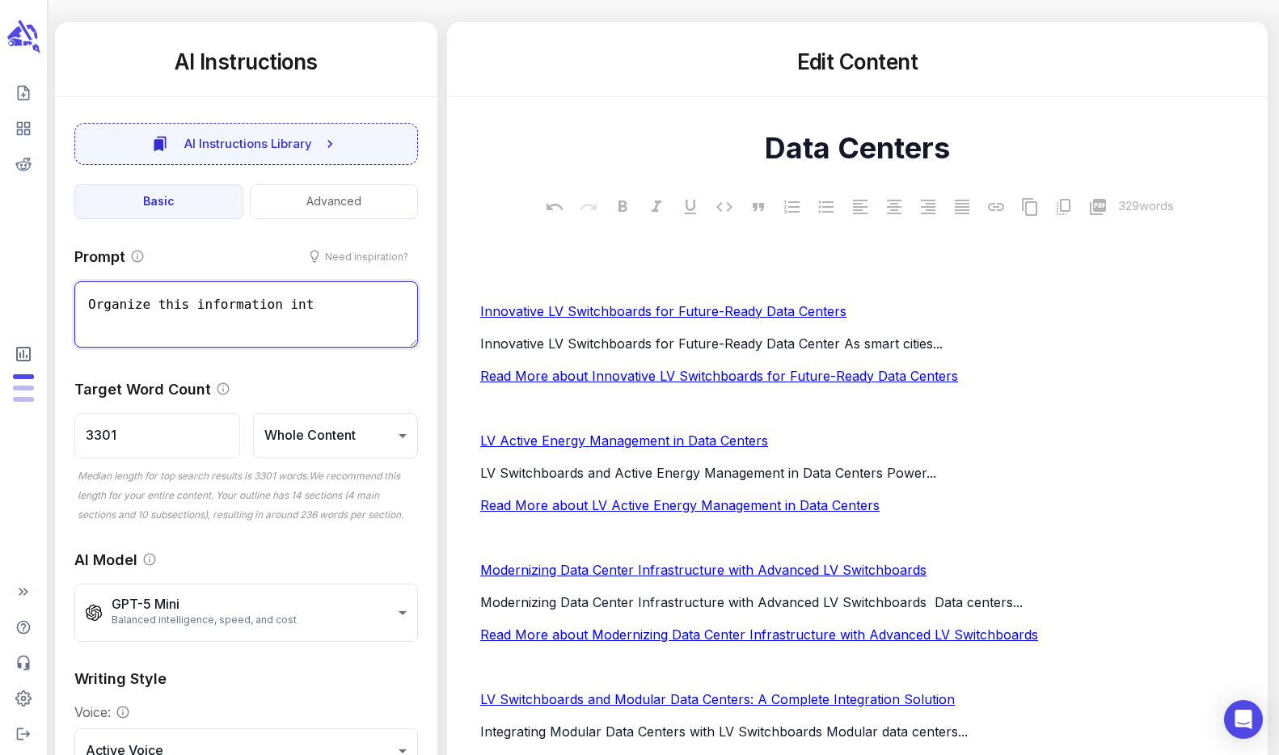
type textarea "x"
type textarea "Organize this information into"
type textarea "x"
type textarea "Organize this information into a"
type textarea "x"
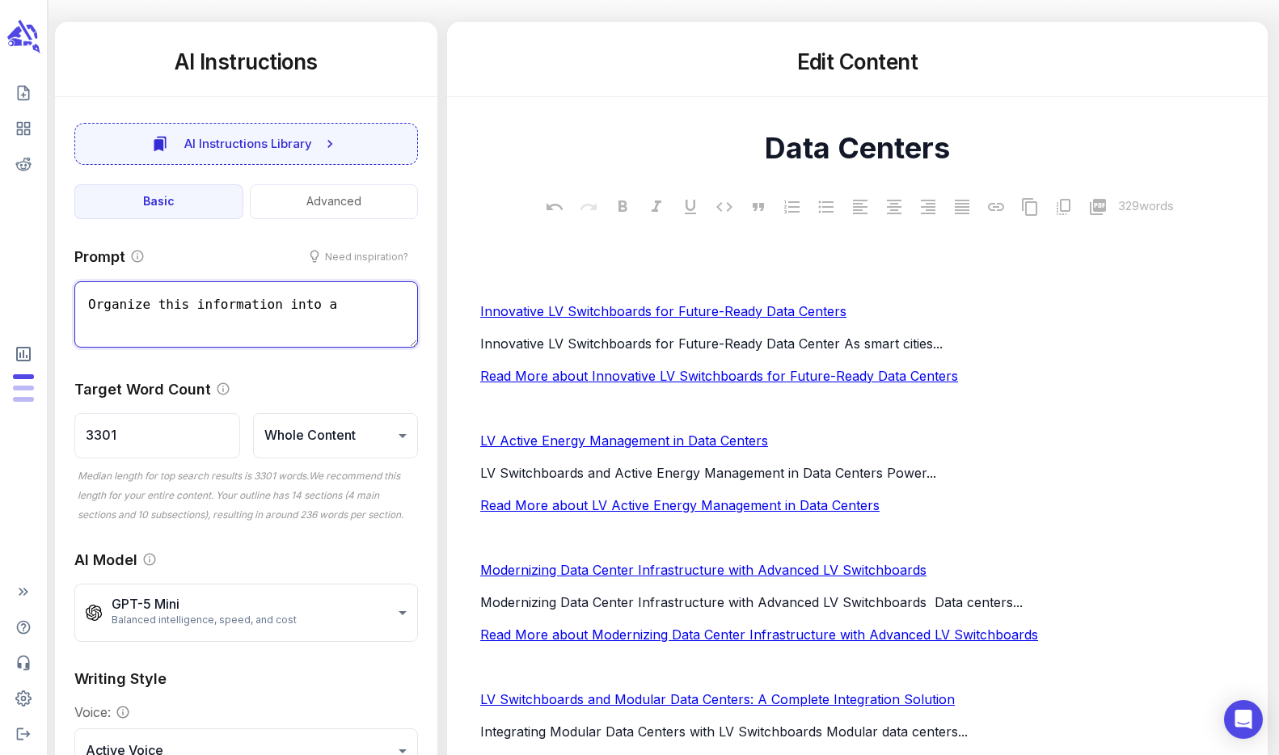
type textarea "Organize this information into a"
type textarea "x"
type textarea "Organize this information into a c"
type textarea "x"
type textarea "Organize this information into a co"
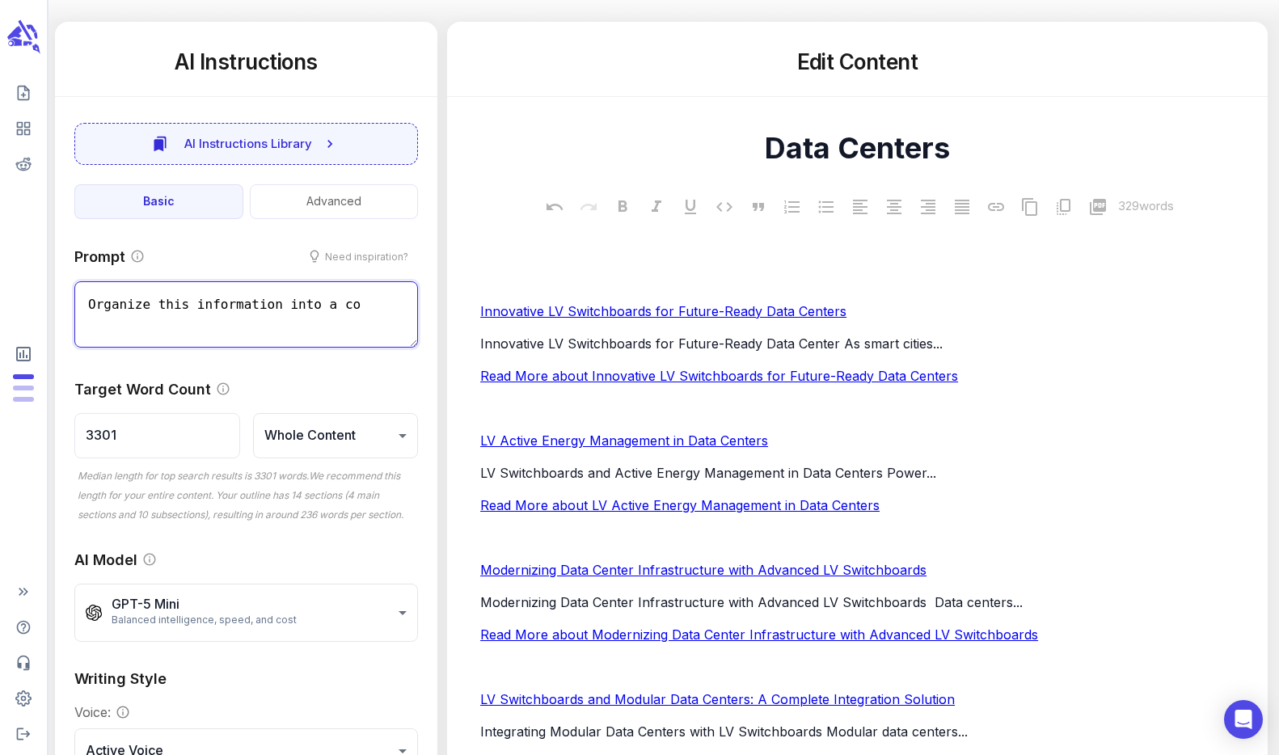
type textarea "x"
type textarea "Organize this information into a con"
type textarea "x"
type textarea "Organize this information into a cont"
type textarea "x"
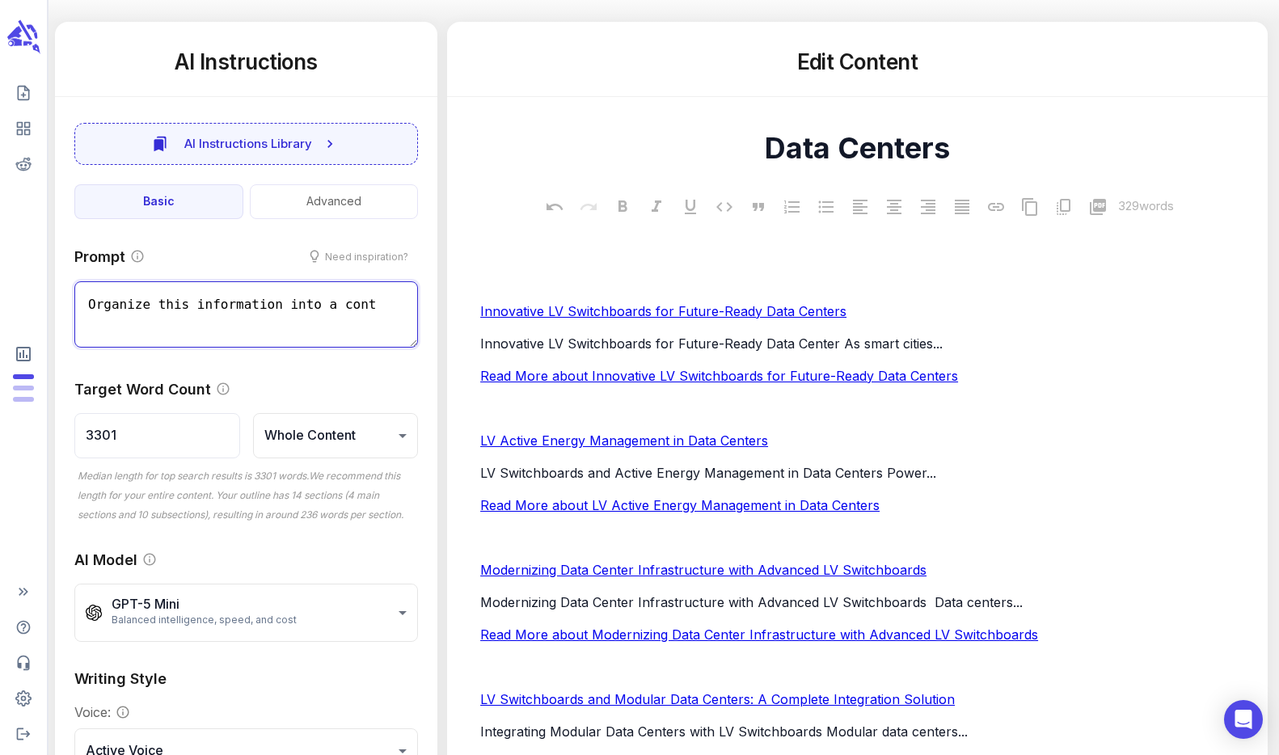
type textarea "Organize this information into a conte"
type textarea "x"
type textarea "Organize this information into a conten"
type textarea "x"
type textarea "Organize this information into a content"
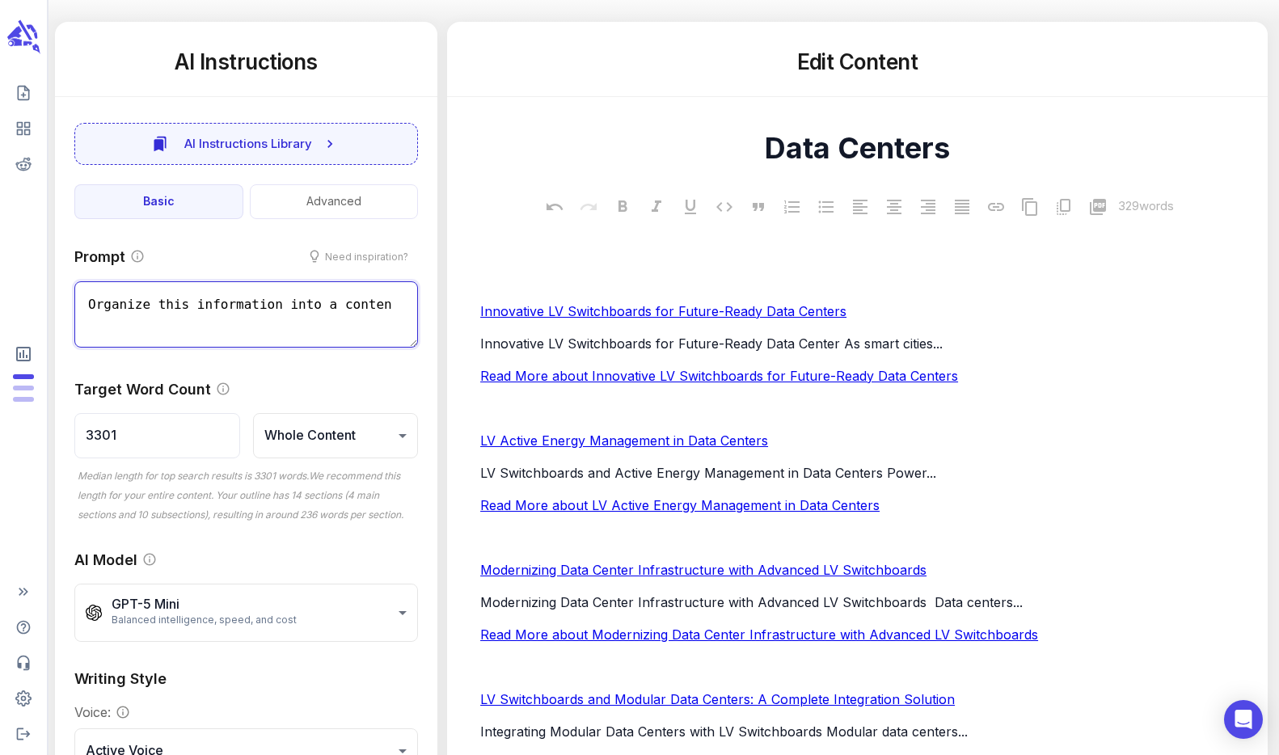
type textarea "x"
type textarea "Organize this information into a content"
type textarea "x"
type textarea "Organize this information into a content o"
type textarea "x"
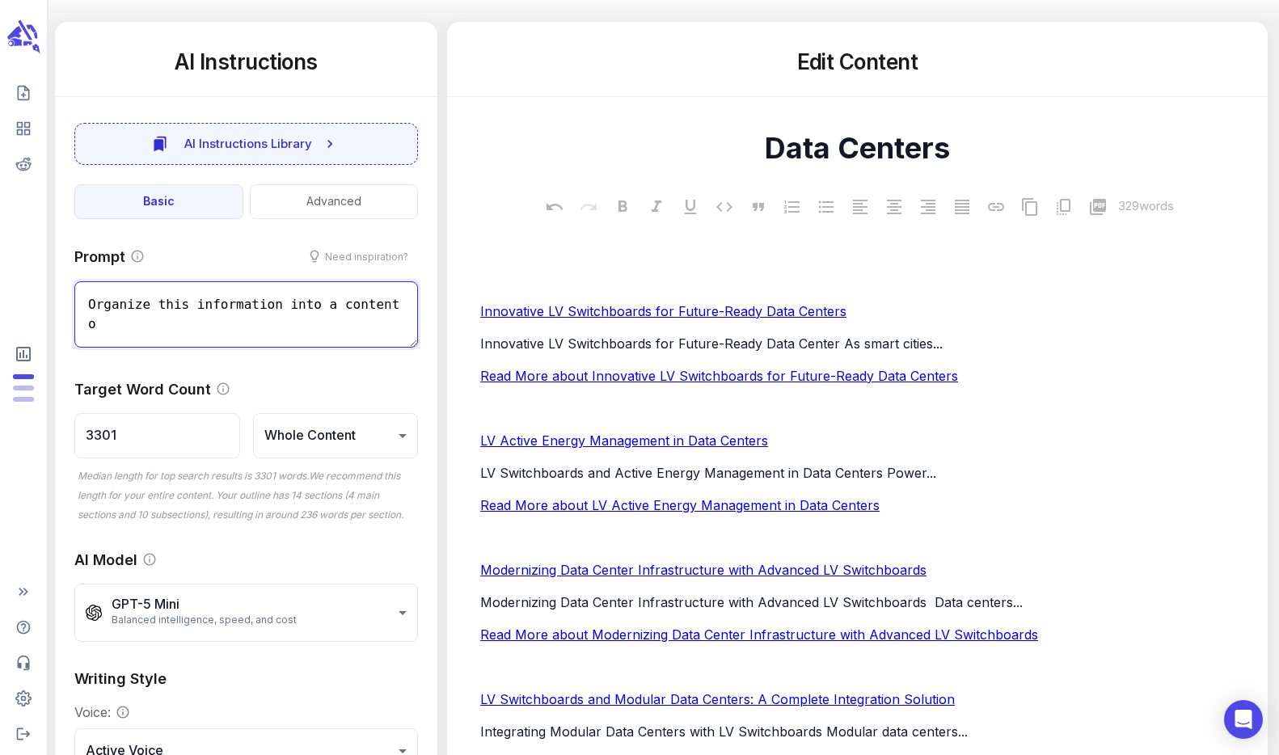
type textarea "Organize this information into a content ou"
type textarea "x"
type textarea "Organize this information into a content out"
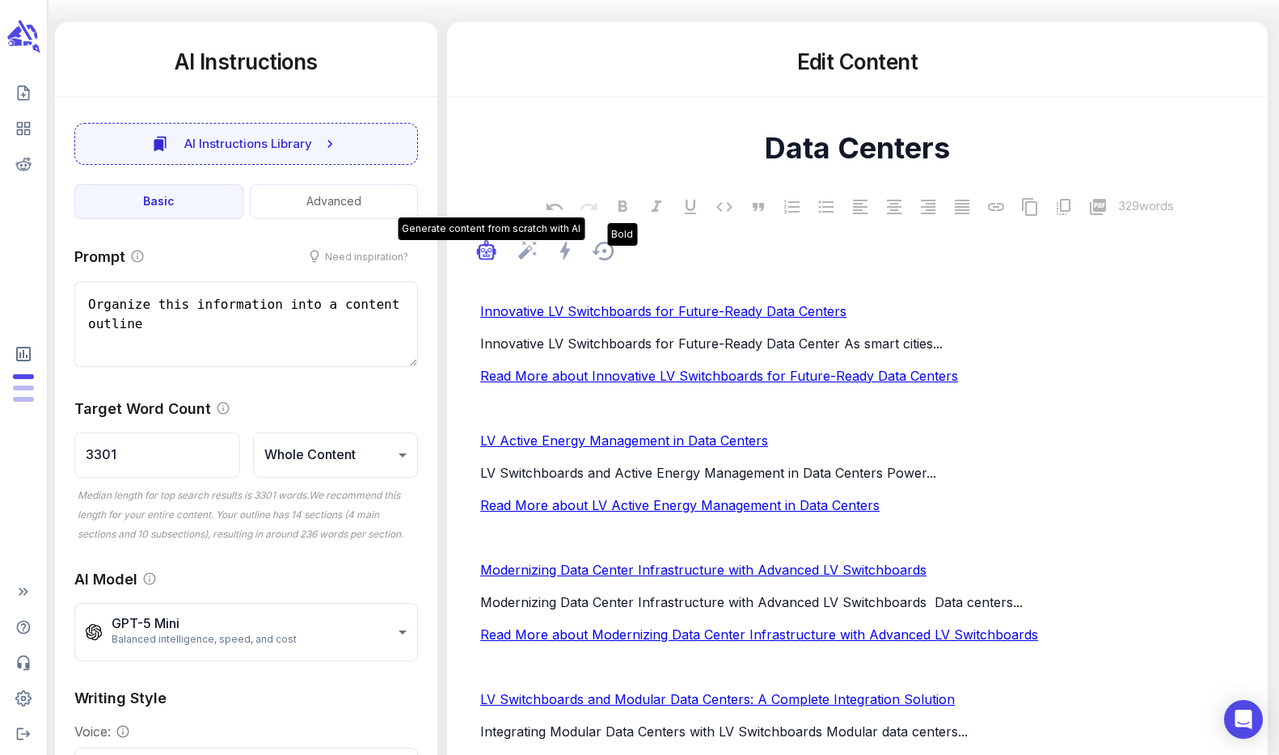
click at [489, 251] on icon "button" at bounding box center [489, 250] width 2 height 2
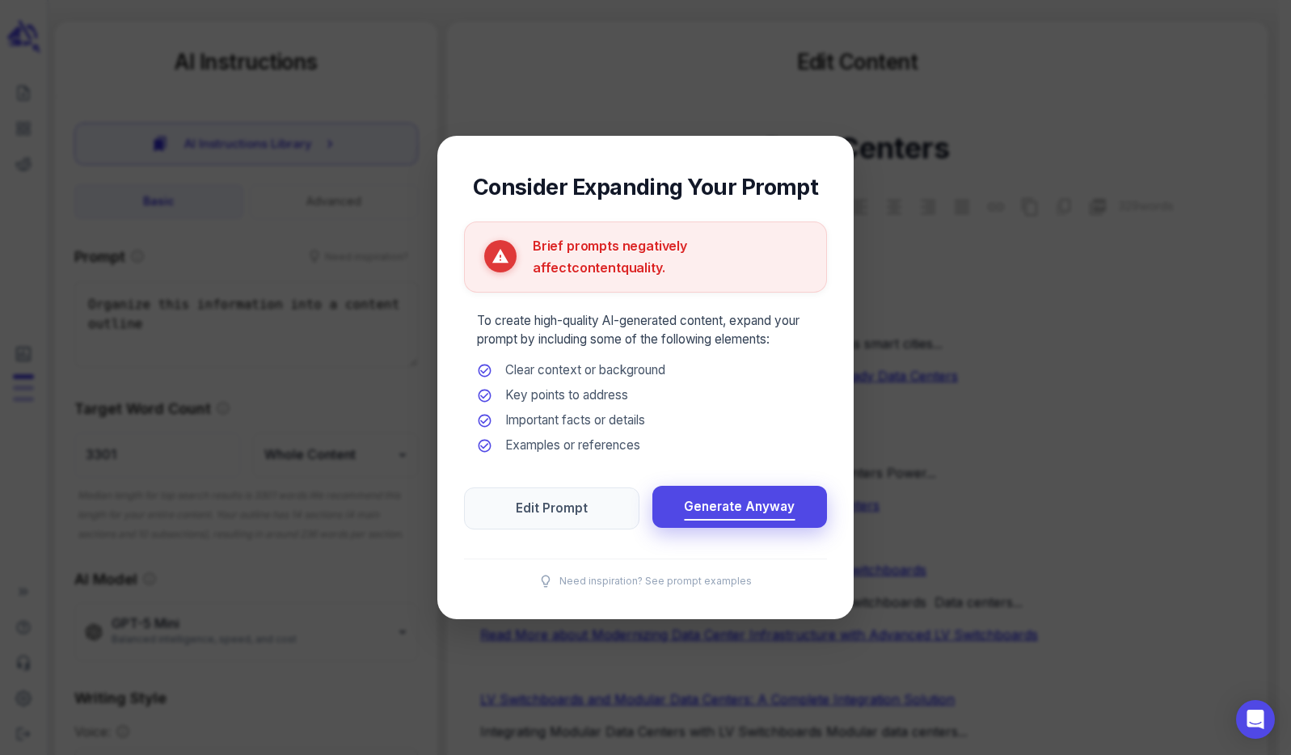
click at [736, 508] on span "Generate Anyway" at bounding box center [739, 507] width 111 height 22
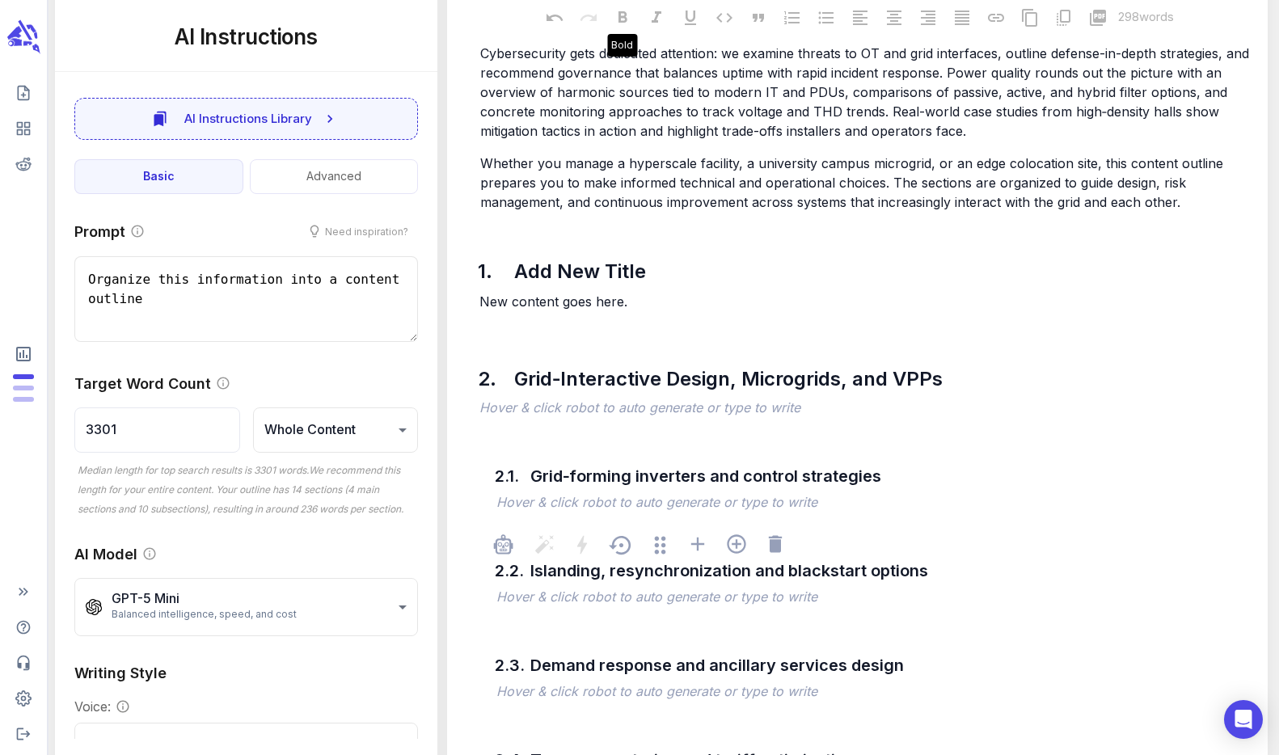
scroll to position [528, 0]
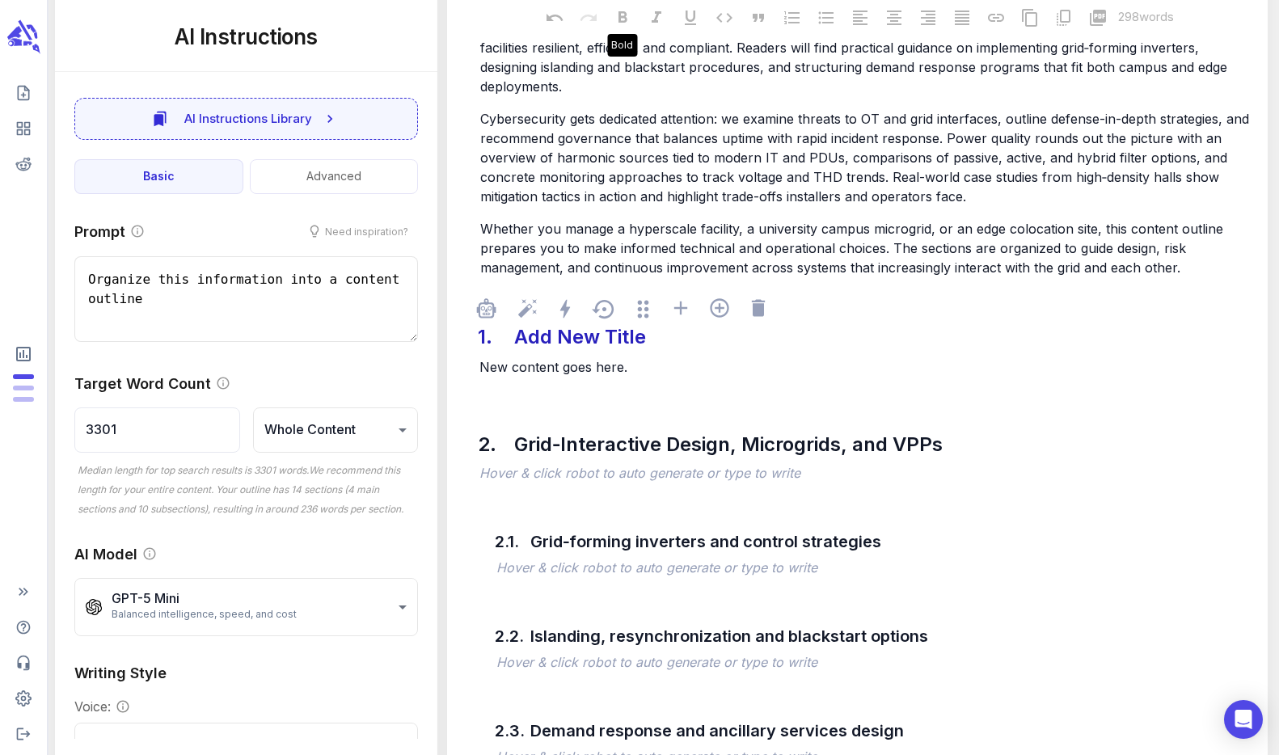
click at [592, 321] on div "Add New Title" at bounding box center [850, 336] width 680 height 37
click at [752, 297] on icon at bounding box center [758, 308] width 23 height 23
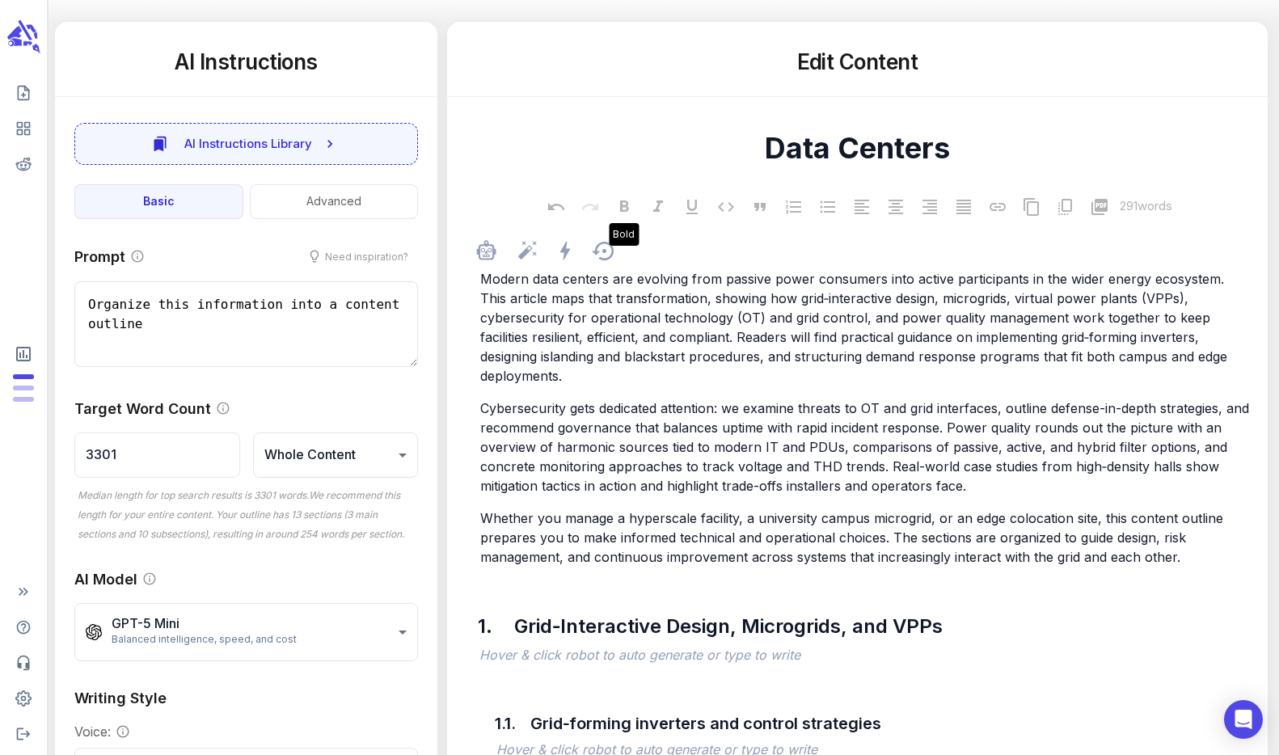
scroll to position [0, 0]
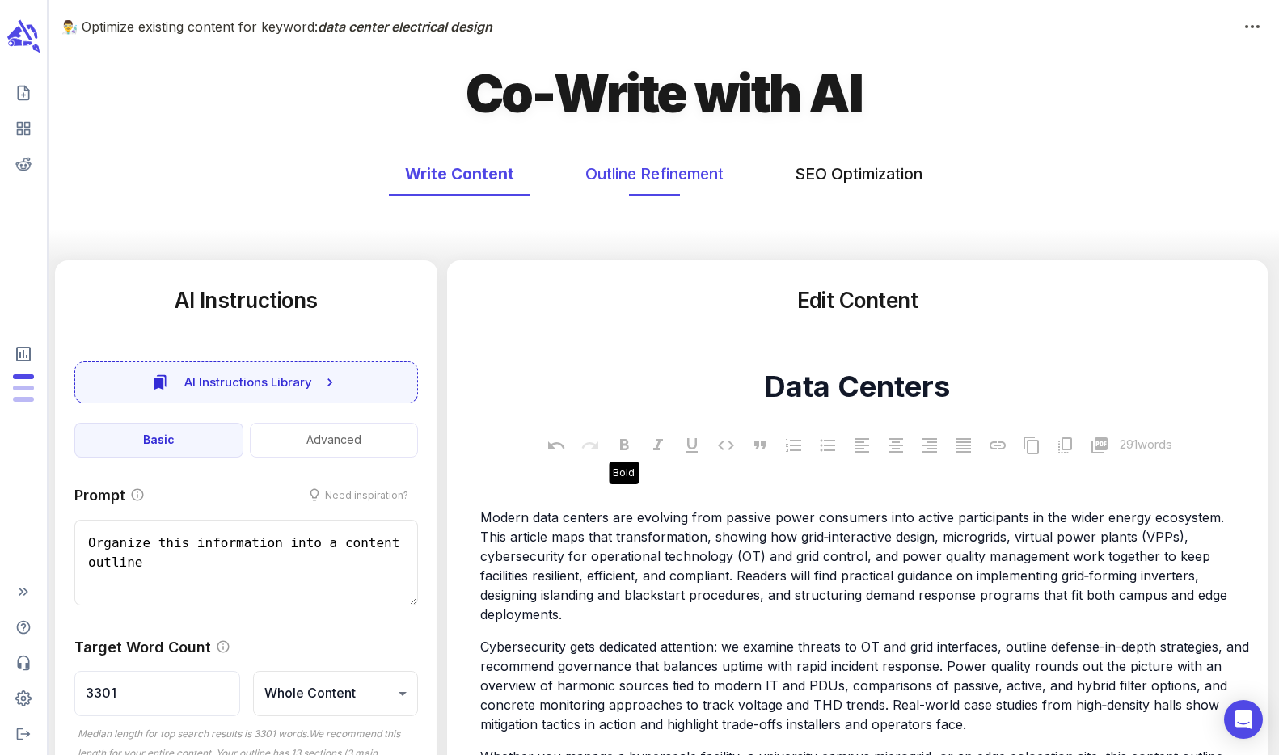
click at [685, 175] on button "Outline Refinement" at bounding box center [654, 174] width 171 height 43
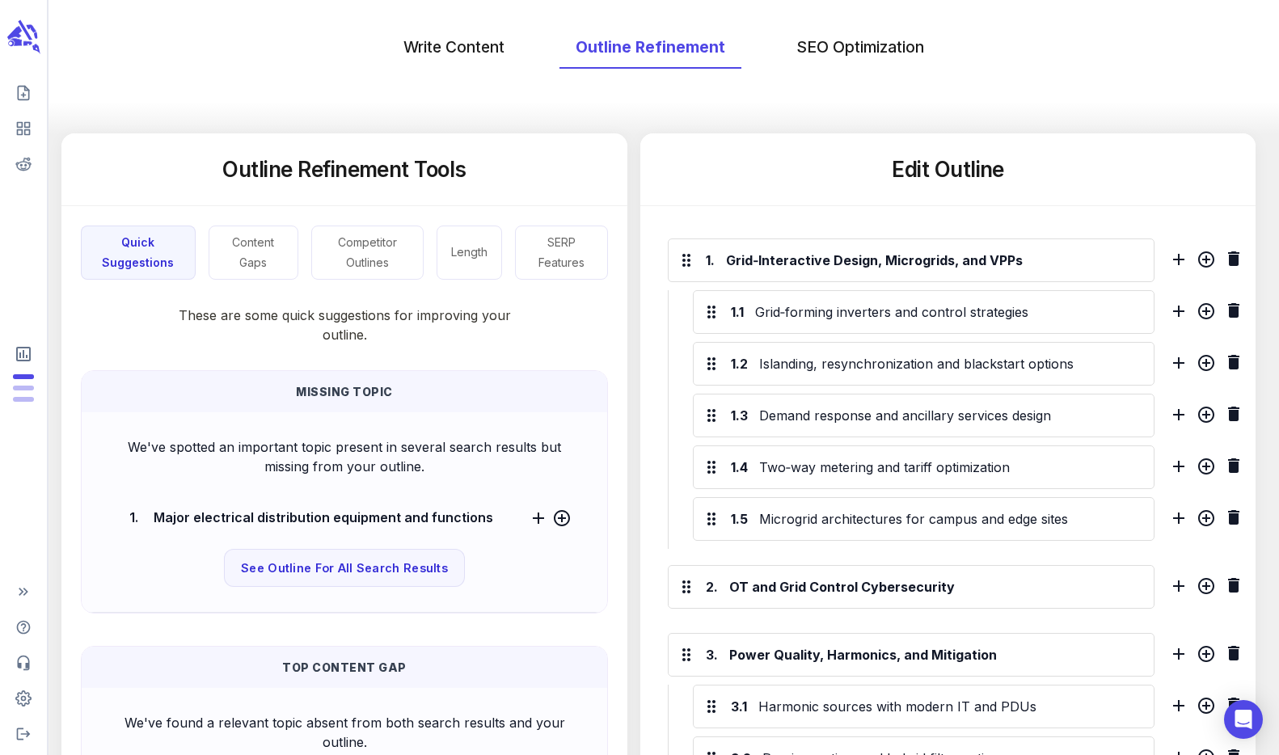
scroll to position [61, 0]
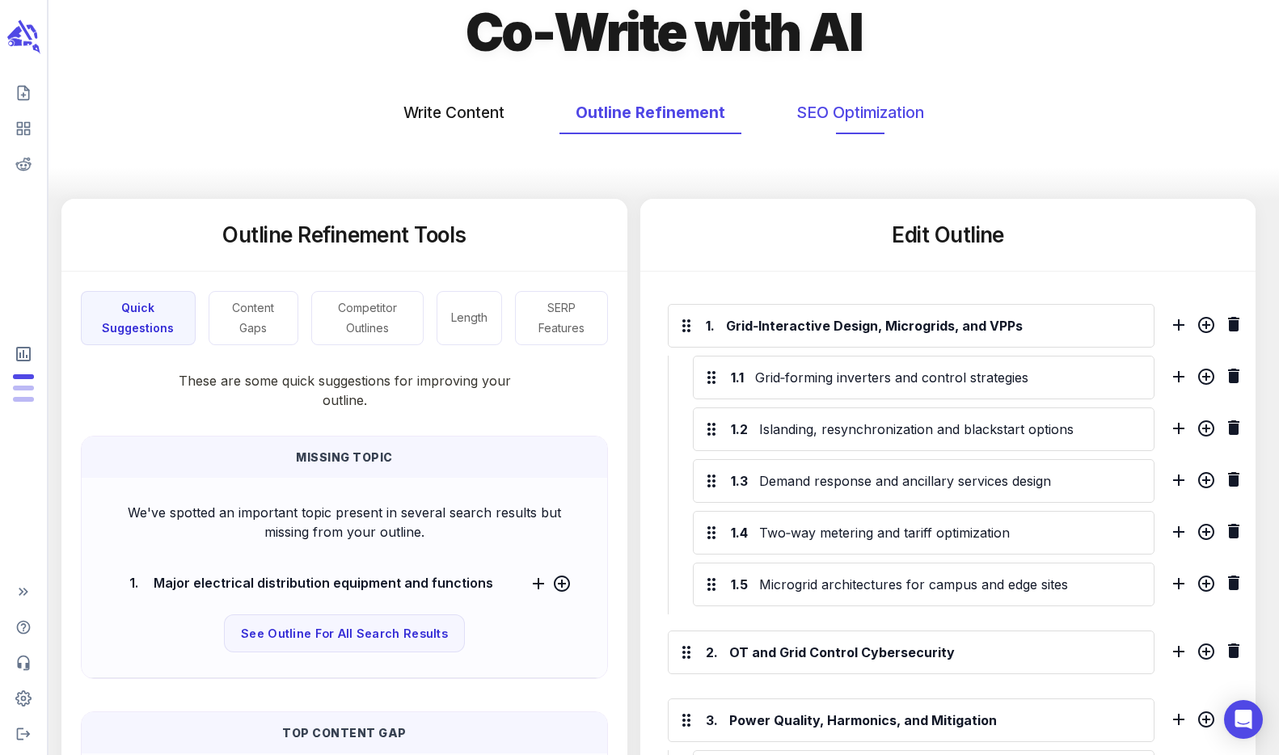
click at [833, 112] on button "SEO Optimization" at bounding box center [860, 112] width 160 height 43
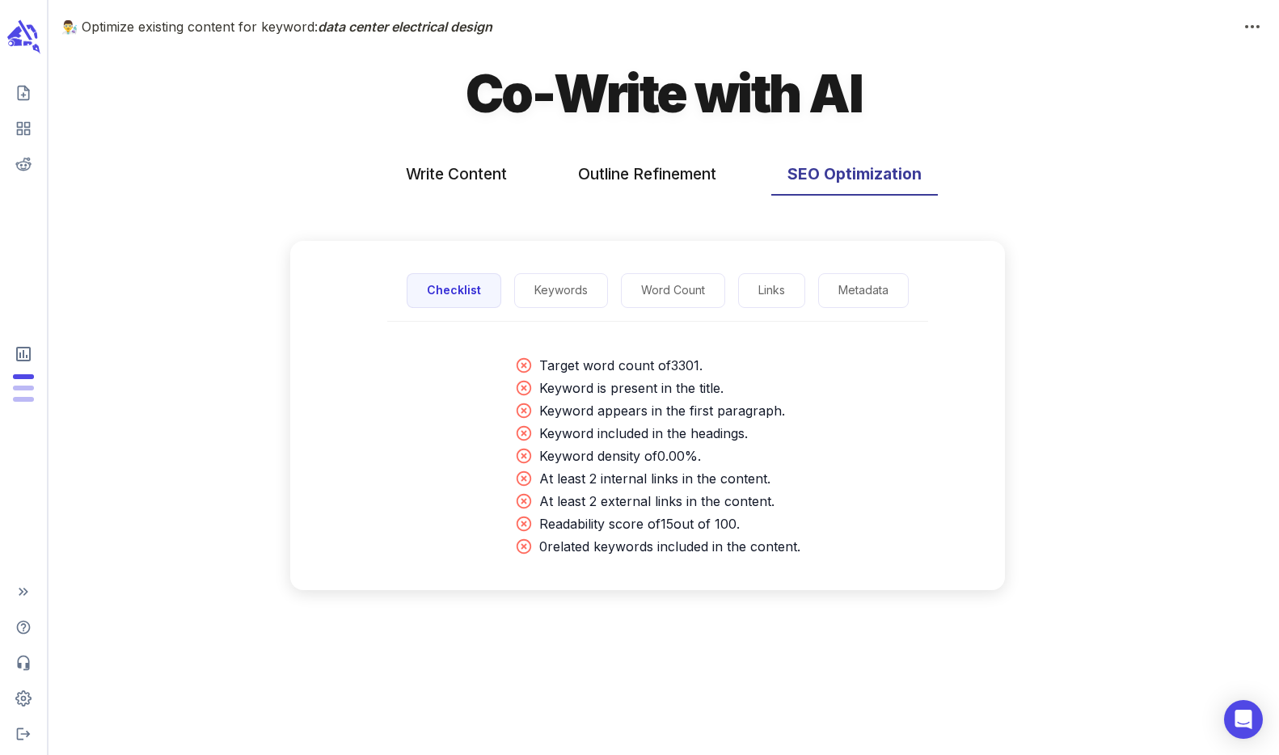
scroll to position [0, 0]
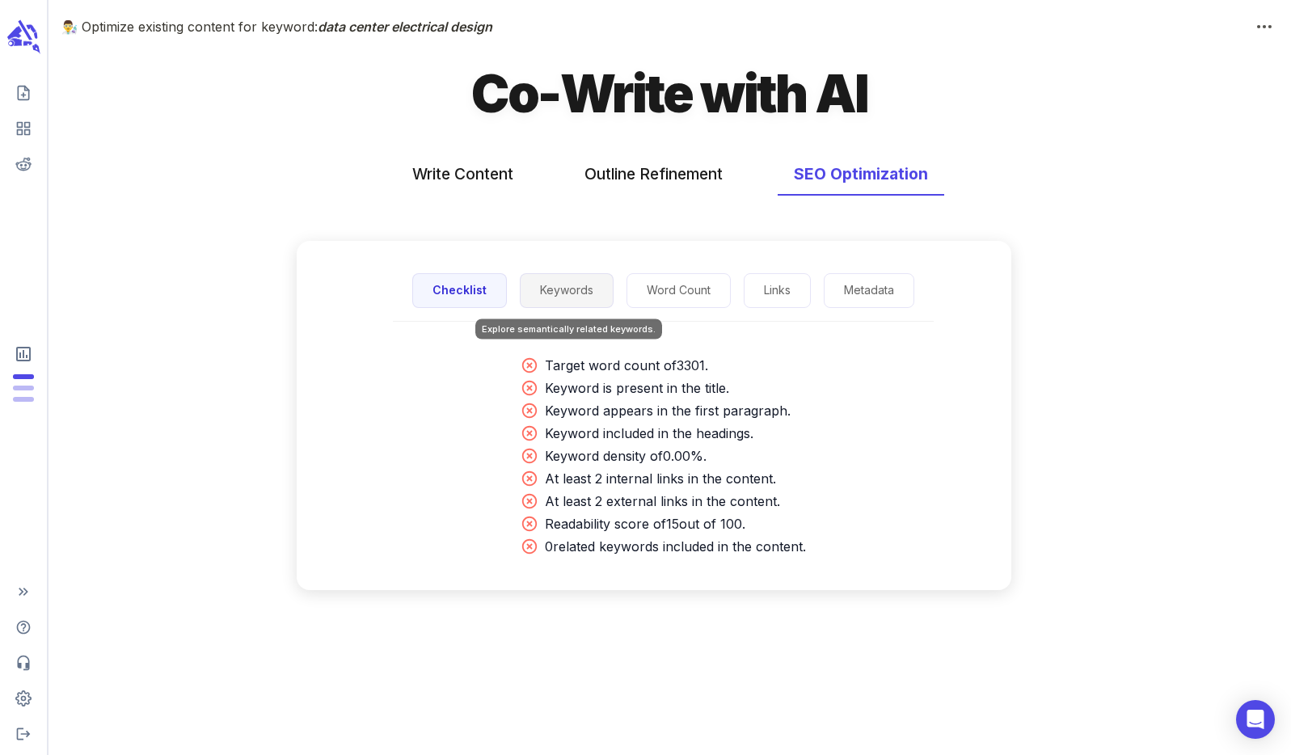
click at [553, 293] on button "Keywords" at bounding box center [567, 290] width 94 height 35
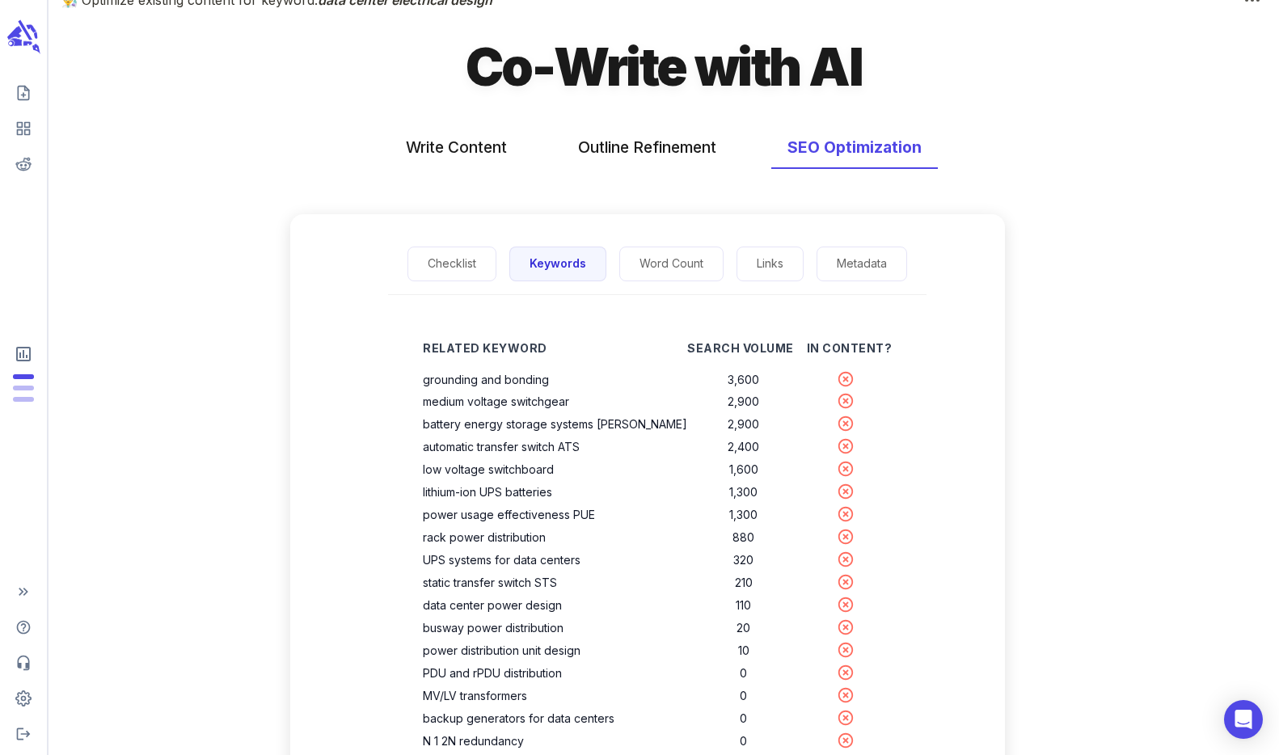
scroll to position [180, 0]
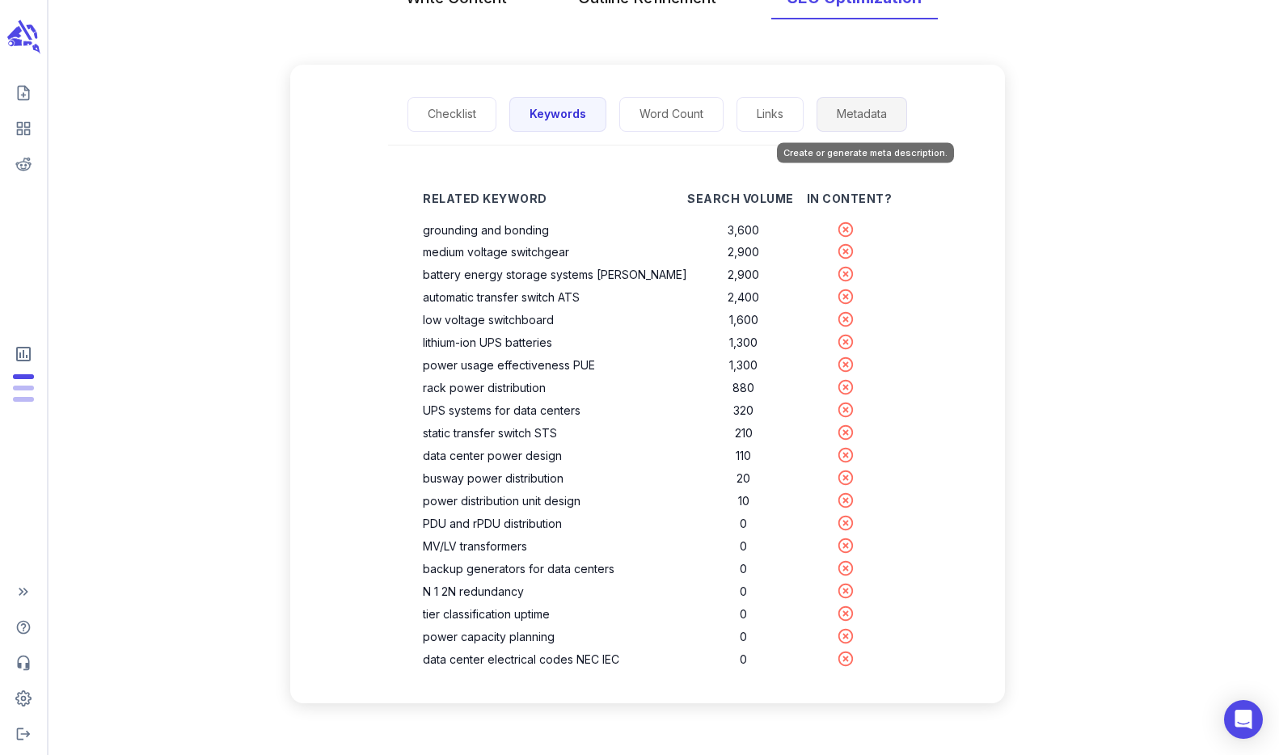
click at [856, 116] on button "Metadata" at bounding box center [861, 114] width 91 height 35
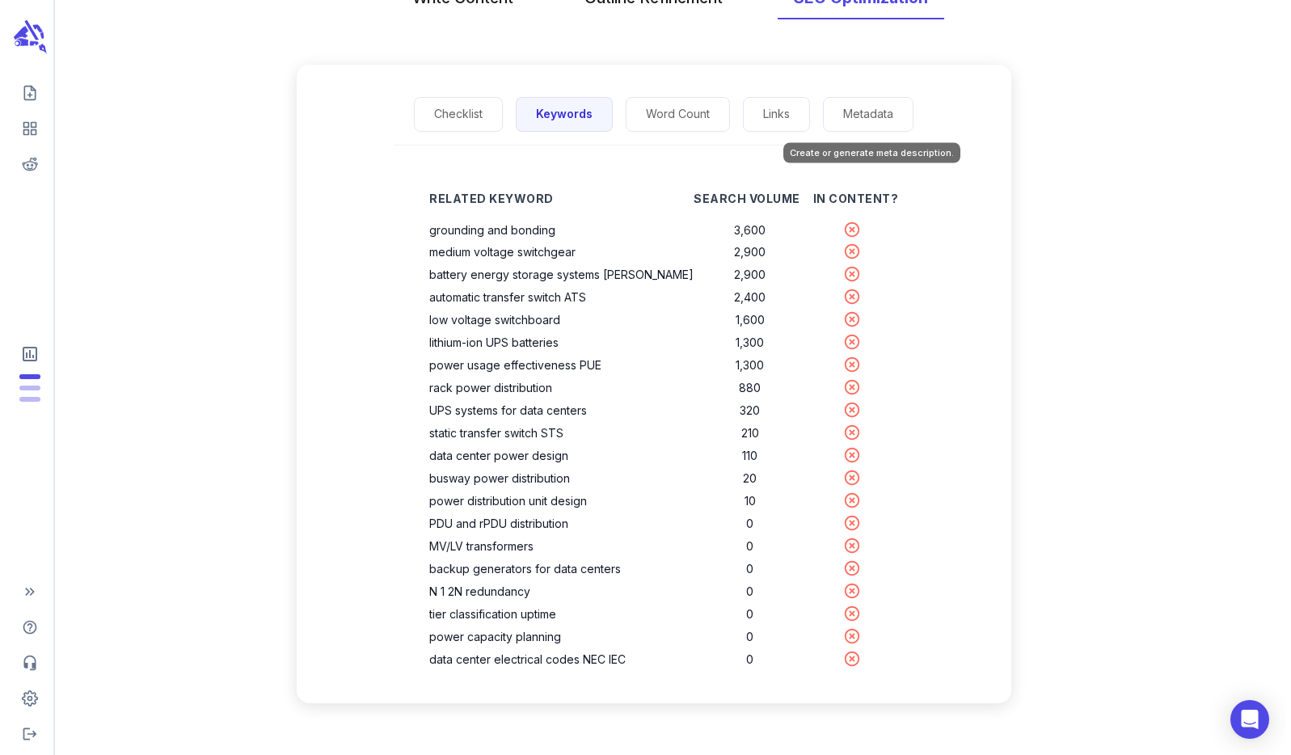
scroll to position [0, 0]
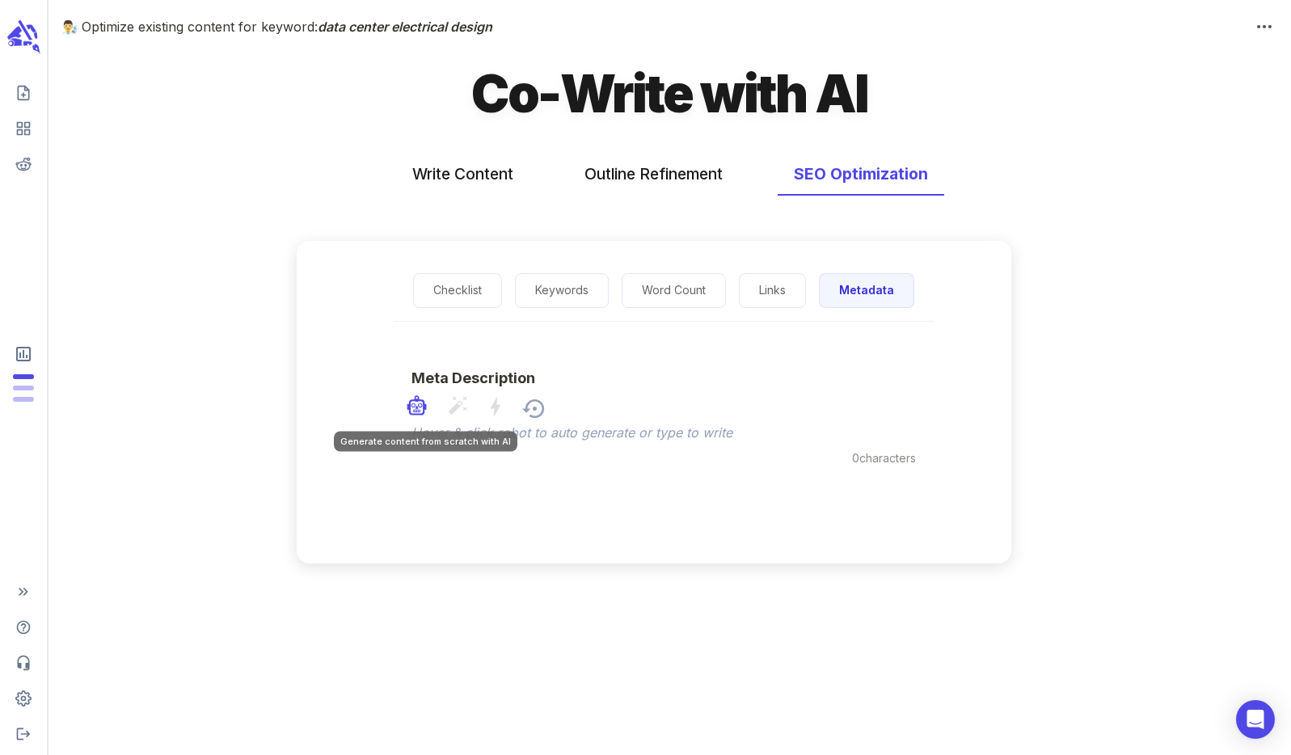
click at [414, 407] on icon "Generate content from scratch with AI" at bounding box center [413, 405] width 5 height 5
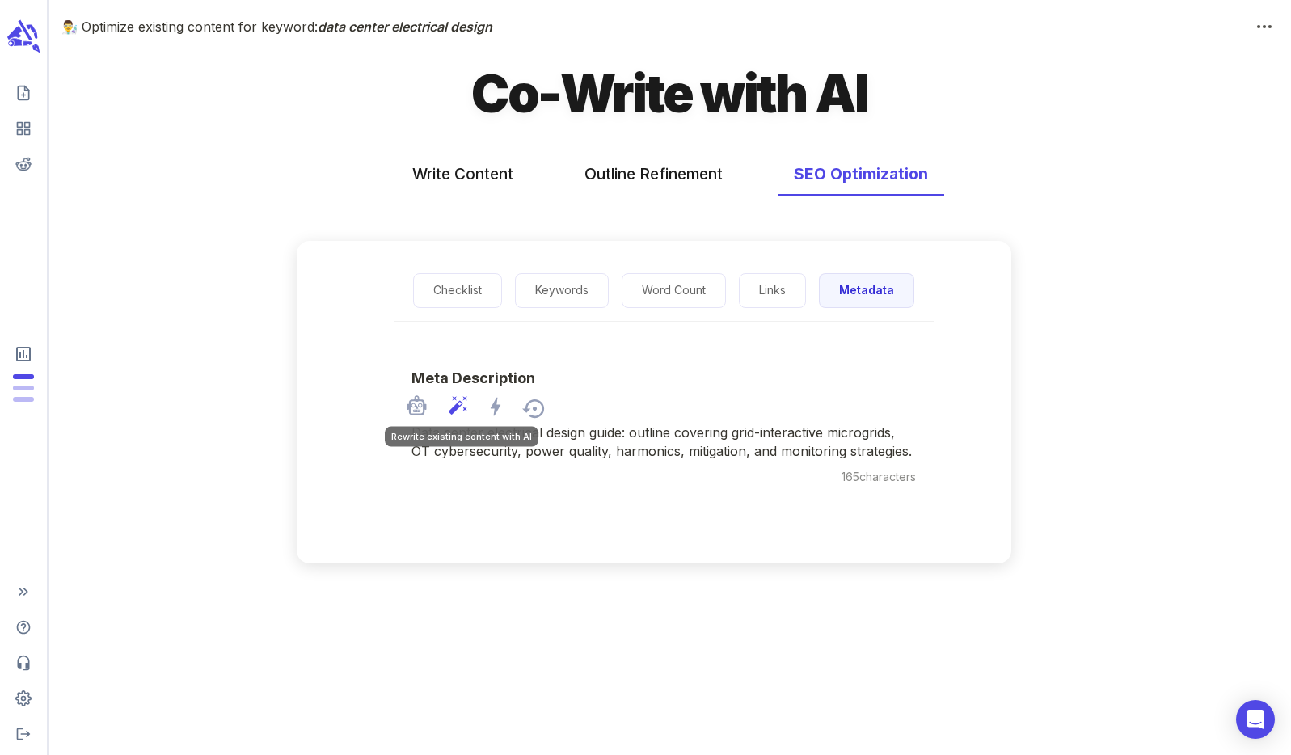
click at [460, 408] on icon "Rewrite existing content with AI" at bounding box center [458, 404] width 21 height 21
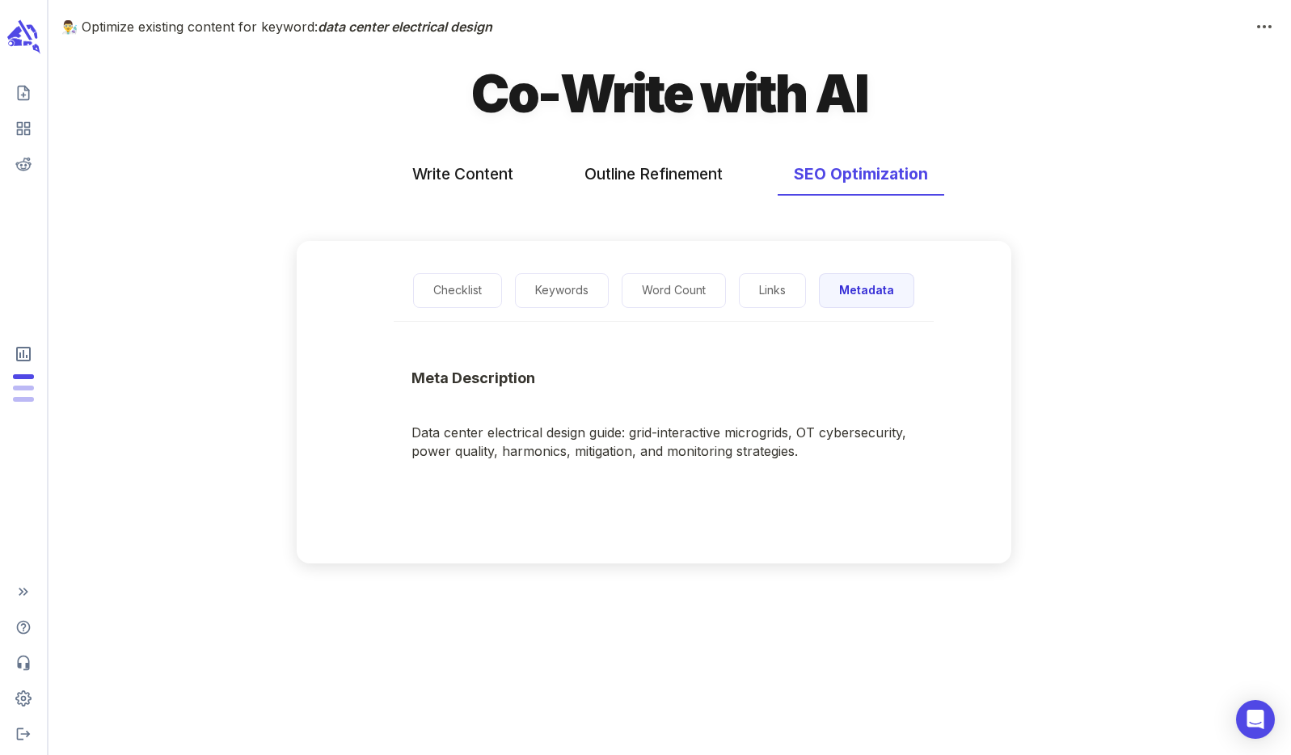
drag, startPoint x: 804, startPoint y: 449, endPoint x: 387, endPoint y: 438, distance: 417.2
click at [387, 438] on div "Data center electrical design guide: grid-interactive microgrids, OT cybersecur…" at bounding box center [664, 470] width 556 height 162
click at [31, 40] on icon "scrollable content" at bounding box center [23, 37] width 36 height 38
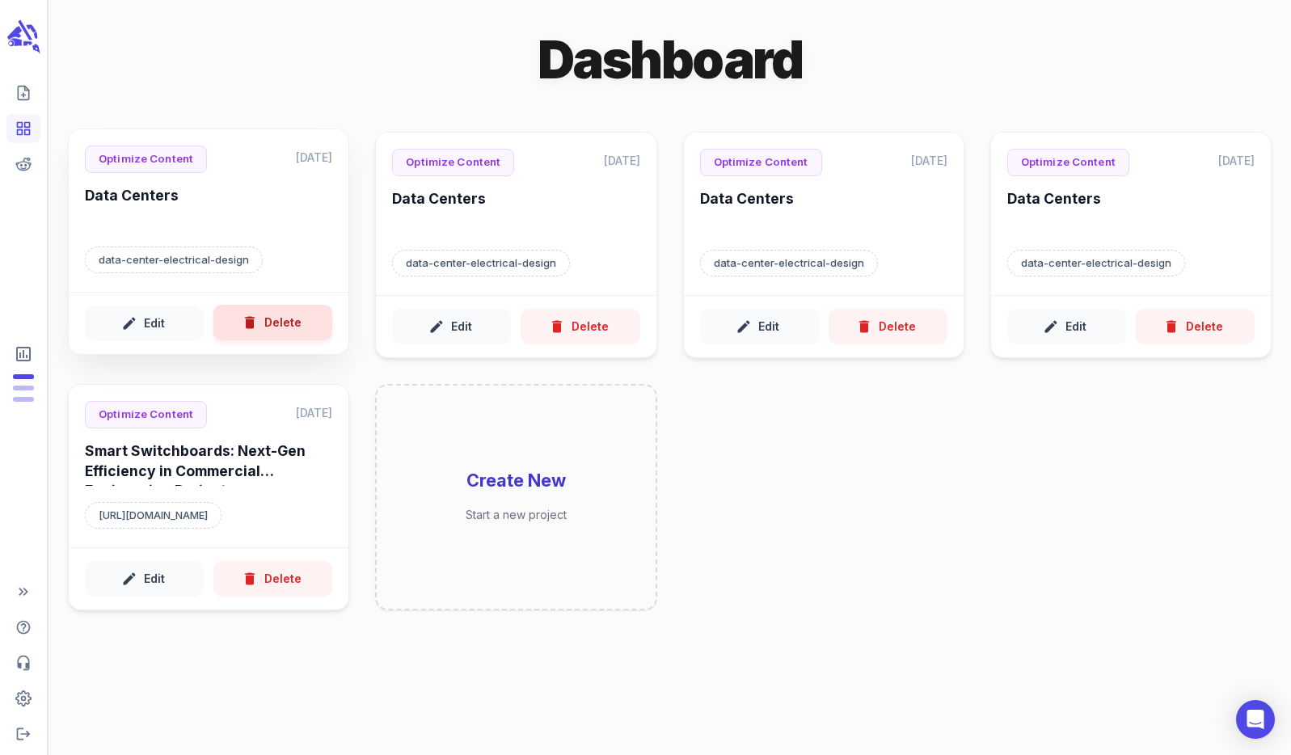
click at [272, 318] on button "Delete" at bounding box center [272, 323] width 119 height 36
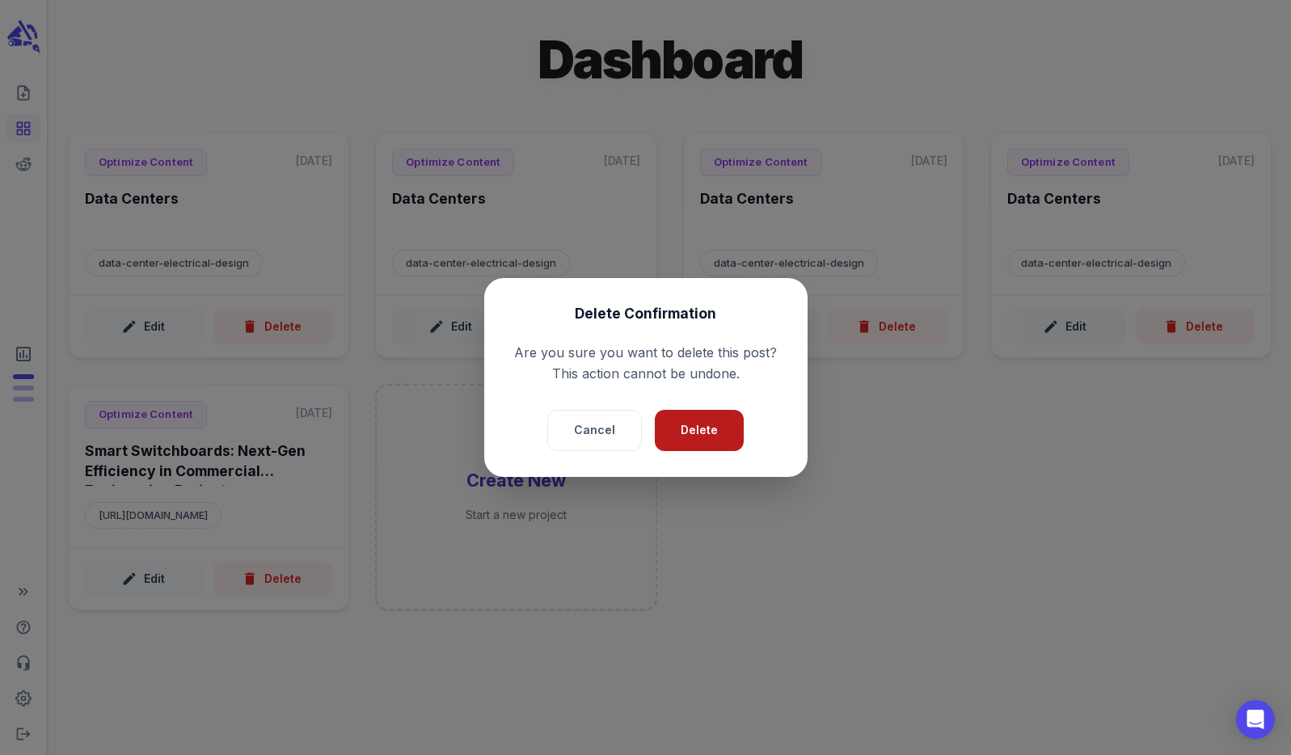
click at [689, 429] on button "Delete" at bounding box center [699, 430] width 89 height 41
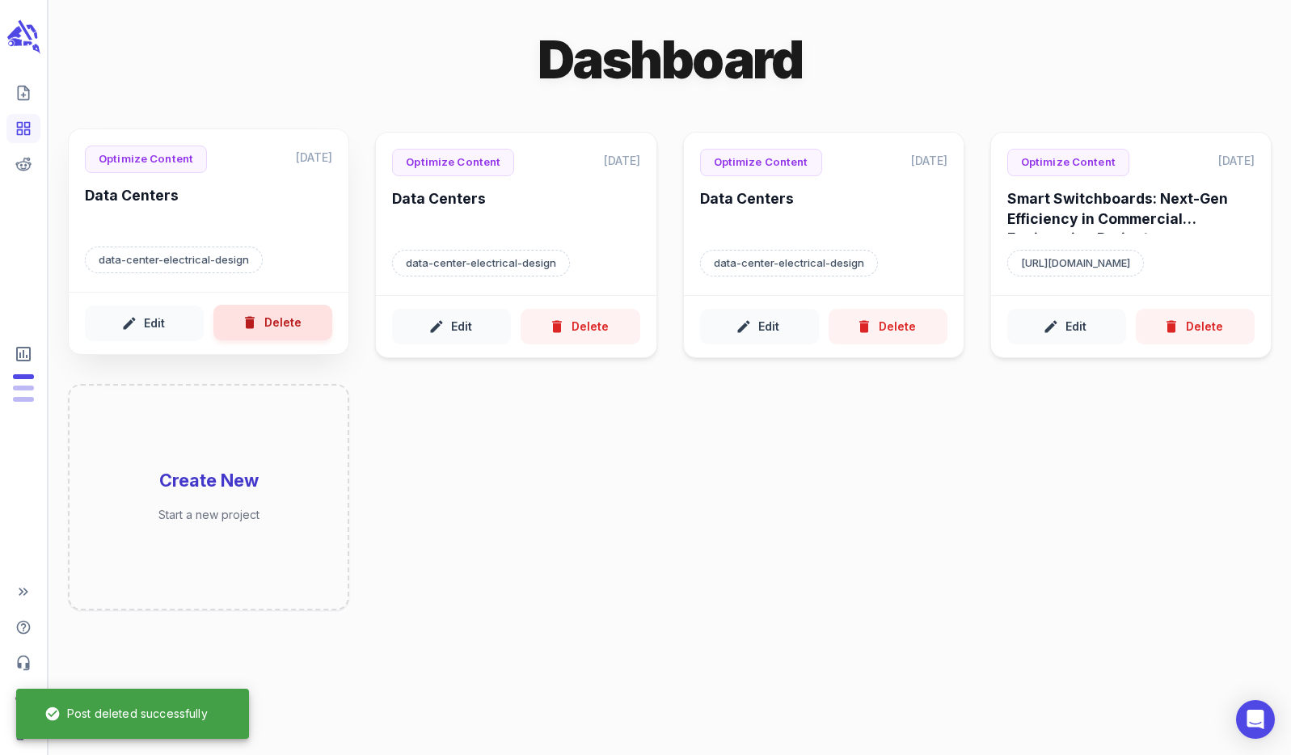
click at [296, 319] on button "Delete" at bounding box center [272, 323] width 119 height 36
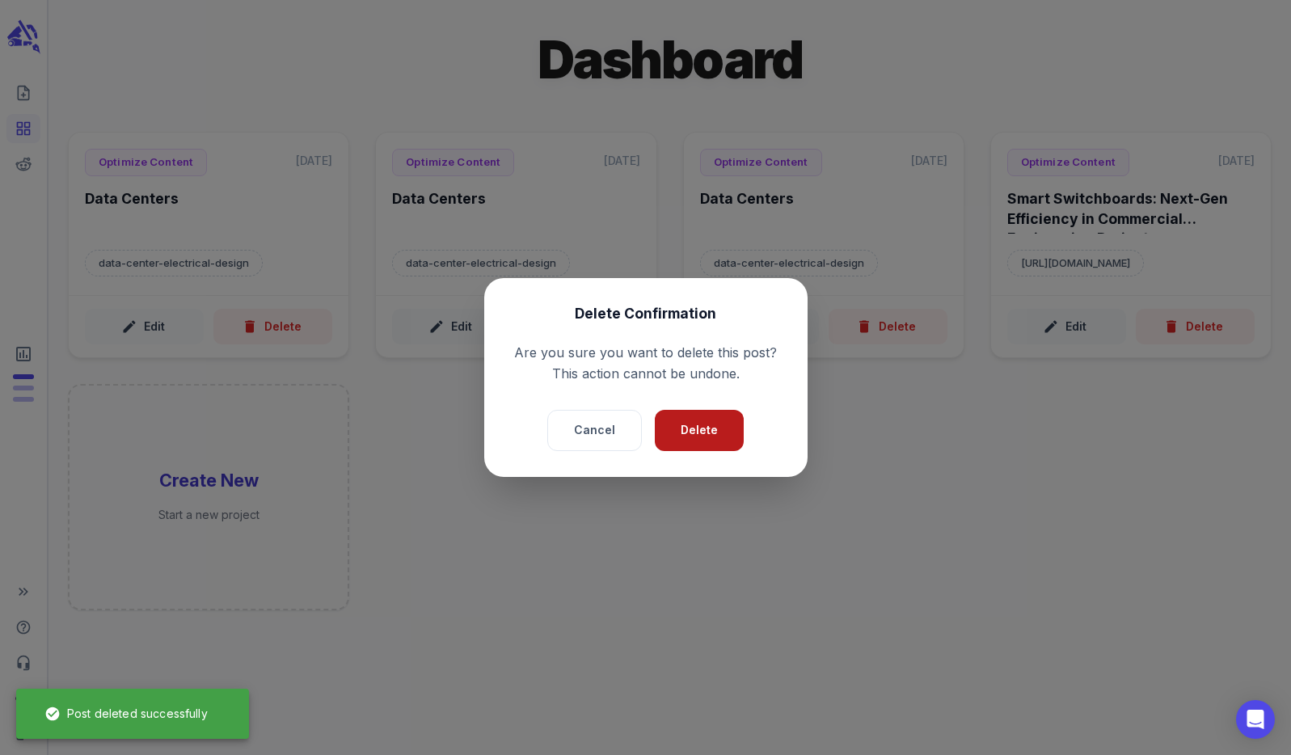
click at [727, 445] on button "Delete" at bounding box center [699, 430] width 89 height 41
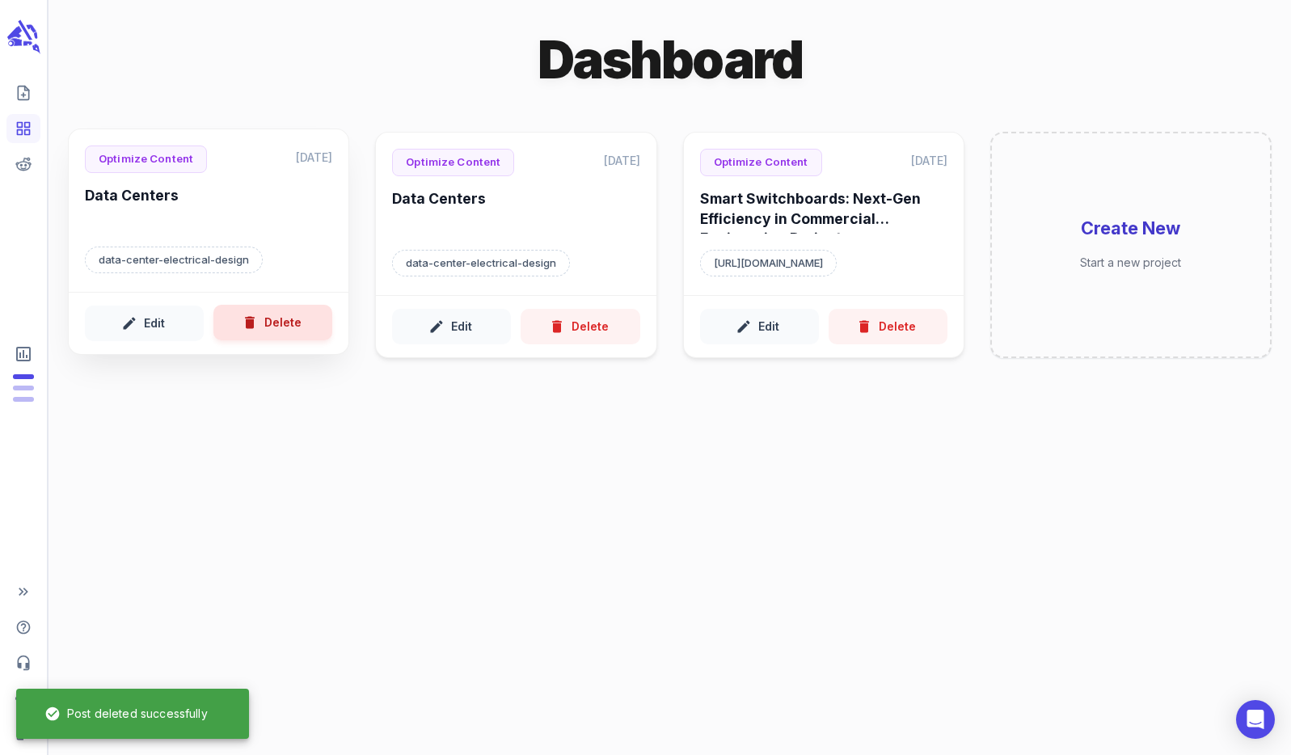
click at [274, 331] on button "Delete" at bounding box center [272, 323] width 119 height 36
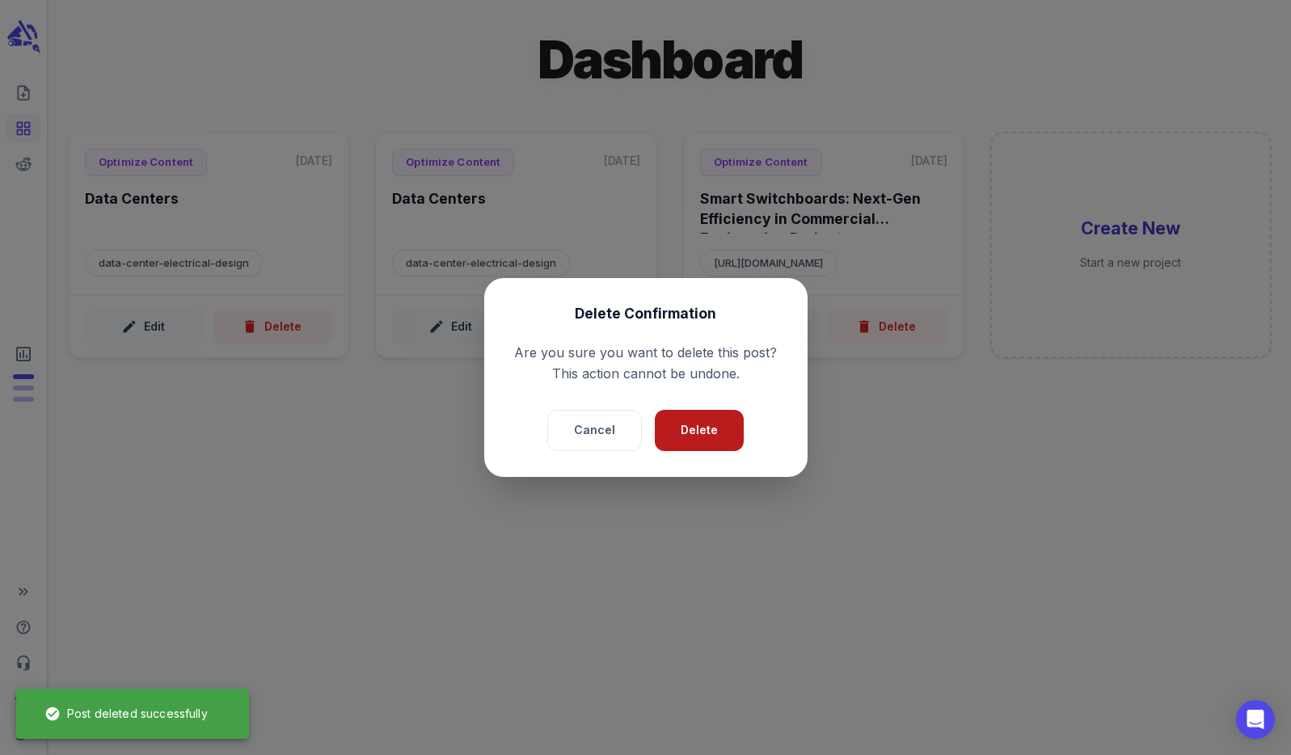
click at [697, 430] on button "Delete" at bounding box center [699, 430] width 89 height 41
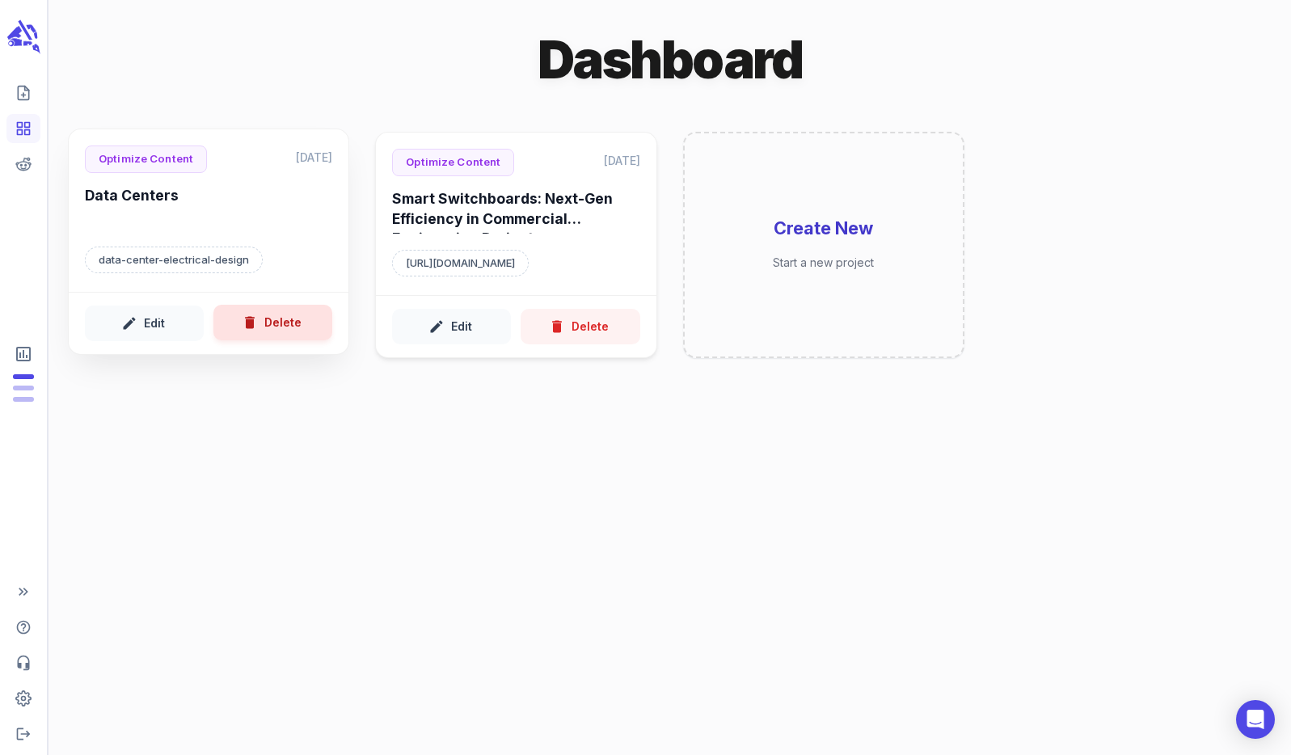
click at [296, 331] on button "Delete" at bounding box center [272, 323] width 119 height 36
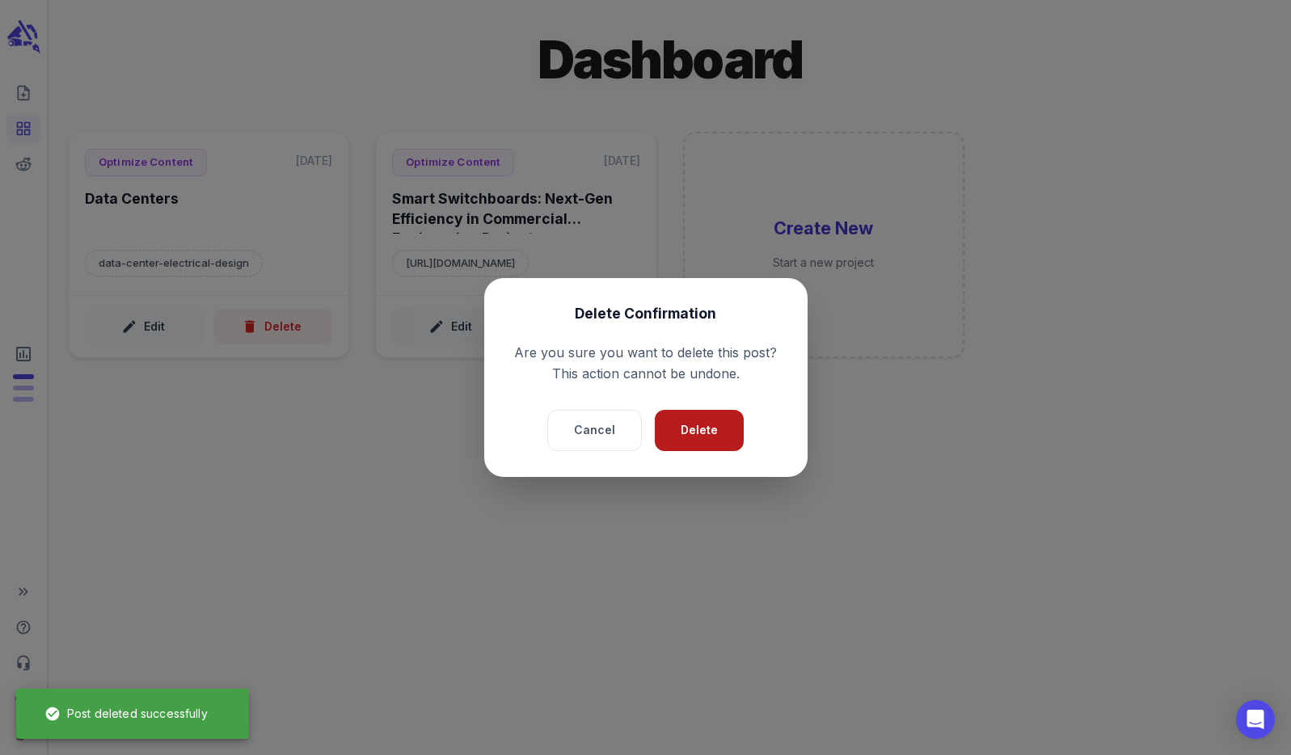
click at [715, 436] on button "Delete" at bounding box center [699, 430] width 89 height 41
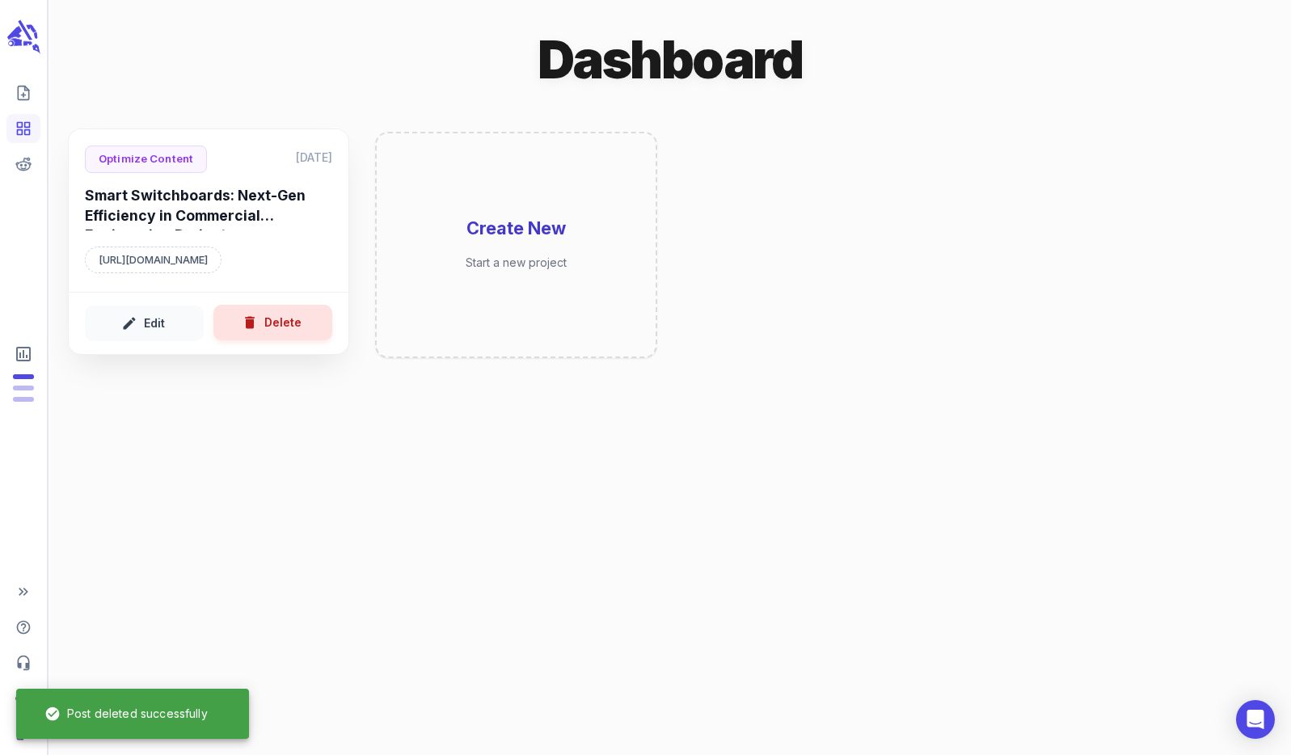
click at [271, 333] on button "Delete" at bounding box center [272, 323] width 119 height 36
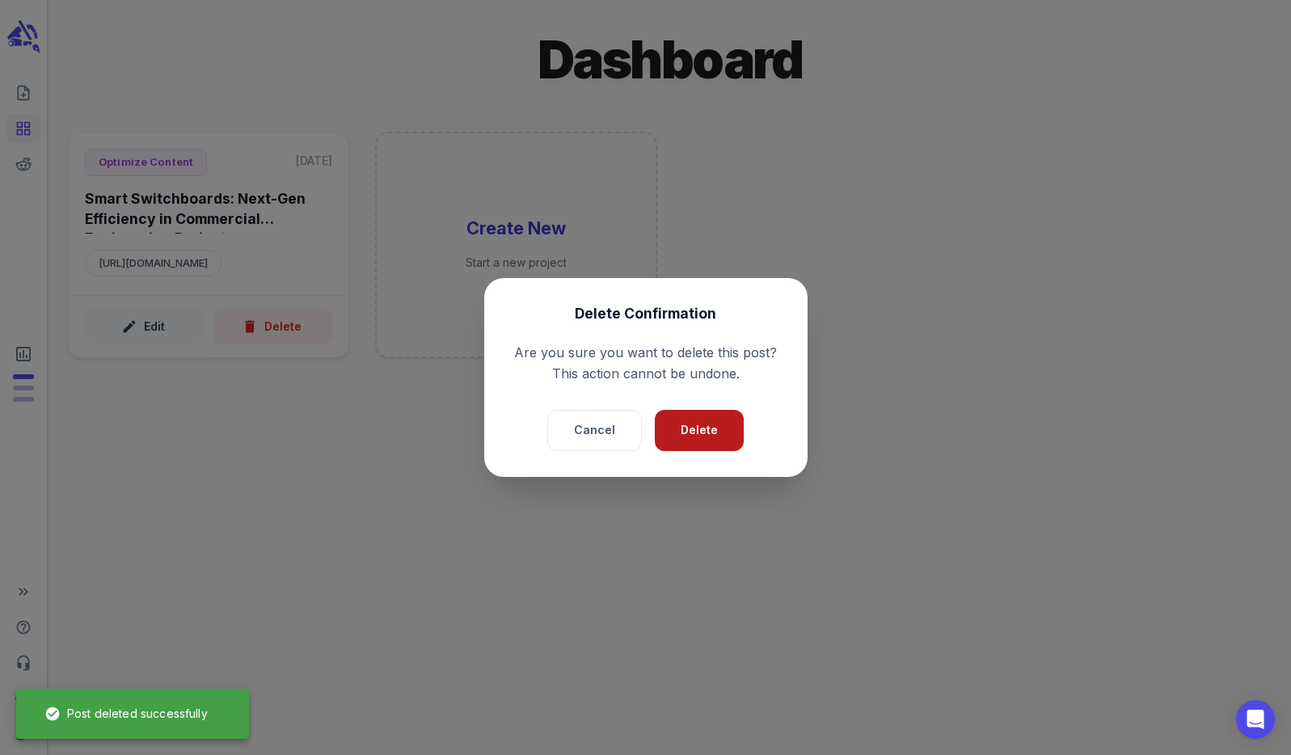
click at [685, 428] on button "Delete" at bounding box center [699, 430] width 89 height 41
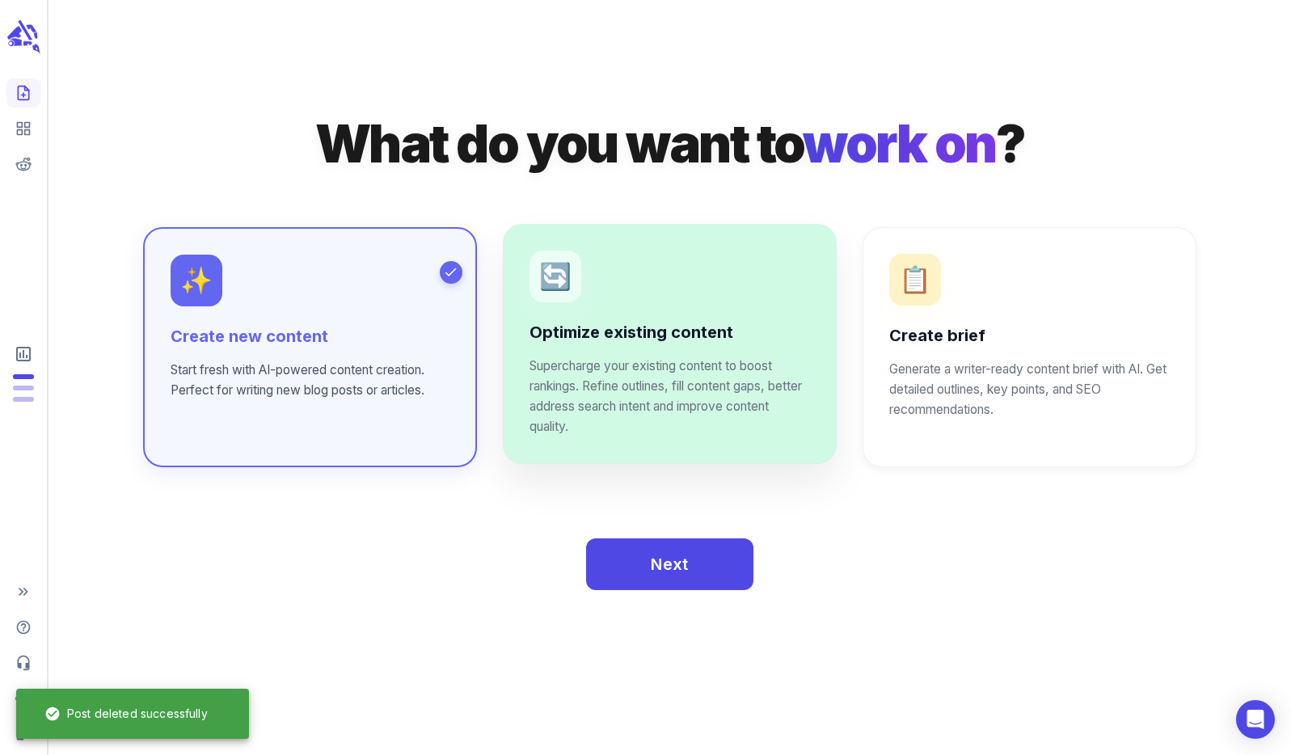
click at [715, 373] on p "Supercharge your existing content to boost rankings. Refine outlines, fill cont…" at bounding box center [669, 396] width 280 height 81
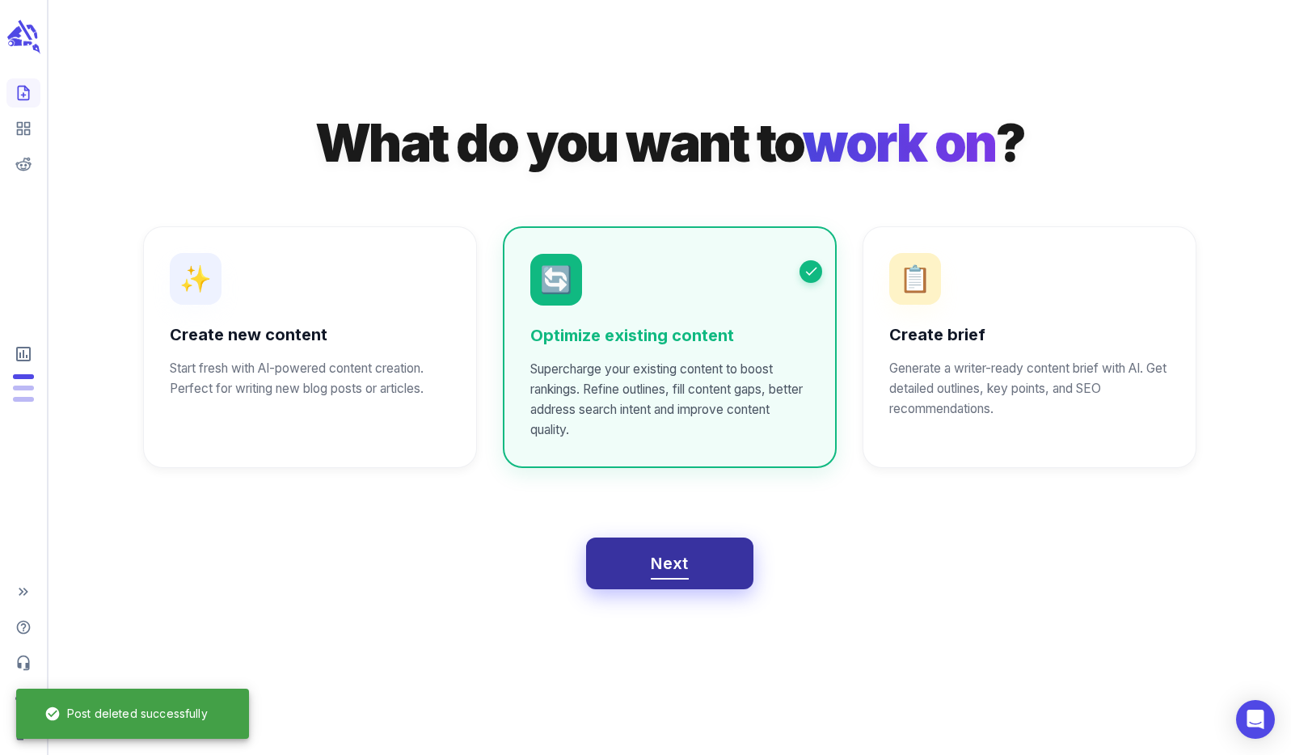
click at [679, 564] on span "Next" at bounding box center [670, 564] width 38 height 28
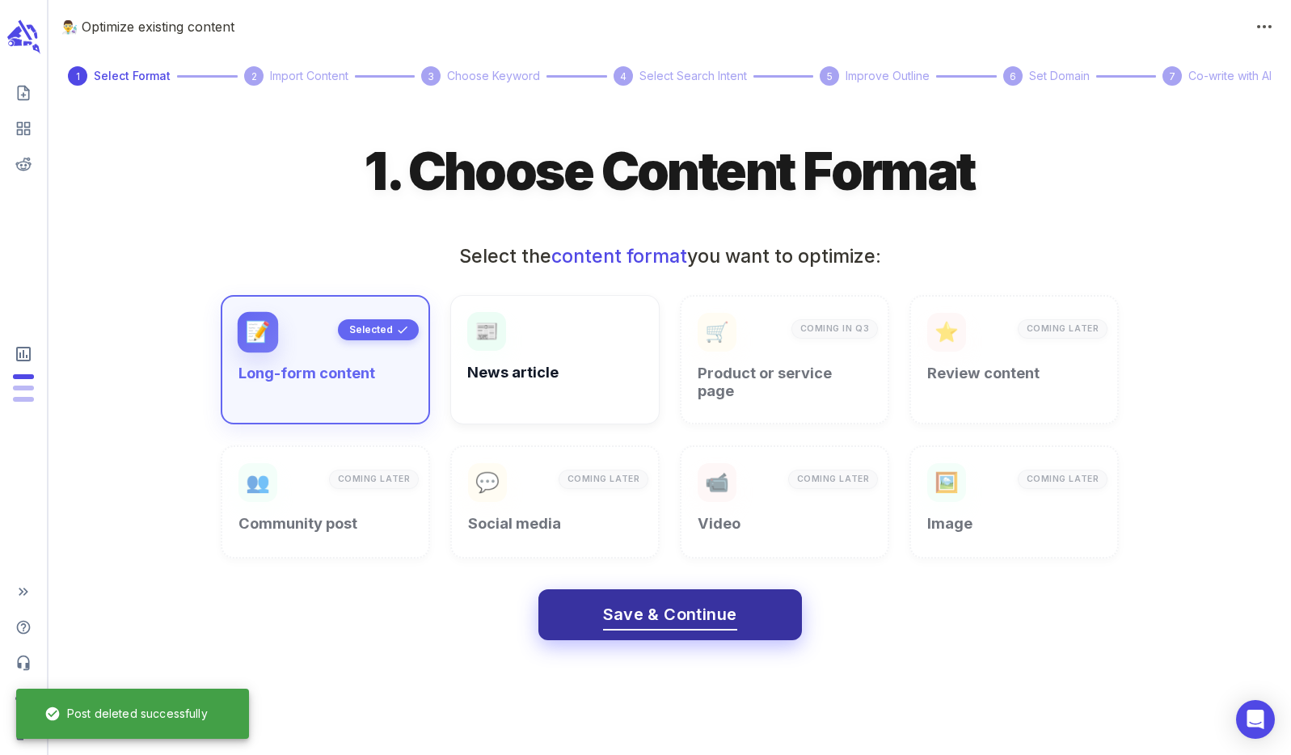
click at [681, 605] on span "Save & Continue" at bounding box center [670, 614] width 134 height 28
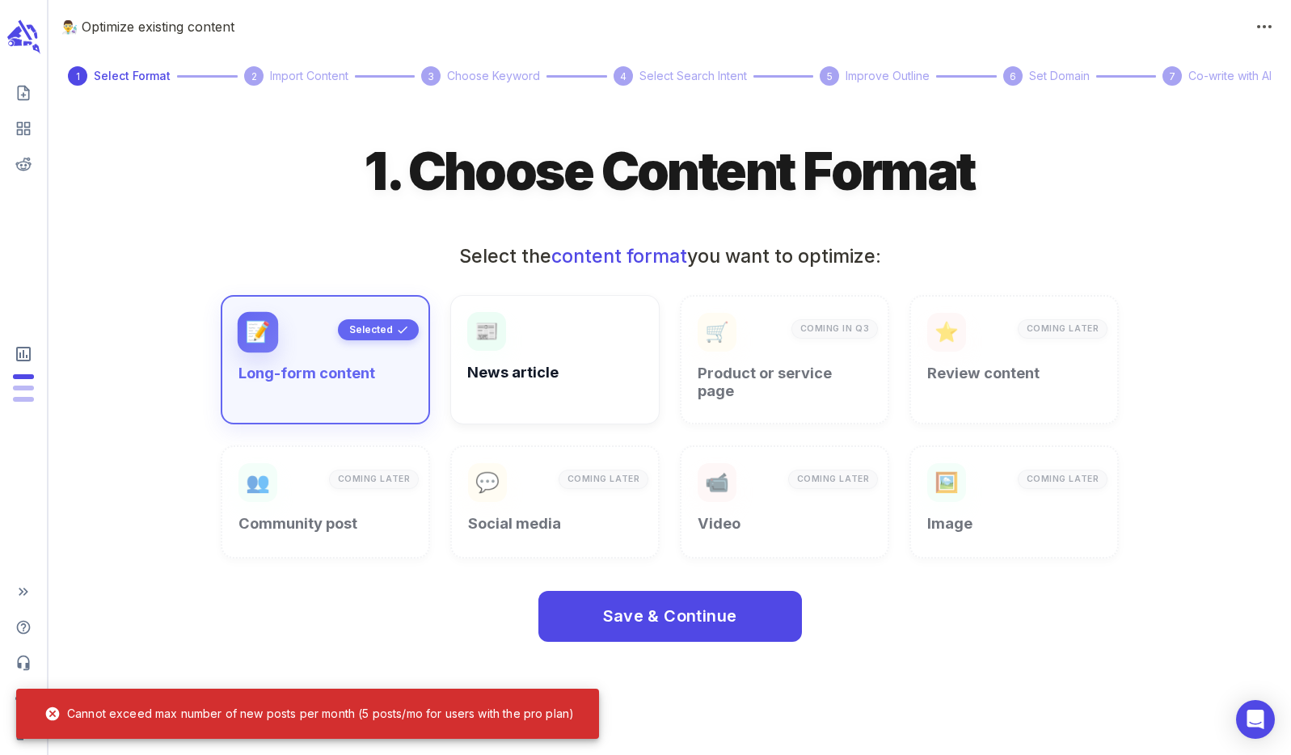
click at [931, 601] on div "Save & Continue" at bounding box center [669, 604] width 1216 height 78
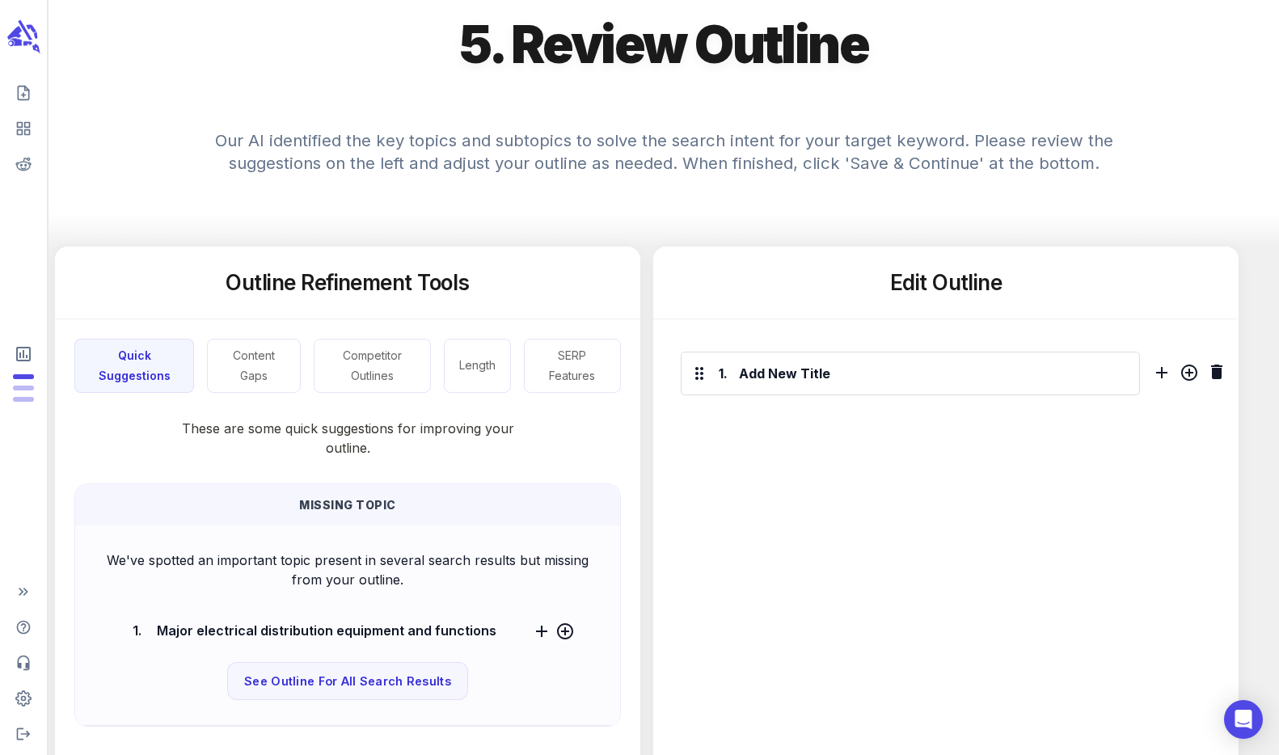
scroll to position [31, 0]
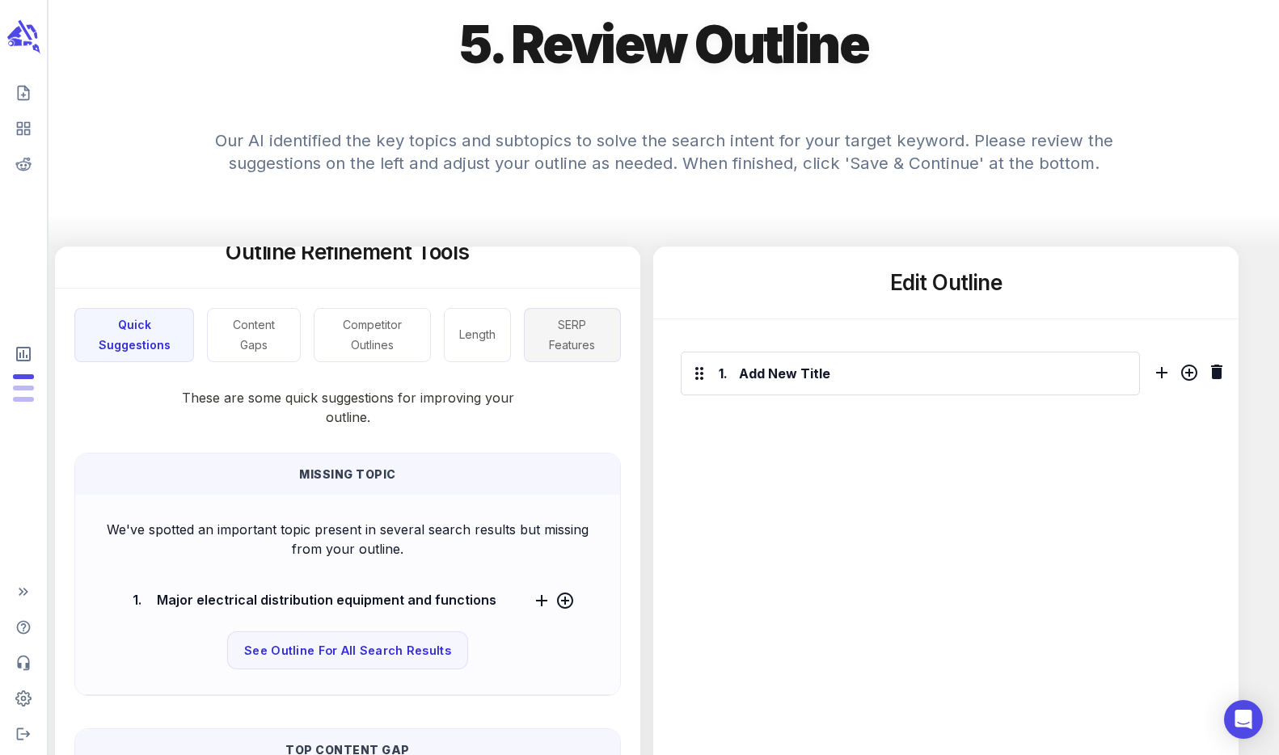
click at [552, 337] on button "SERP Features" at bounding box center [572, 335] width 97 height 54
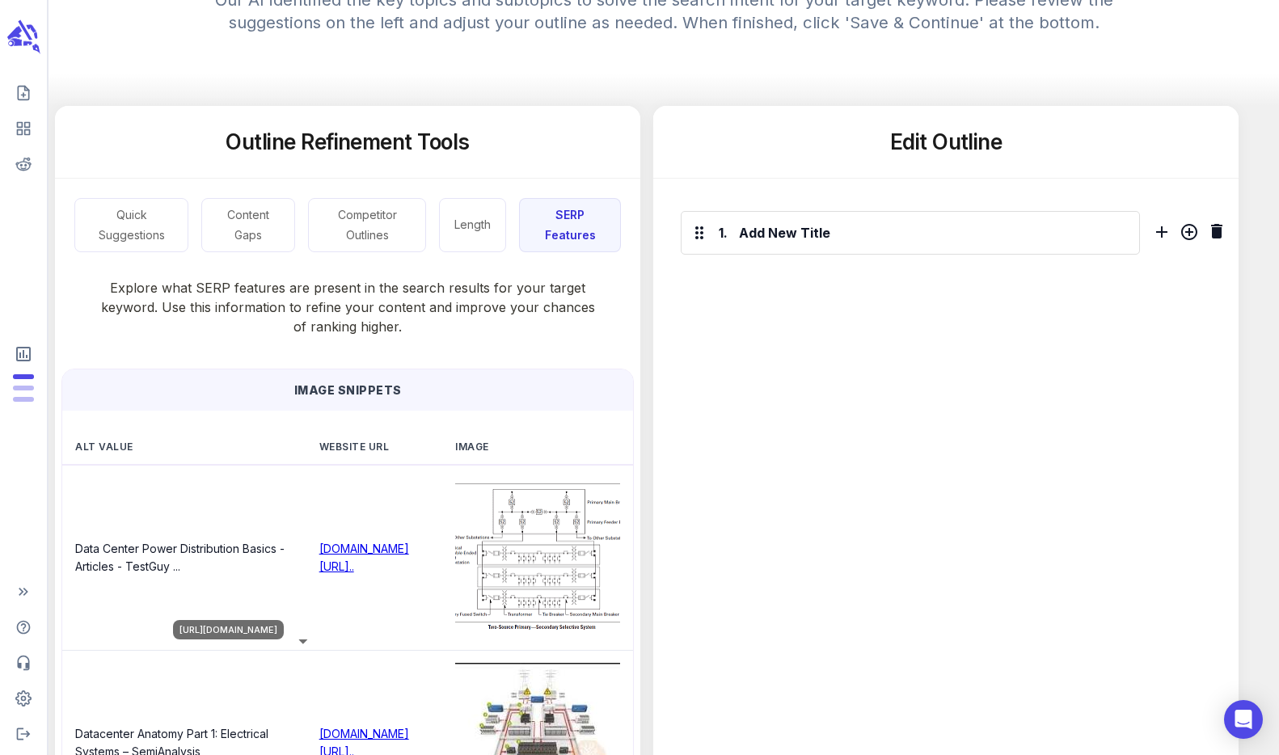
scroll to position [166, 0]
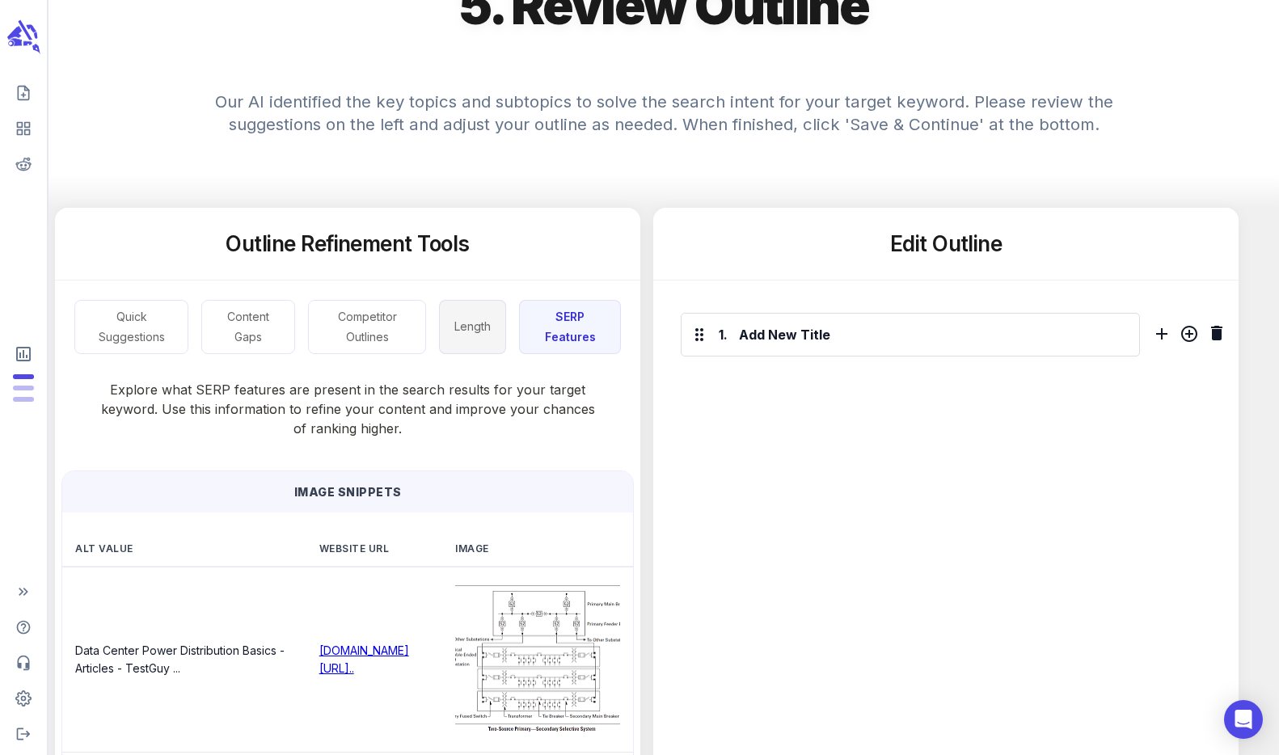
click at [470, 335] on button "Length" at bounding box center [472, 327] width 67 height 54
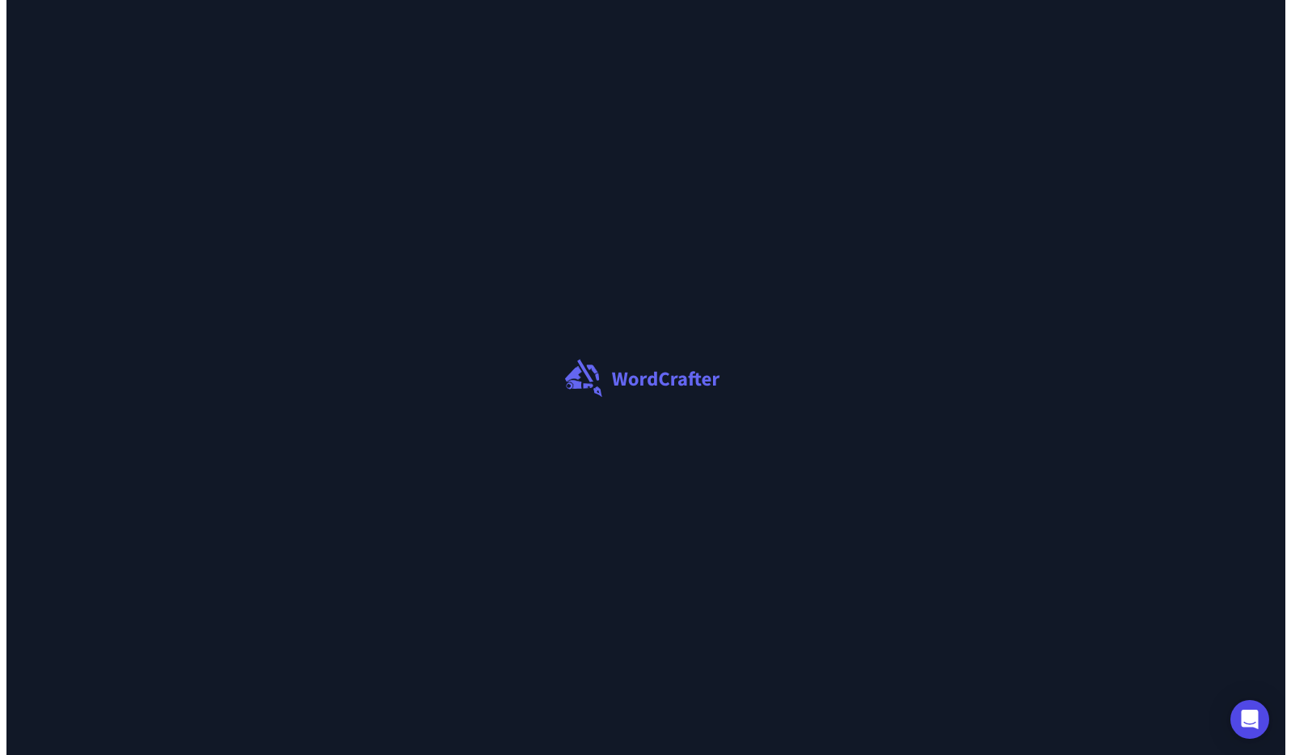
scroll to position [0, 0]
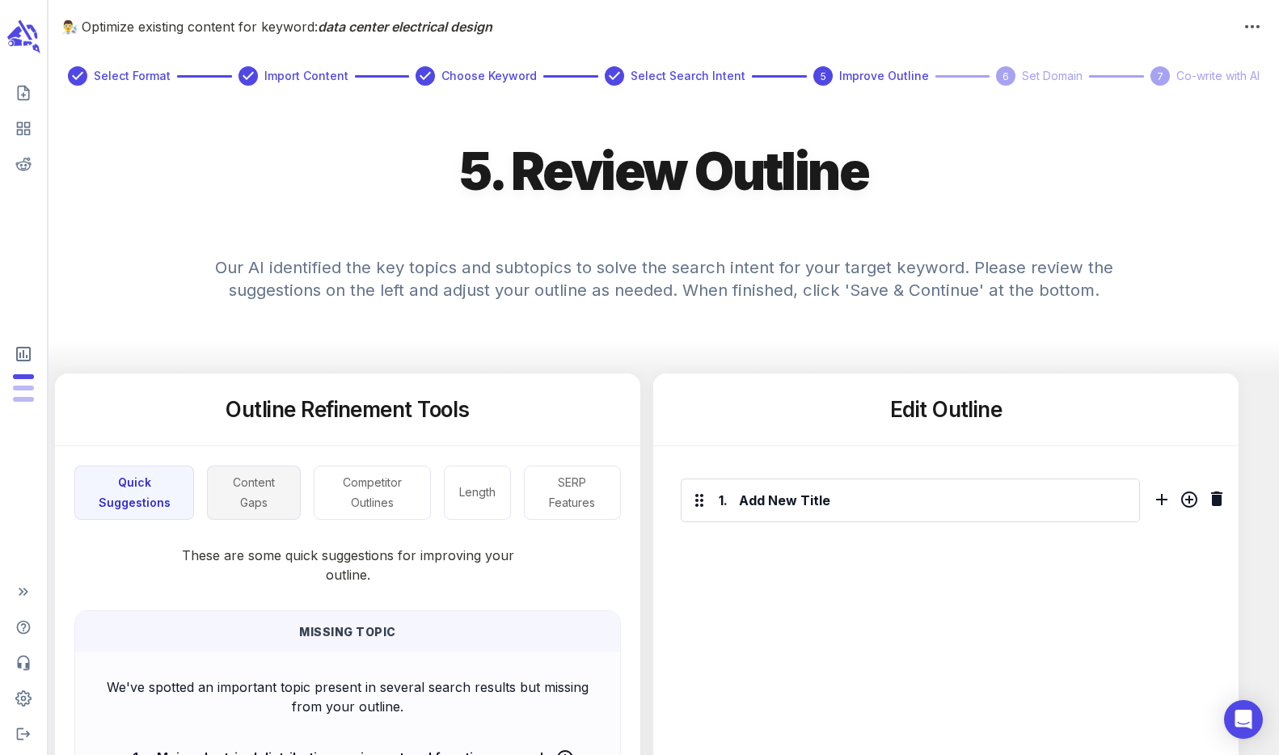
click at [237, 500] on button "Content Gaps" at bounding box center [254, 493] width 94 height 54
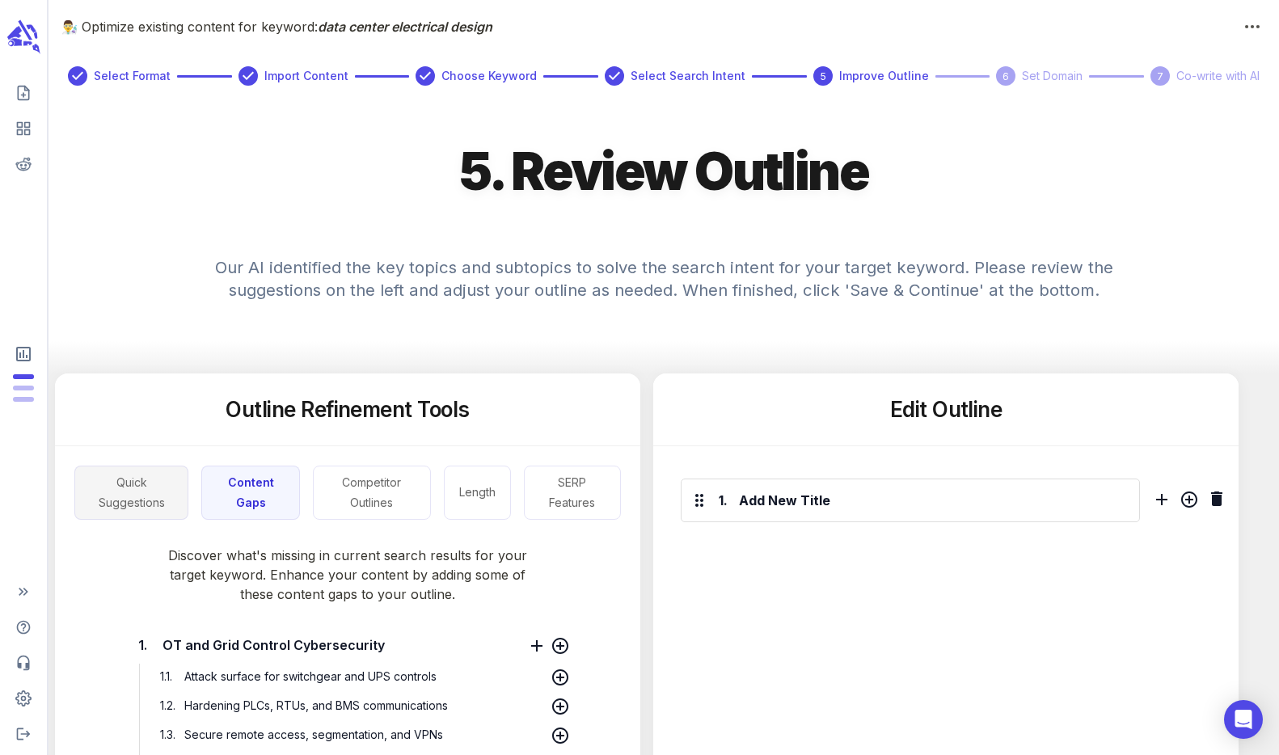
click at [86, 497] on button "Quick Suggestions" at bounding box center [131, 493] width 114 height 54
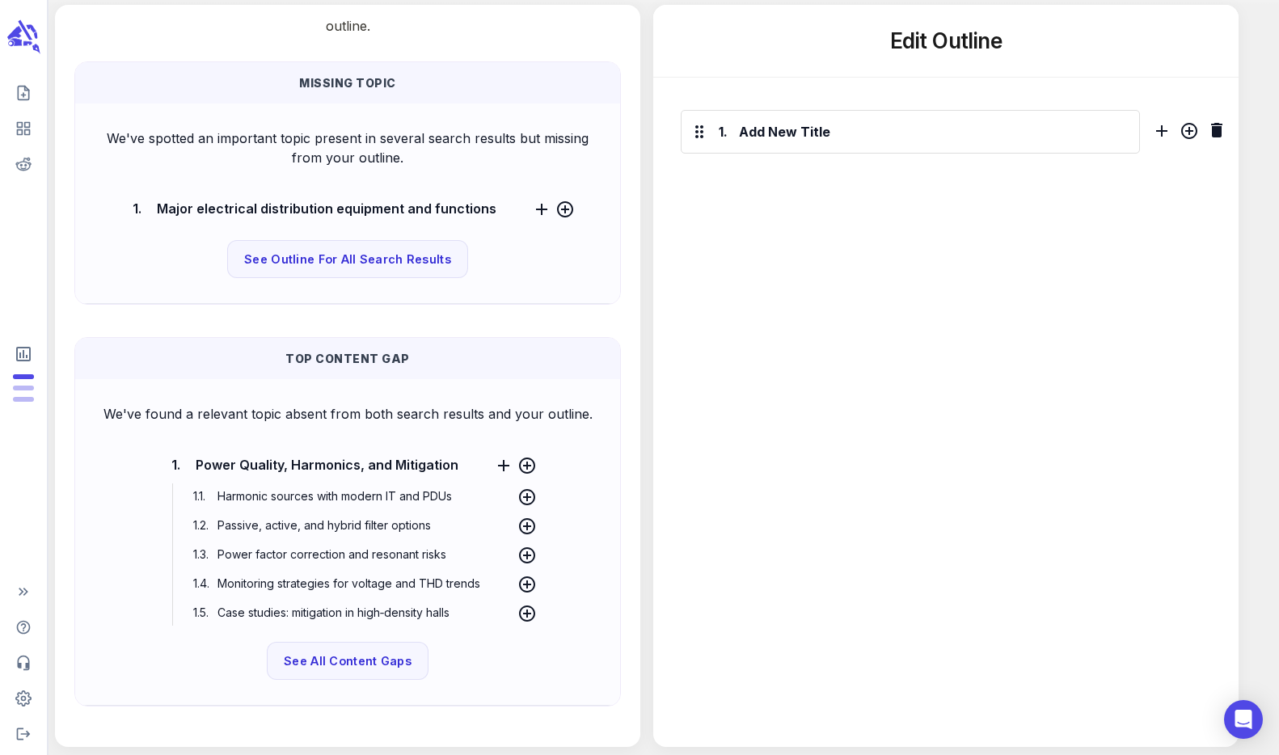
scroll to position [379, 0]
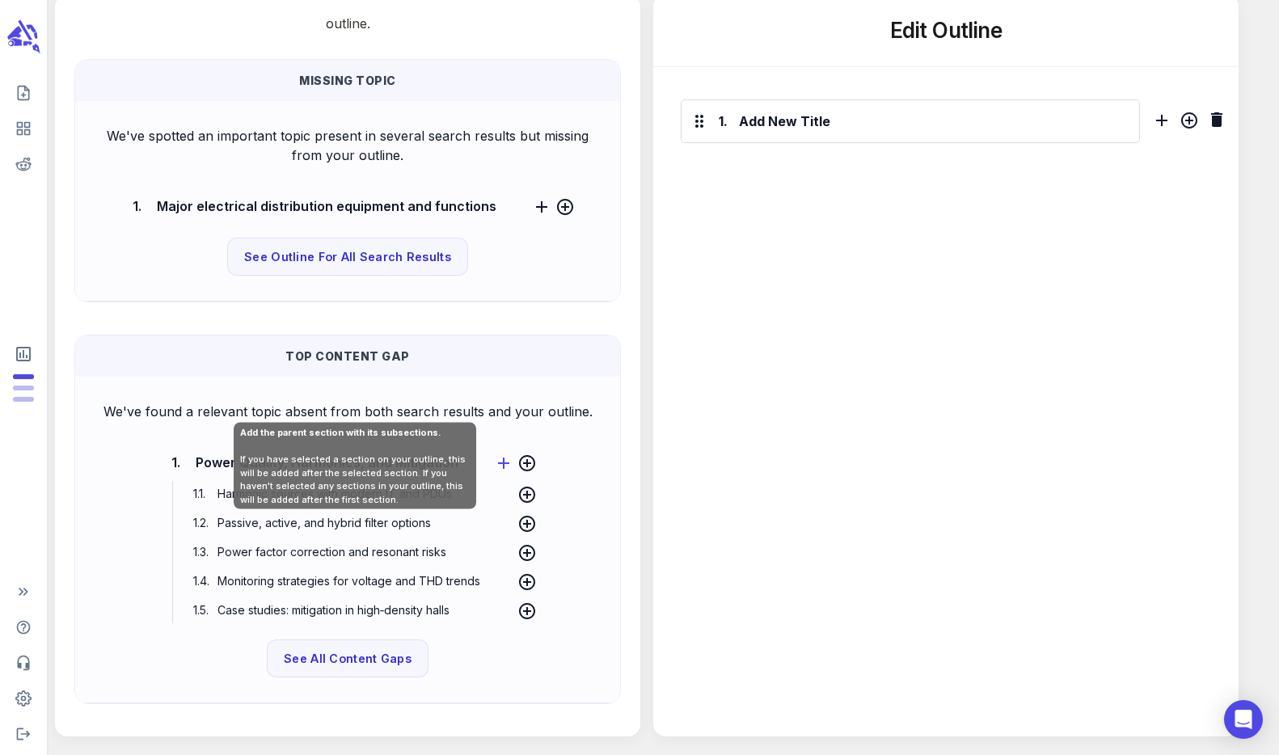
click at [498, 465] on icon at bounding box center [503, 462] width 11 height 11
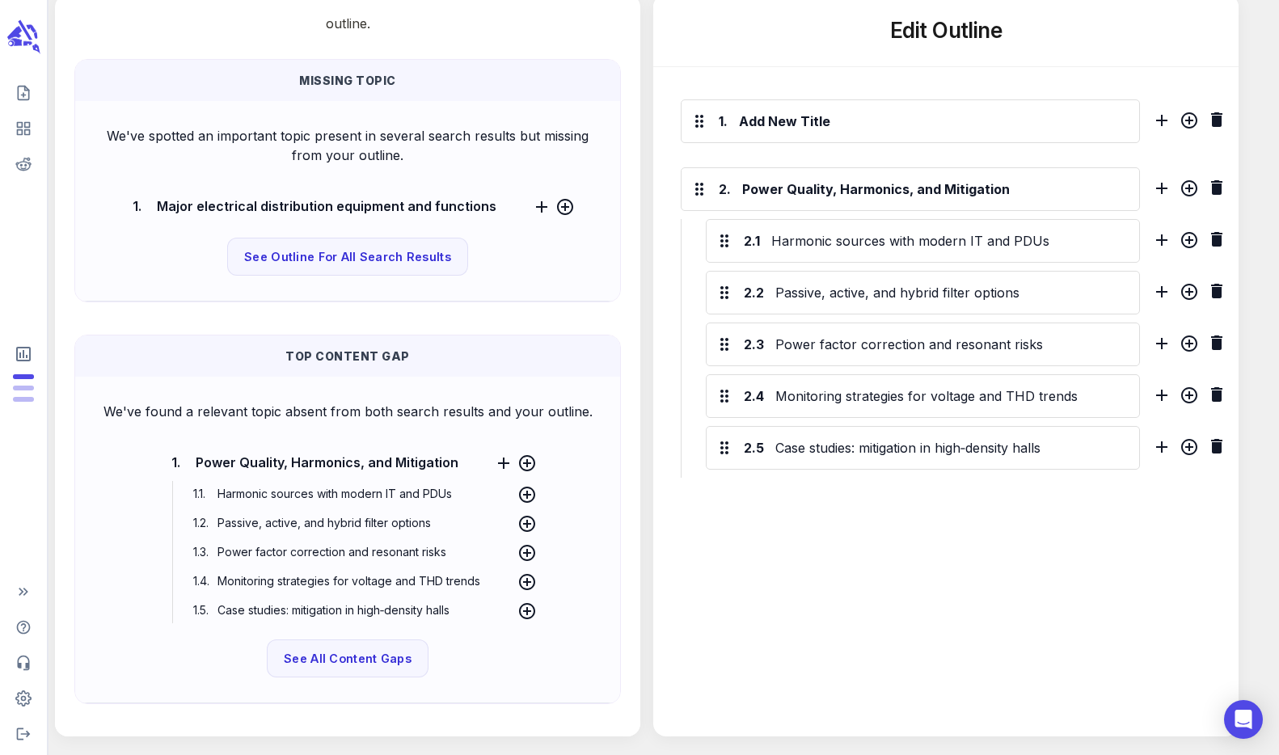
scroll to position [49, 0]
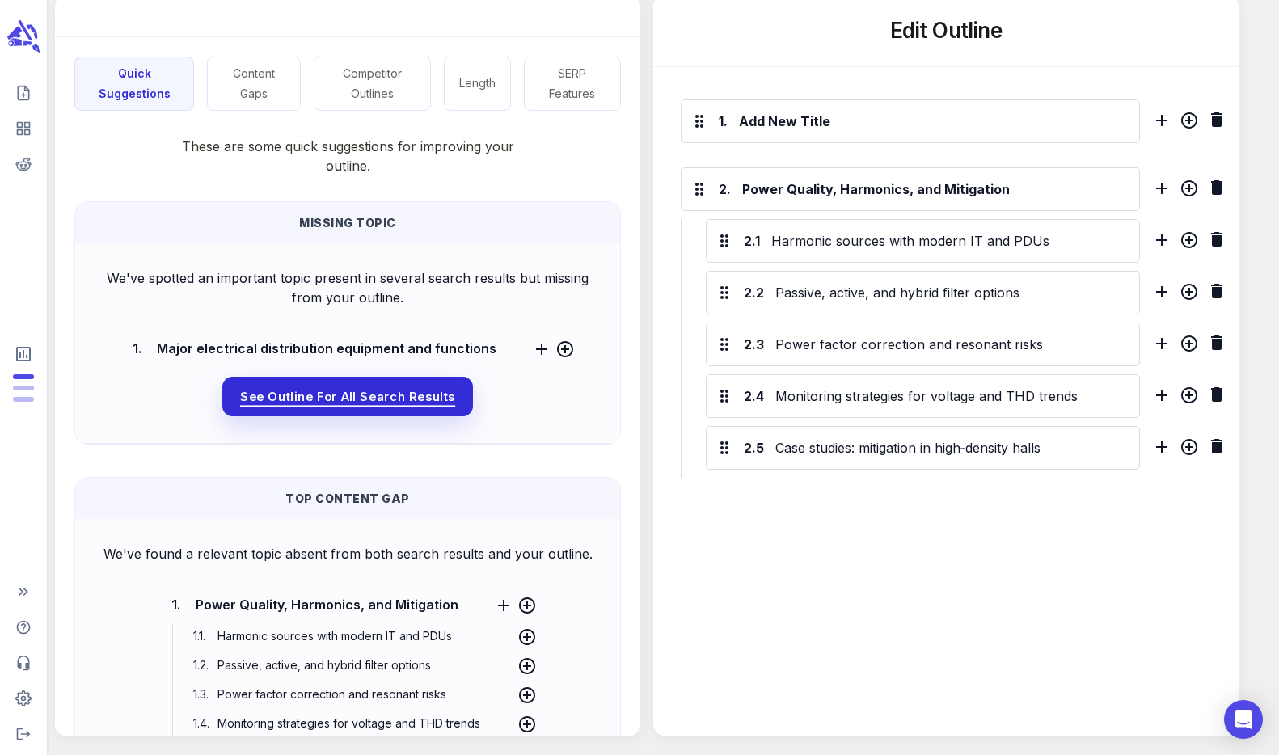
click at [372, 391] on span "See Outline For All Search Results" at bounding box center [347, 396] width 215 height 21
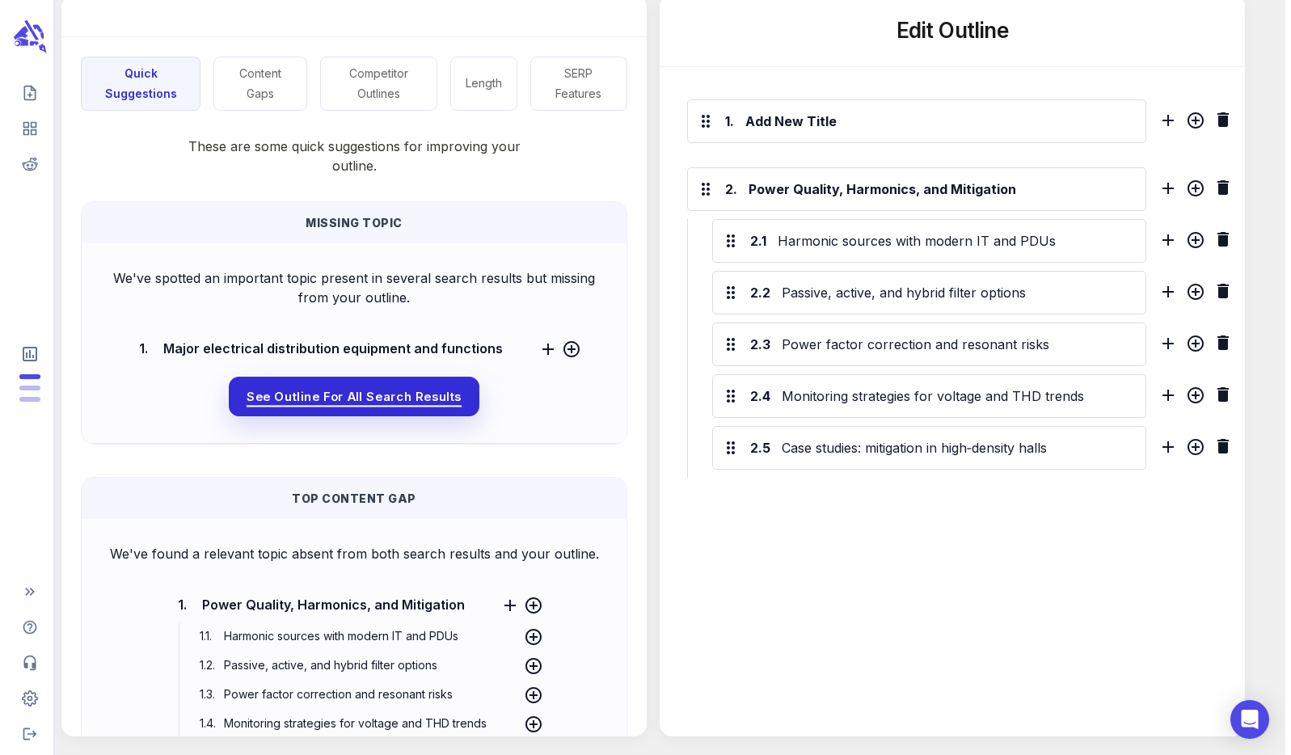
scroll to position [0, 0]
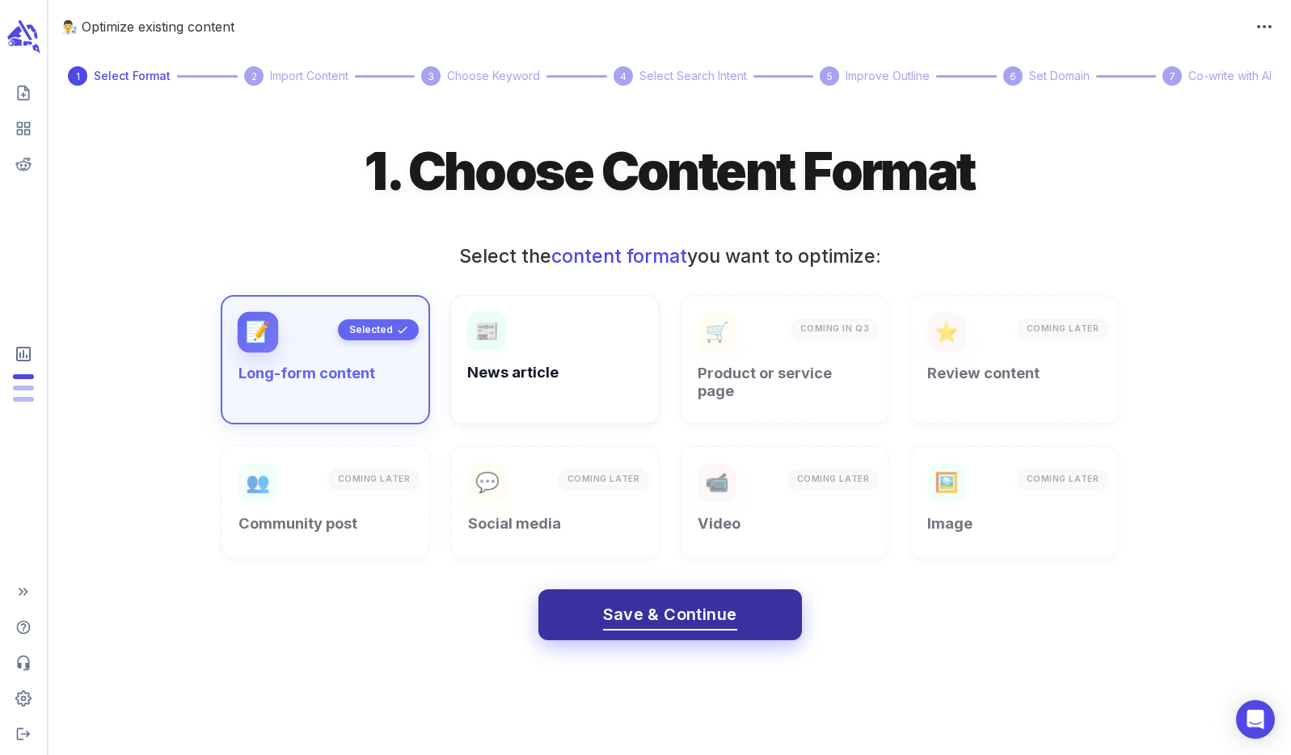
click at [662, 612] on span "Save & Continue" at bounding box center [670, 614] width 134 height 28
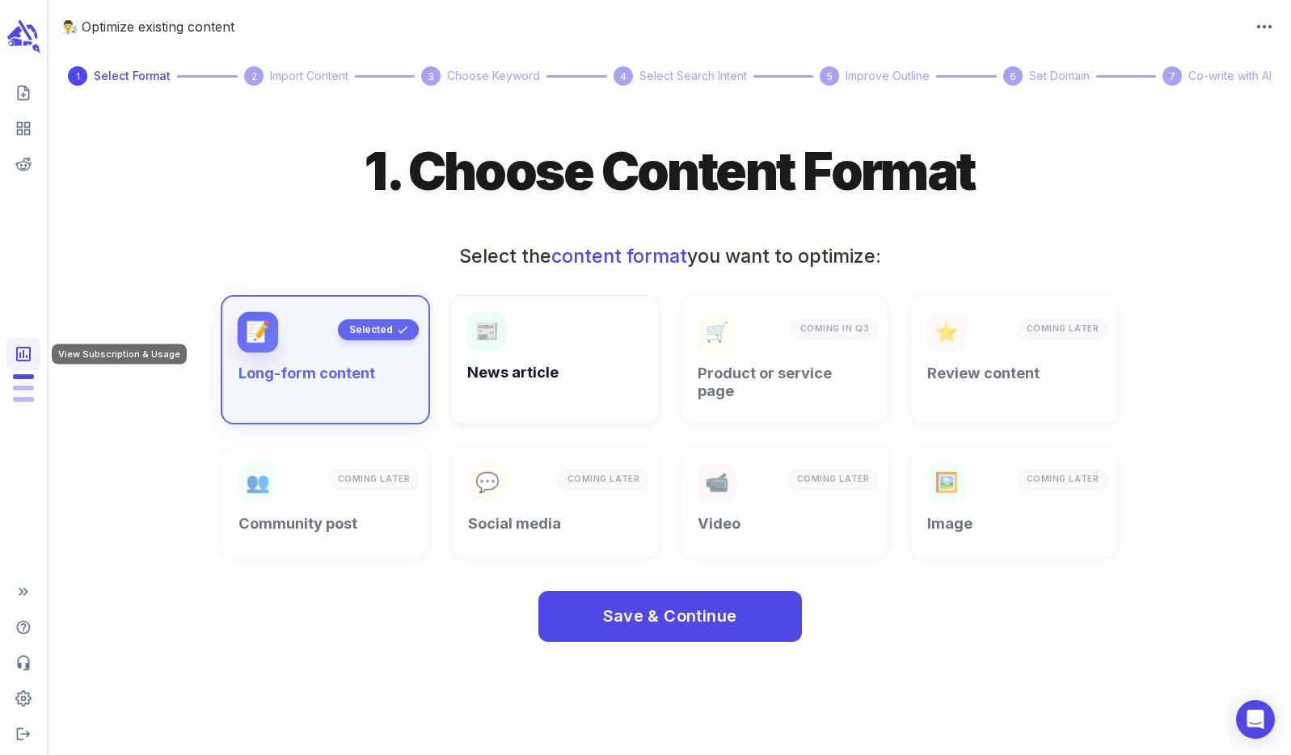
click at [24, 356] on icon "View Subscription & Usage" at bounding box center [23, 353] width 19 height 19
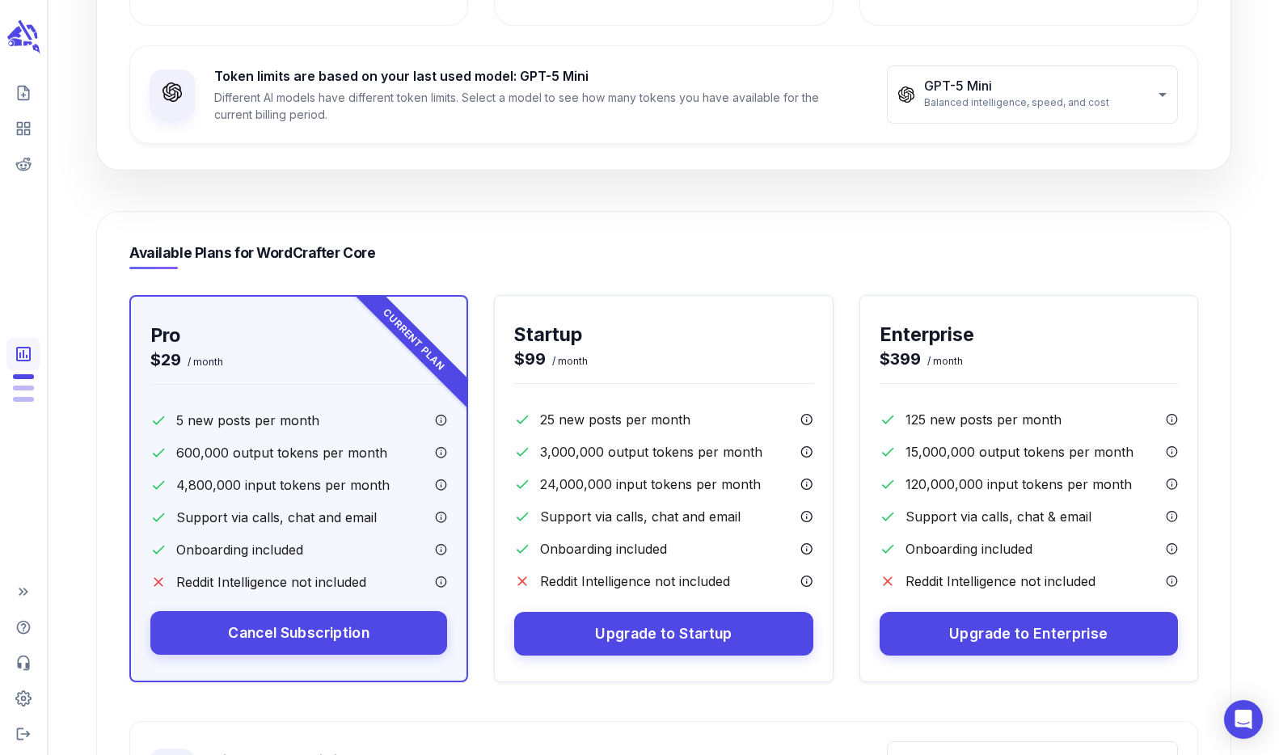
scroll to position [595, 0]
